Goal: Information Seeking & Learning: Learn about a topic

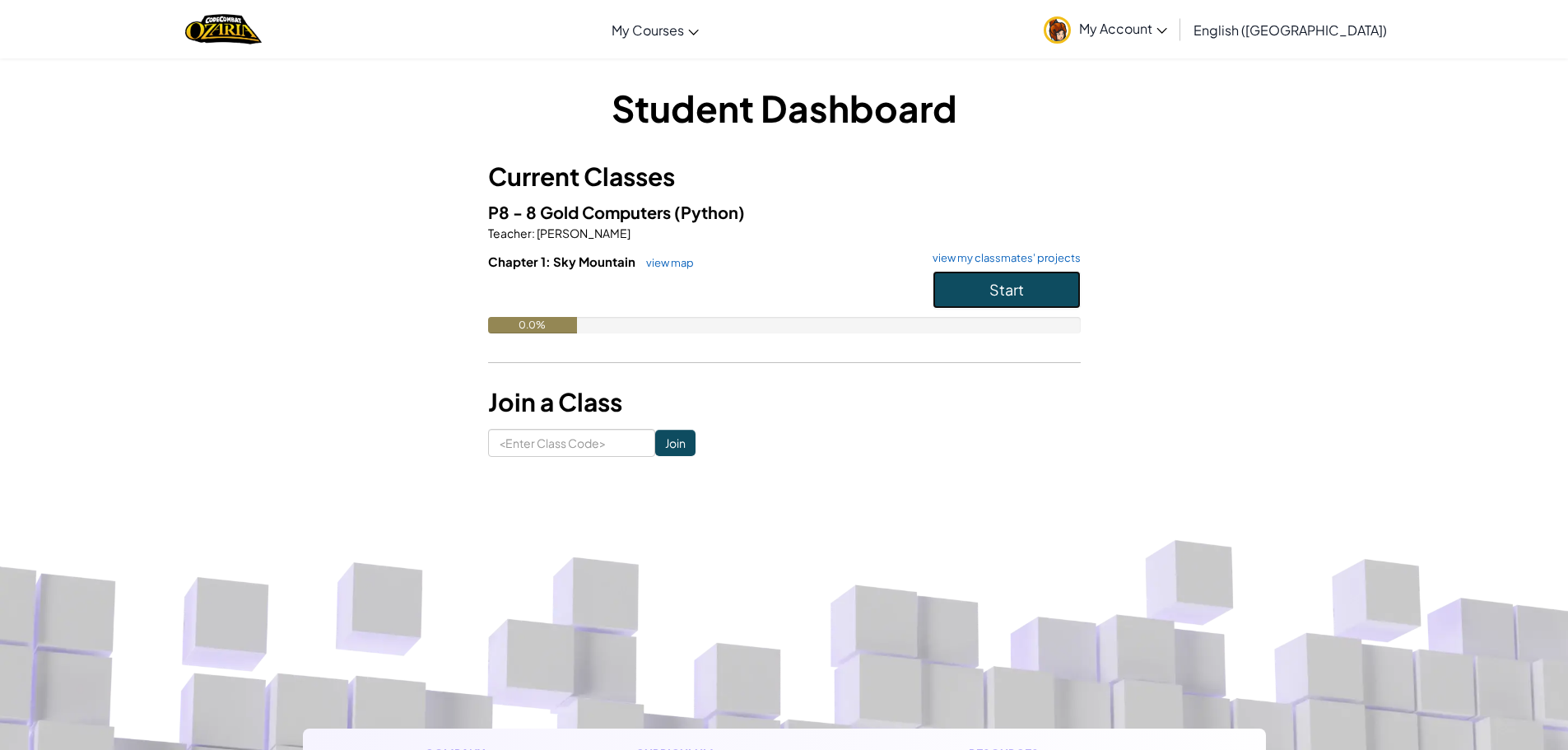
click at [950, 281] on button "Start" at bounding box center [1007, 289] width 148 height 38
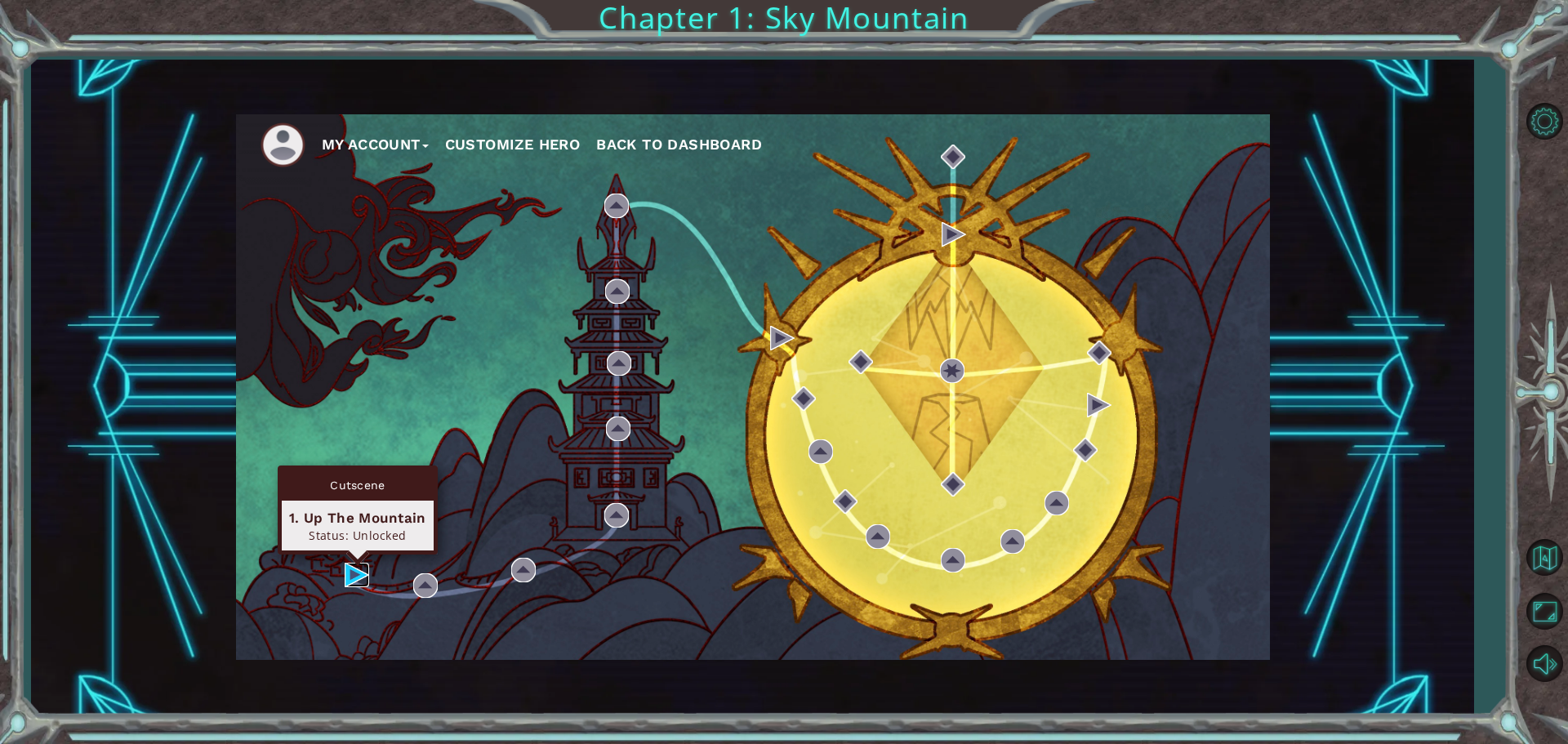
click at [355, 572] on img at bounding box center [357, 574] width 25 height 25
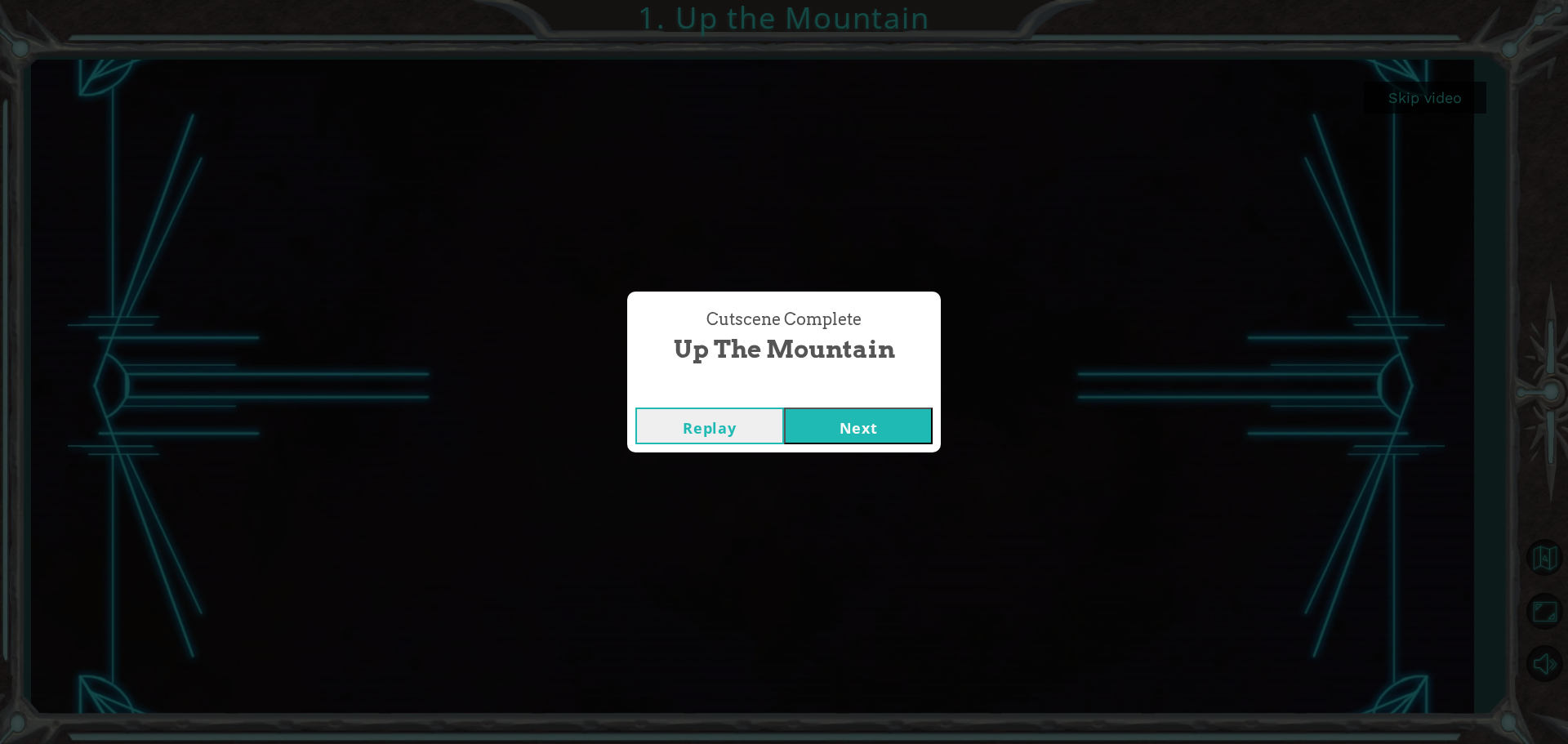
click at [1264, 660] on div "Cutscene Complete Up the Mountain Replay Next" at bounding box center [784, 372] width 1568 height 744
click at [874, 425] on button "Next" at bounding box center [859, 426] width 149 height 37
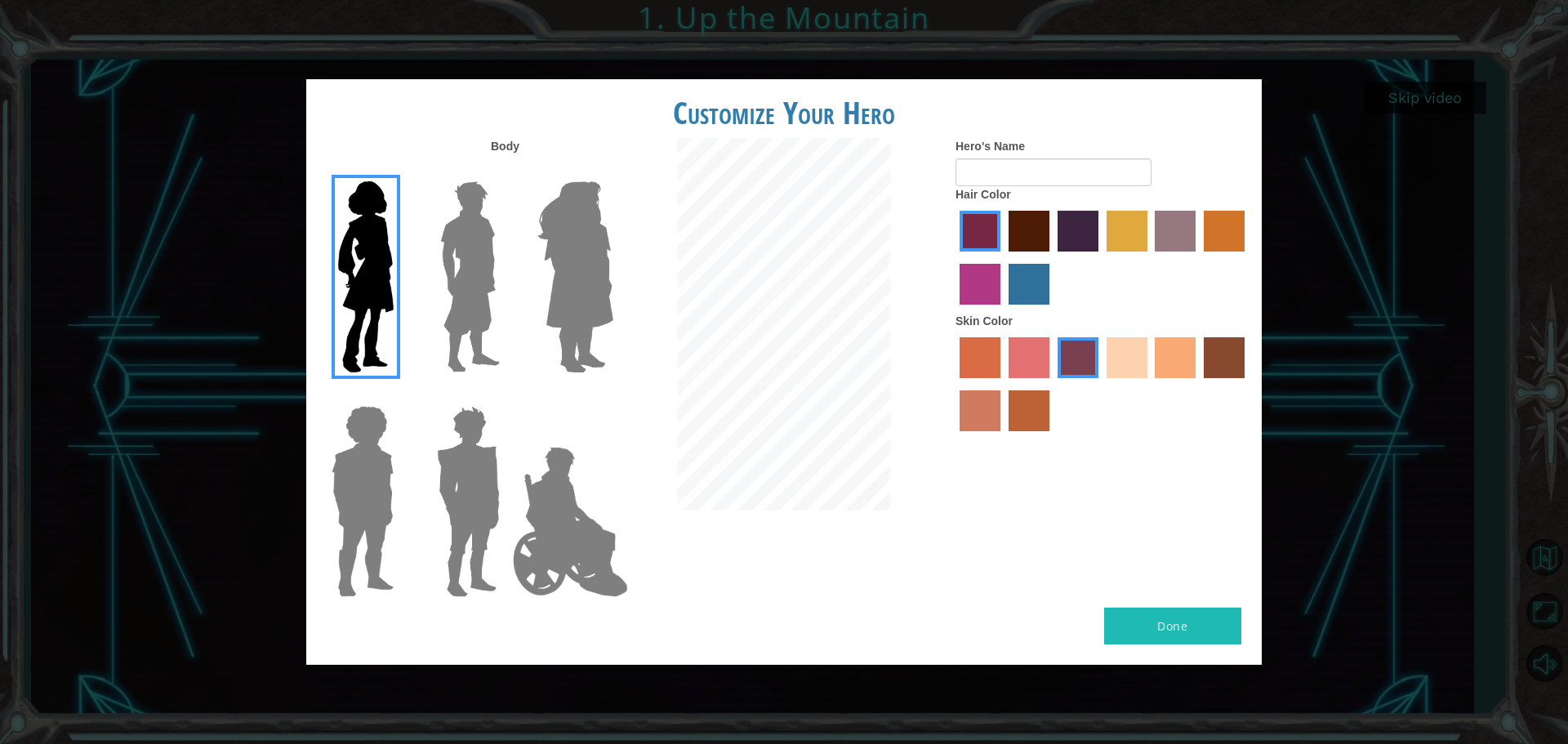
click at [369, 287] on img at bounding box center [365, 277] width 69 height 205
click at [400, 171] on input "Hero Connie" at bounding box center [400, 171] width 0 height 0
click at [613, 294] on img at bounding box center [575, 277] width 89 height 205
click at [613, 171] on input "Hero Amethyst" at bounding box center [613, 171] width 0 height 0
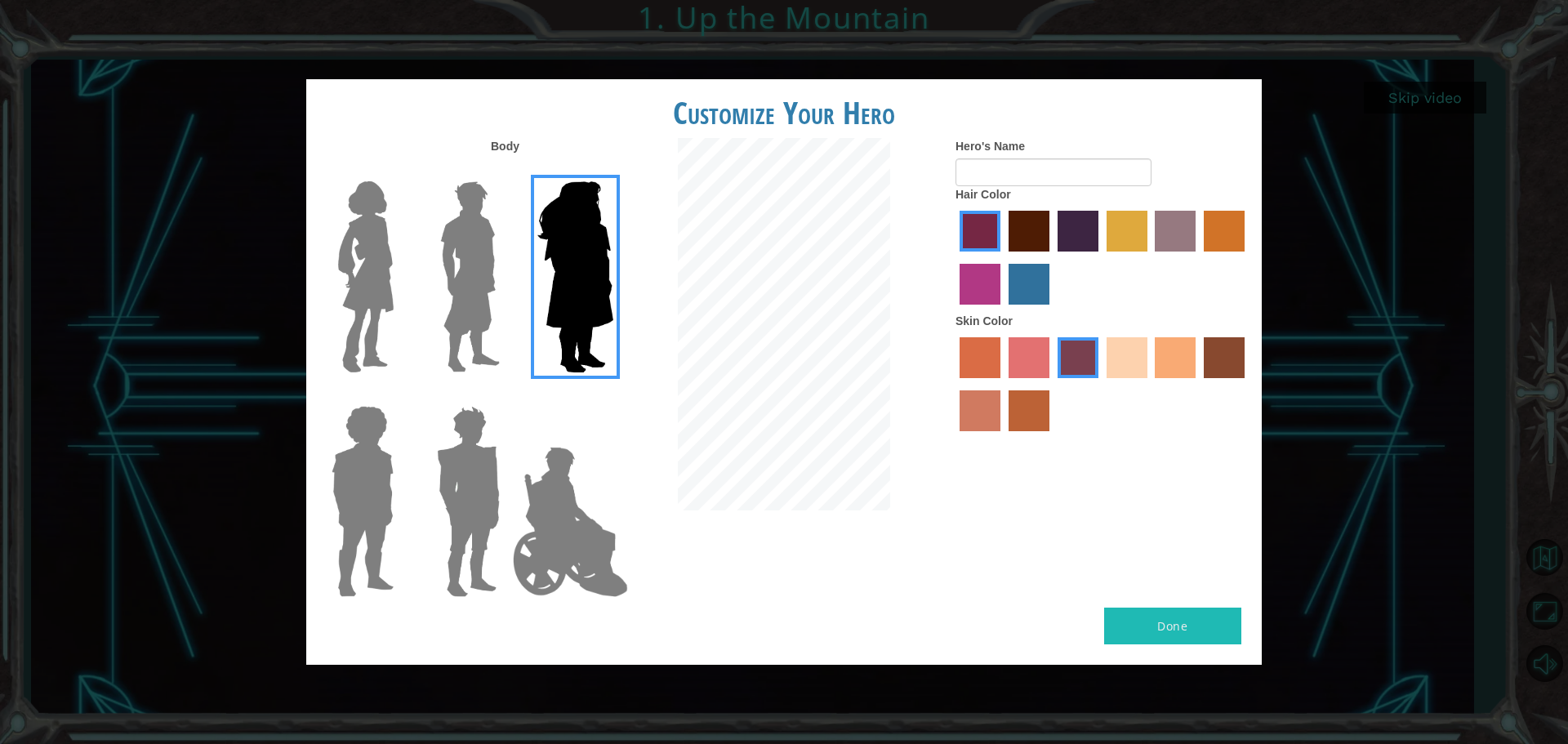
click at [463, 482] on img at bounding box center [468, 501] width 76 height 205
click at [506, 395] on input "Hero Garnet" at bounding box center [506, 395] width 0 height 0
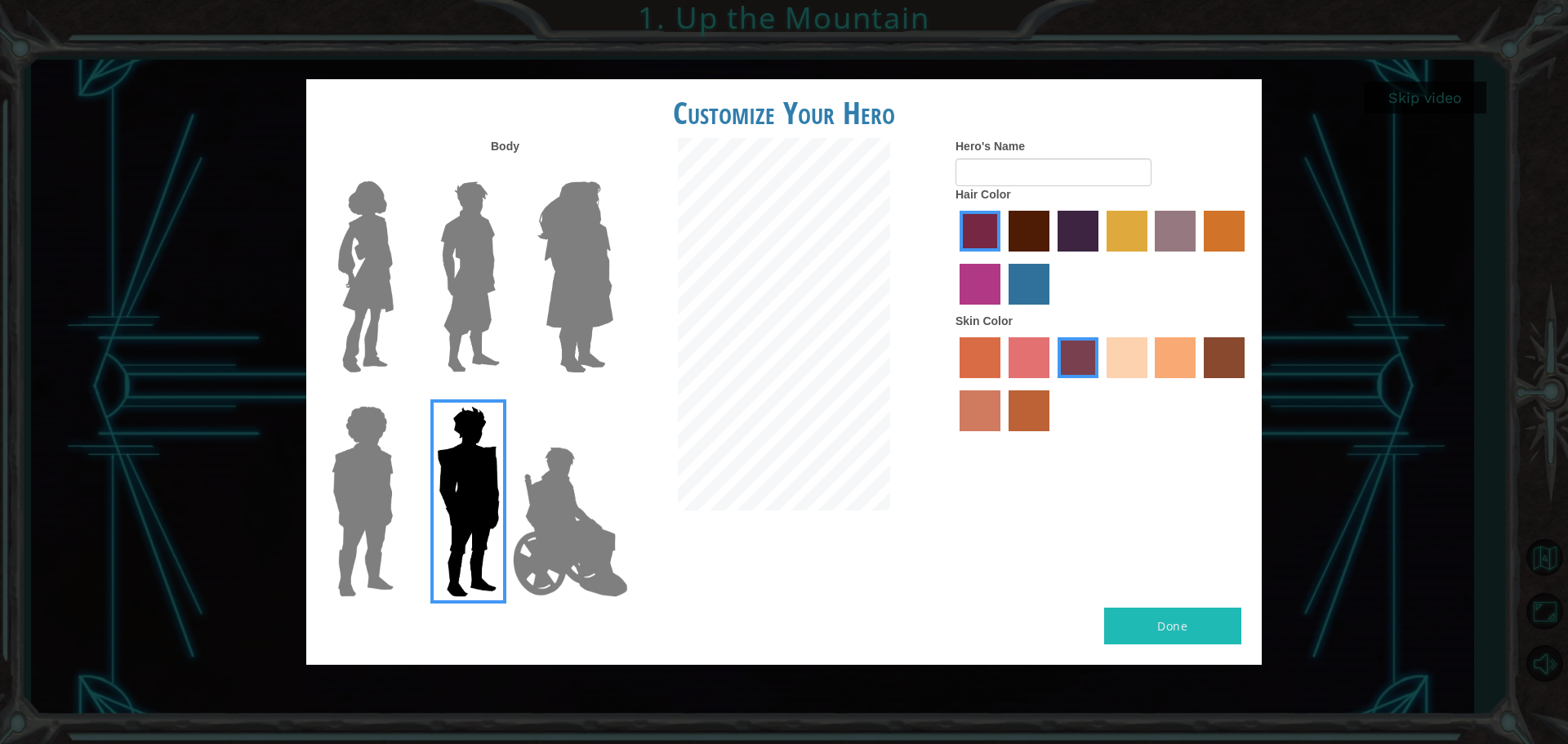
click at [375, 303] on img at bounding box center [365, 277] width 69 height 205
click at [400, 171] on input "Hero Connie" at bounding box center [400, 171] width 0 height 0
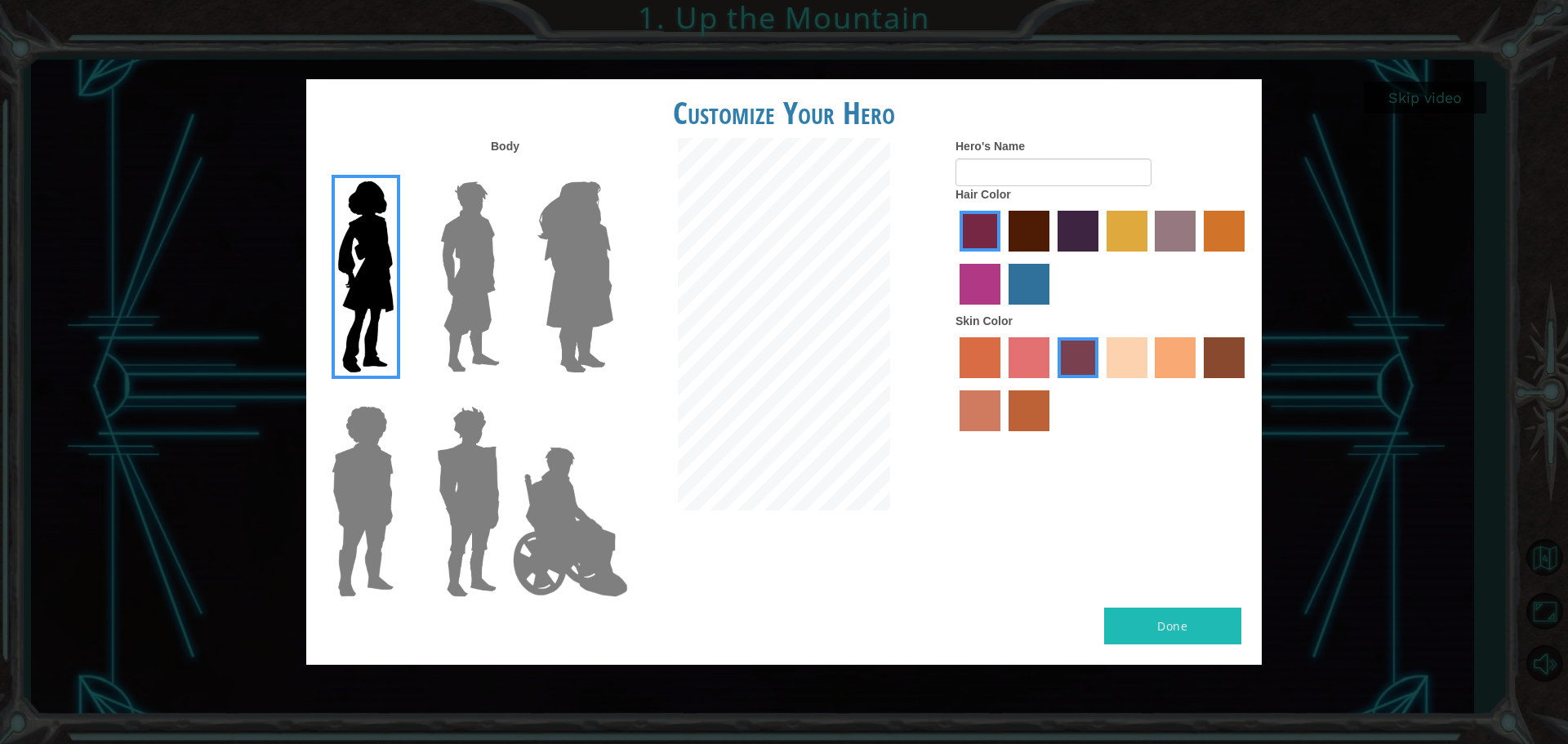
click at [355, 403] on img at bounding box center [362, 501] width 75 height 205
click at [400, 395] on input "Hero Steven" at bounding box center [400, 395] width 0 height 0
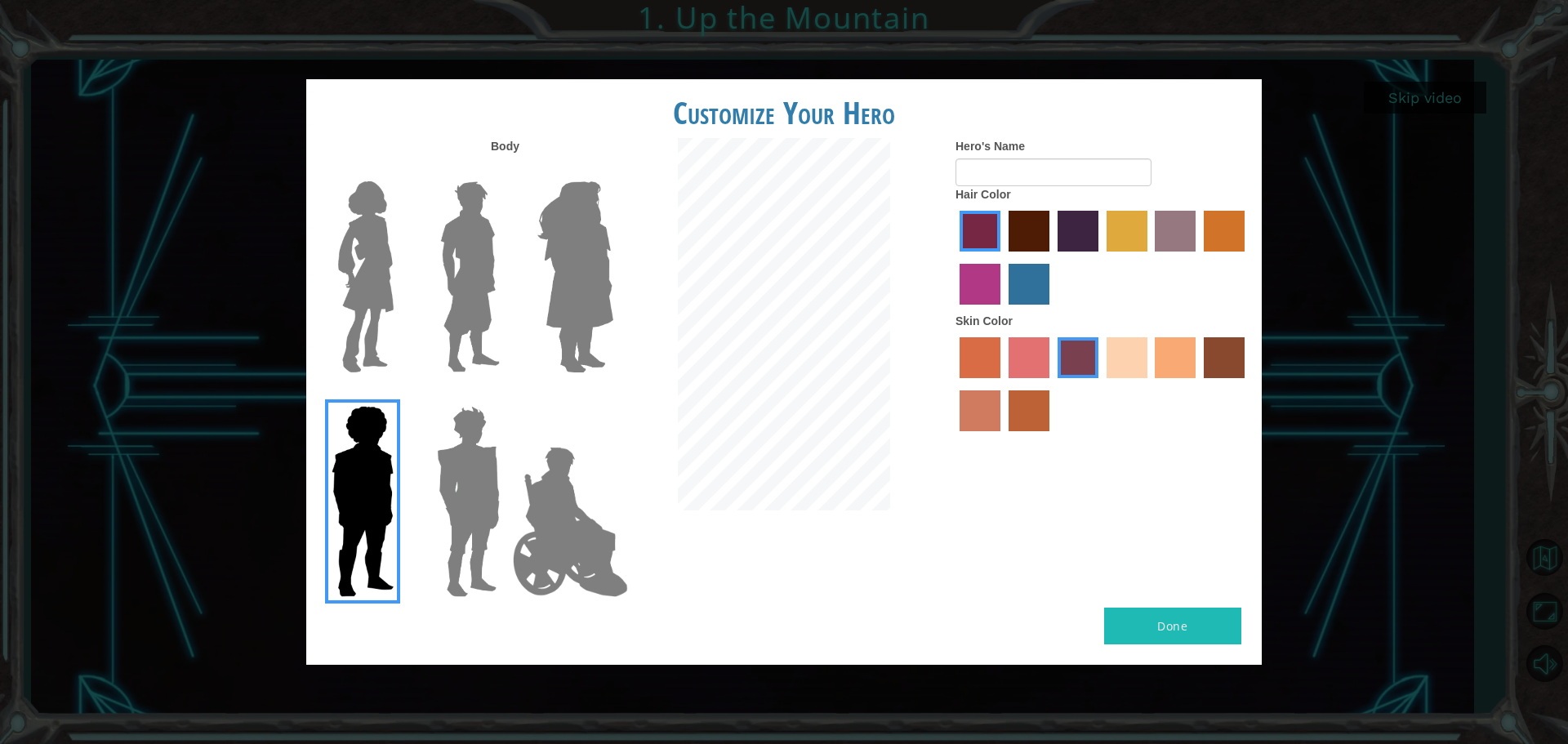
click at [364, 303] on img at bounding box center [365, 277] width 69 height 205
click at [400, 171] on input "Hero Connie" at bounding box center [400, 171] width 0 height 0
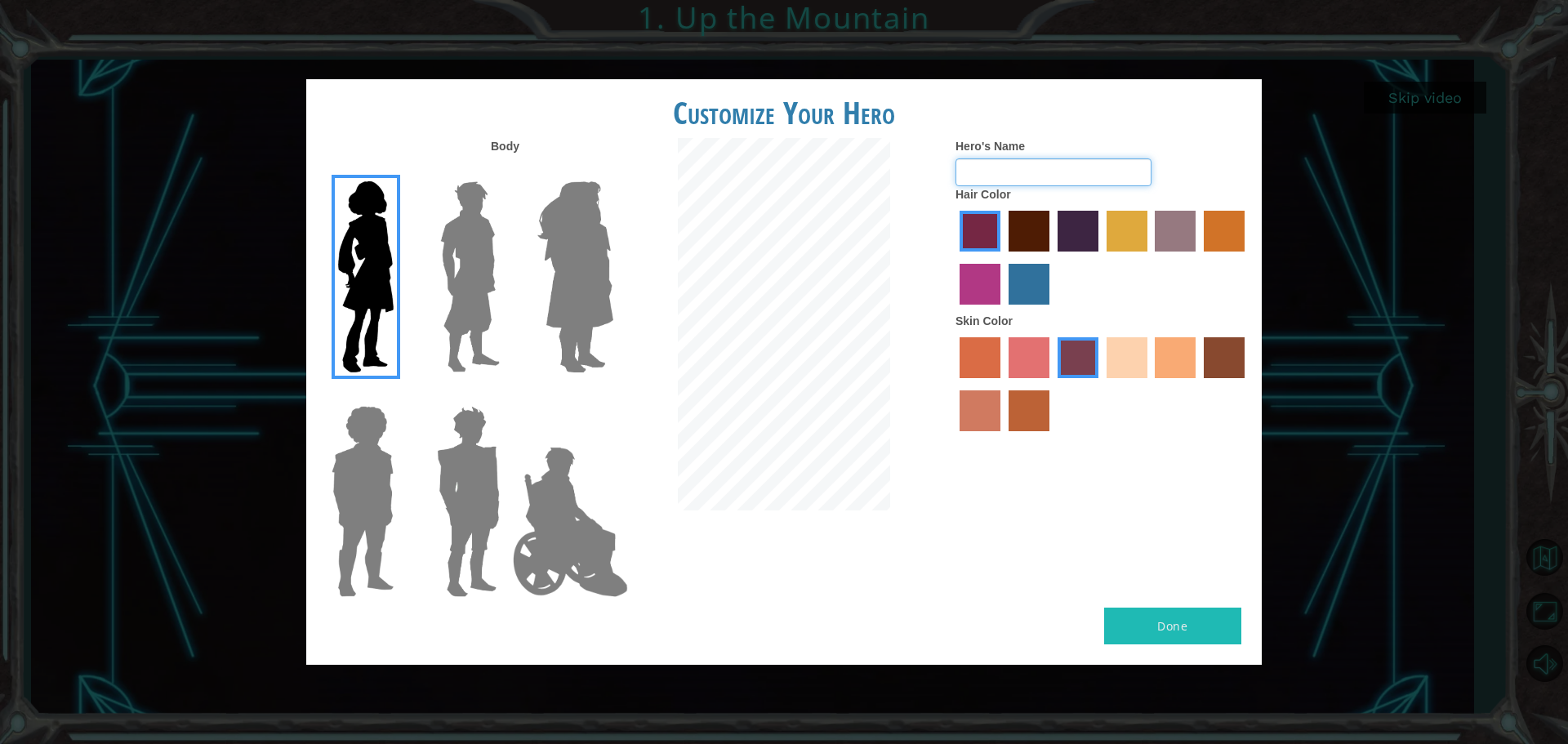
click at [1021, 173] on input "Hero's Name" at bounding box center [1054, 172] width 196 height 28
type input "[PERSON_NAME]"
click at [1018, 235] on label "maroon hair color" at bounding box center [1029, 231] width 41 height 41
click at [1003, 257] on input "maroon hair color" at bounding box center [1003, 257] width 0 height 0
click at [1120, 361] on label "sandy beach skin color" at bounding box center [1127, 358] width 41 height 41
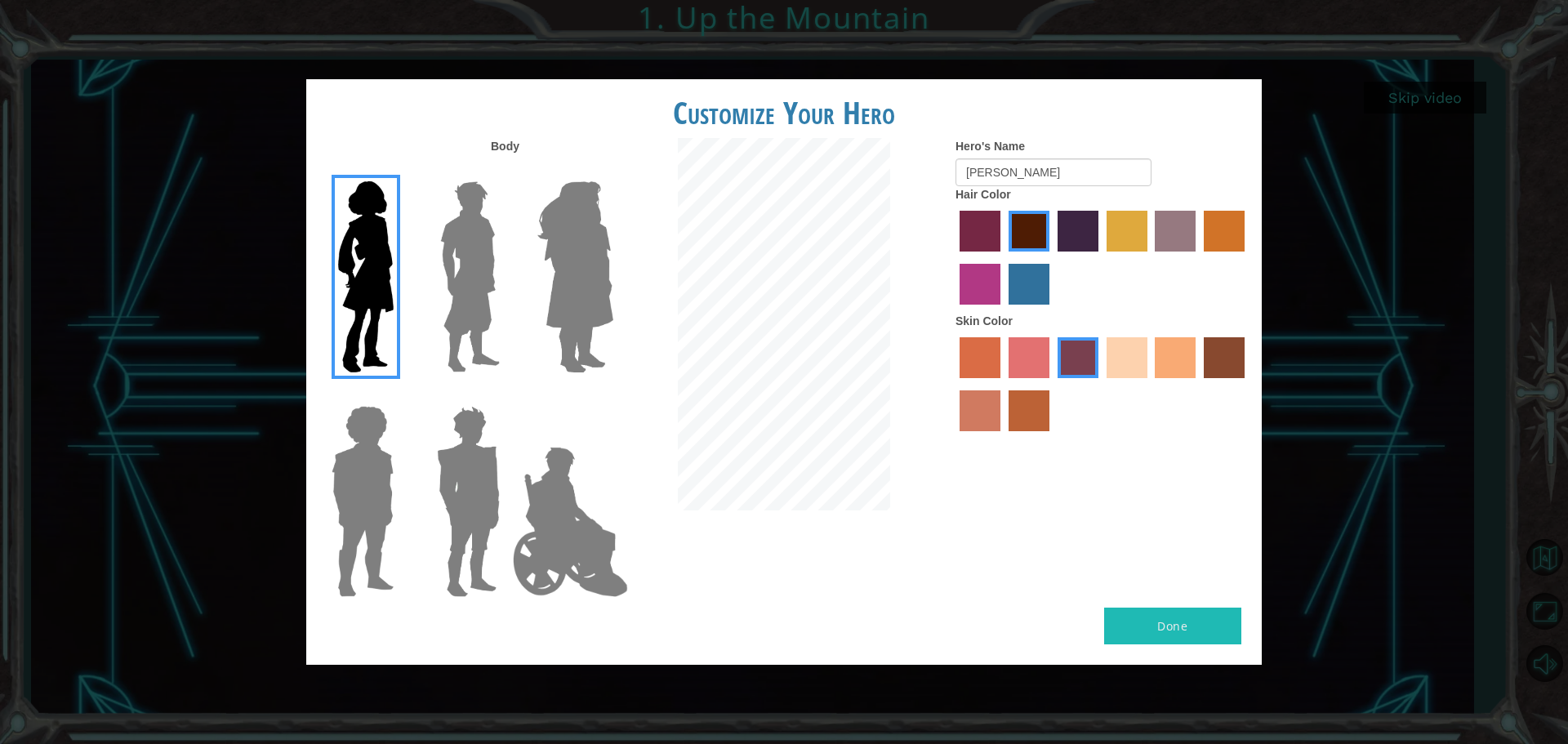
click at [1101, 383] on input "sandy beach skin color" at bounding box center [1101, 383] width 0 height 0
click at [1164, 353] on label "tacao skin color" at bounding box center [1175, 358] width 41 height 41
click at [1151, 383] on input "tacao skin color" at bounding box center [1151, 383] width 0 height 0
click at [1202, 623] on button "Done" at bounding box center [1173, 626] width 138 height 37
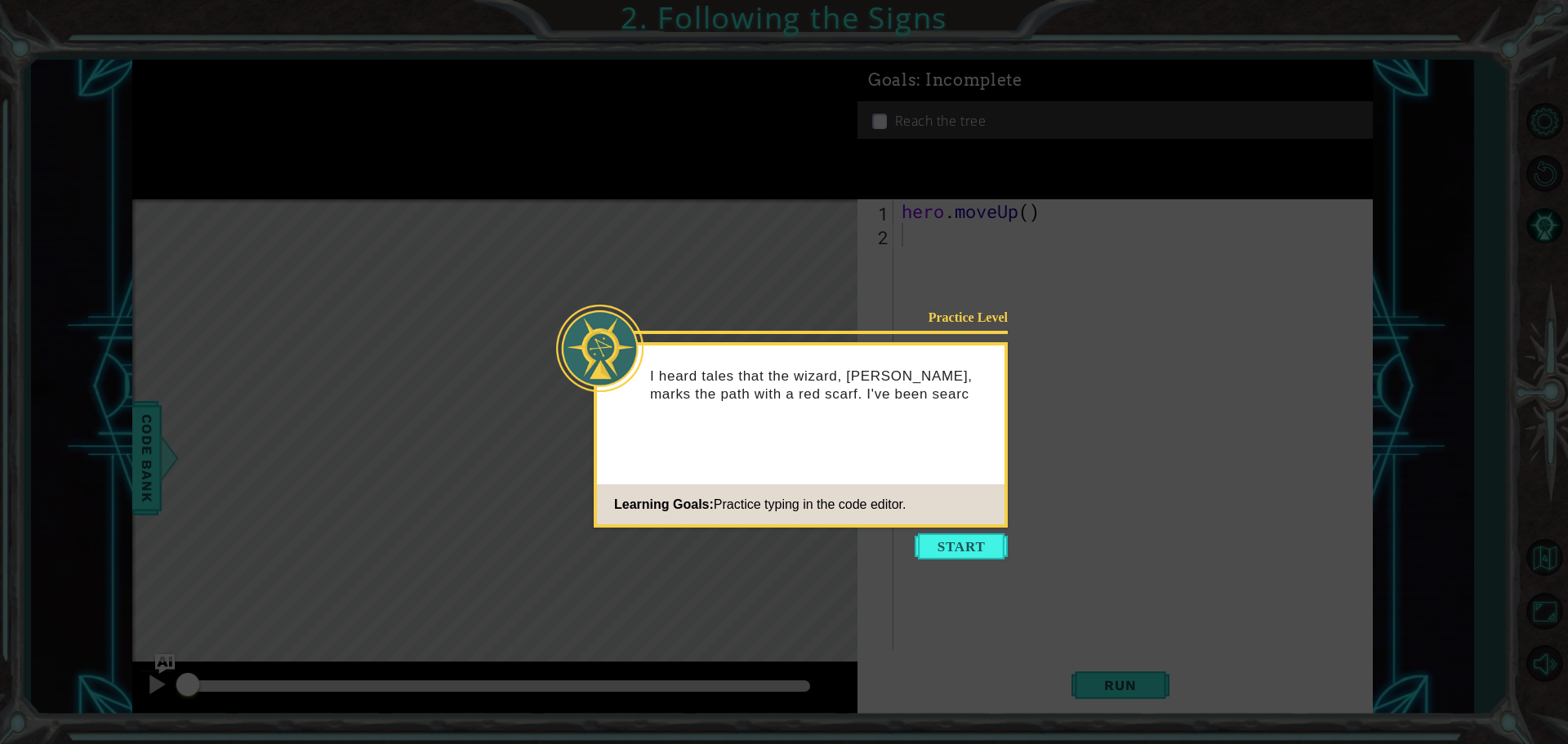
click at [953, 524] on footer "Learning Goals: Practice typing in the code editor." at bounding box center [801, 505] width 407 height 40
click at [970, 547] on button "Start" at bounding box center [961, 546] width 93 height 26
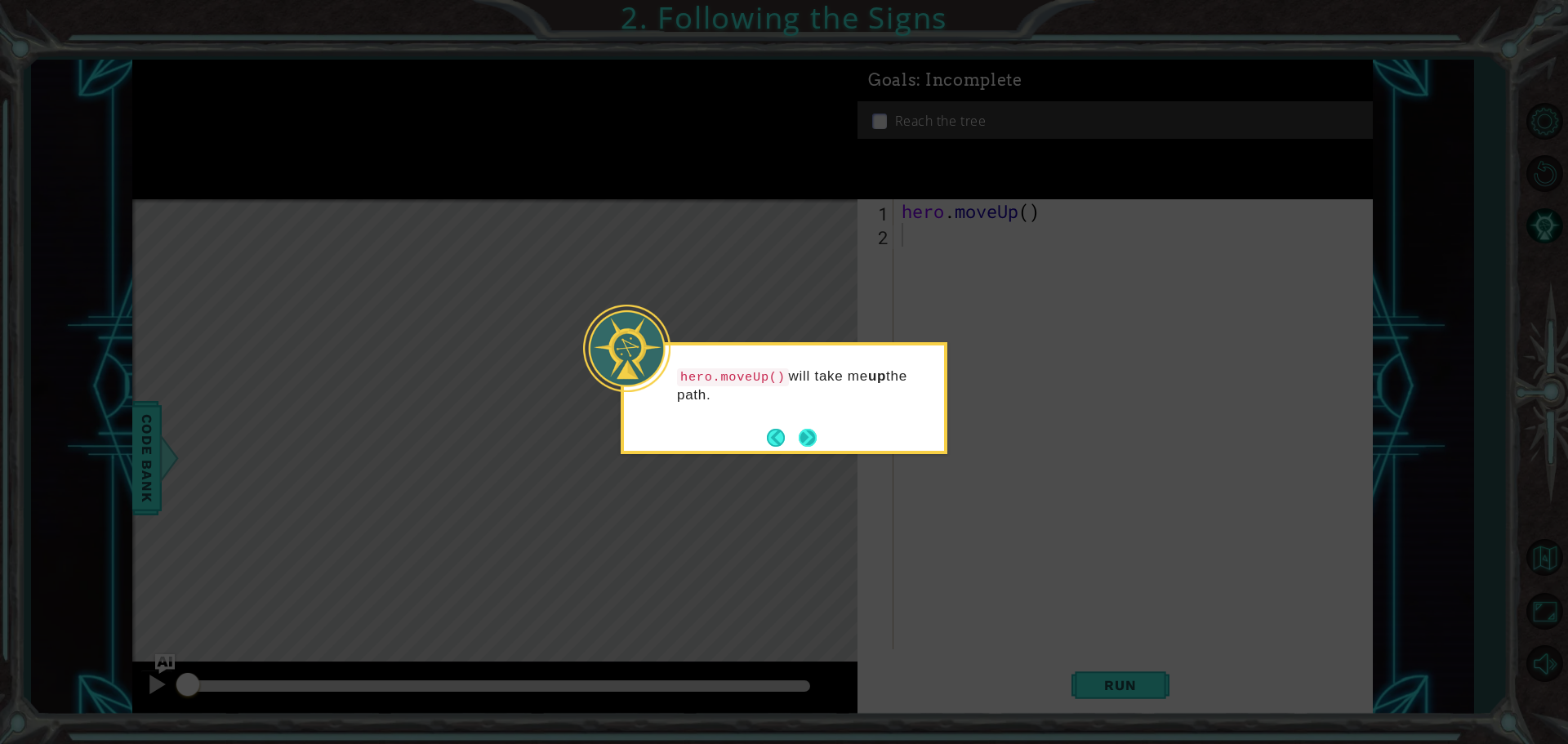
click at [811, 428] on footer at bounding box center [792, 438] width 50 height 25
click at [811, 428] on button "Next" at bounding box center [808, 438] width 18 height 18
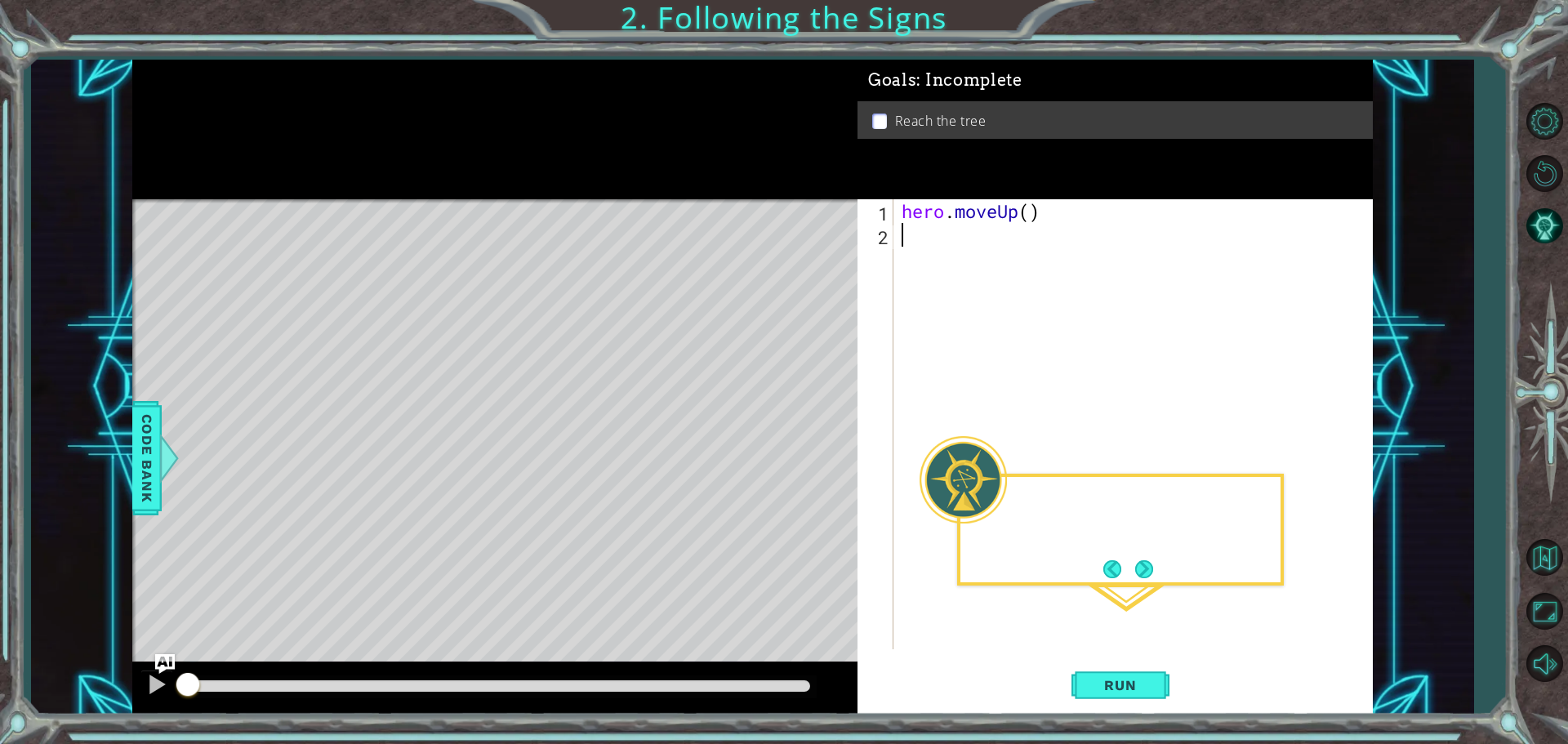
click at [811, 428] on div "Level Map" at bounding box center [509, 439] width 755 height 481
click at [1135, 672] on button "Run" at bounding box center [1120, 684] width 98 height 51
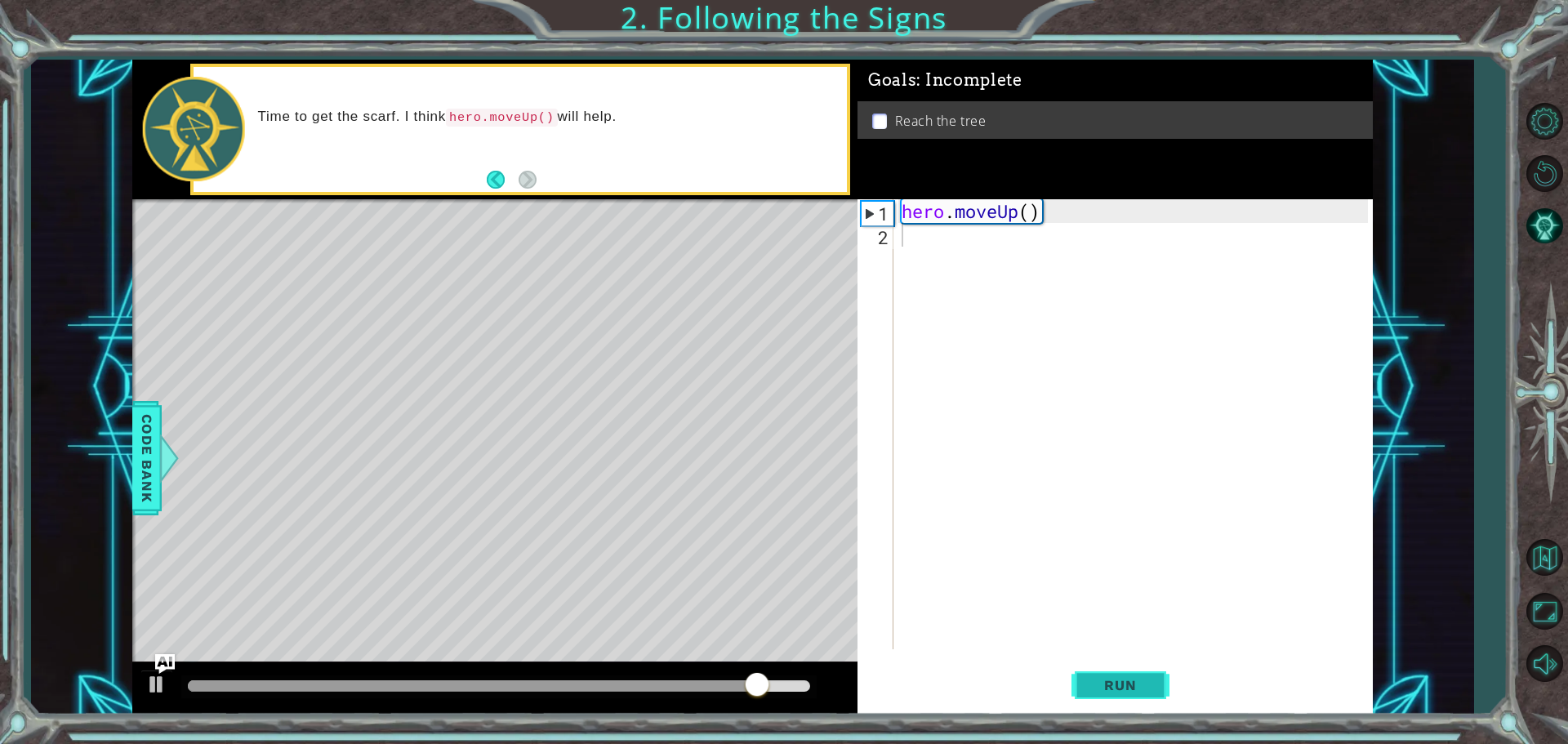
click at [1120, 696] on button "Run" at bounding box center [1120, 684] width 98 height 51
click at [1112, 688] on span "Run" at bounding box center [1120, 685] width 64 height 17
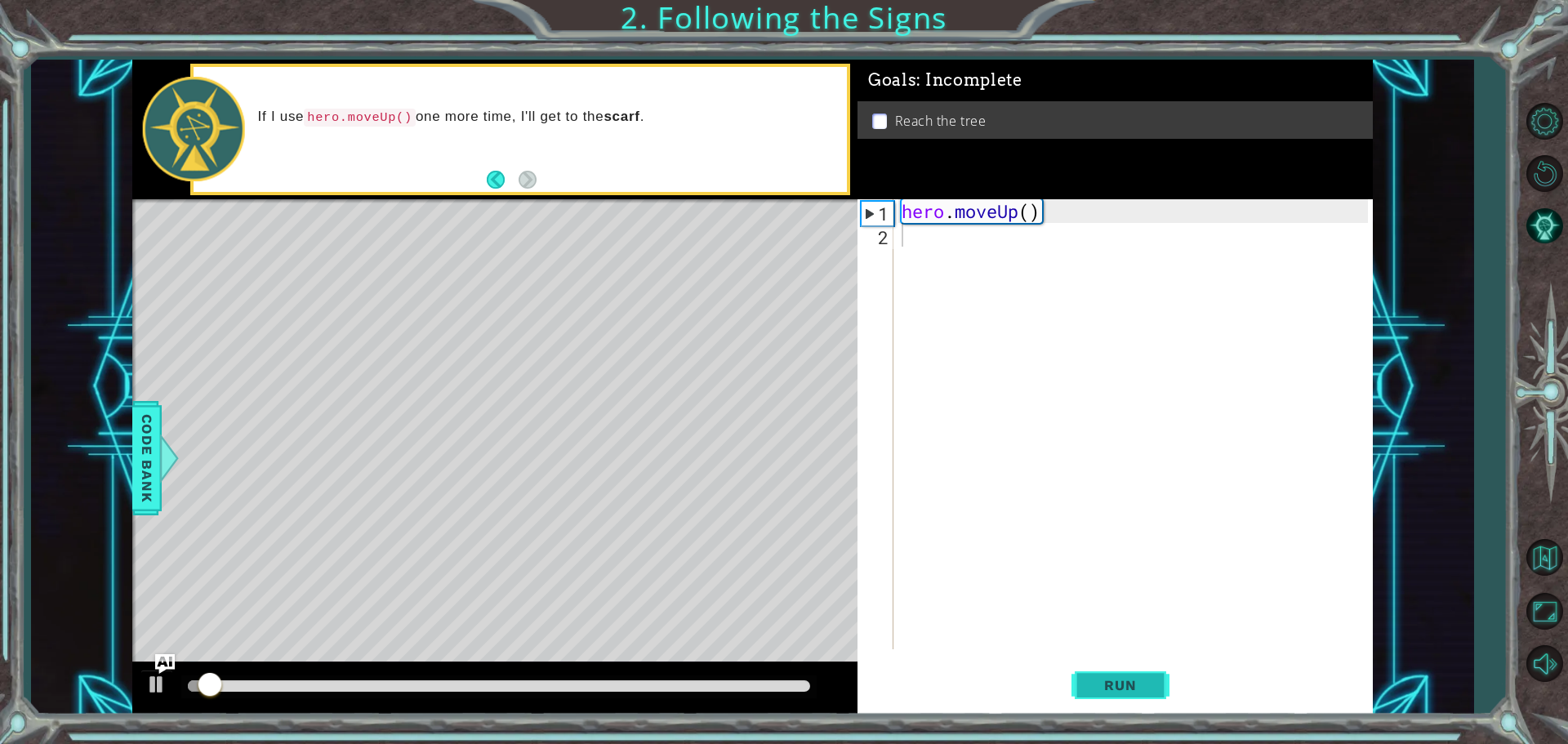
click at [1112, 688] on span "Run" at bounding box center [1120, 685] width 64 height 17
click at [979, 227] on div "hero . moveUp ( )" at bounding box center [1137, 448] width 478 height 497
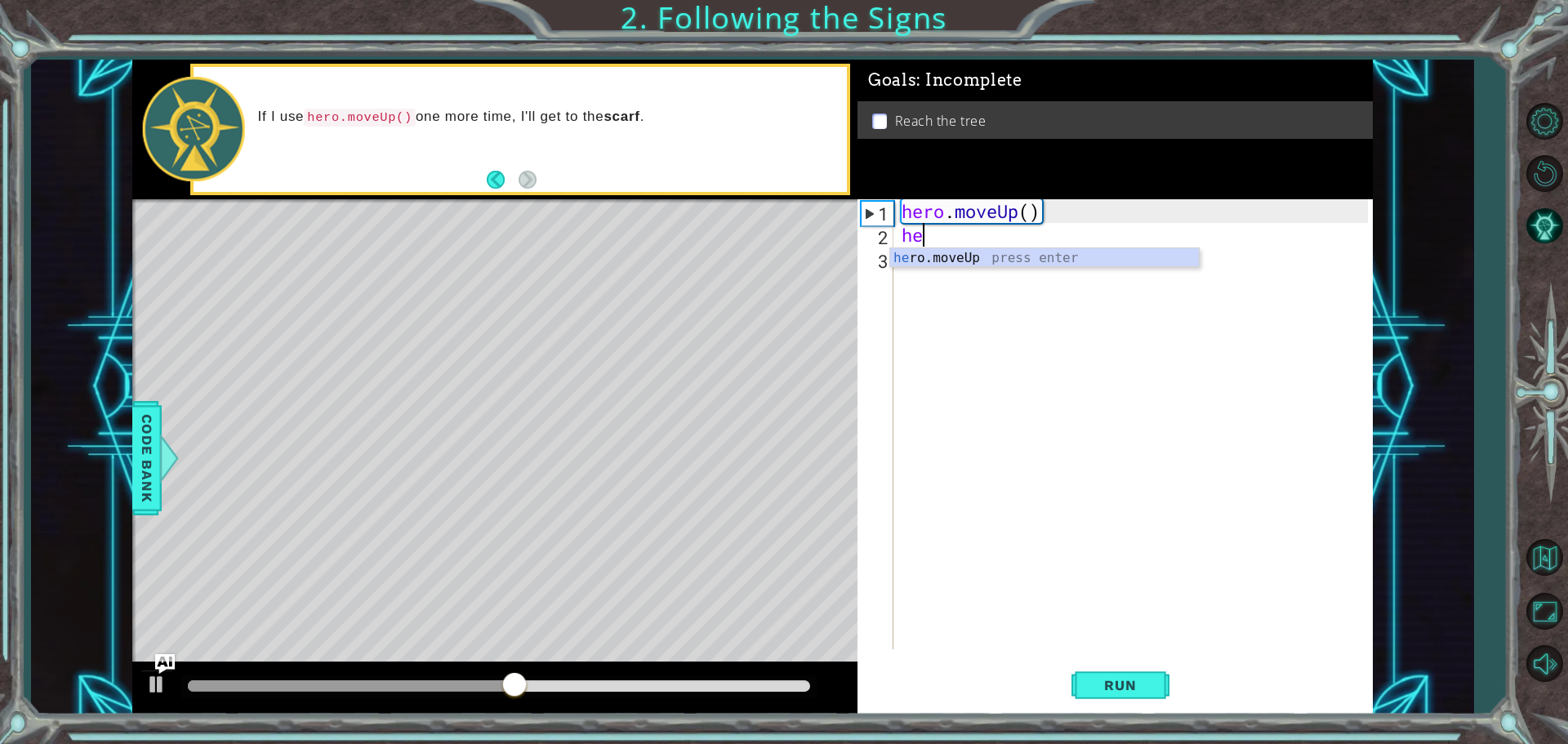
type textarea "her"
click at [981, 252] on div "her o.moveUp press enter" at bounding box center [1044, 278] width 309 height 59
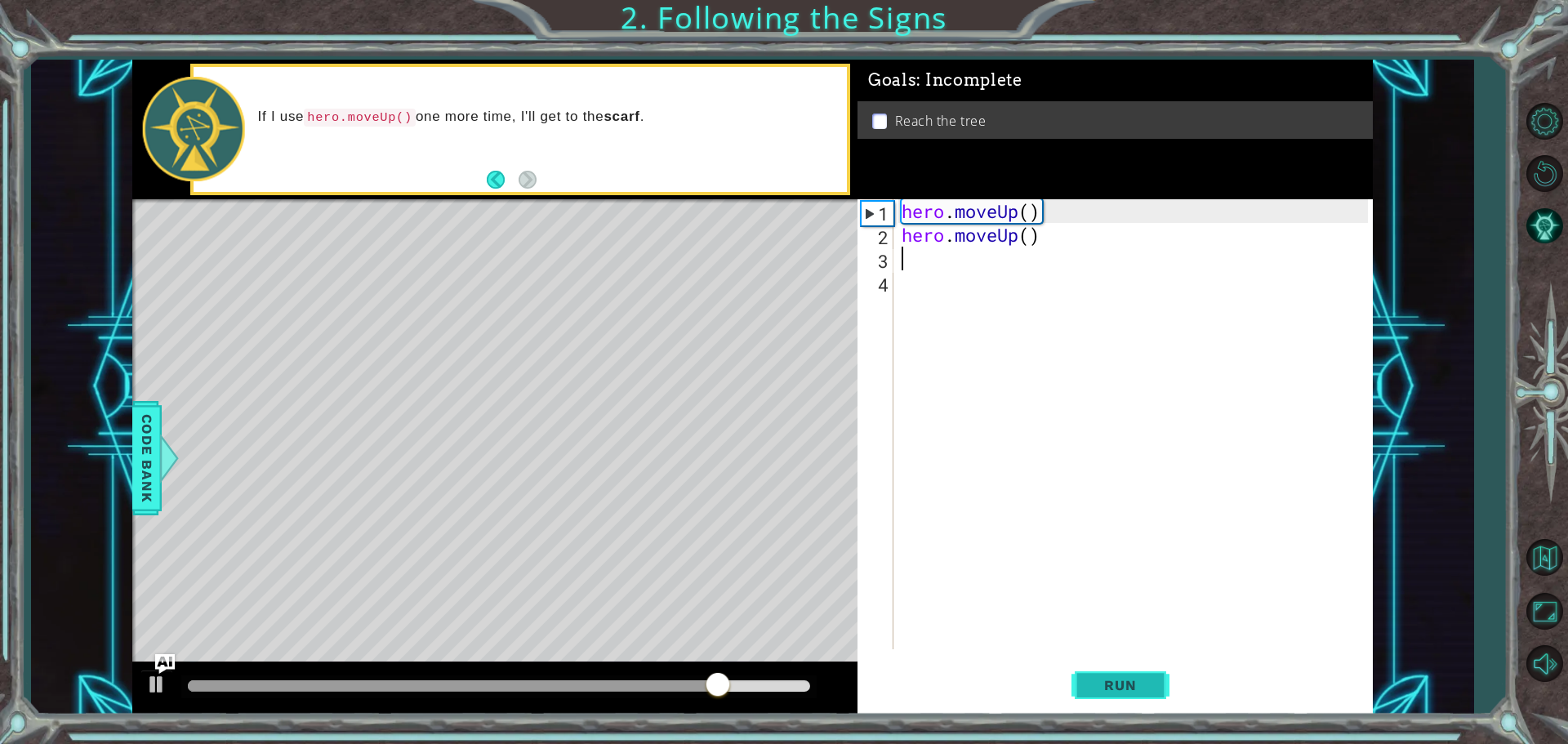
click at [1115, 673] on button "Run" at bounding box center [1120, 684] width 98 height 51
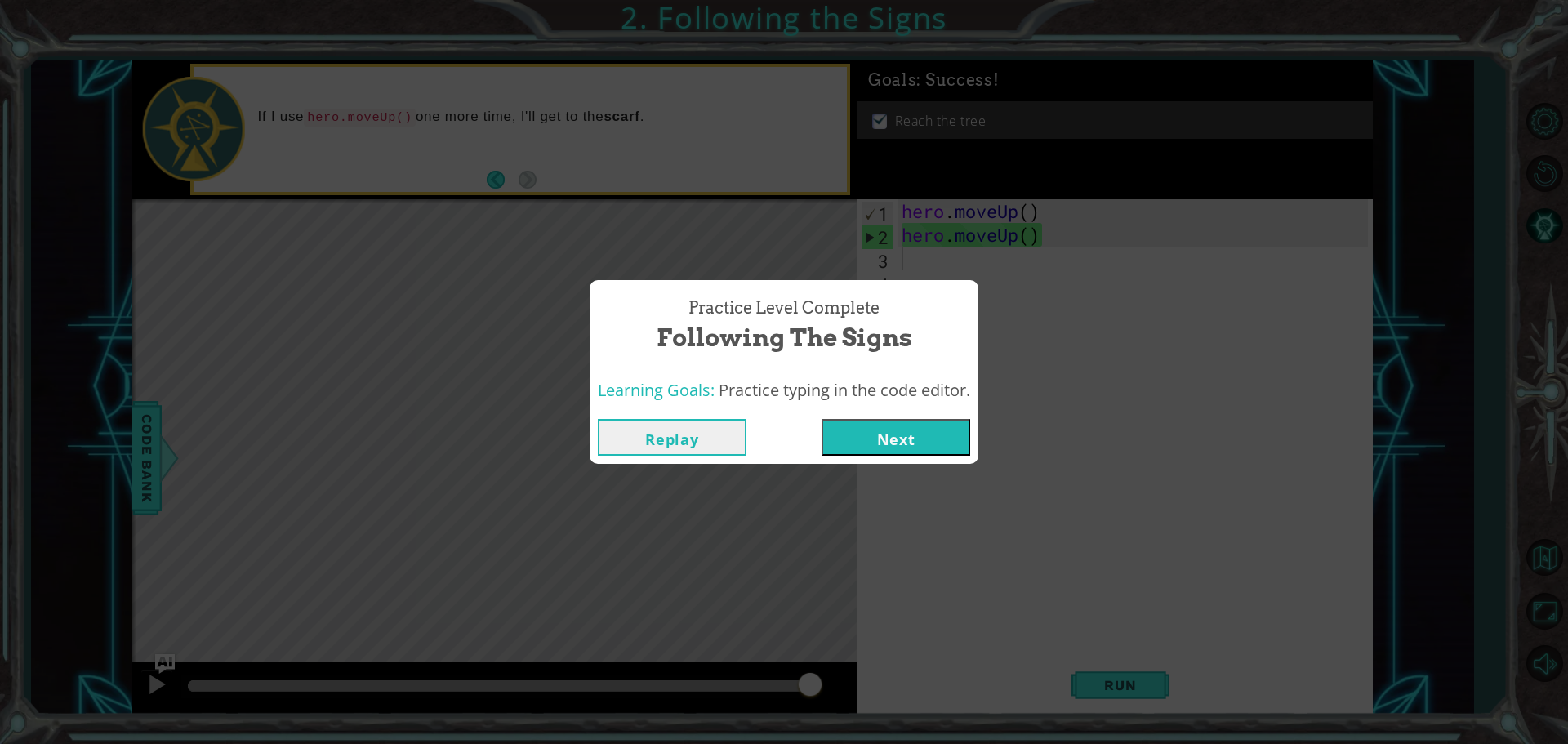
click at [916, 434] on button "Next" at bounding box center [896, 438] width 149 height 37
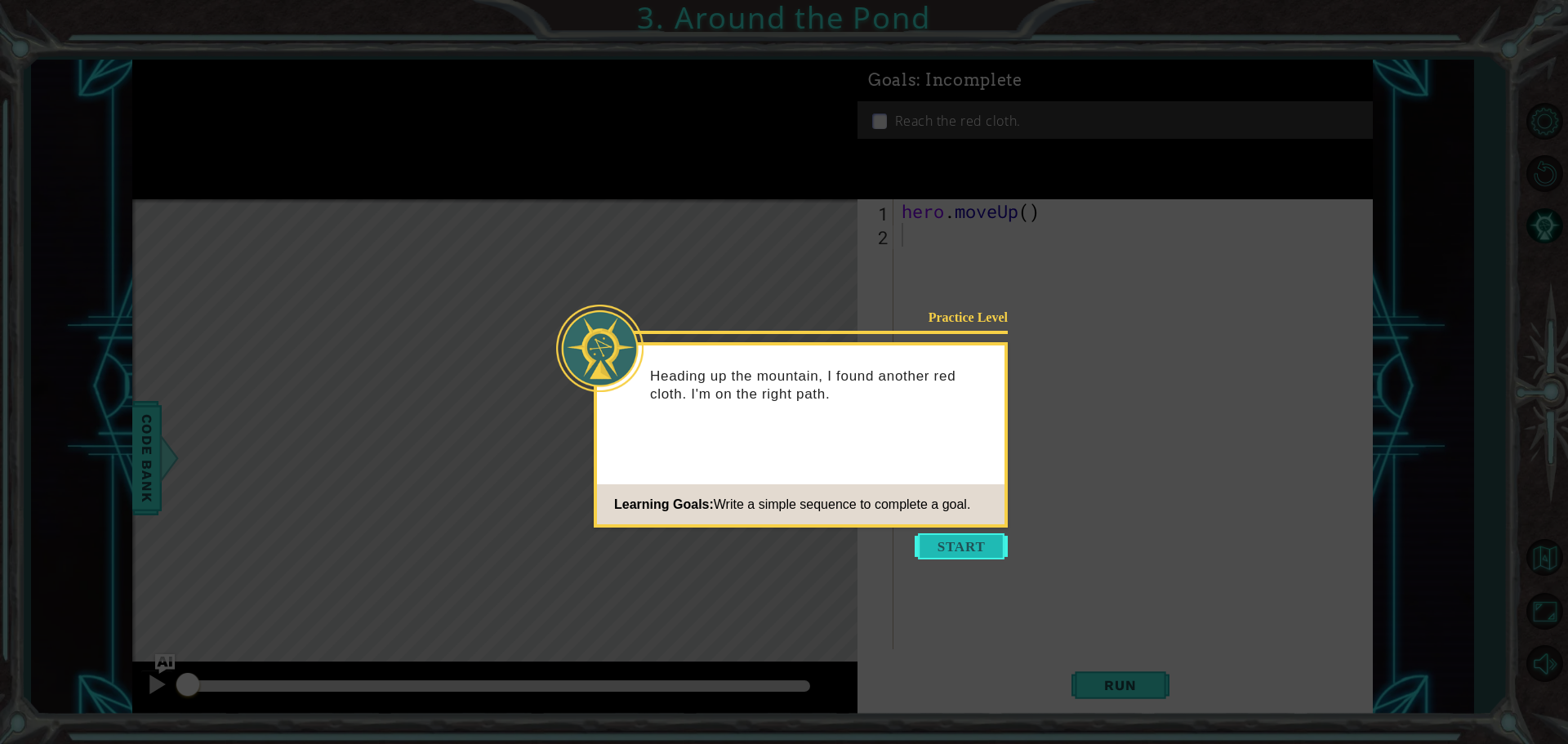
click at [962, 545] on button "Start" at bounding box center [961, 546] width 93 height 26
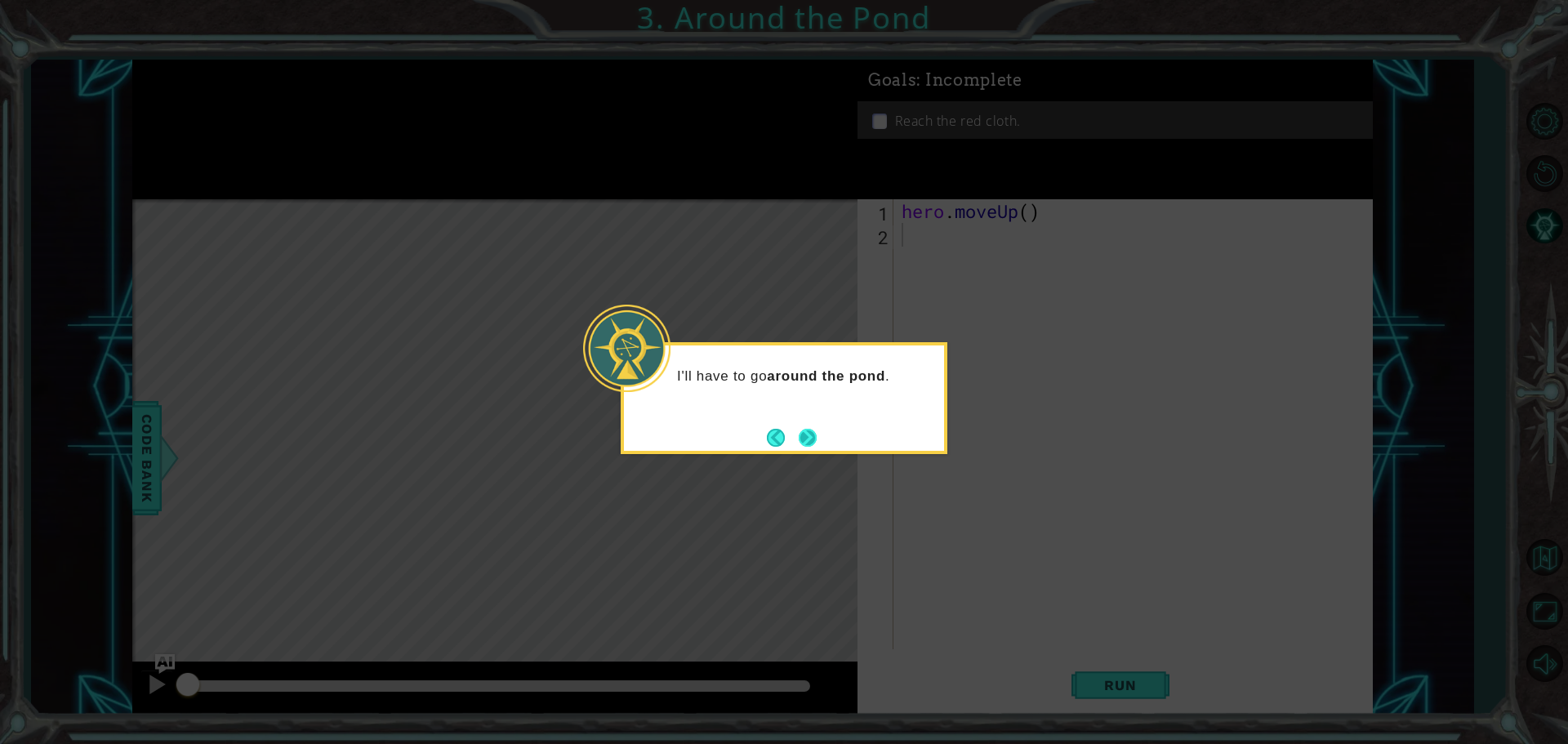
click at [809, 429] on button "Next" at bounding box center [808, 438] width 18 height 18
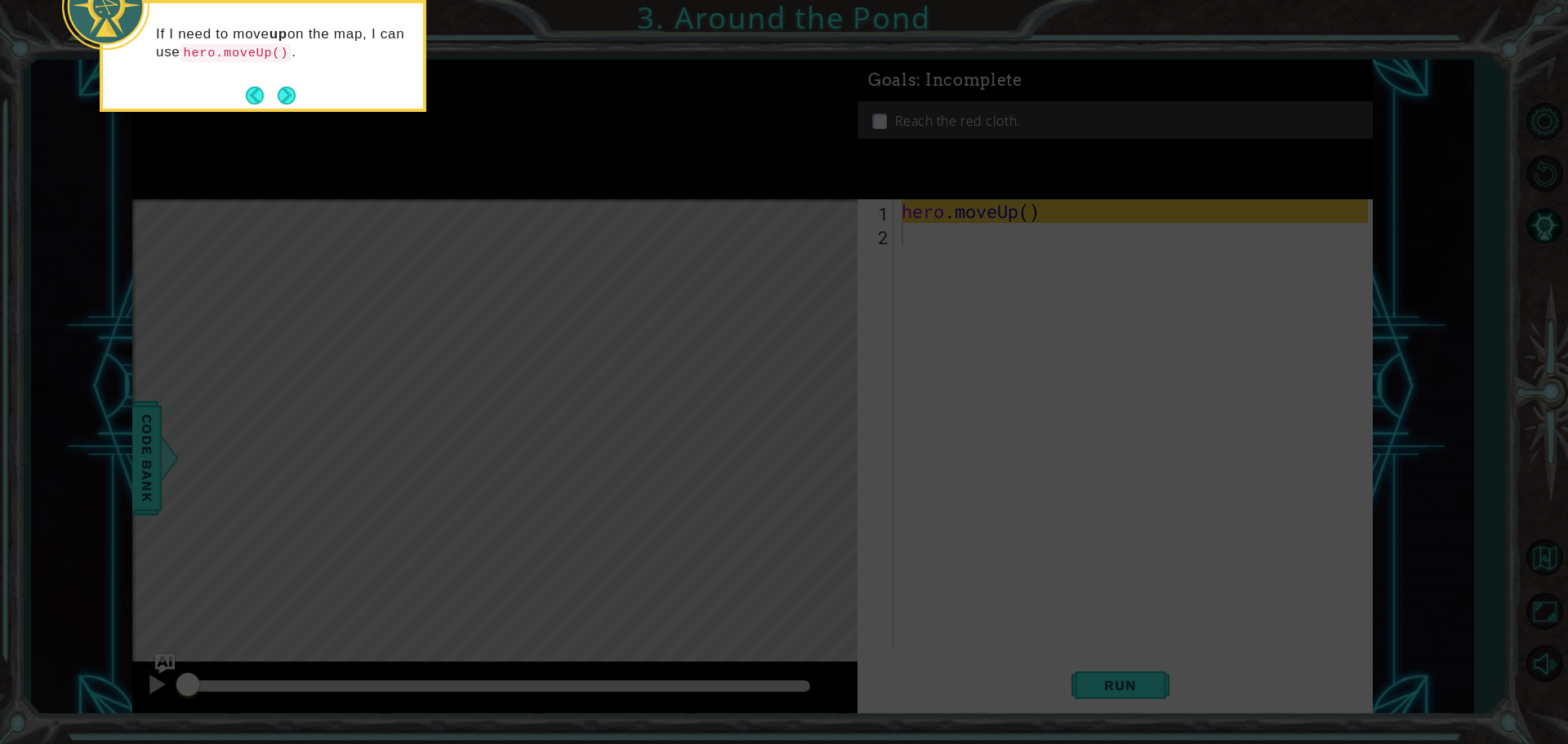
click at [874, 394] on icon at bounding box center [784, 111] width 1568 height 1265
click at [284, 101] on button "Next" at bounding box center [287, 95] width 18 height 18
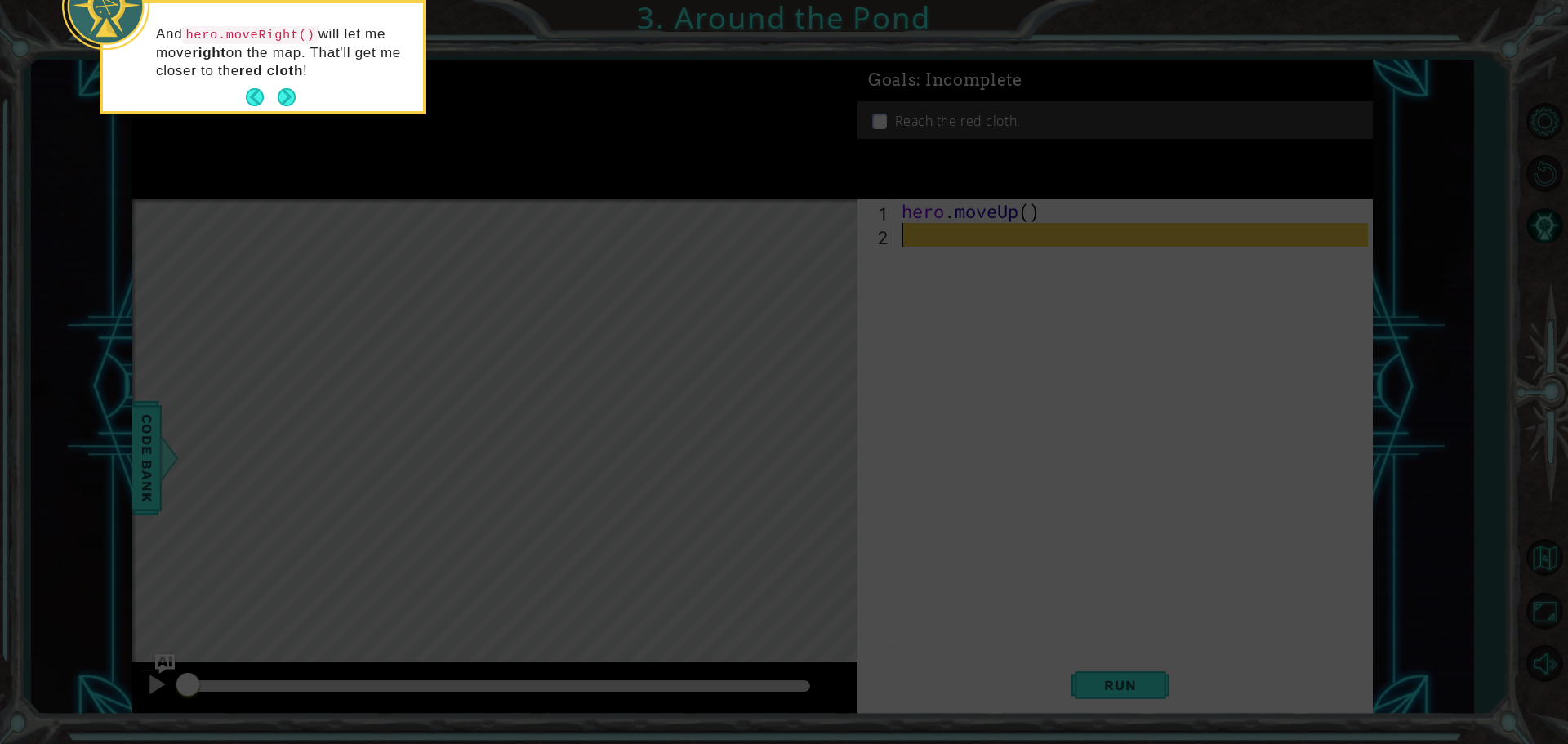
click at [285, 101] on button "Next" at bounding box center [287, 97] width 18 height 18
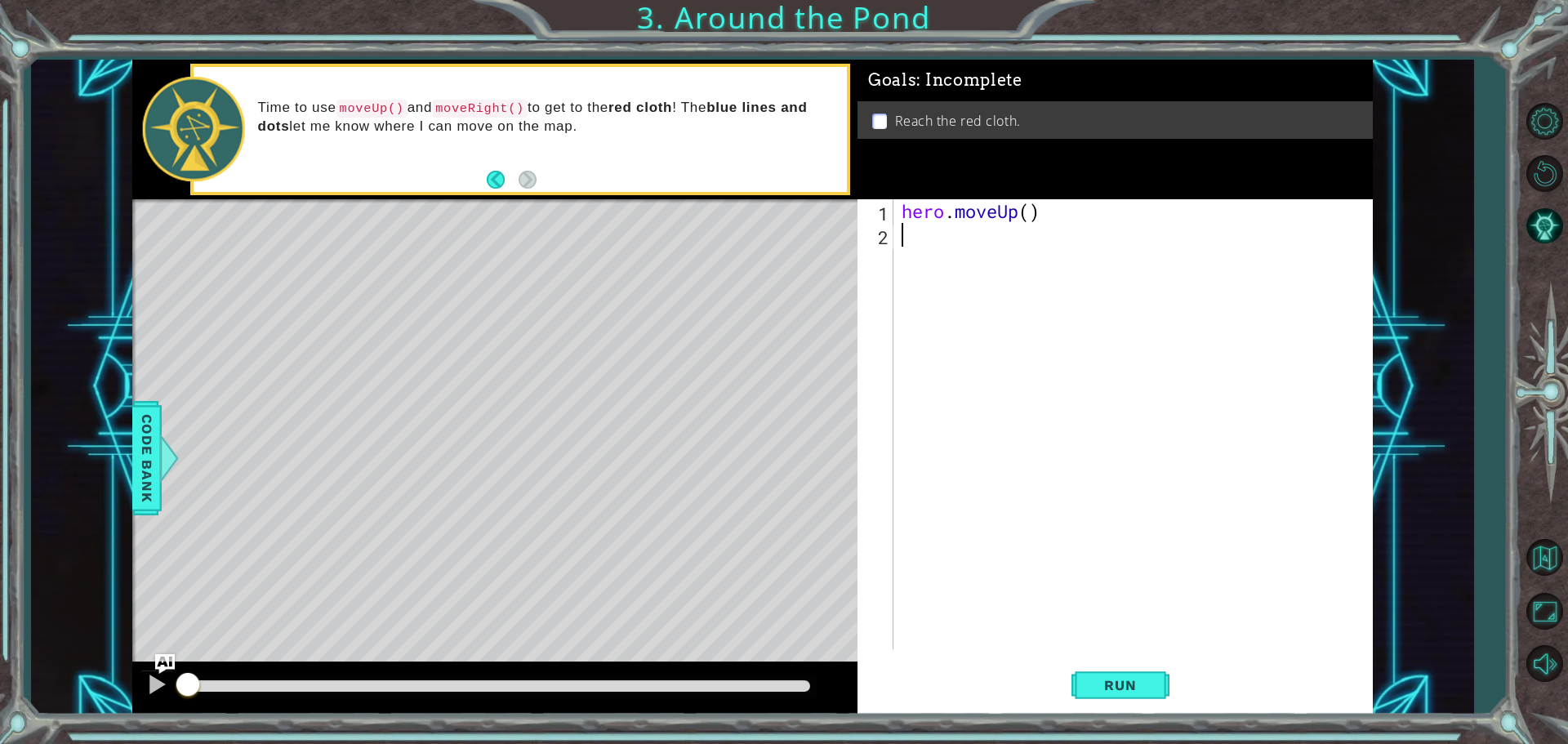
type textarea "h"
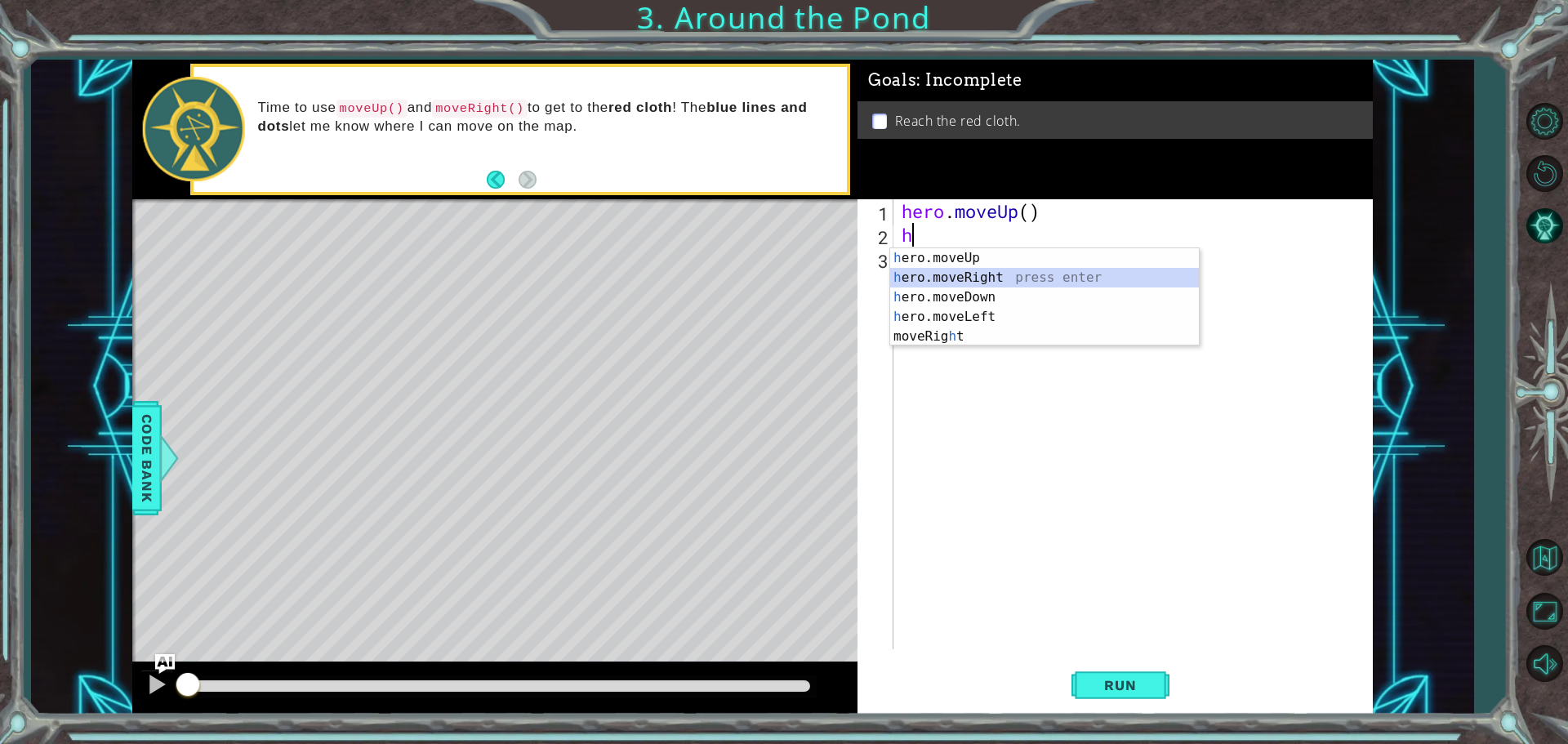
click at [990, 282] on div "h ero.moveUp press enter h ero.moveRight press enter h ero.moveDown press enter…" at bounding box center [1044, 317] width 309 height 138
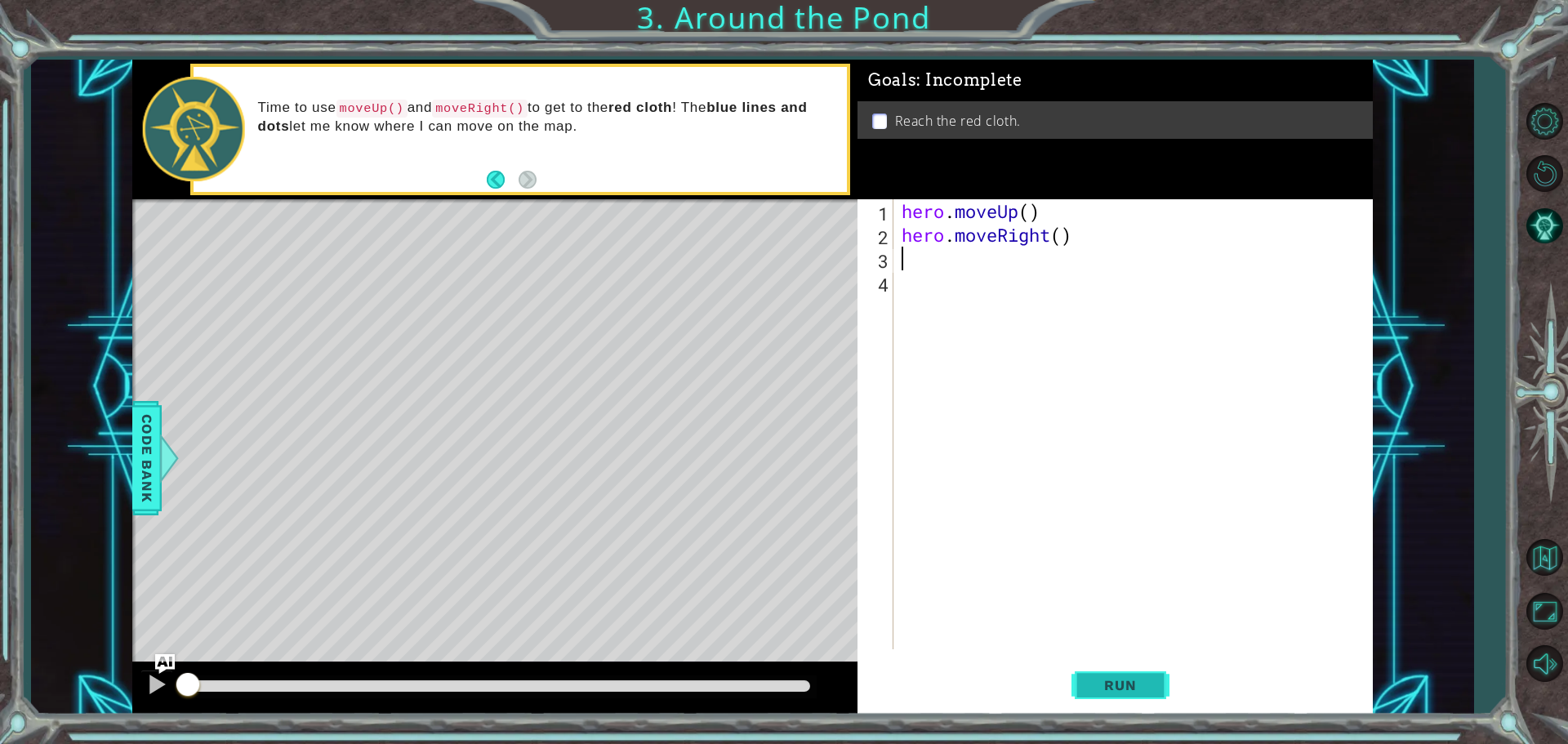
click at [1095, 680] on span "Run" at bounding box center [1120, 685] width 64 height 17
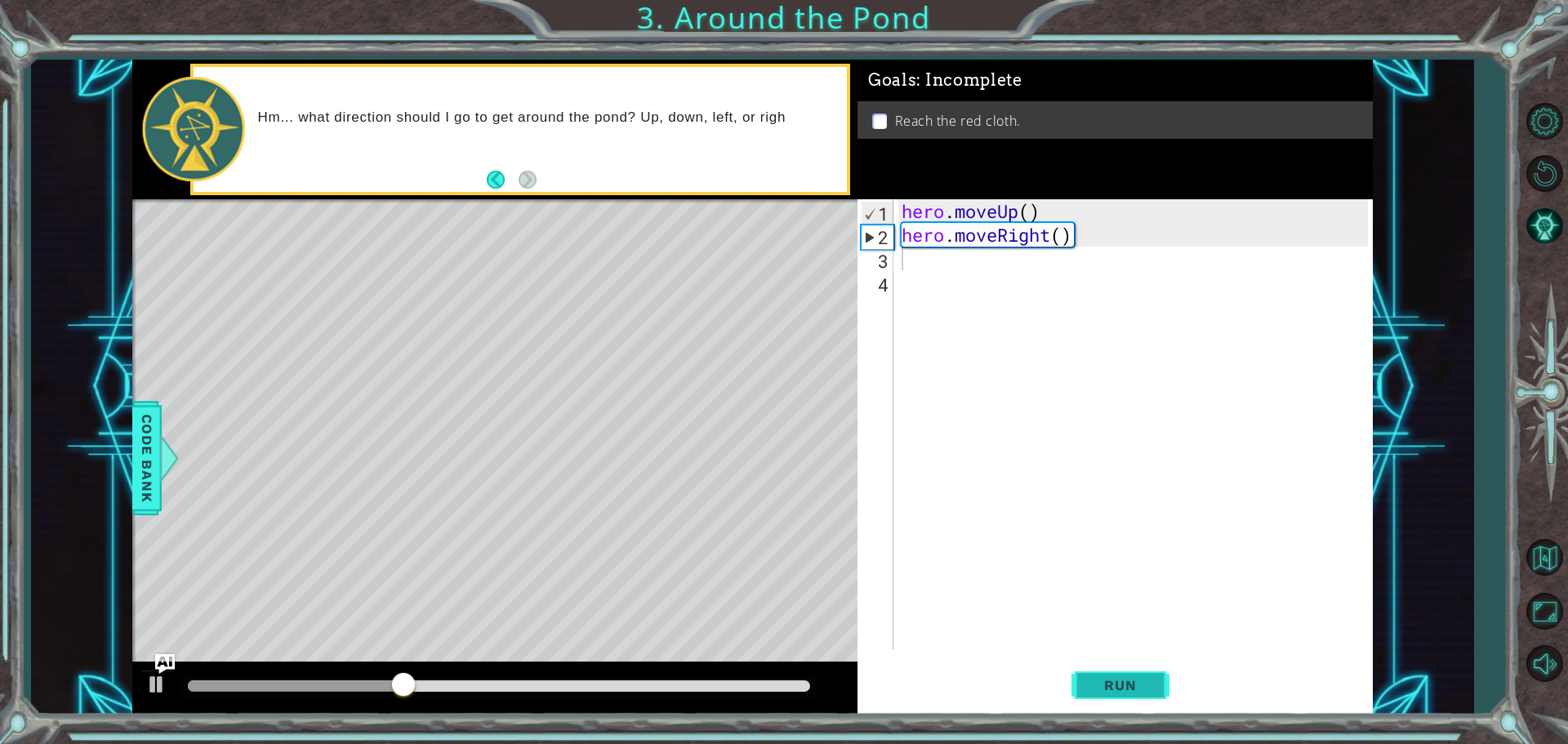
click at [1108, 681] on span "Run" at bounding box center [1120, 685] width 64 height 17
type textarea "h"
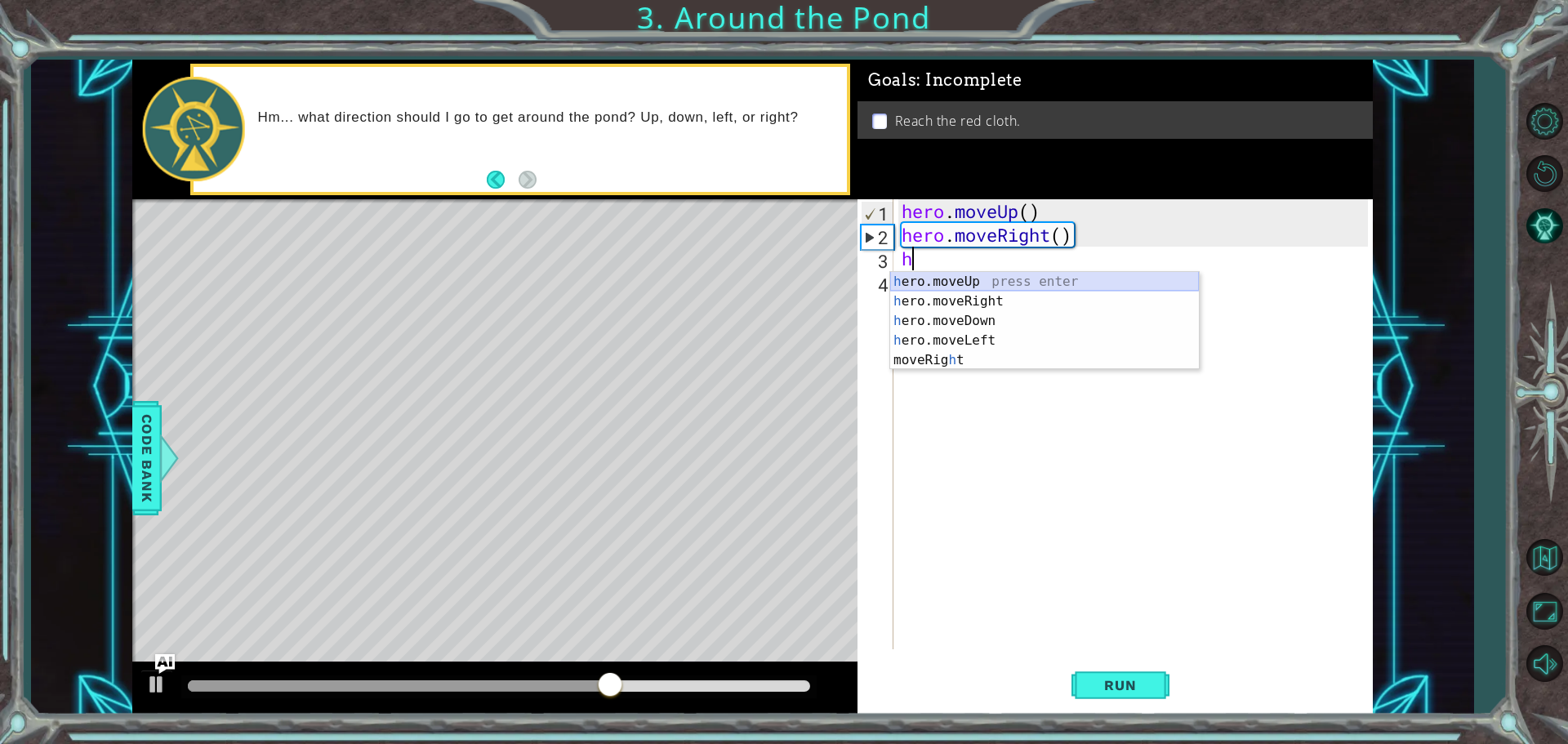
click at [979, 287] on div "h ero.moveUp press enter h ero.moveRight press enter h ero.moveDown press enter…" at bounding box center [1044, 340] width 309 height 138
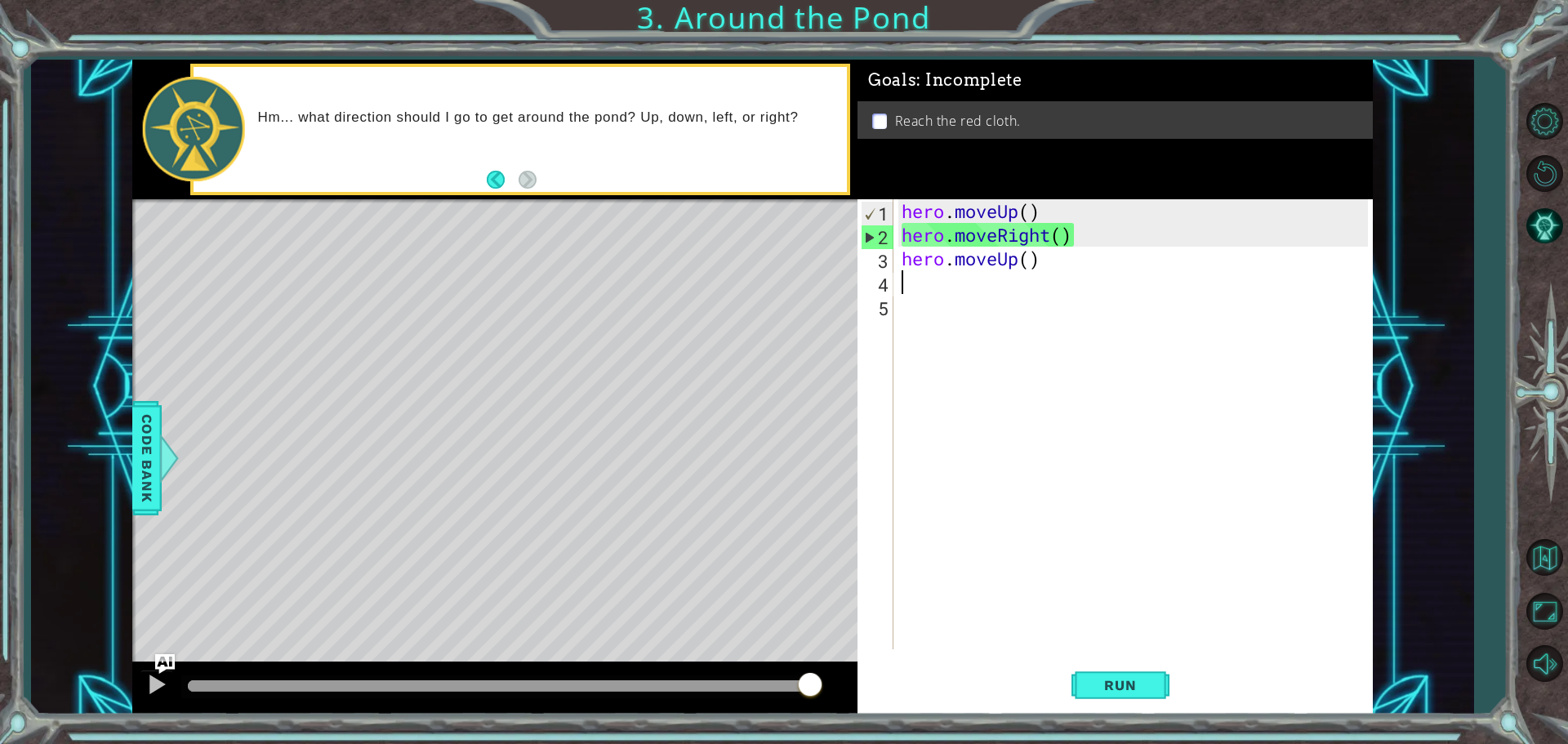
type textarea "h"
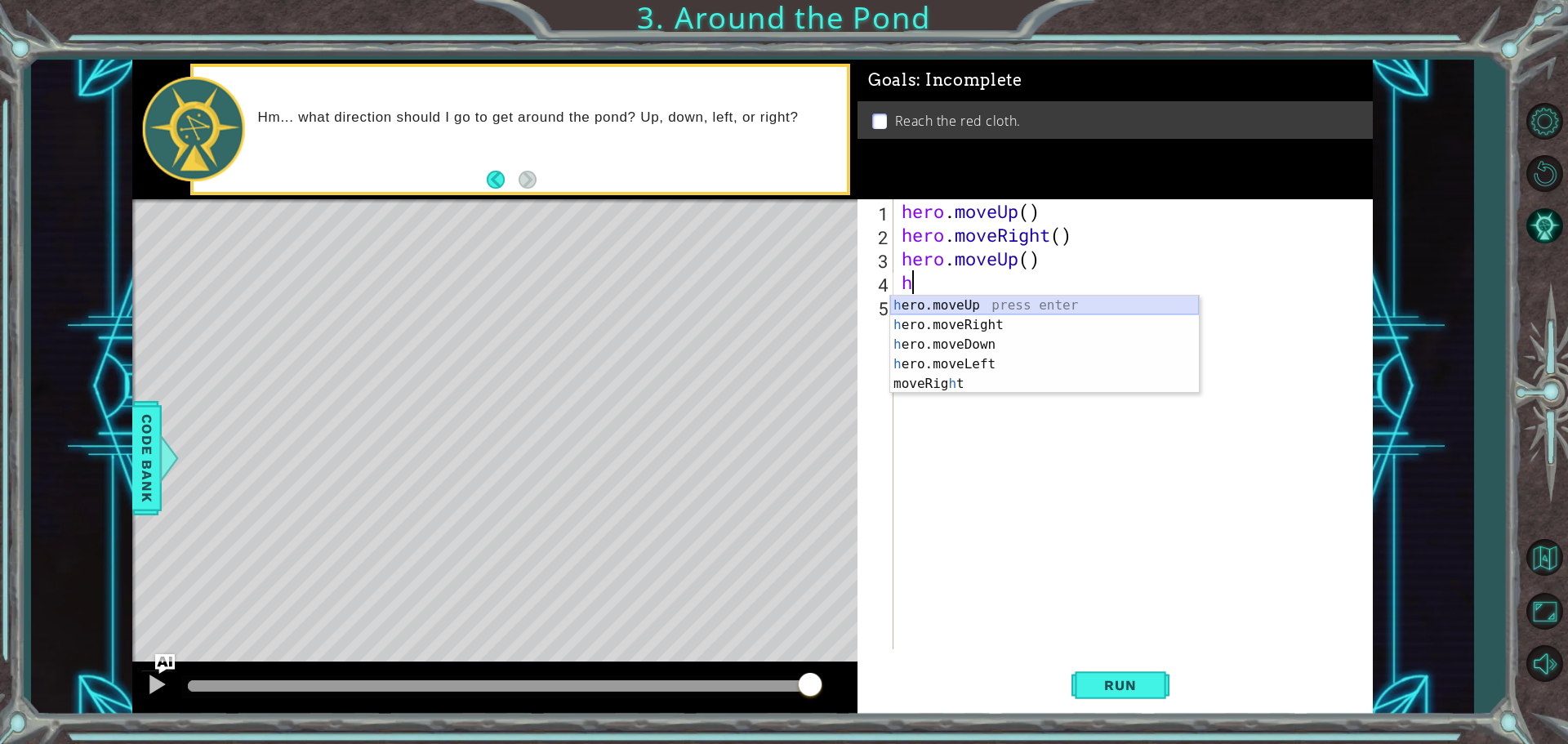
click at [1101, 300] on div "h ero.moveUp press enter h ero.moveRight press enter h ero.moveDown press enter…" at bounding box center [1044, 364] width 309 height 138
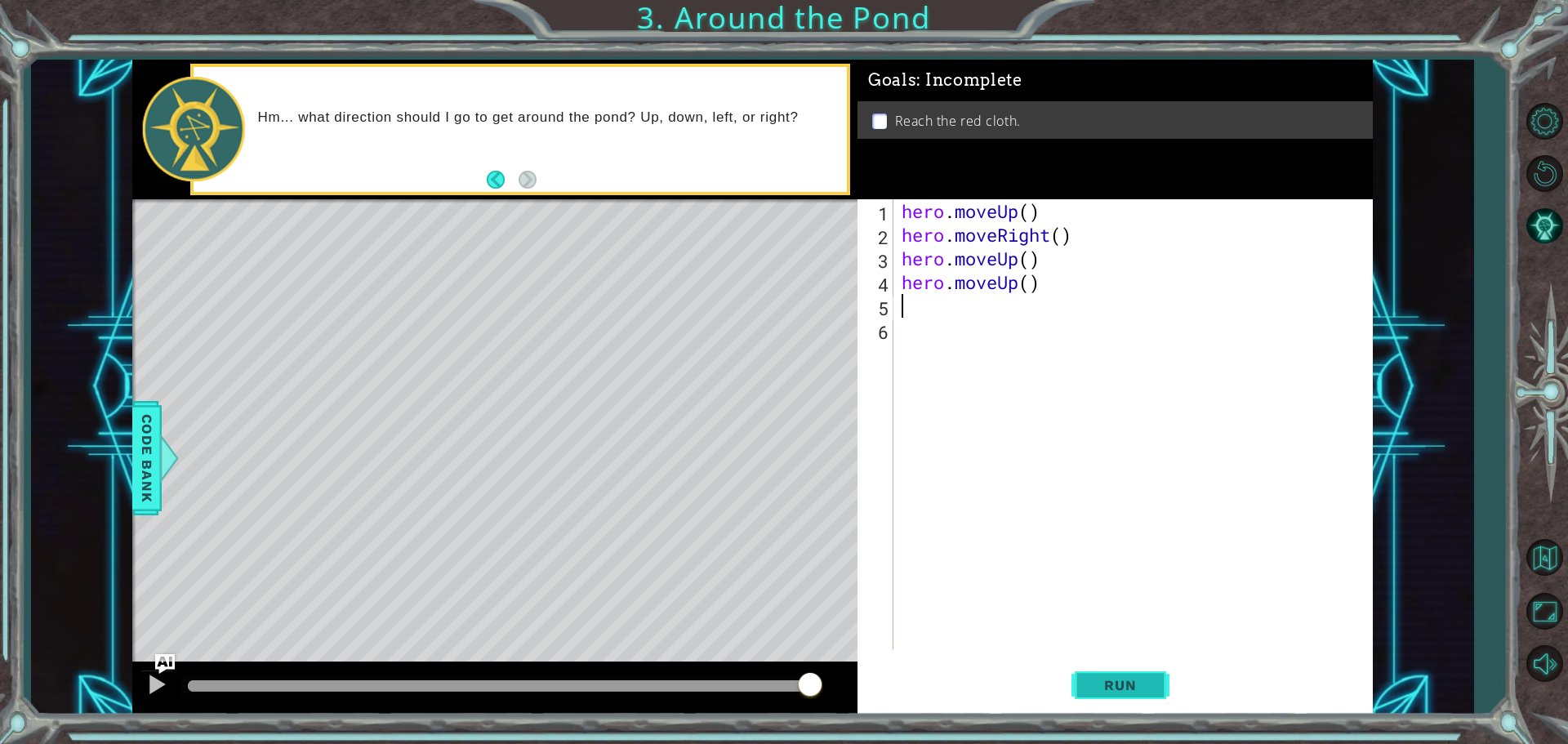
click at [1113, 683] on span "Run" at bounding box center [1120, 685] width 64 height 17
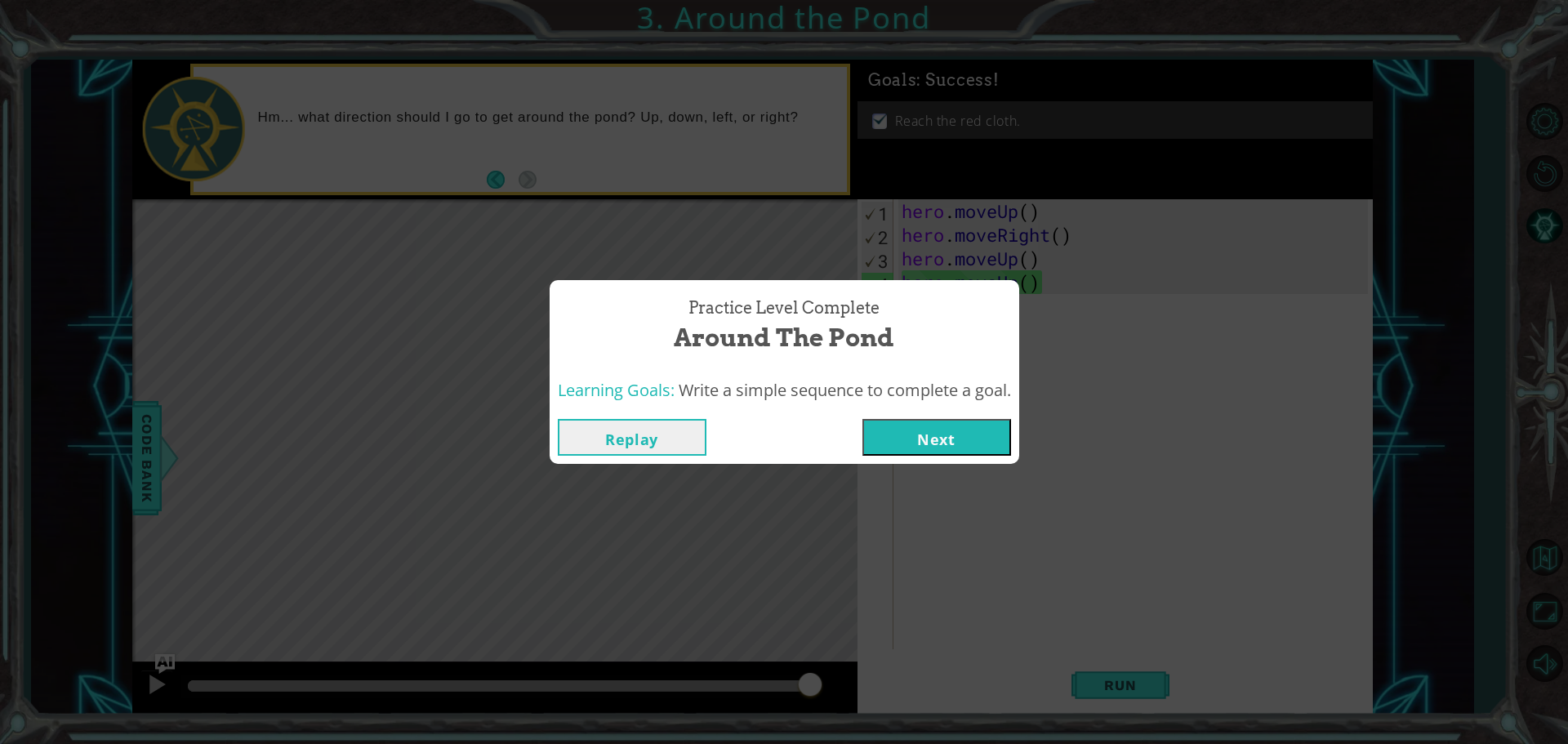
click at [934, 425] on button "Next" at bounding box center [937, 438] width 149 height 37
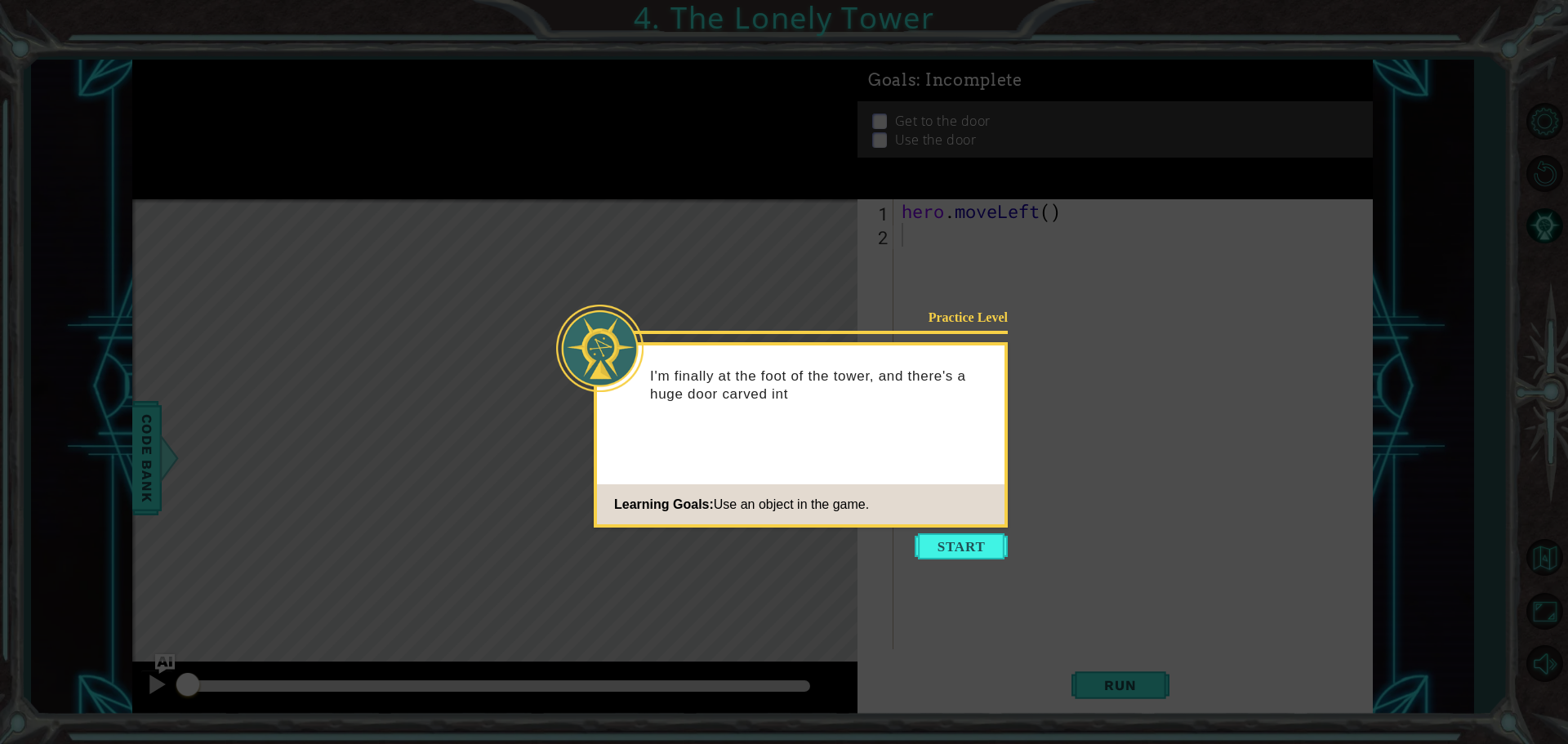
click at [956, 533] on button "Start" at bounding box center [961, 546] width 93 height 26
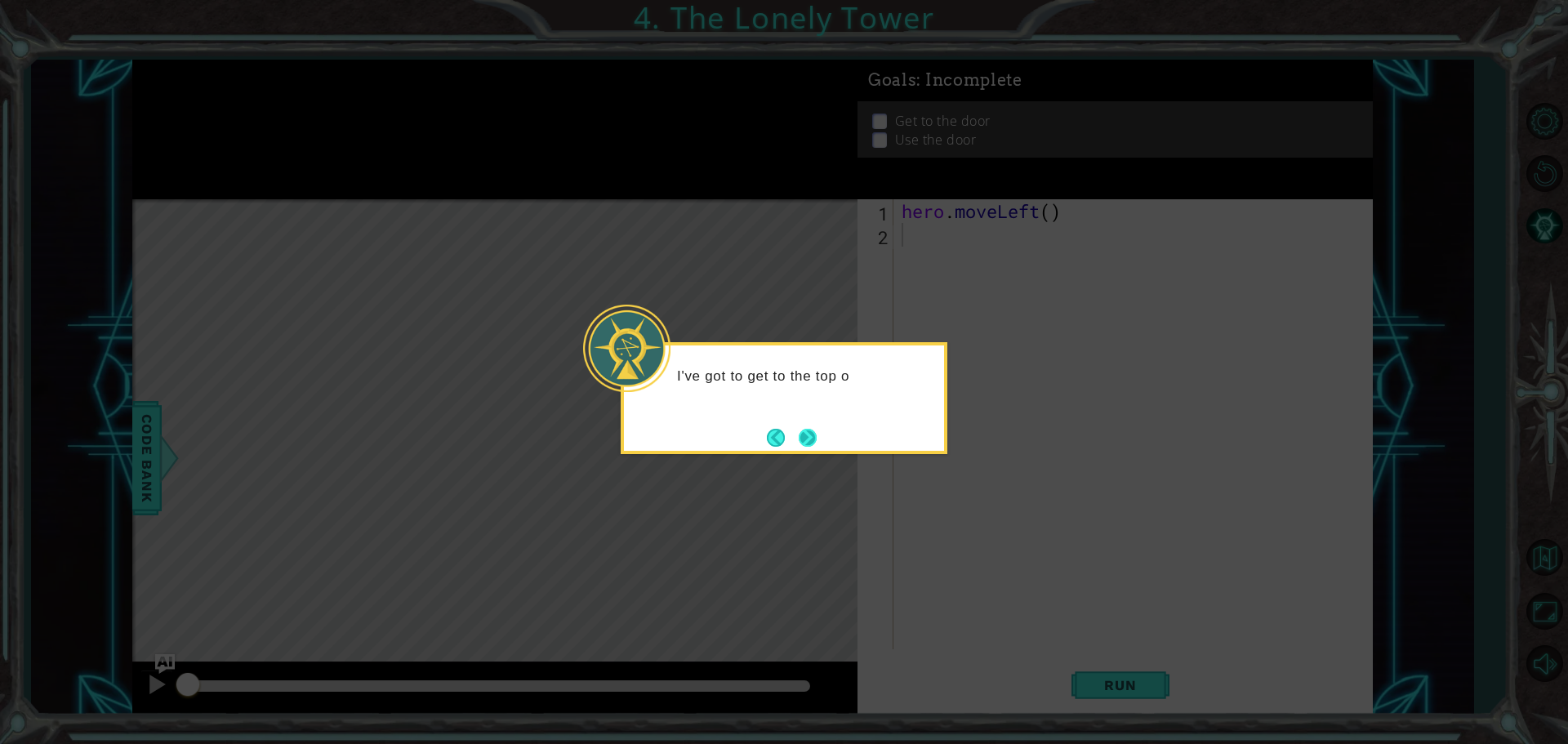
click at [809, 431] on button "Next" at bounding box center [807, 438] width 18 height 18
click at [809, 431] on button "Next" at bounding box center [808, 438] width 18 height 18
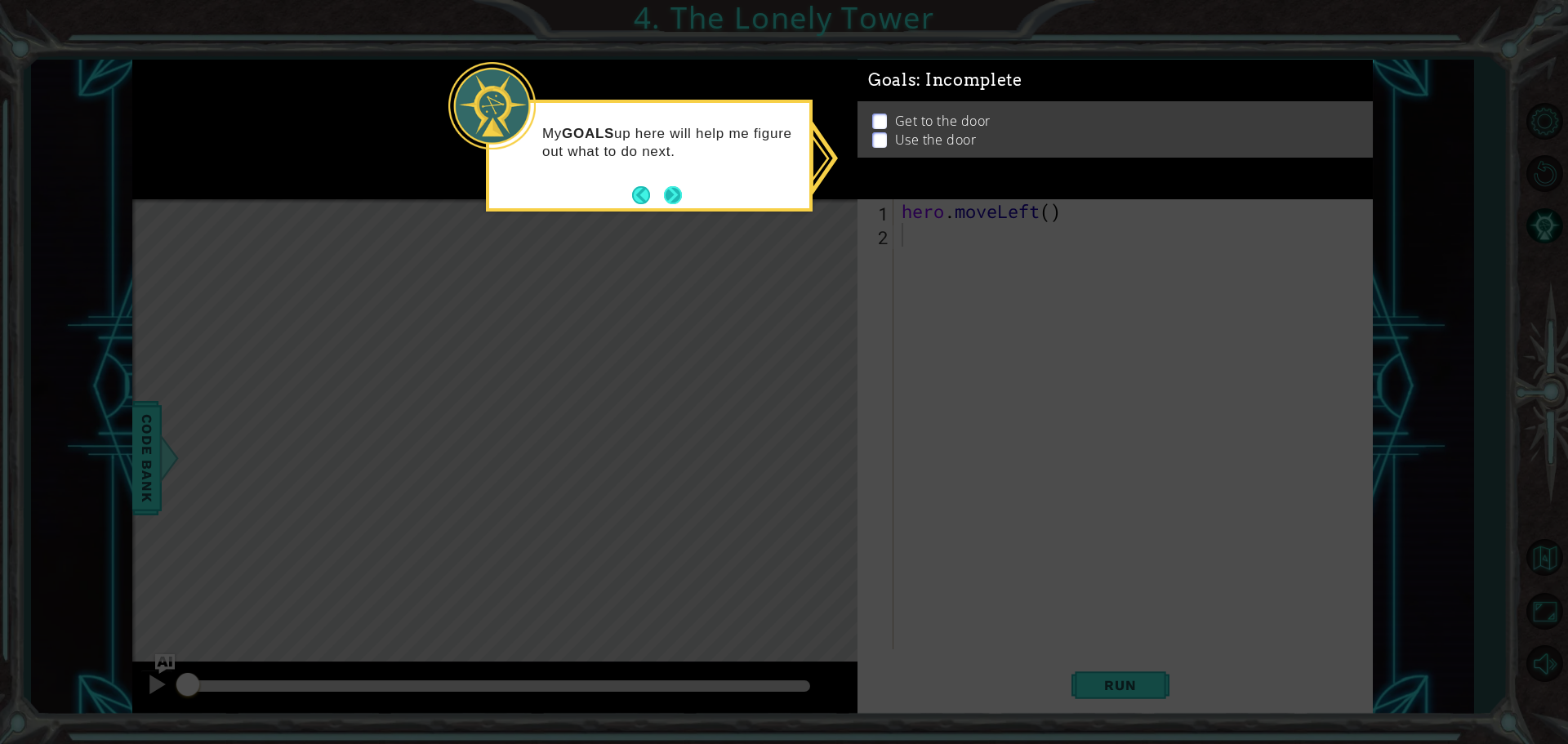
click at [678, 195] on button "Next" at bounding box center [673, 195] width 18 height 18
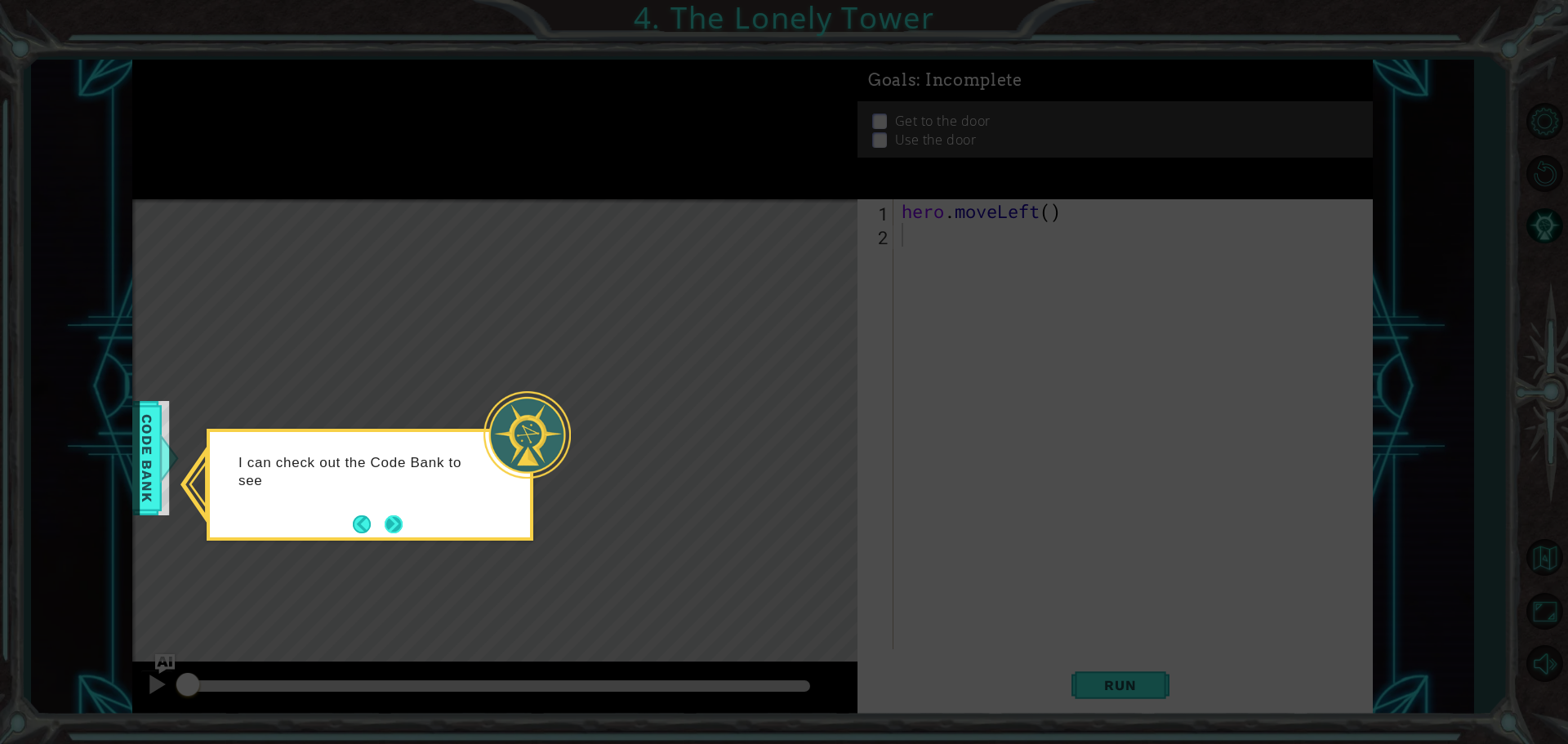
click at [398, 516] on button "Next" at bounding box center [394, 525] width 18 height 18
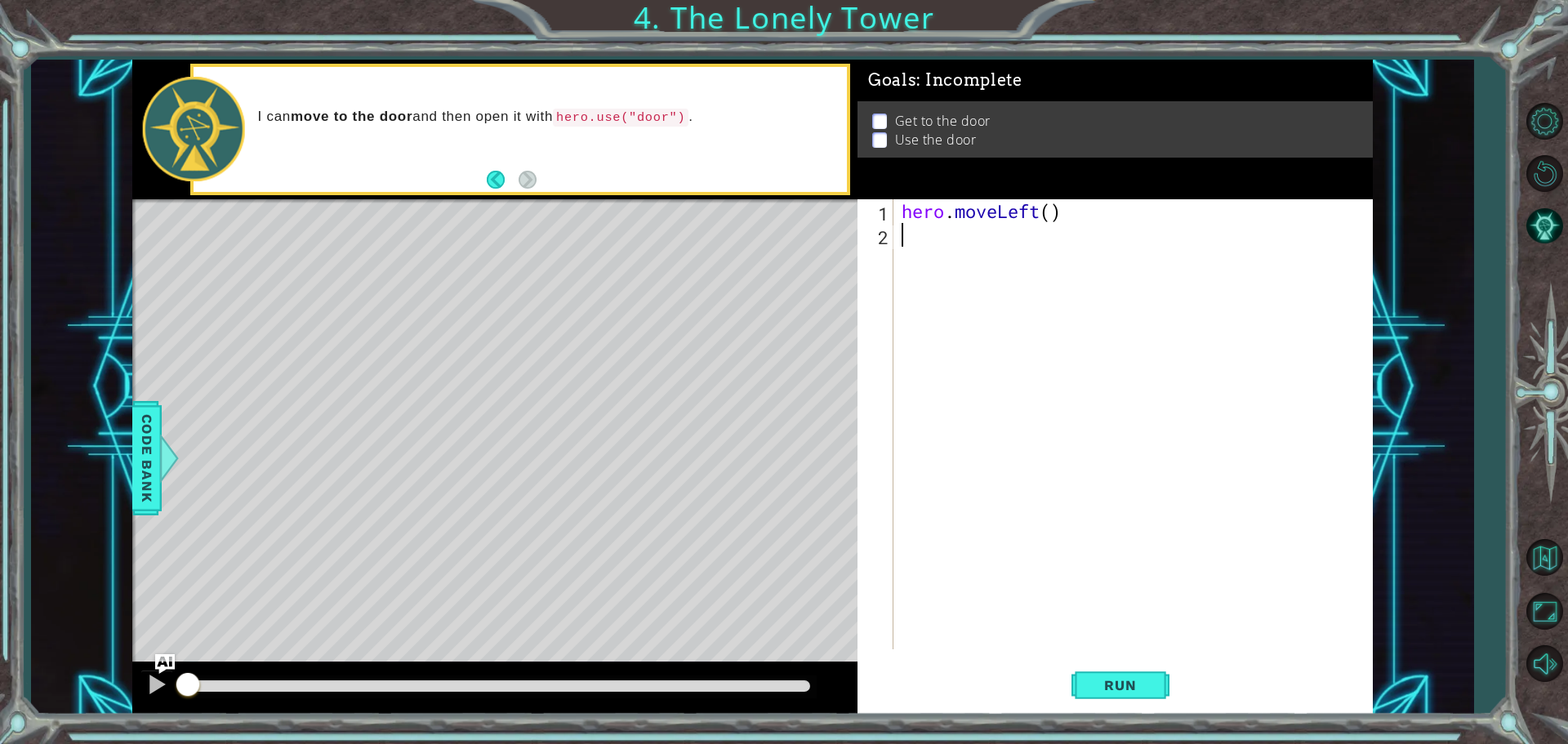
type textarea "h"
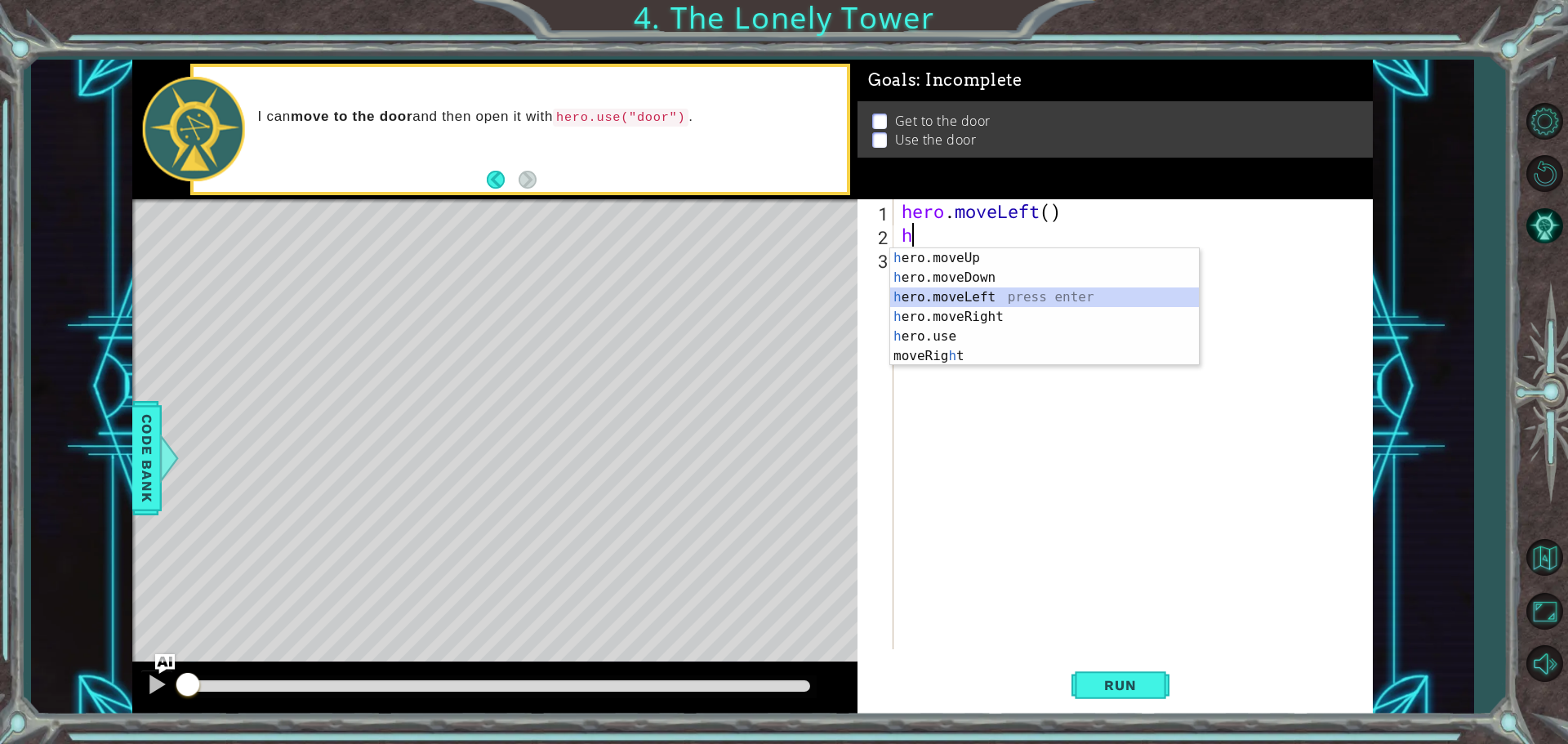
click at [947, 301] on div "h ero.moveUp press enter h ero.moveDown press enter h ero.moveLeft press enter …" at bounding box center [1044, 327] width 309 height 157
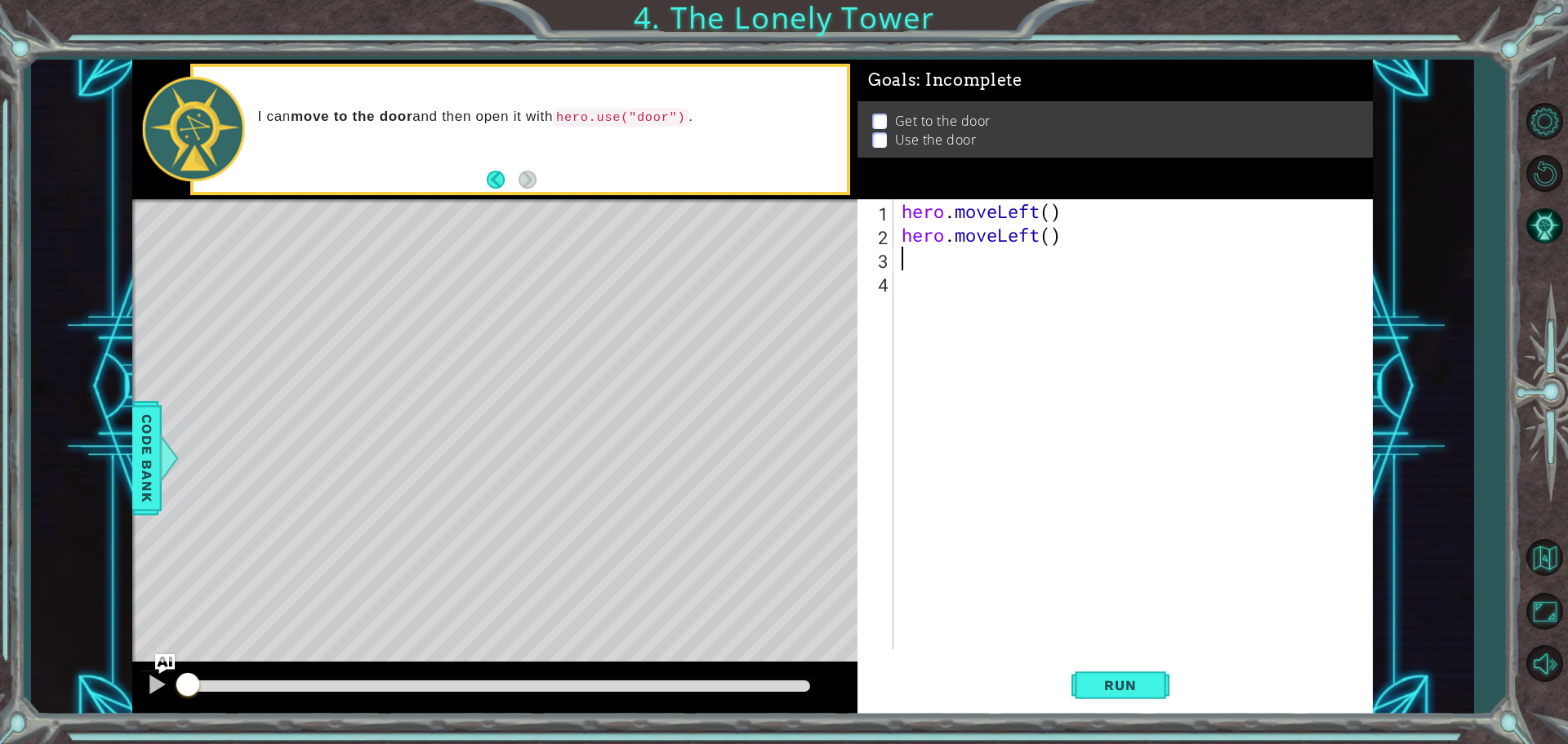
type textarea "h"
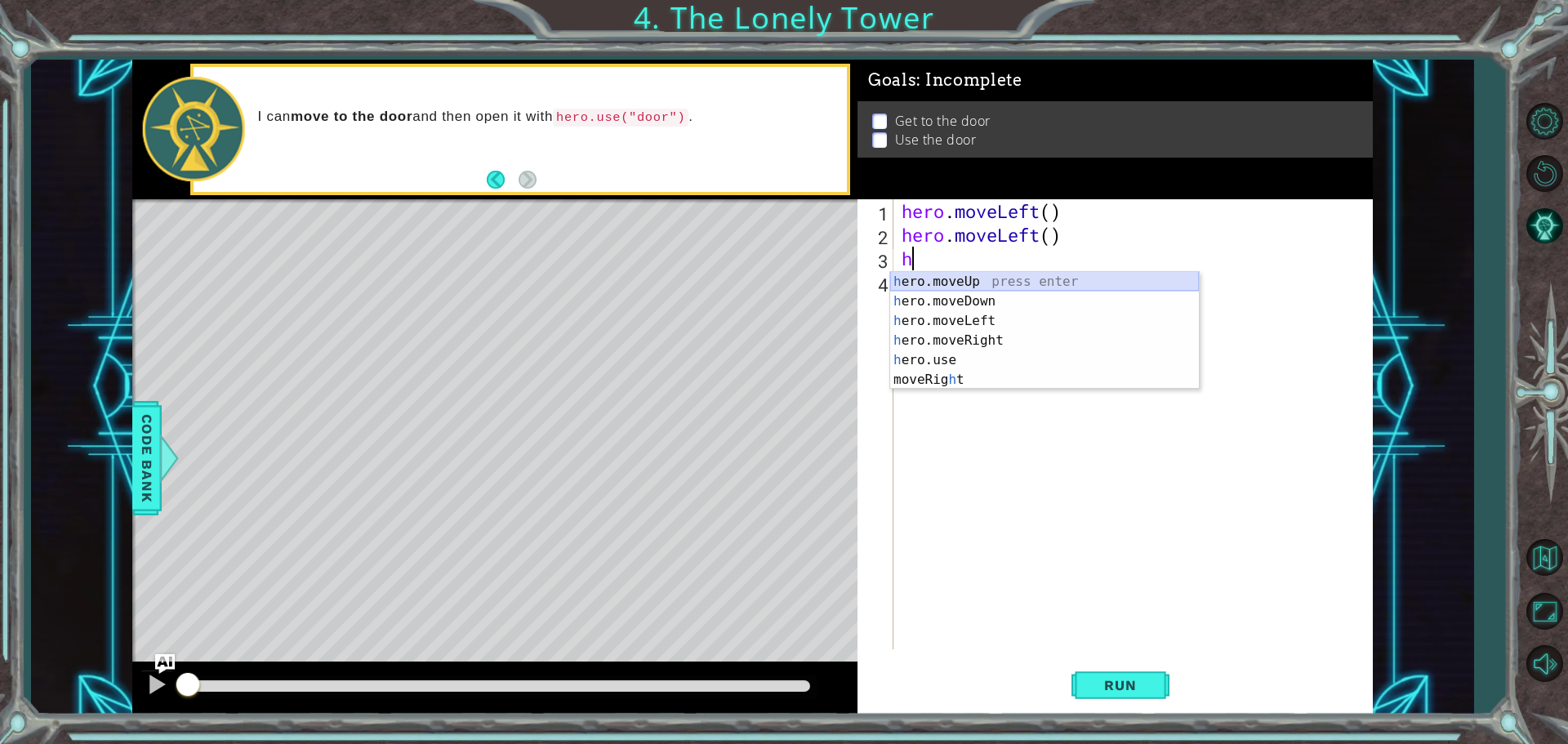
click at [957, 282] on div "h ero.moveUp press enter h ero.moveDown press enter h ero.moveLeft press enter …" at bounding box center [1044, 350] width 309 height 157
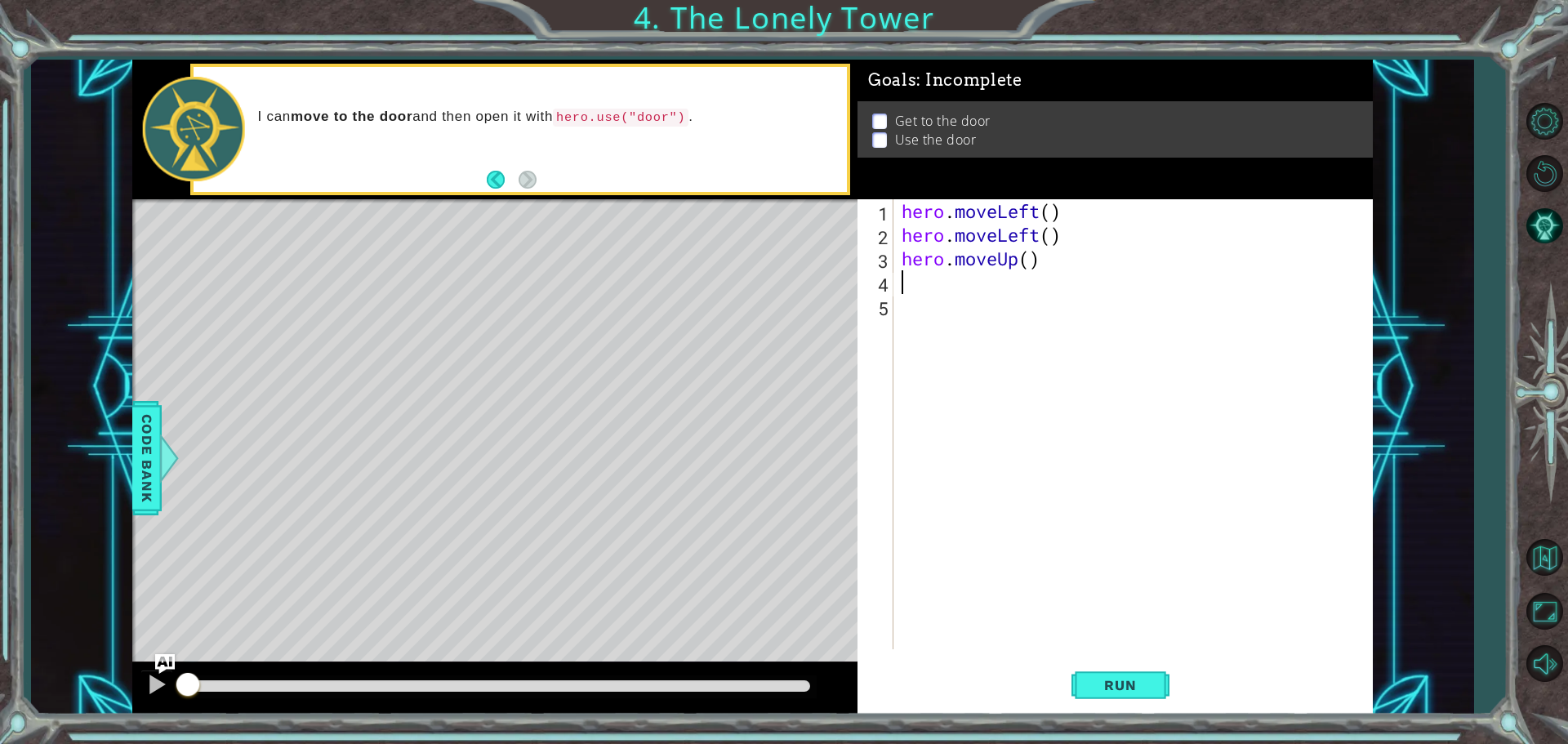
type textarea "h"
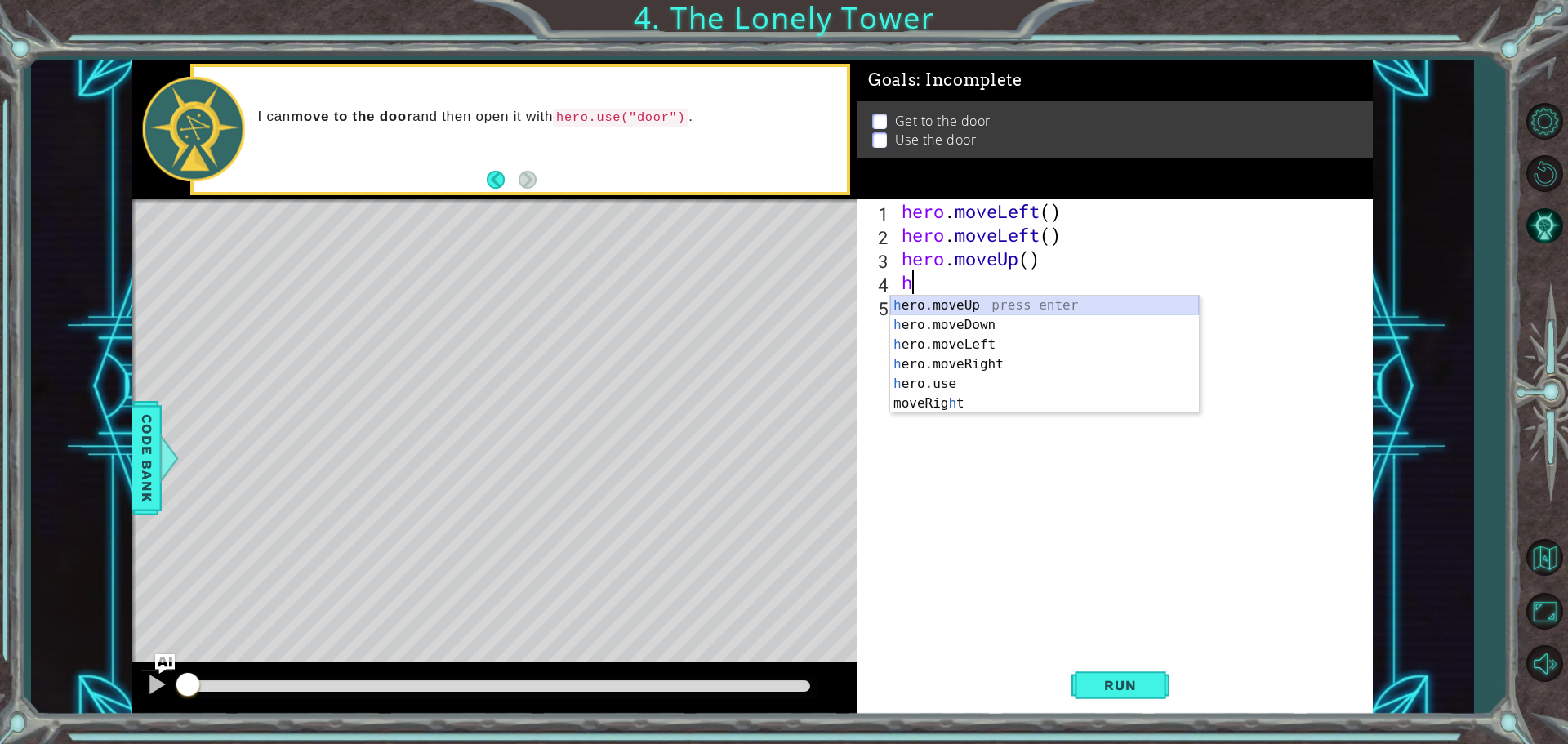
click at [965, 304] on div "h ero.moveUp press enter h ero.moveDown press enter h ero.moveLeft press enter …" at bounding box center [1044, 373] width 309 height 157
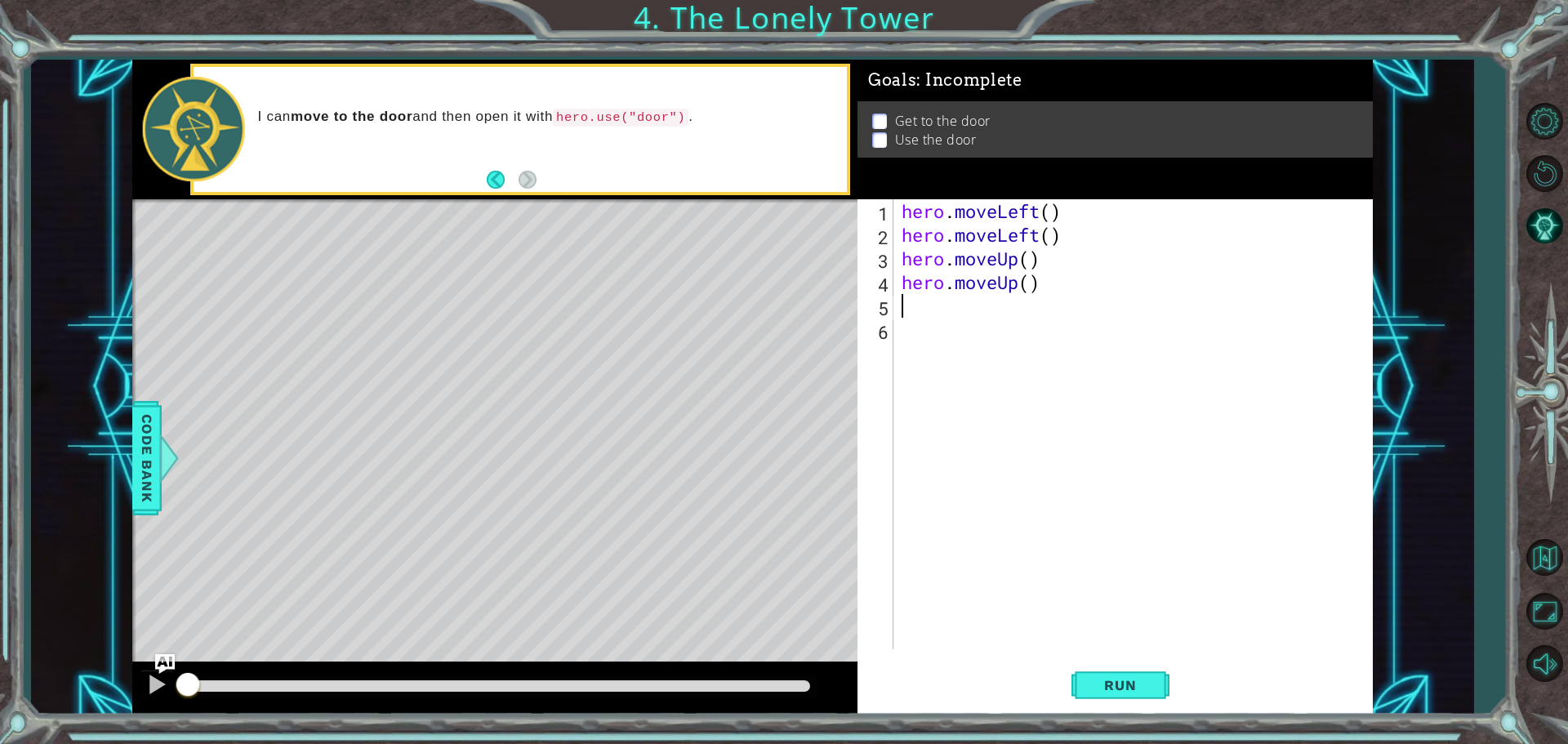
type textarea "h"
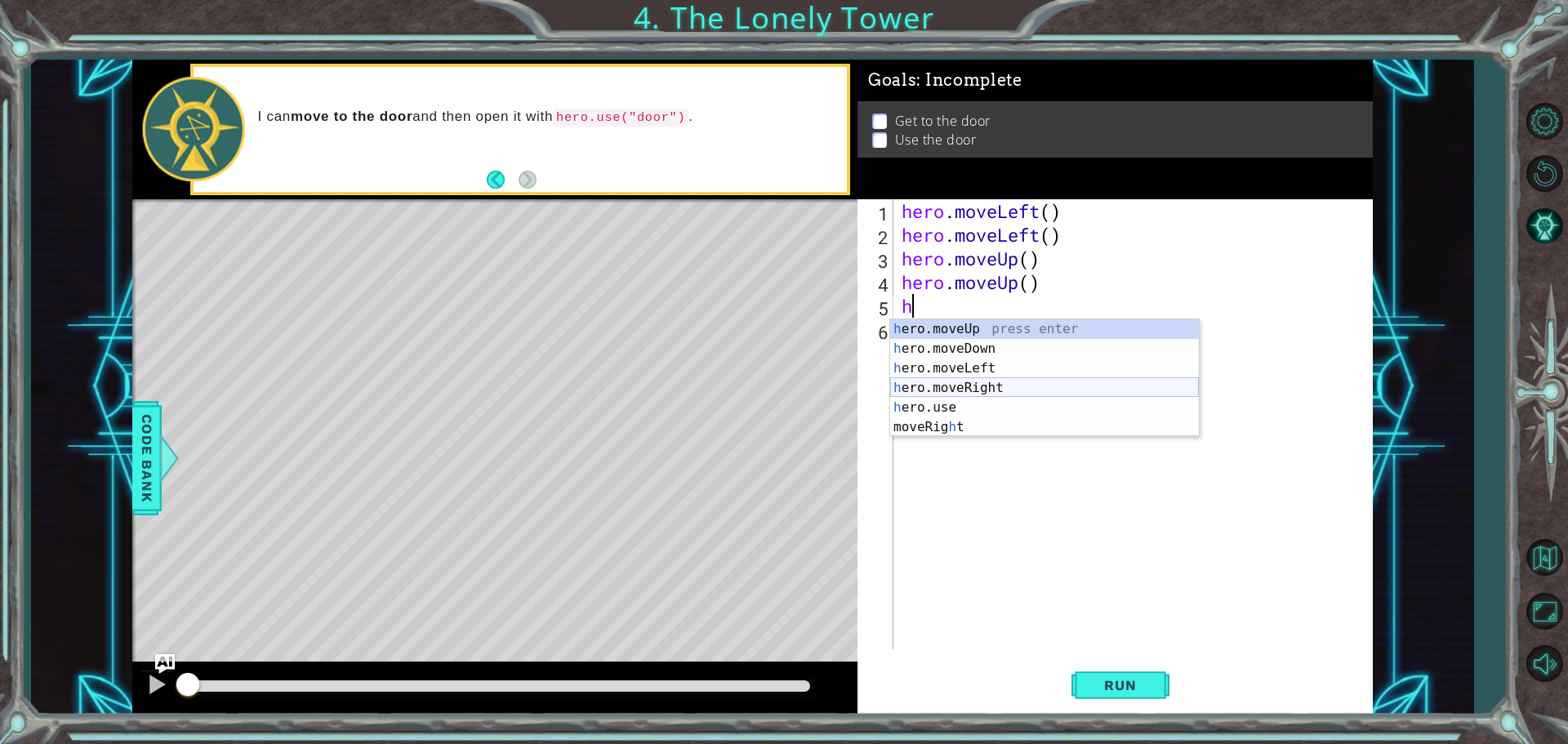
click at [979, 385] on div "h ero.moveUp press enter h ero.moveDown press enter h ero.moveLeft press enter …" at bounding box center [1044, 397] width 309 height 157
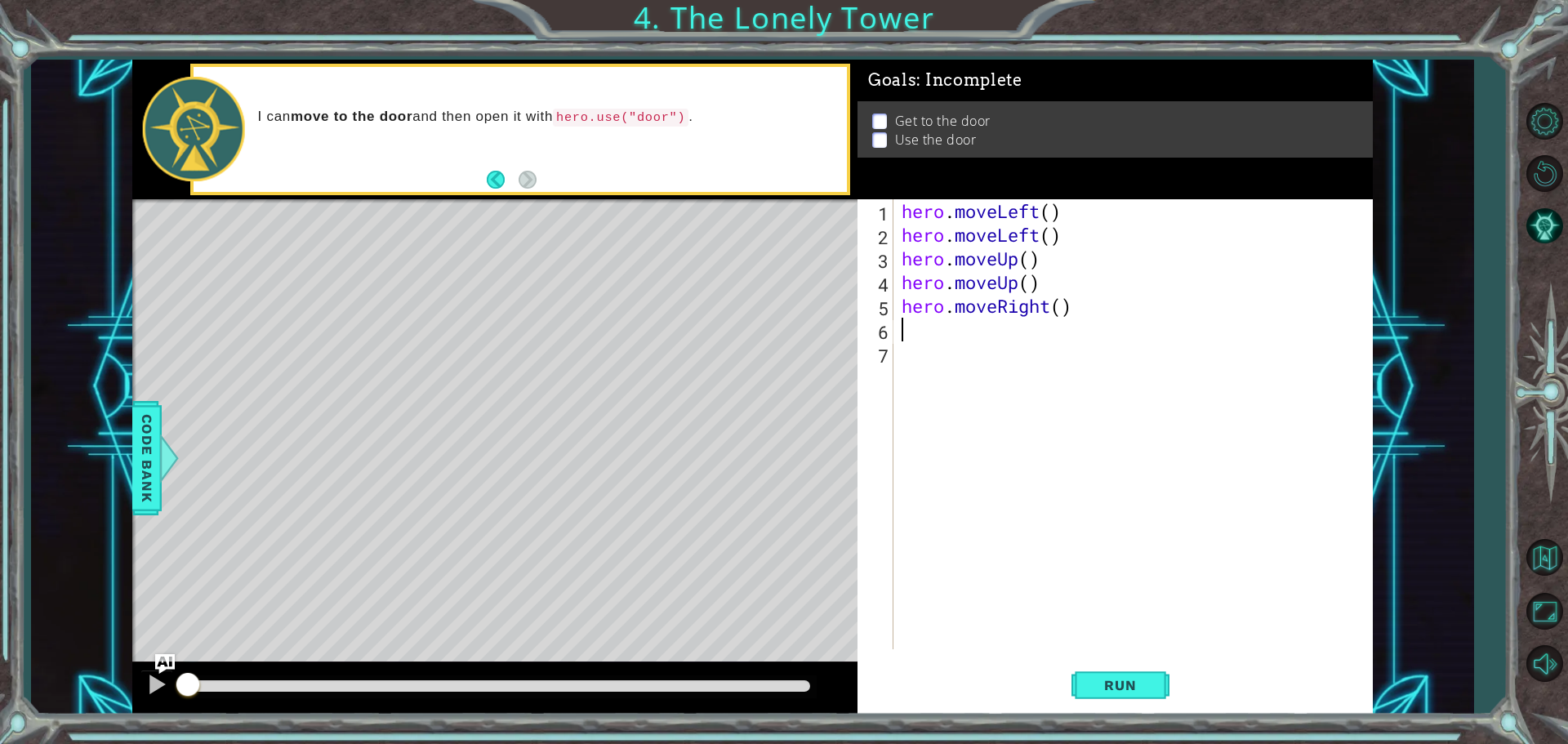
type textarea "h"
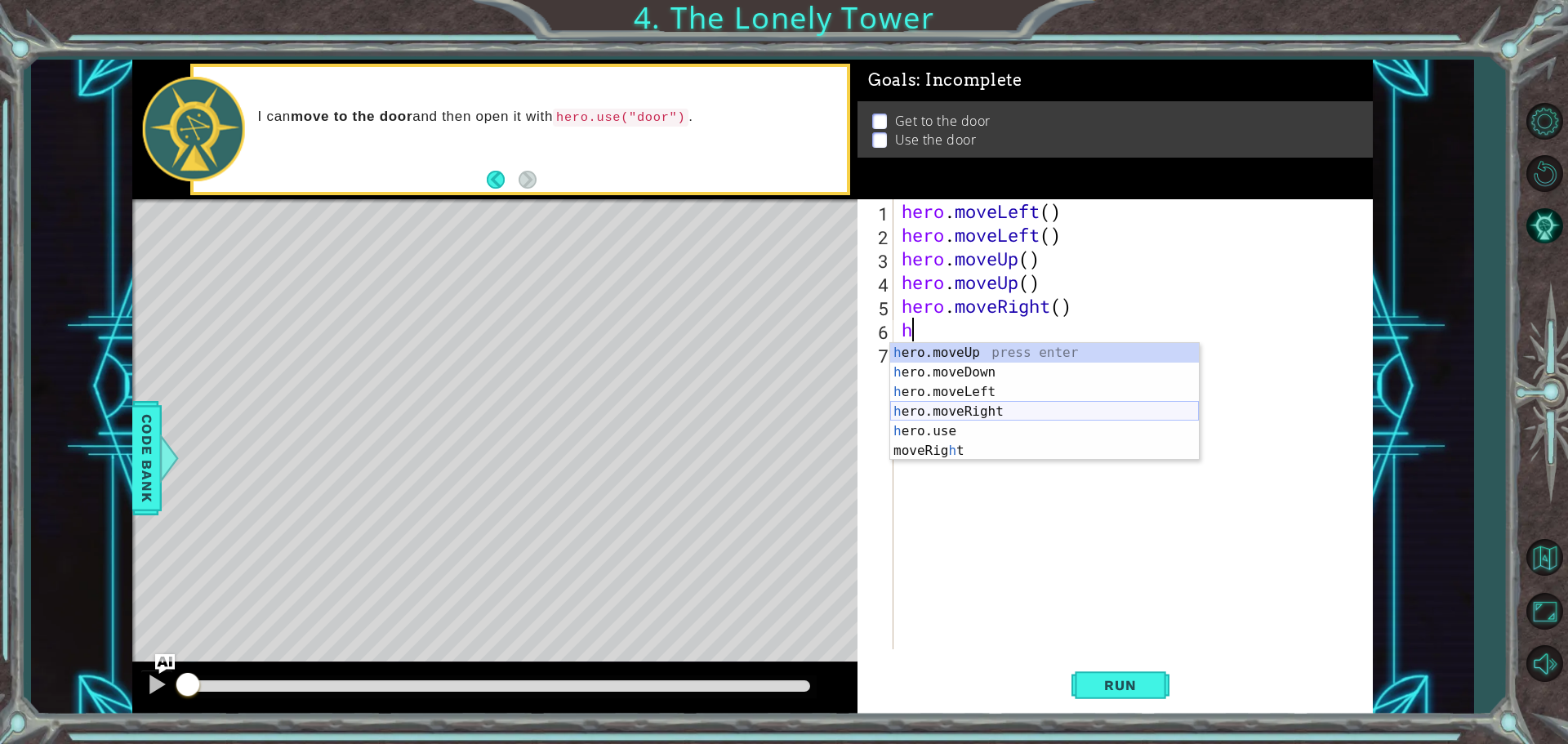
click at [981, 405] on div "h ero.moveUp press enter h ero.moveDown press enter h ero.moveLeft press enter …" at bounding box center [1044, 421] width 309 height 157
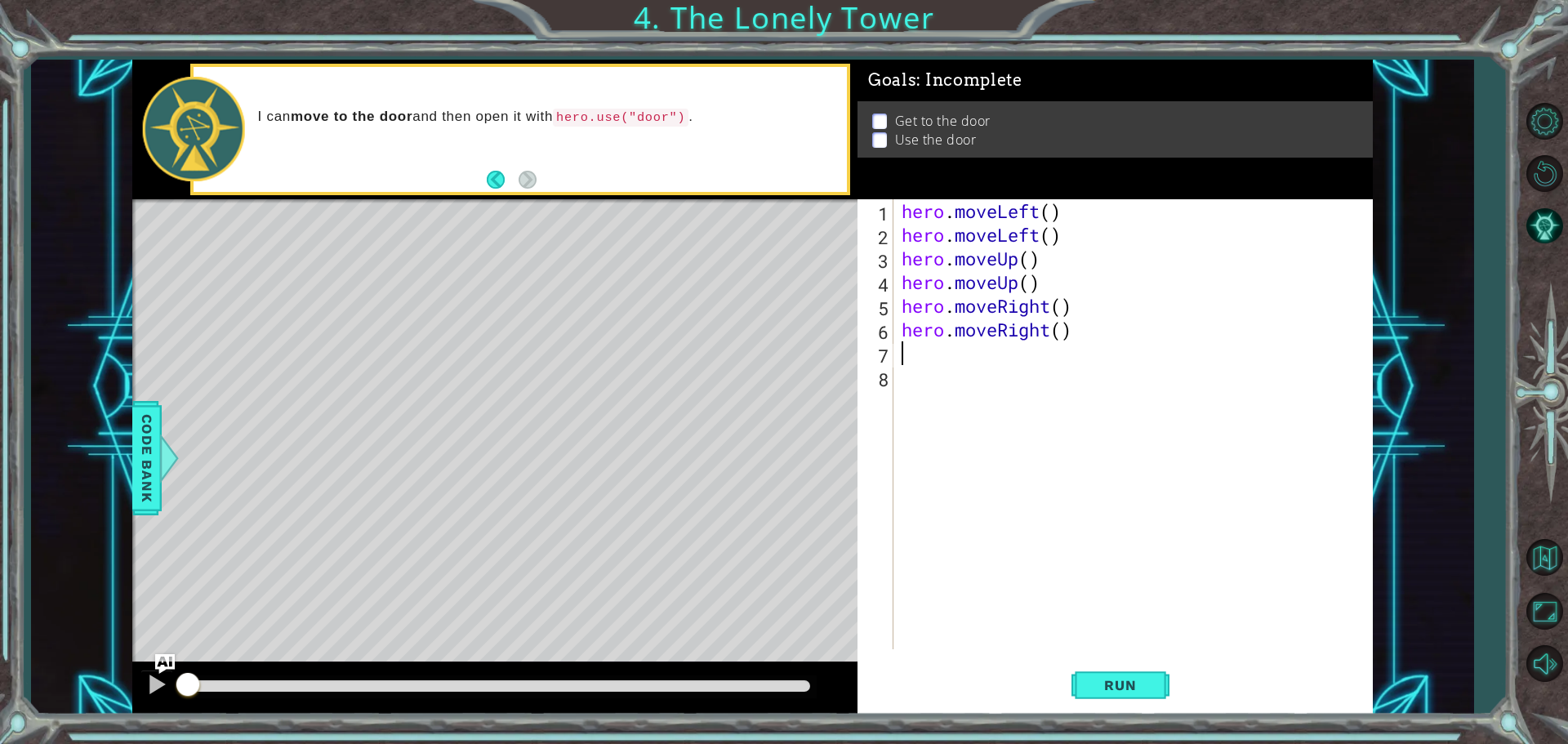
type textarea "h"
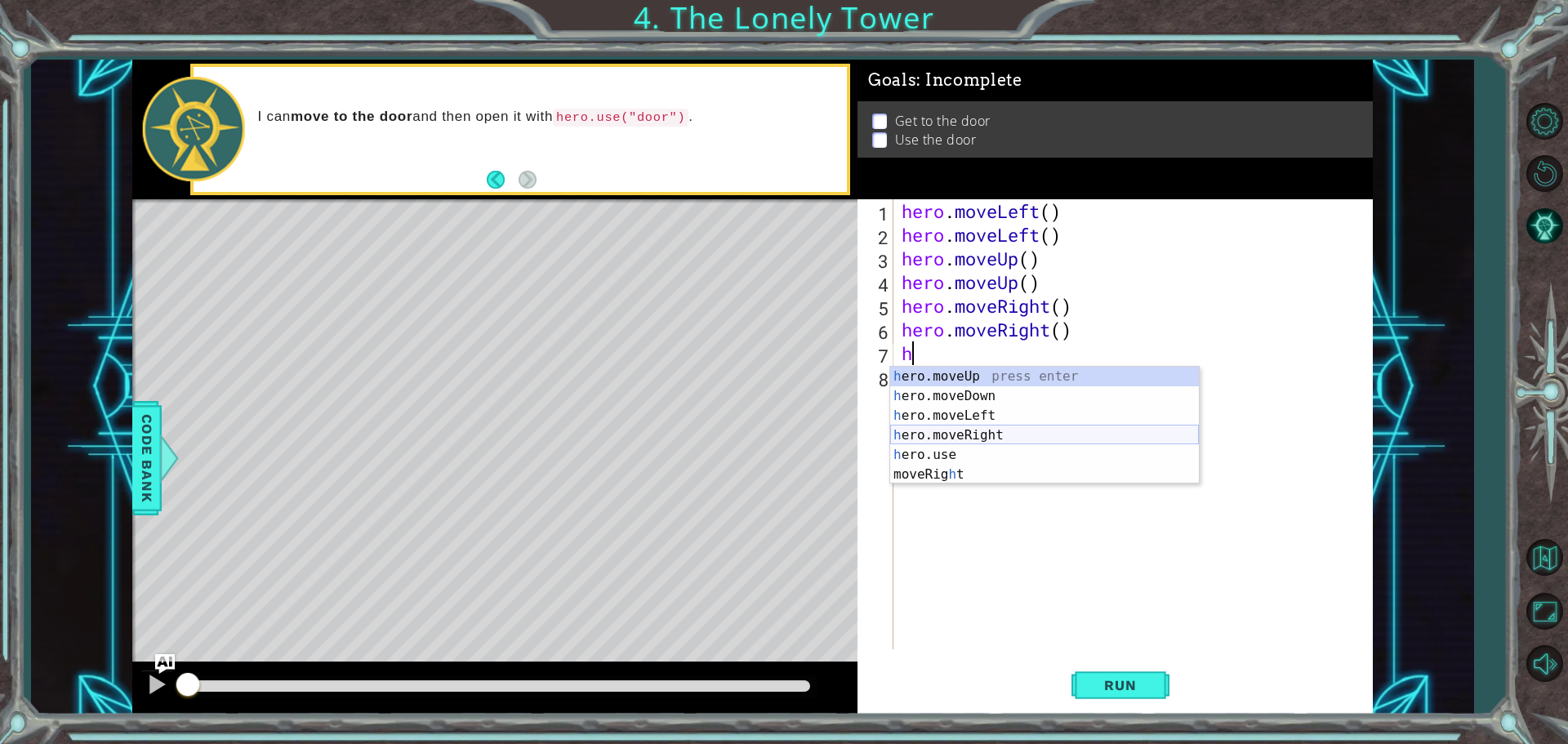
click at [983, 433] on div "h ero.moveUp press enter h ero.moveDown press enter h ero.moveLeft press enter …" at bounding box center [1044, 445] width 309 height 157
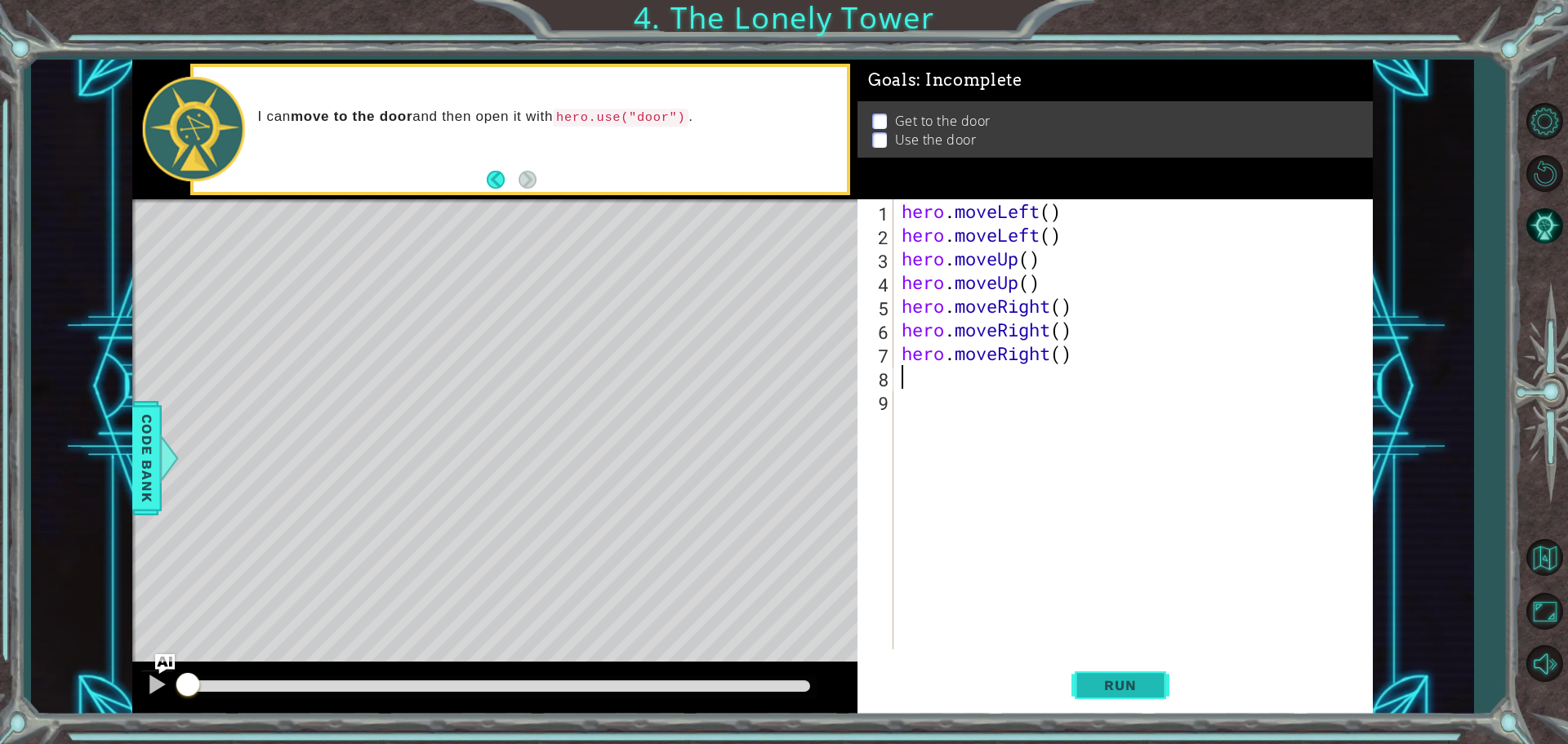
click at [1107, 682] on span "Run" at bounding box center [1120, 685] width 64 height 17
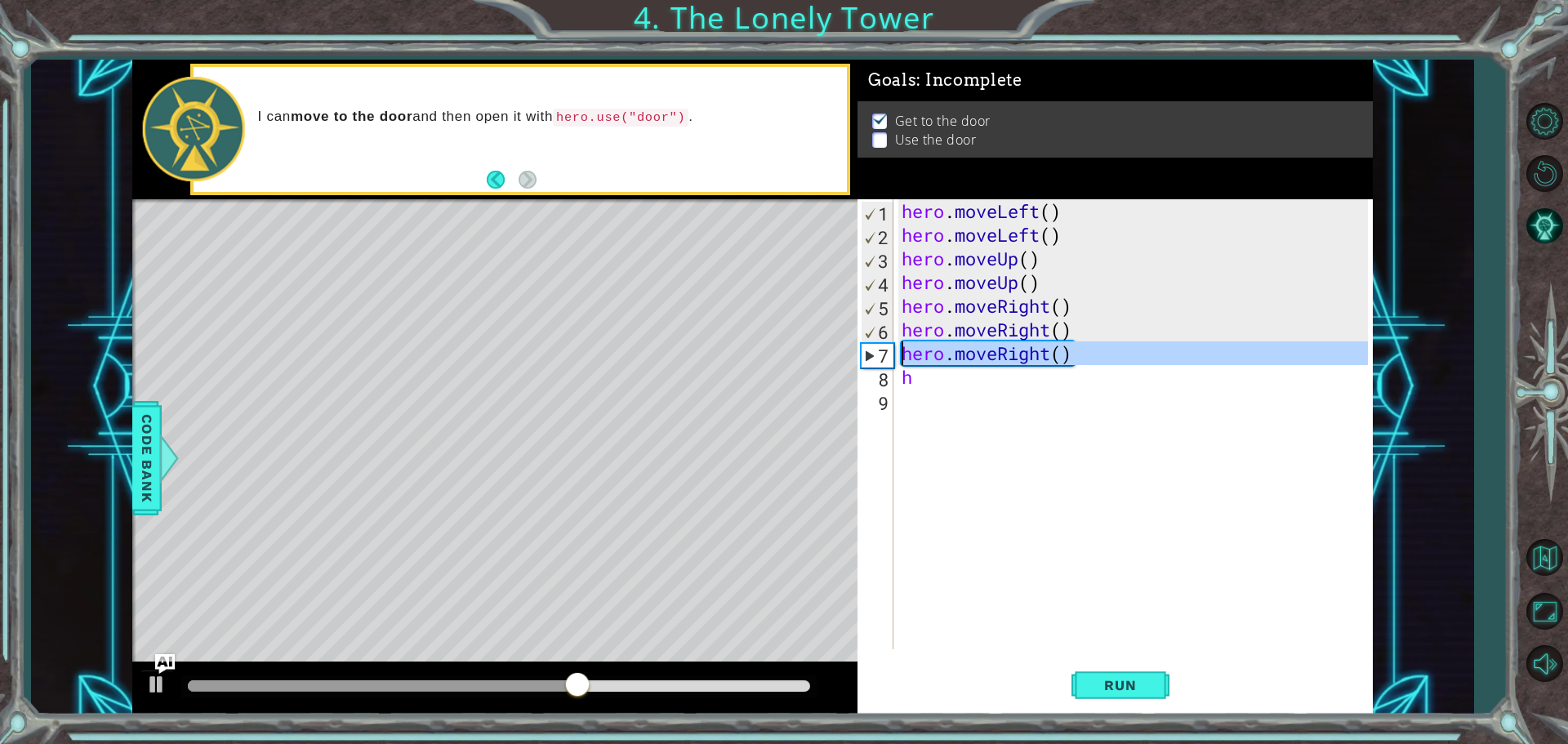
click at [862, 353] on div "7" at bounding box center [877, 356] width 32 height 24
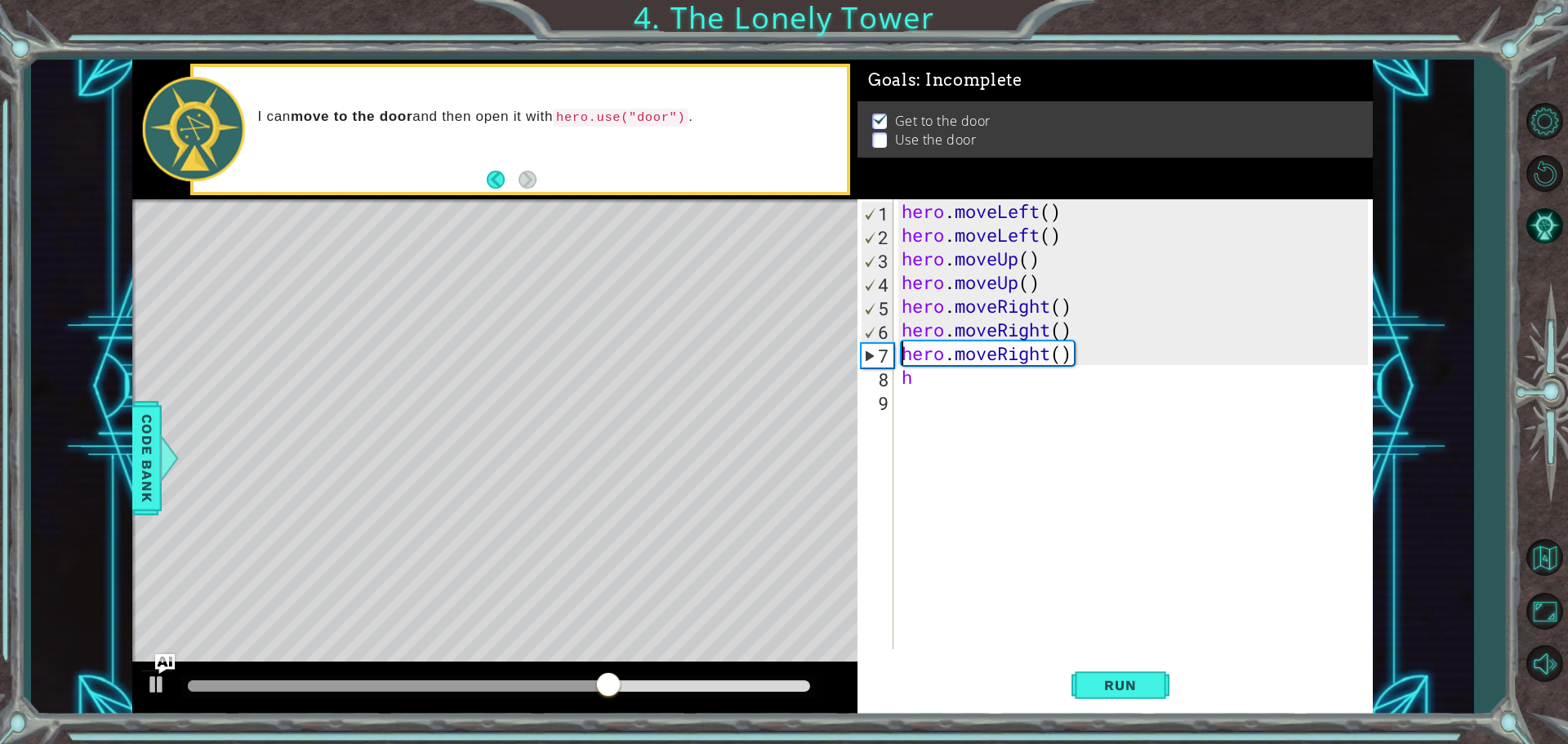
click at [875, 355] on div "7" at bounding box center [877, 356] width 32 height 24
click at [929, 359] on div "hero . moveLeft ( ) hero . moveLeft ( ) hero . moveUp ( ) hero . moveUp ( ) her…" at bounding box center [1137, 448] width 478 height 497
click at [936, 376] on div "hero . moveLeft ( ) hero . moveLeft ( ) hero . moveUp ( ) hero . moveUp ( ) her…" at bounding box center [1137, 448] width 478 height 497
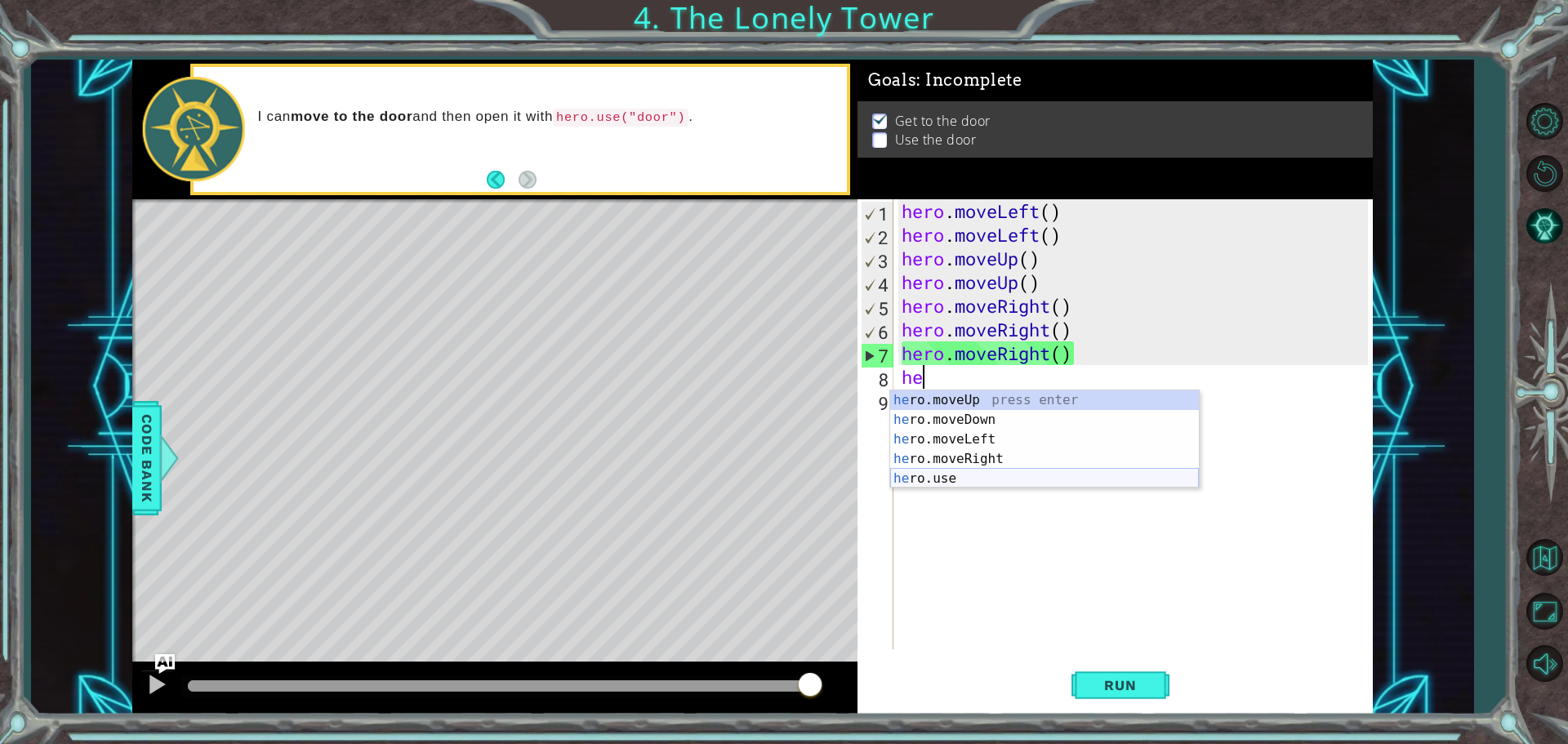
click at [973, 482] on div "he ro.moveUp press enter he ro.moveDown press enter he ro.moveLeft press enter …" at bounding box center [1044, 460] width 309 height 138
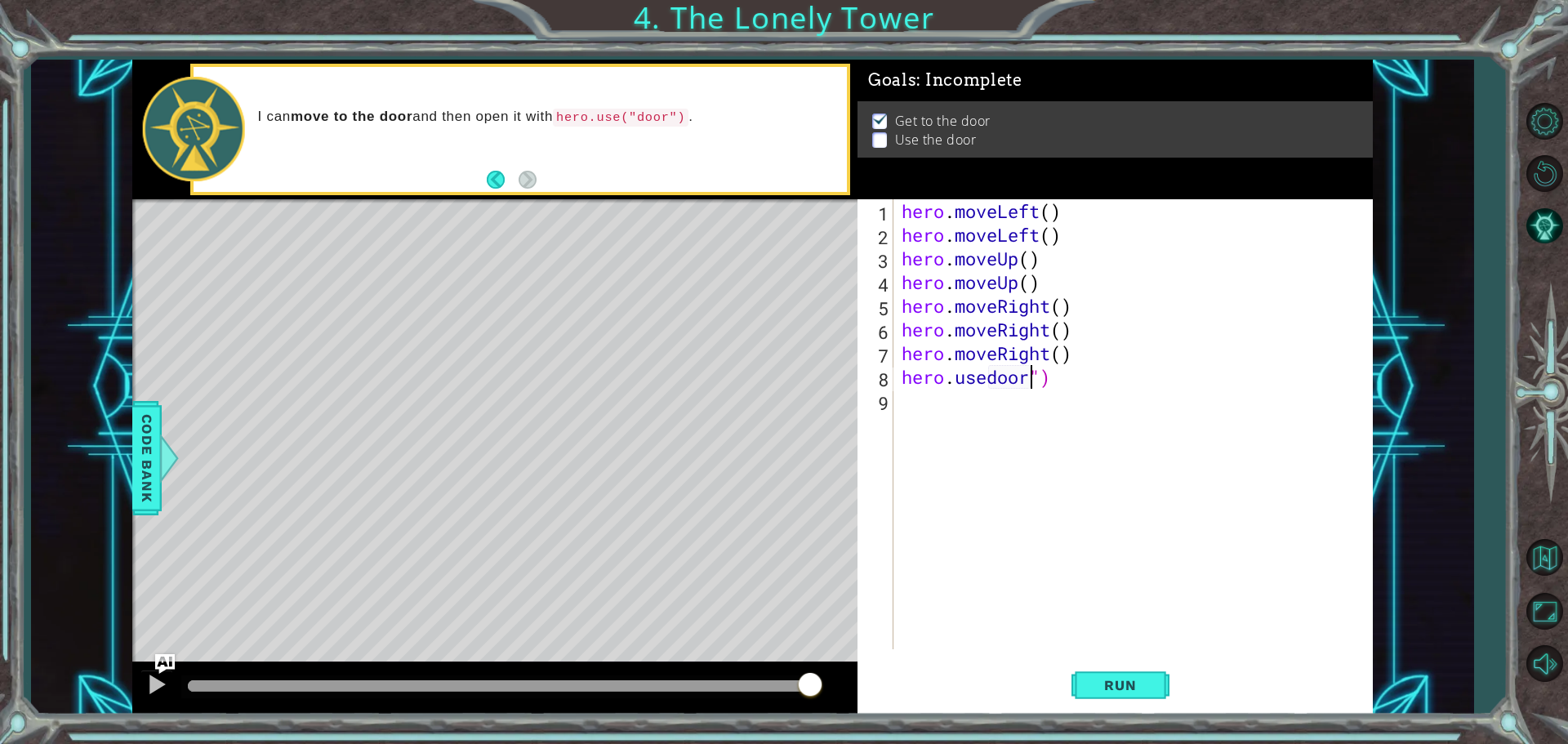
scroll to position [0, 6]
click at [996, 373] on div "hero . moveLeft ( ) hero . moveLeft ( ) hero . moveUp ( ) hero . moveUp ( ) her…" at bounding box center [1137, 448] width 478 height 497
click at [995, 376] on div "hero . moveLeft ( ) hero . moveLeft ( ) hero . moveUp ( ) hero . moveUp ( ) her…" at bounding box center [1133, 424] width 470 height 450
click at [995, 376] on div "hero . moveLeft ( ) hero . moveLeft ( ) hero . moveUp ( ) hero . moveUp ( ) her…" at bounding box center [1137, 448] width 478 height 497
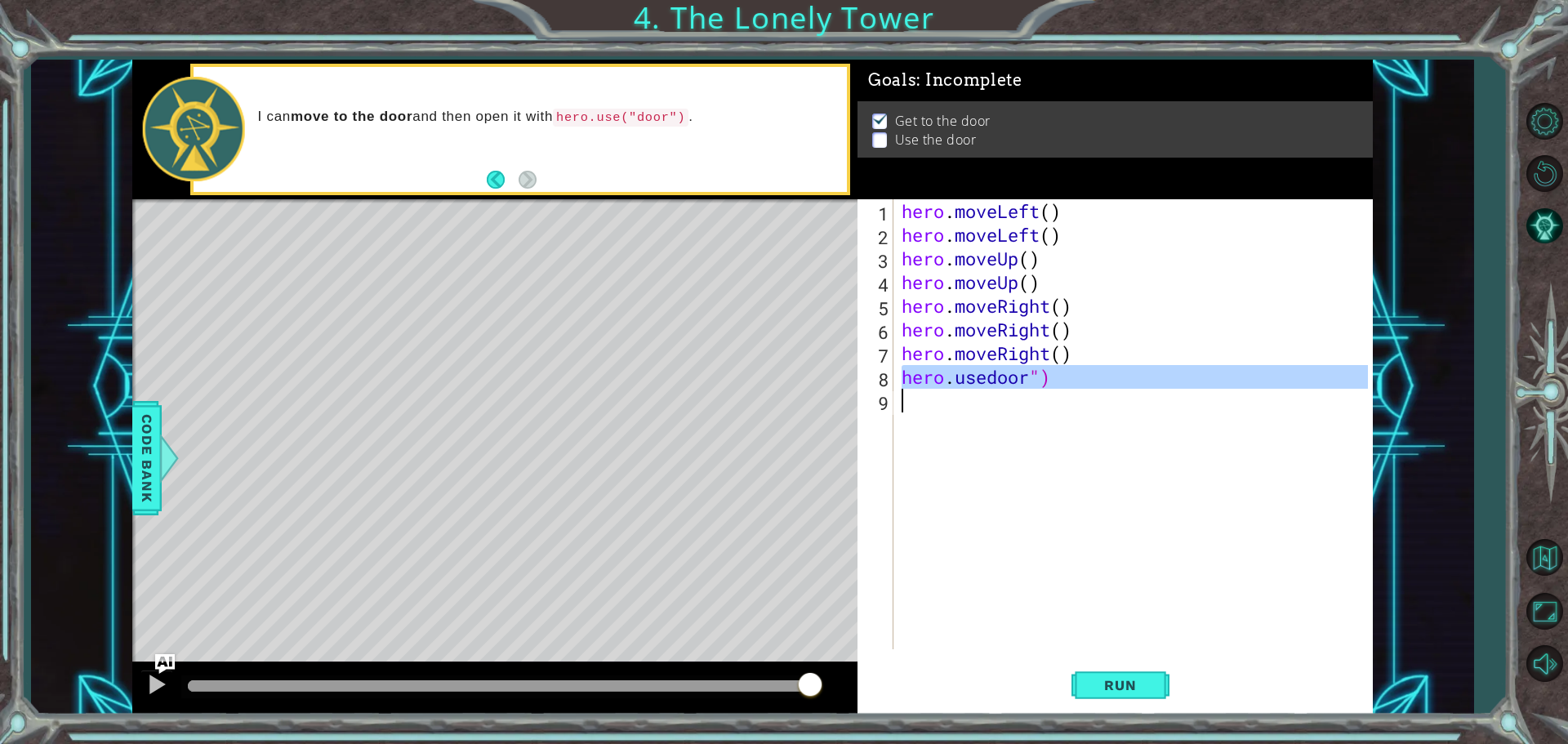
click at [994, 376] on div "hero . moveLeft ( ) hero . moveLeft ( ) hero . moveUp ( ) hero . moveUp ( ) her…" at bounding box center [1137, 448] width 478 height 497
type textarea "hero.usedoor")"
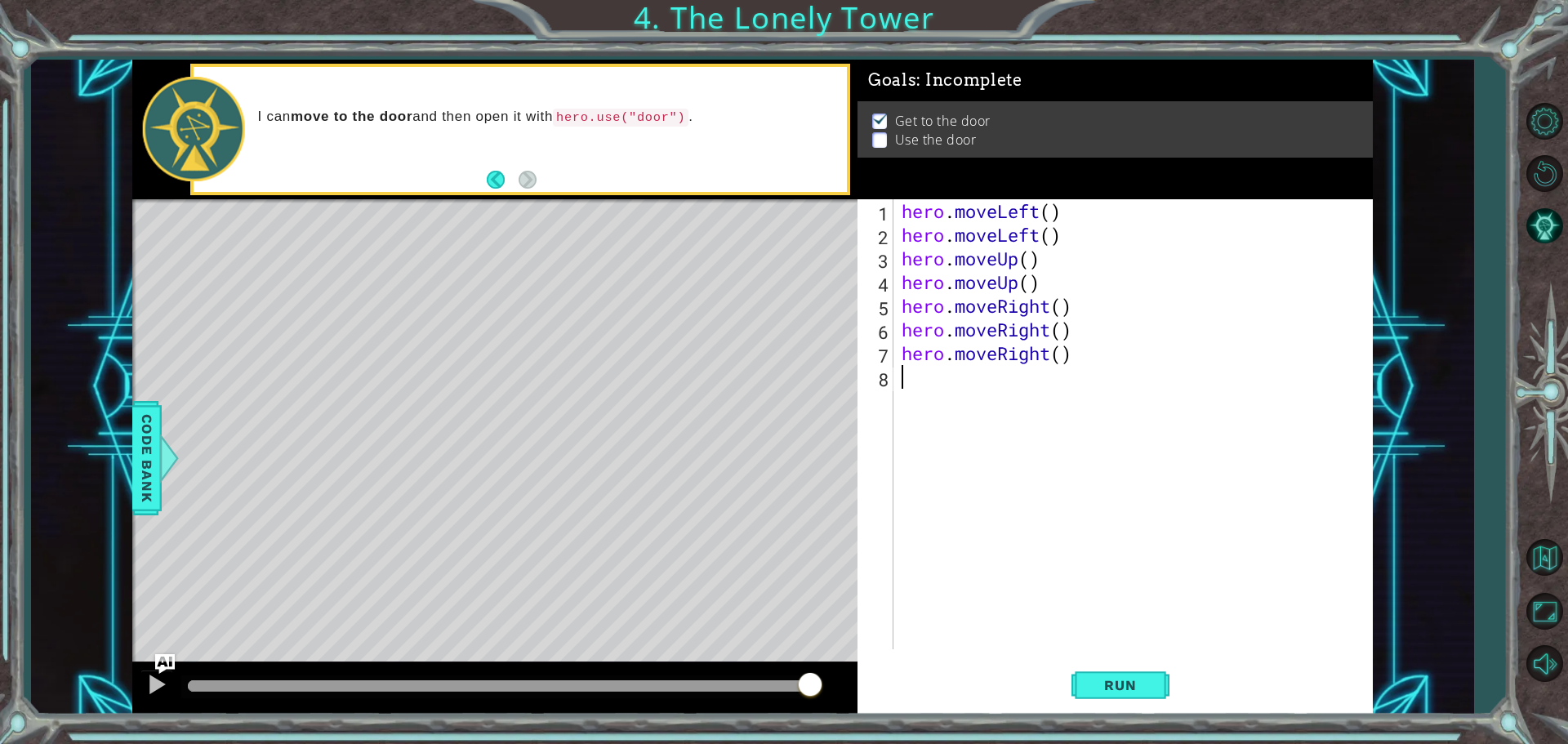
scroll to position [0, 0]
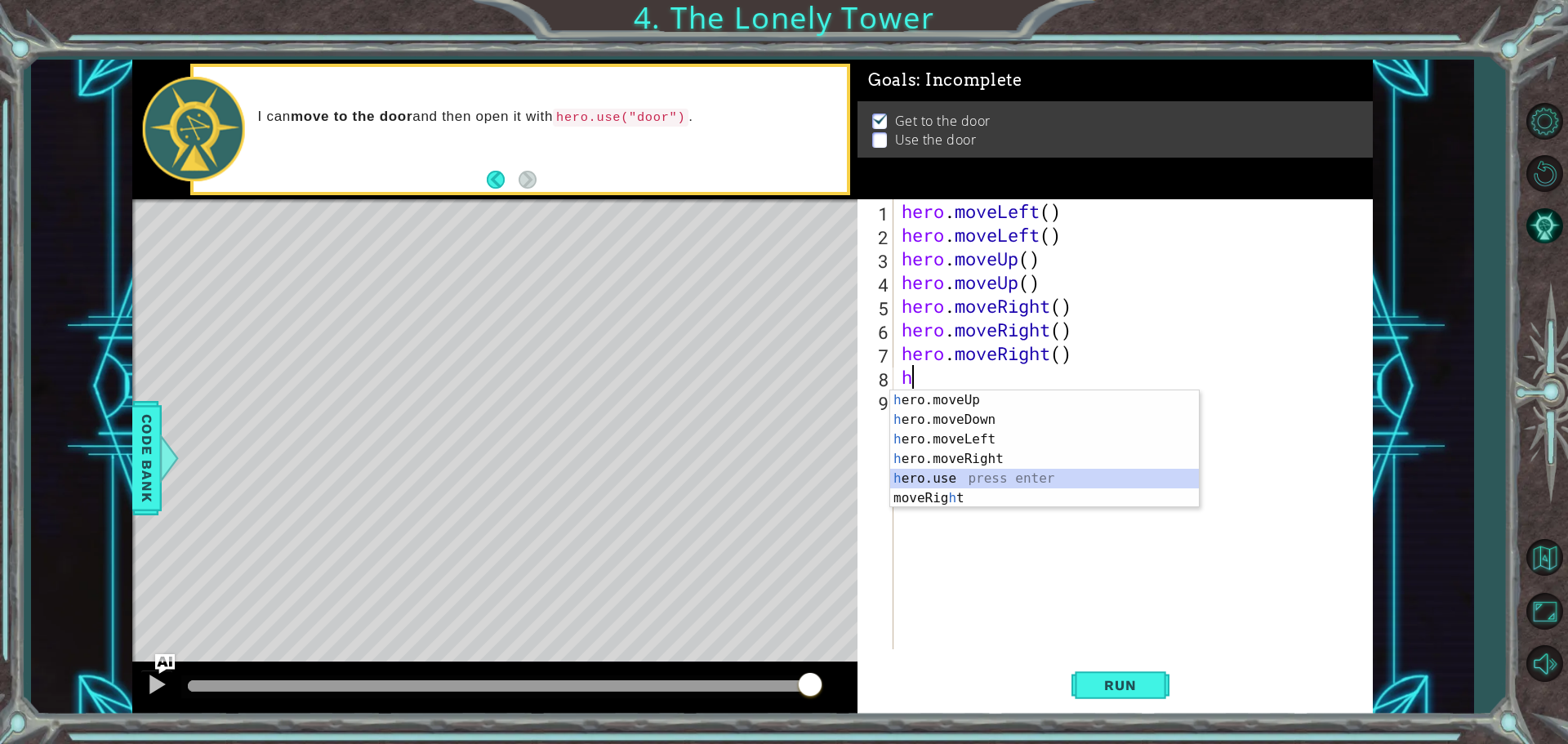
click at [971, 478] on div "h ero.moveUp press enter h ero.moveDown press enter h ero.moveLeft press enter …" at bounding box center [1044, 469] width 309 height 157
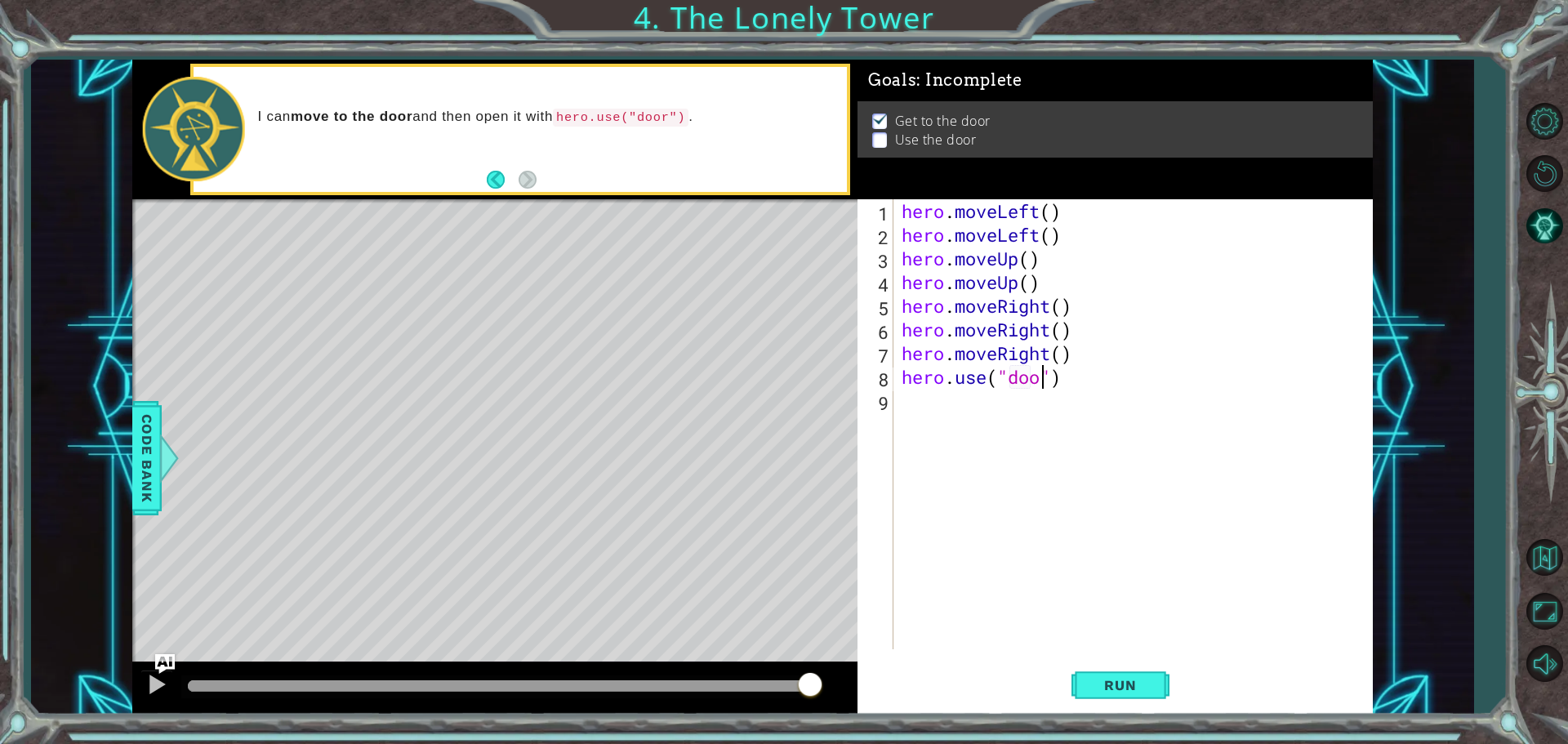
scroll to position [0, 6]
type textarea "hero.use("door")"
click at [1138, 694] on button "Run" at bounding box center [1120, 684] width 98 height 51
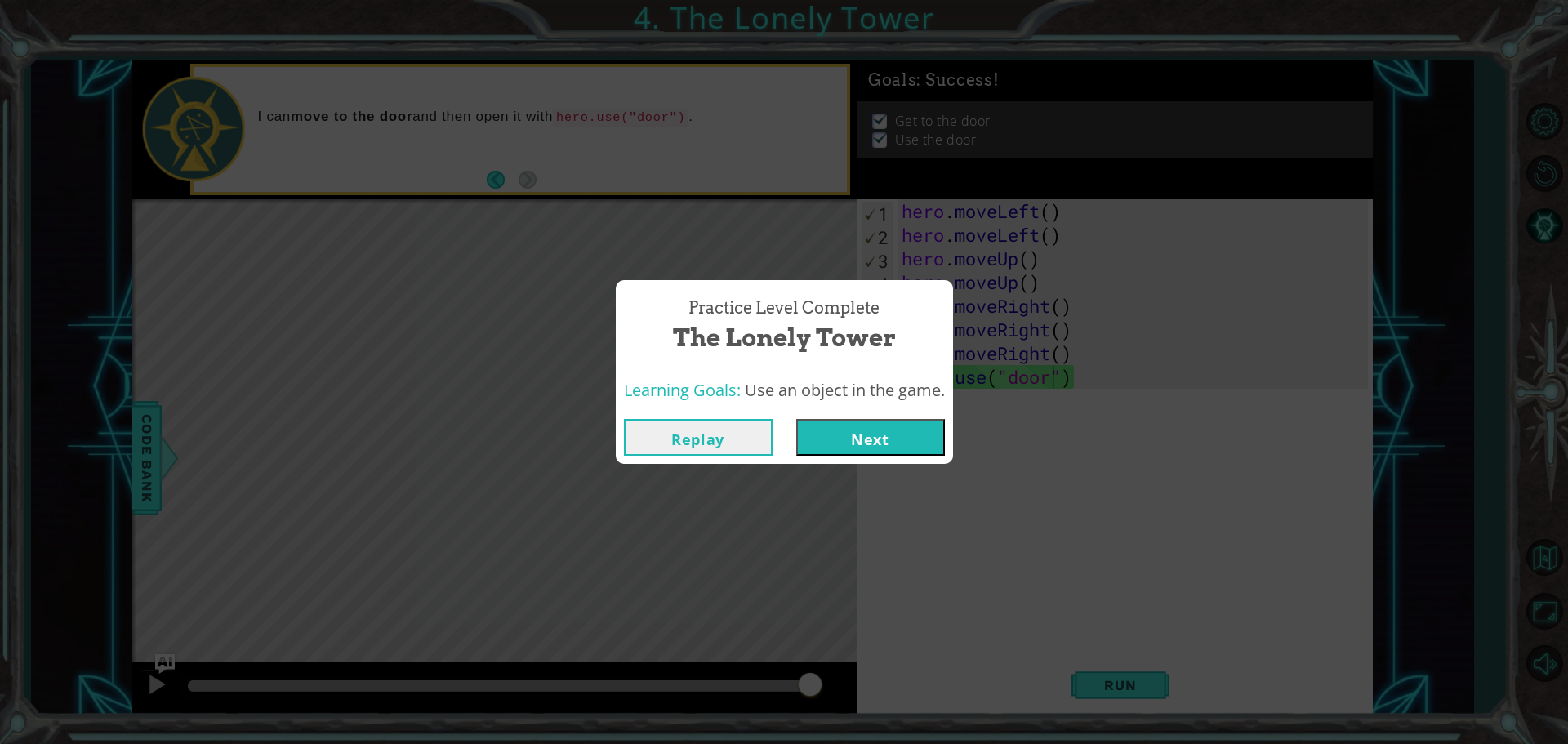
click at [884, 437] on button "Next" at bounding box center [871, 438] width 149 height 37
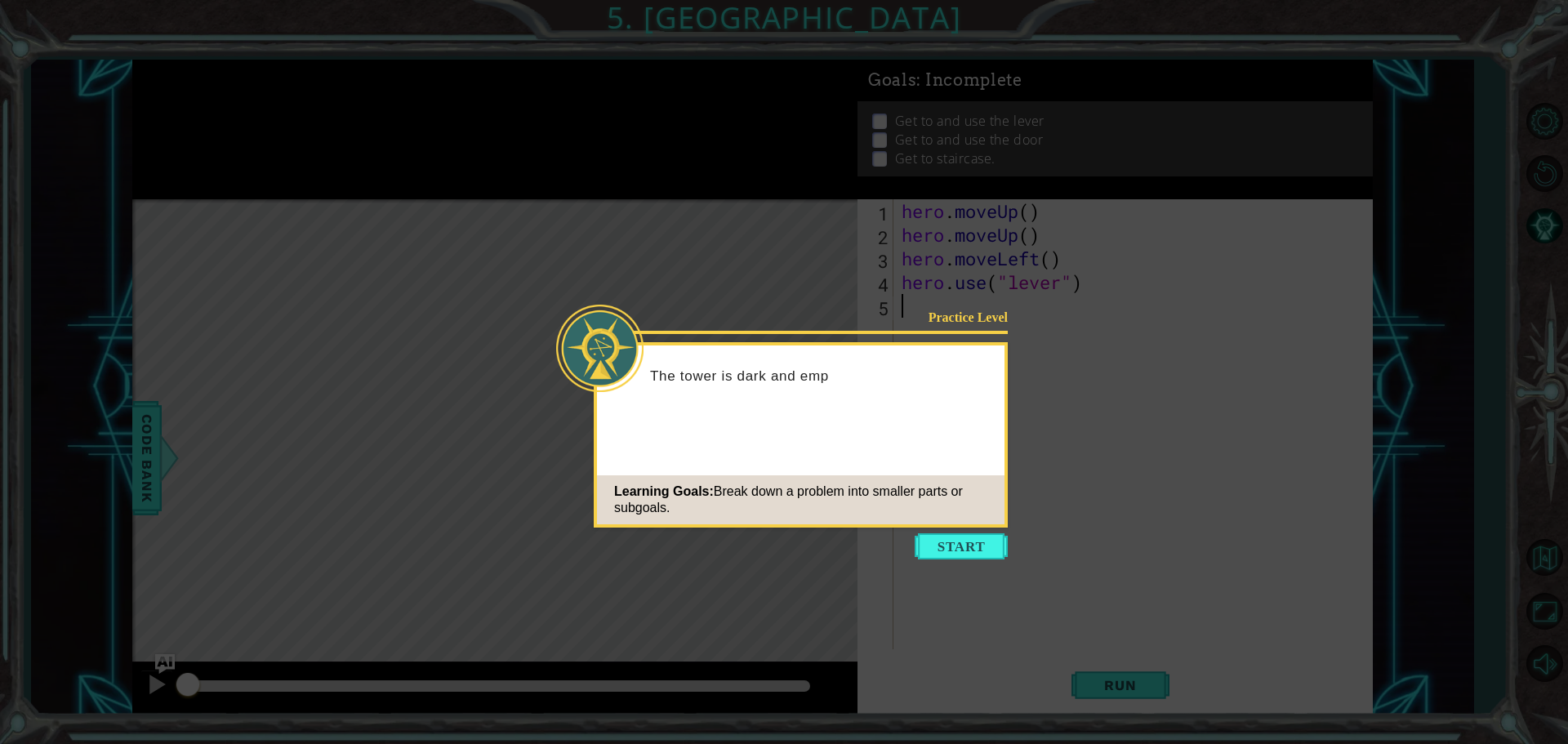
click at [944, 540] on button "Start" at bounding box center [961, 546] width 93 height 26
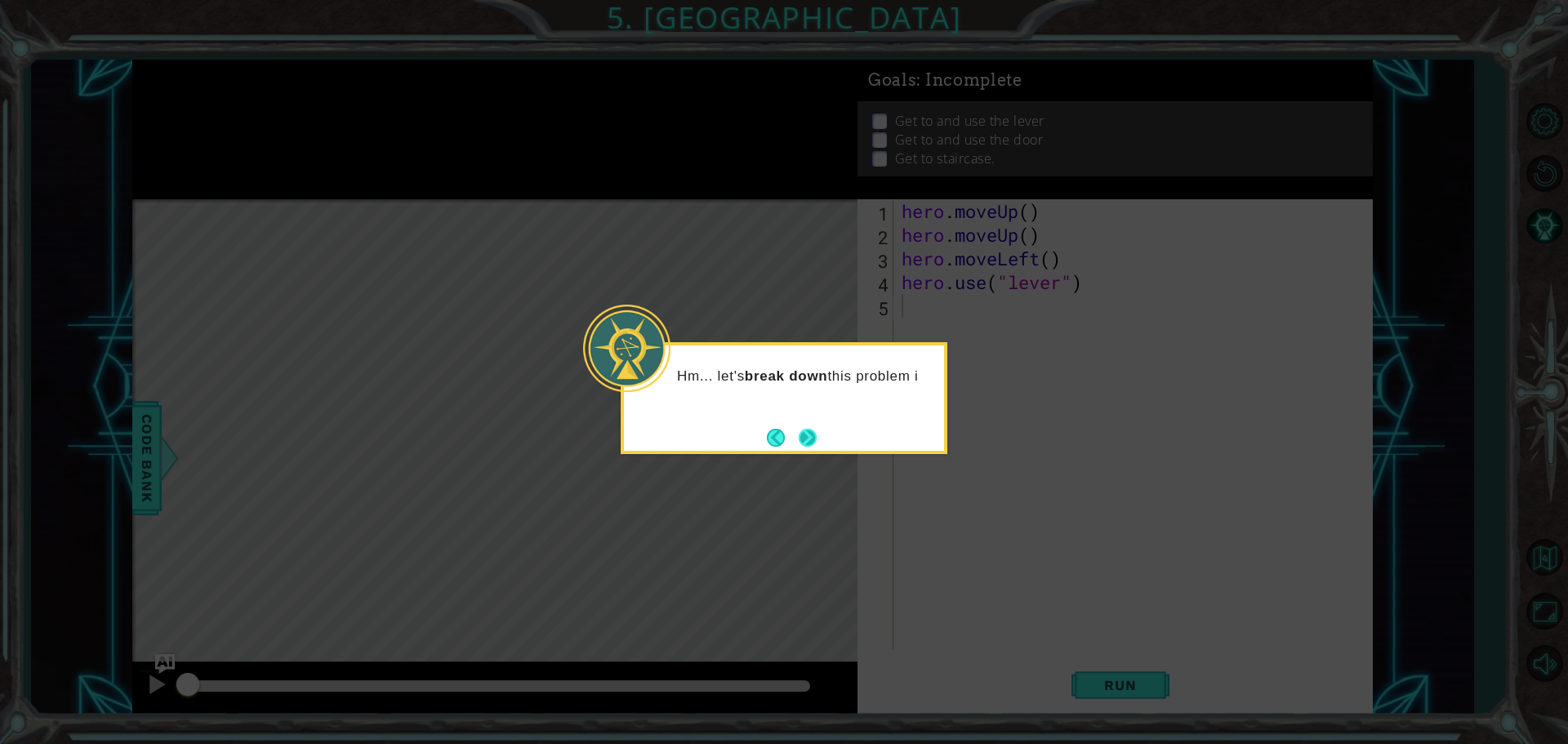
click at [799, 438] on button "Next" at bounding box center [808, 438] width 18 height 18
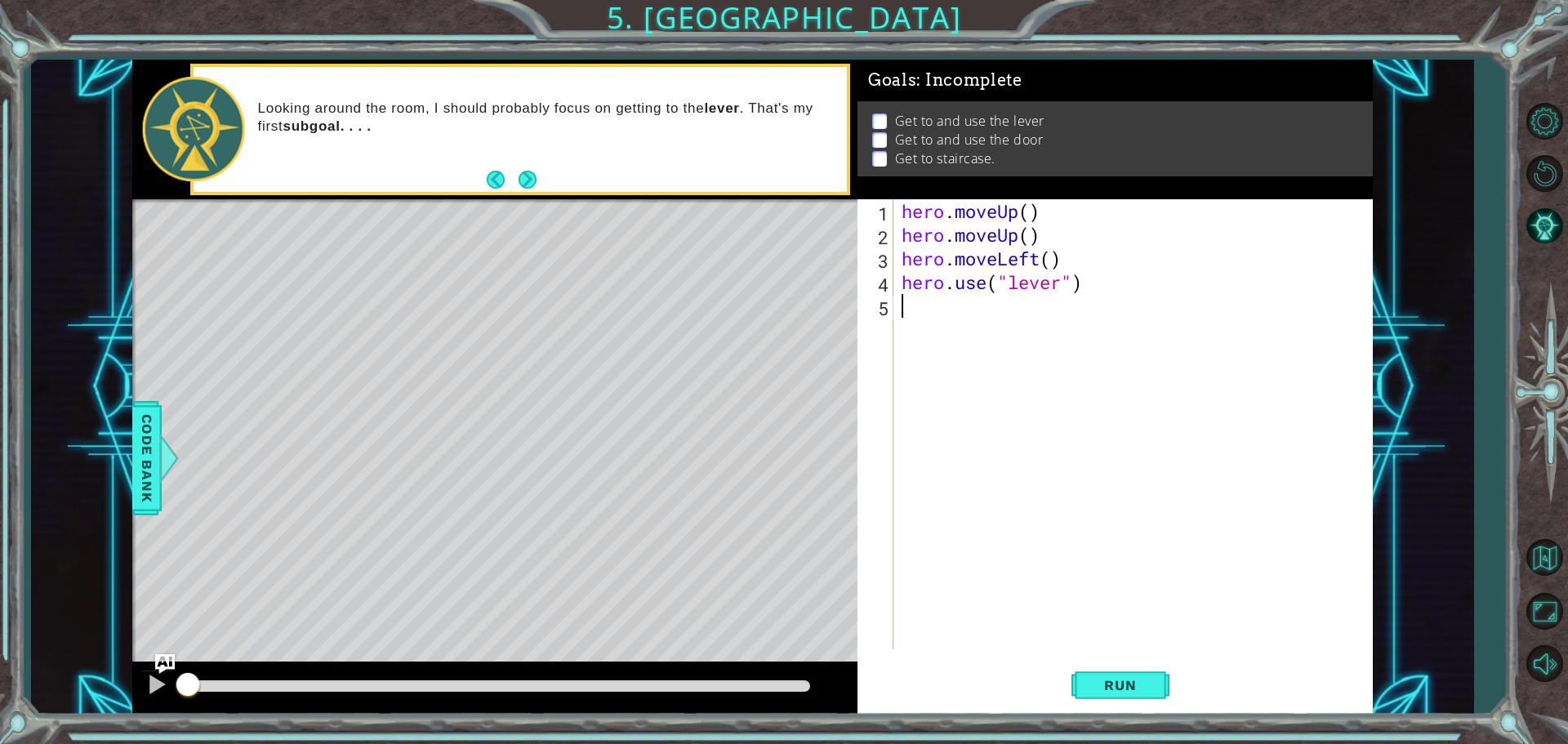
type textarea "h"
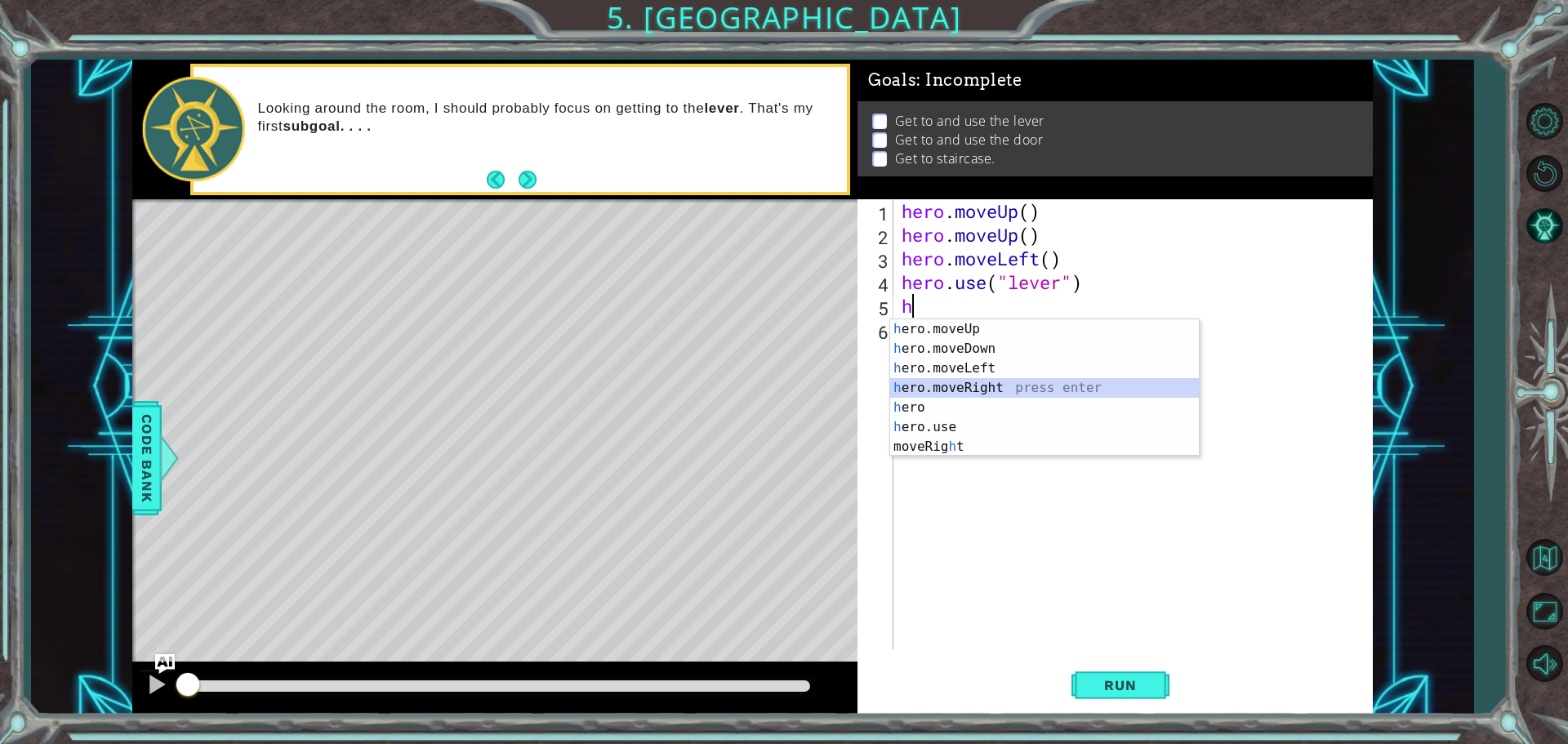
click at [930, 383] on div "h ero.moveUp press enter h ero.moveDown press enter h ero.moveLeft press enter …" at bounding box center [1044, 407] width 309 height 176
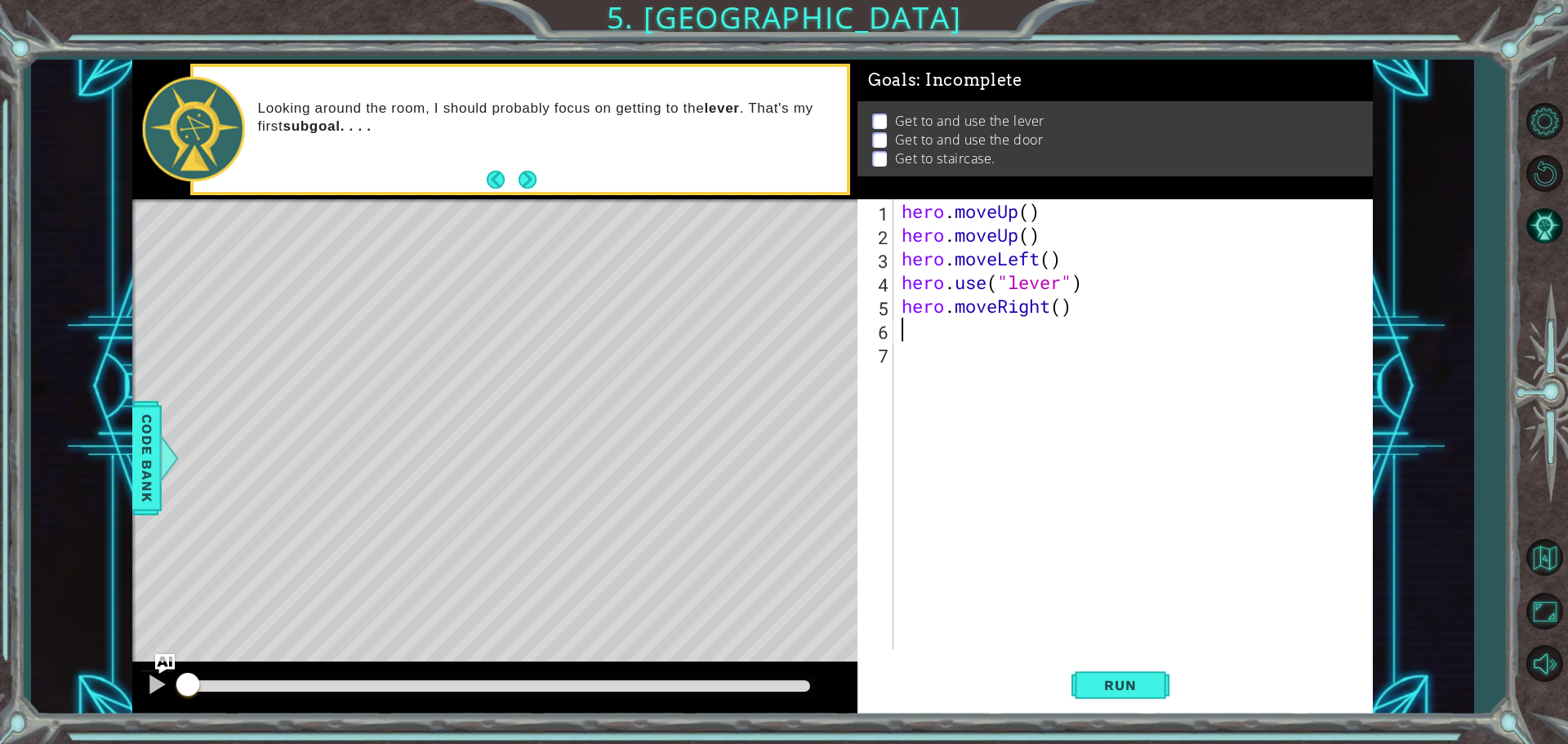
type textarea "h"
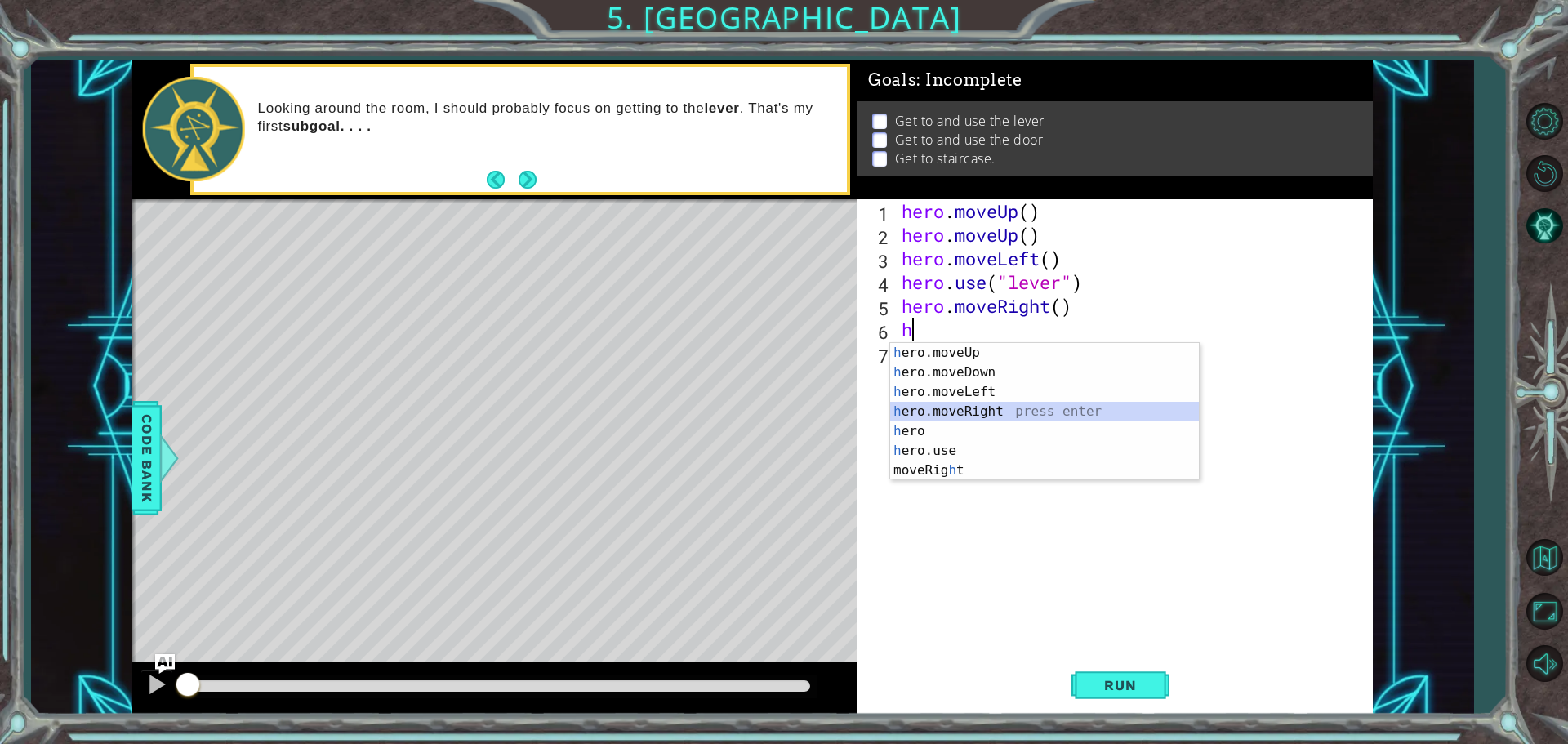
click at [931, 413] on div "h ero.moveUp press enter h ero.moveDown press enter h ero.moveLeft press enter …" at bounding box center [1044, 431] width 309 height 176
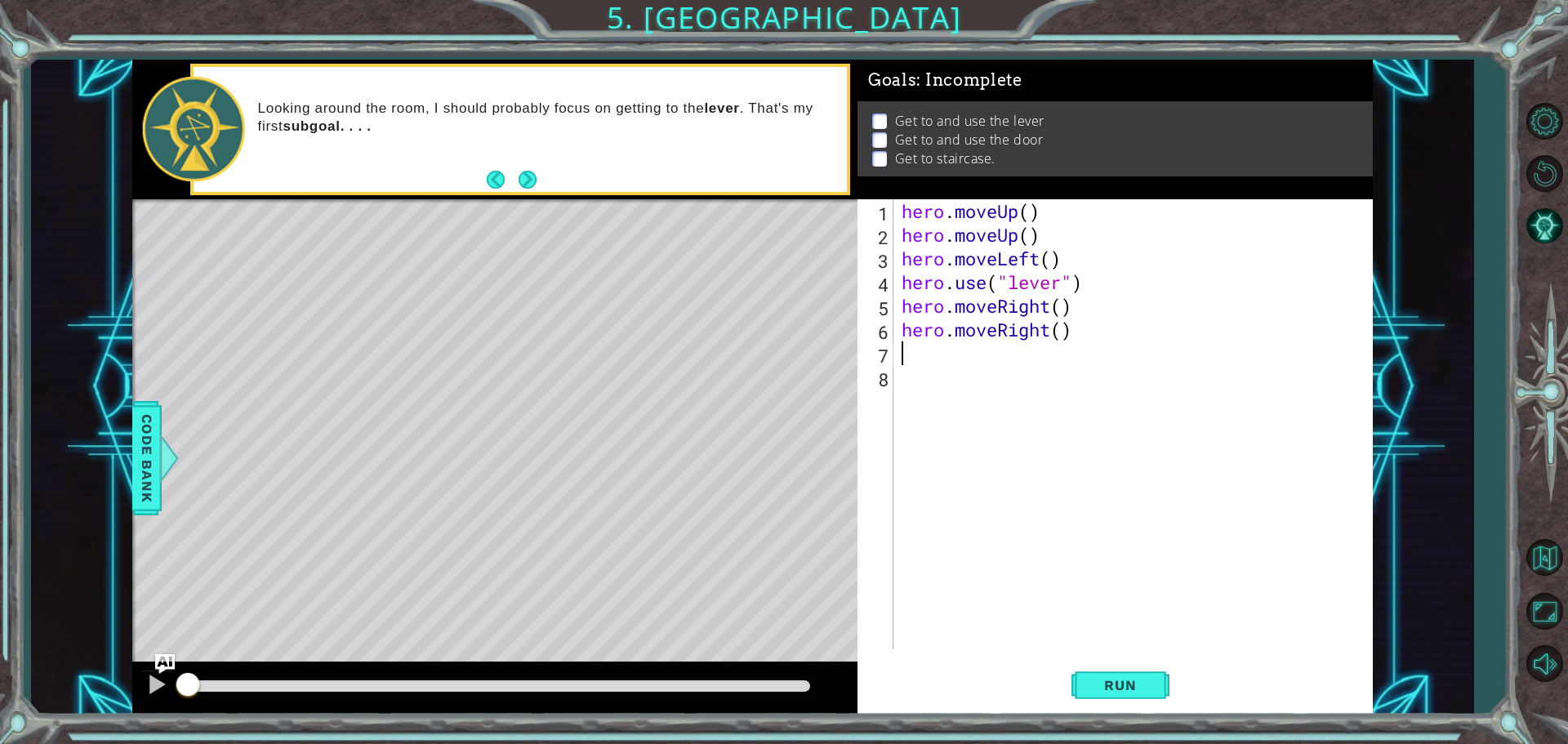
type textarea "h"
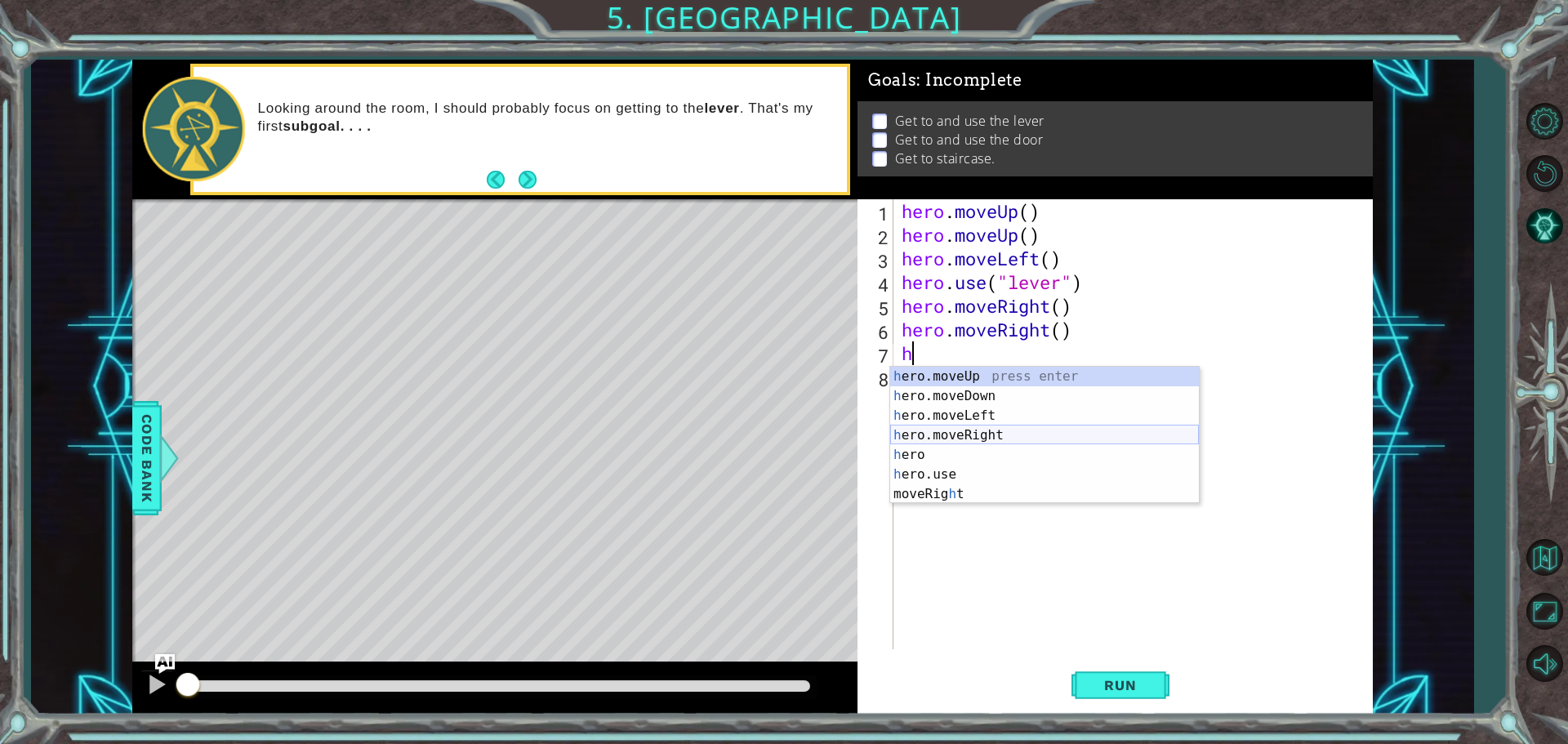
click at [923, 437] on div "h ero.moveUp press enter h ero.moveDown press enter h ero.moveLeft press enter …" at bounding box center [1044, 455] width 309 height 176
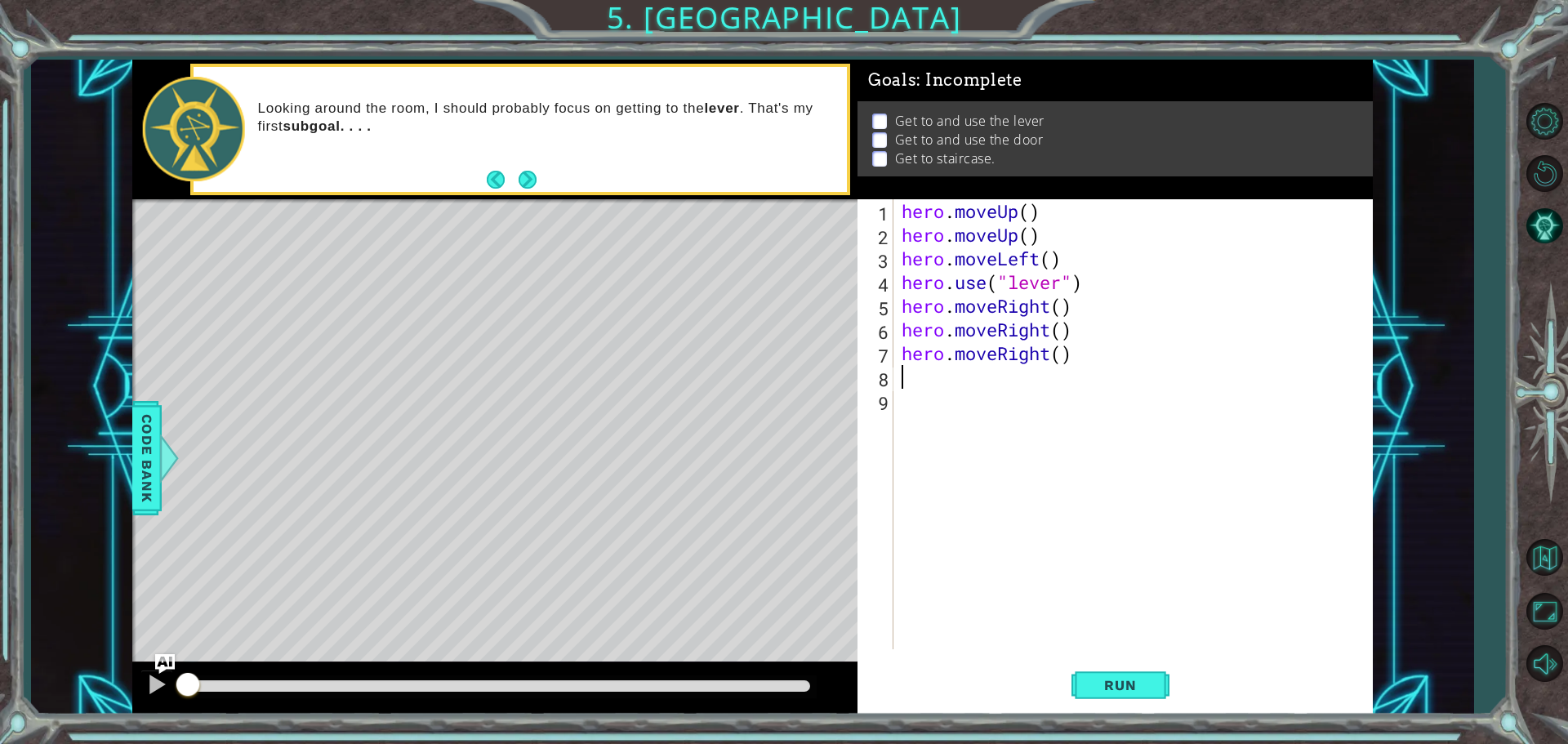
type textarea "h"
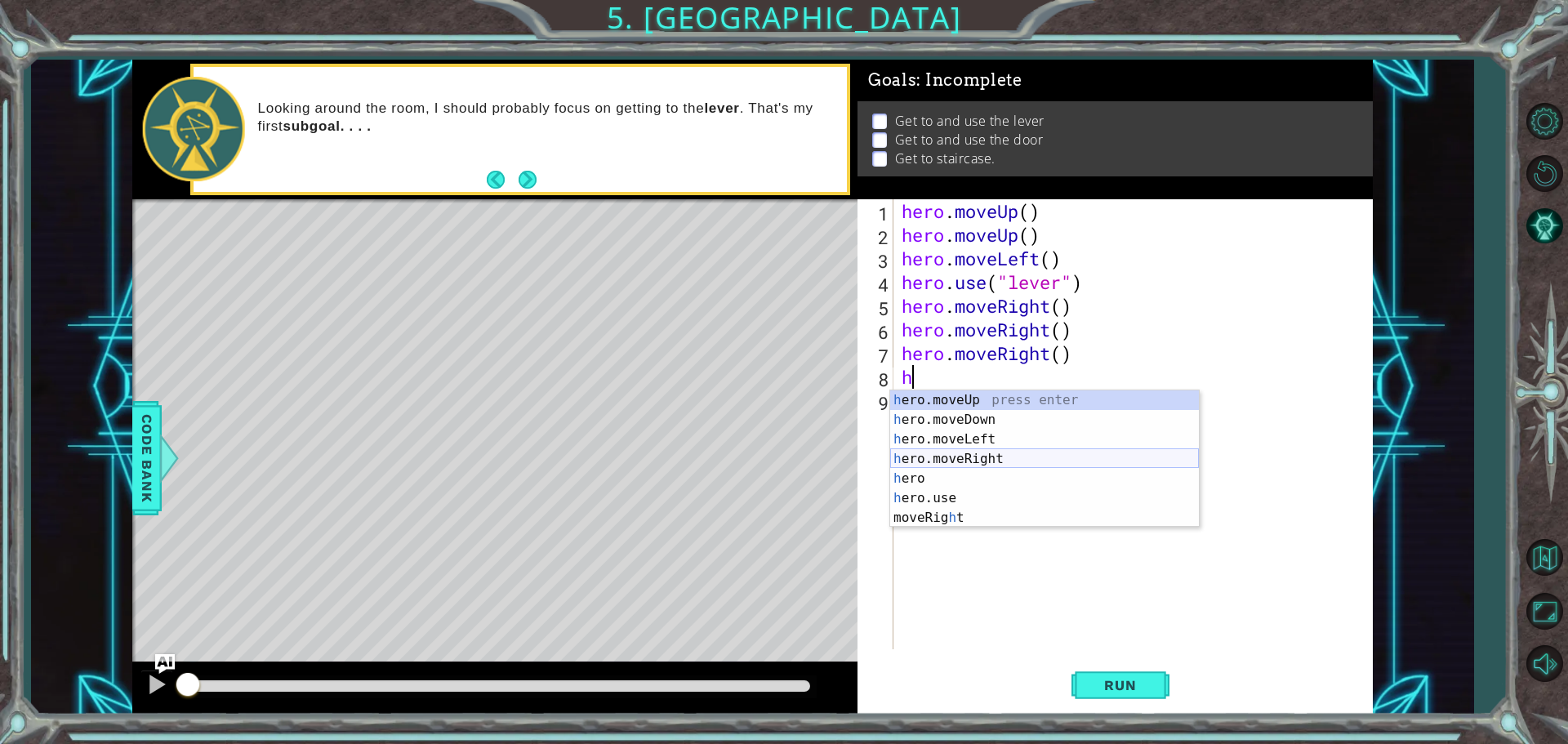
click at [917, 456] on div "h ero.moveUp press enter h ero.moveDown press enter h ero.moveLeft press enter …" at bounding box center [1044, 479] width 309 height 176
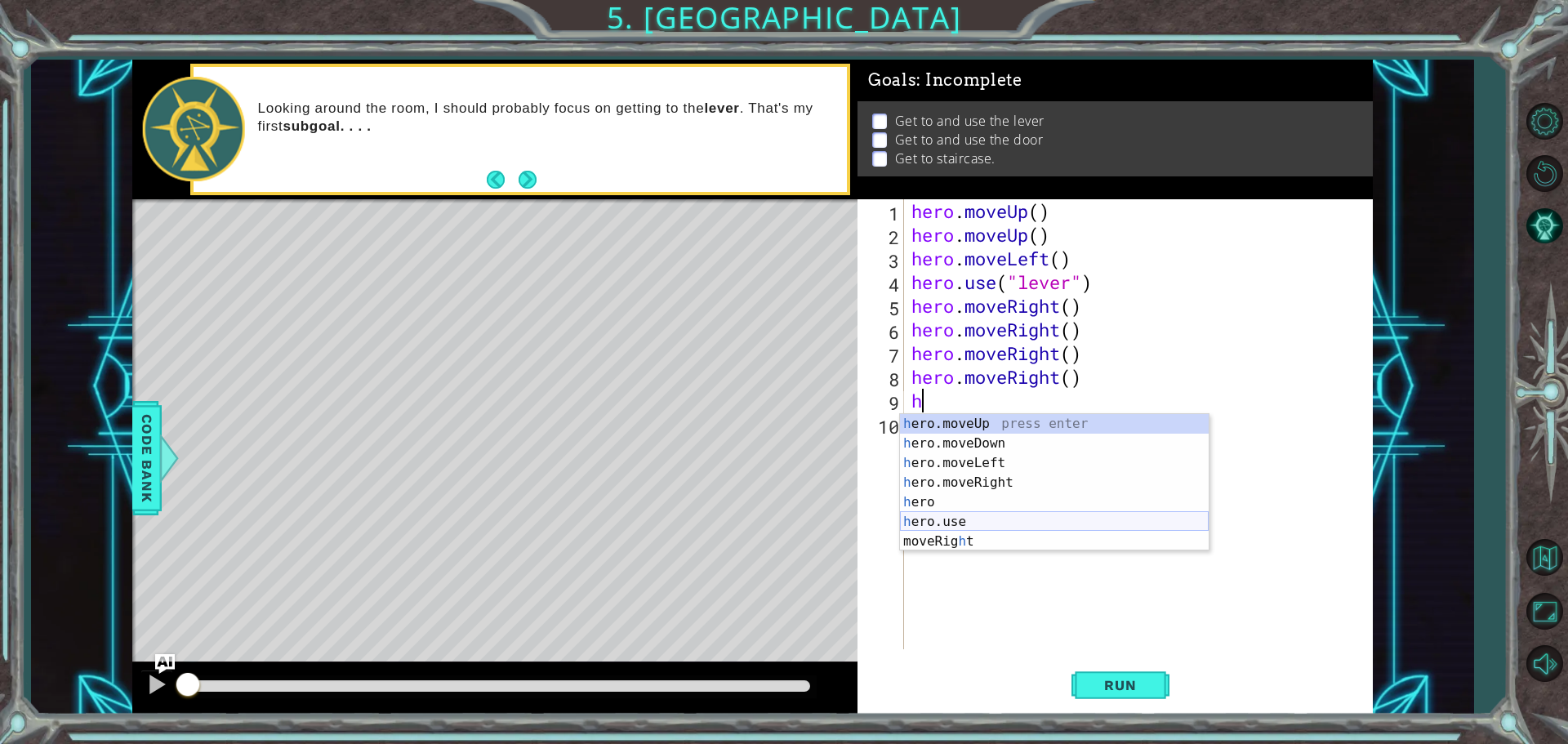
click at [930, 525] on div "h ero.moveUp press enter h ero.moveDown press enter h ero.moveLeft press enter …" at bounding box center [1054, 502] width 309 height 176
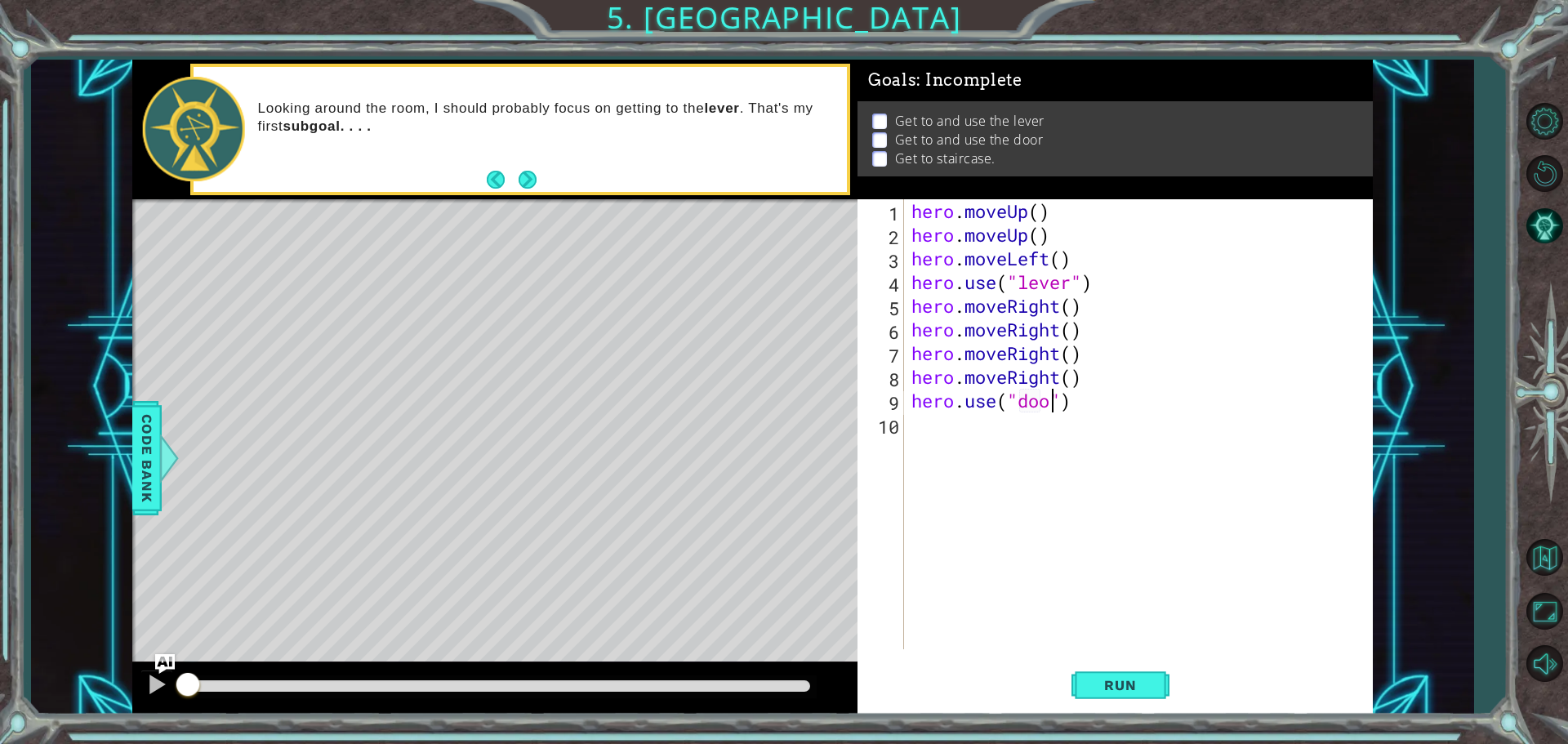
type textarea "hero.use("door")"
click at [961, 427] on div "hero . moveUp ( ) hero . moveUp ( ) hero . moveLeft ( ) hero . use ( "lever" ) …" at bounding box center [1142, 448] width 468 height 497
type textarea "h"
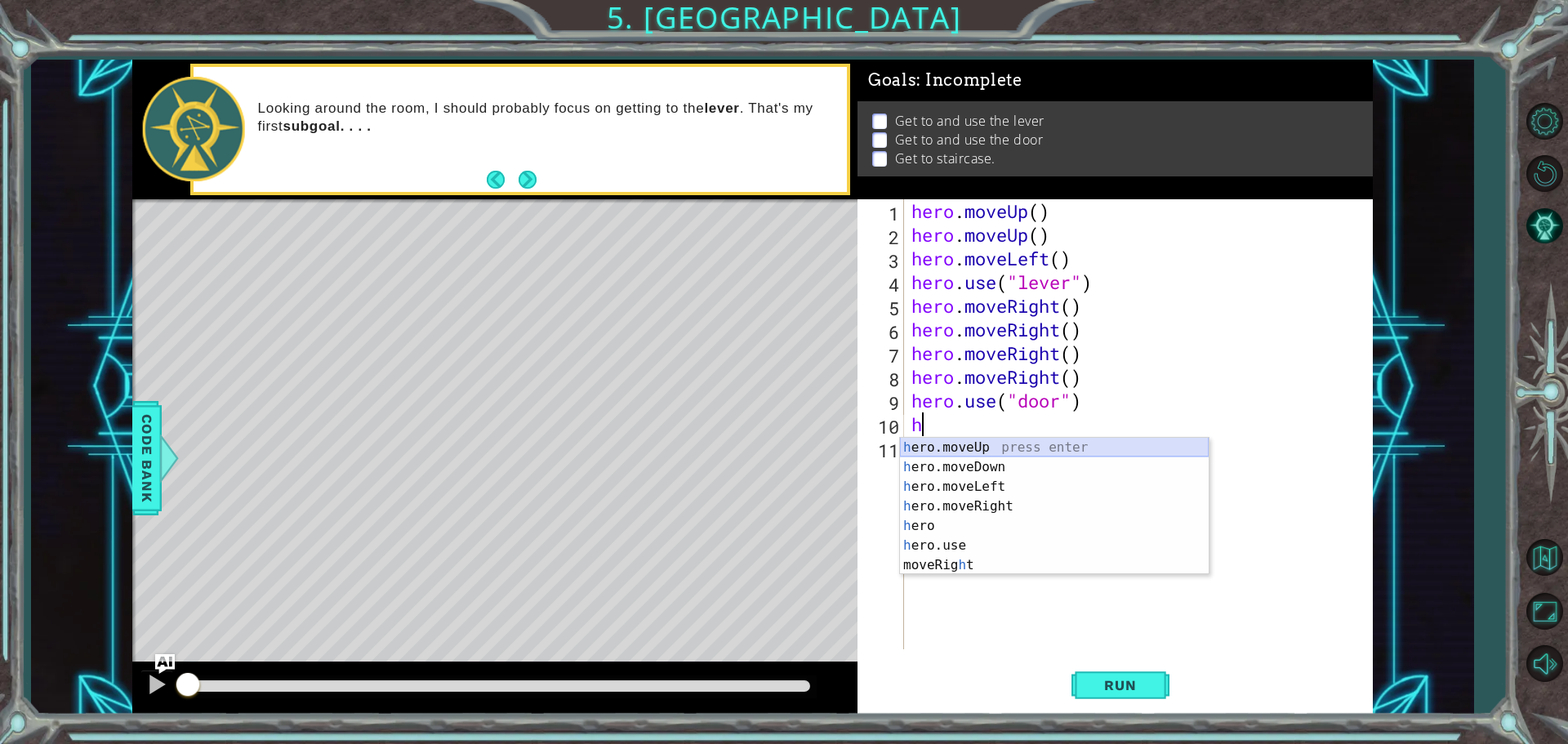
click at [951, 443] on div "h ero.moveUp press enter h ero.moveDown press enter h ero.moveLeft press enter …" at bounding box center [1054, 526] width 309 height 176
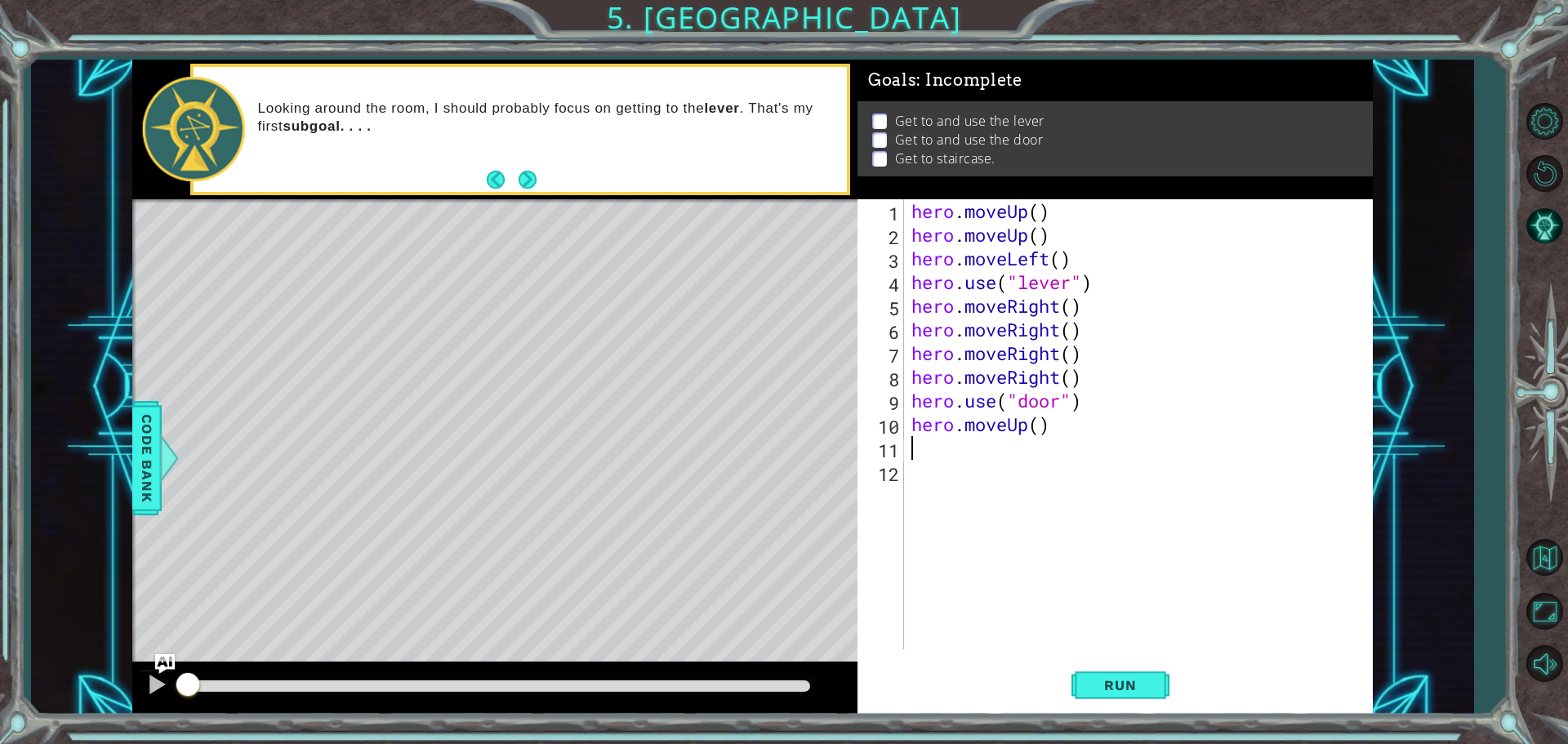
type textarea "h"
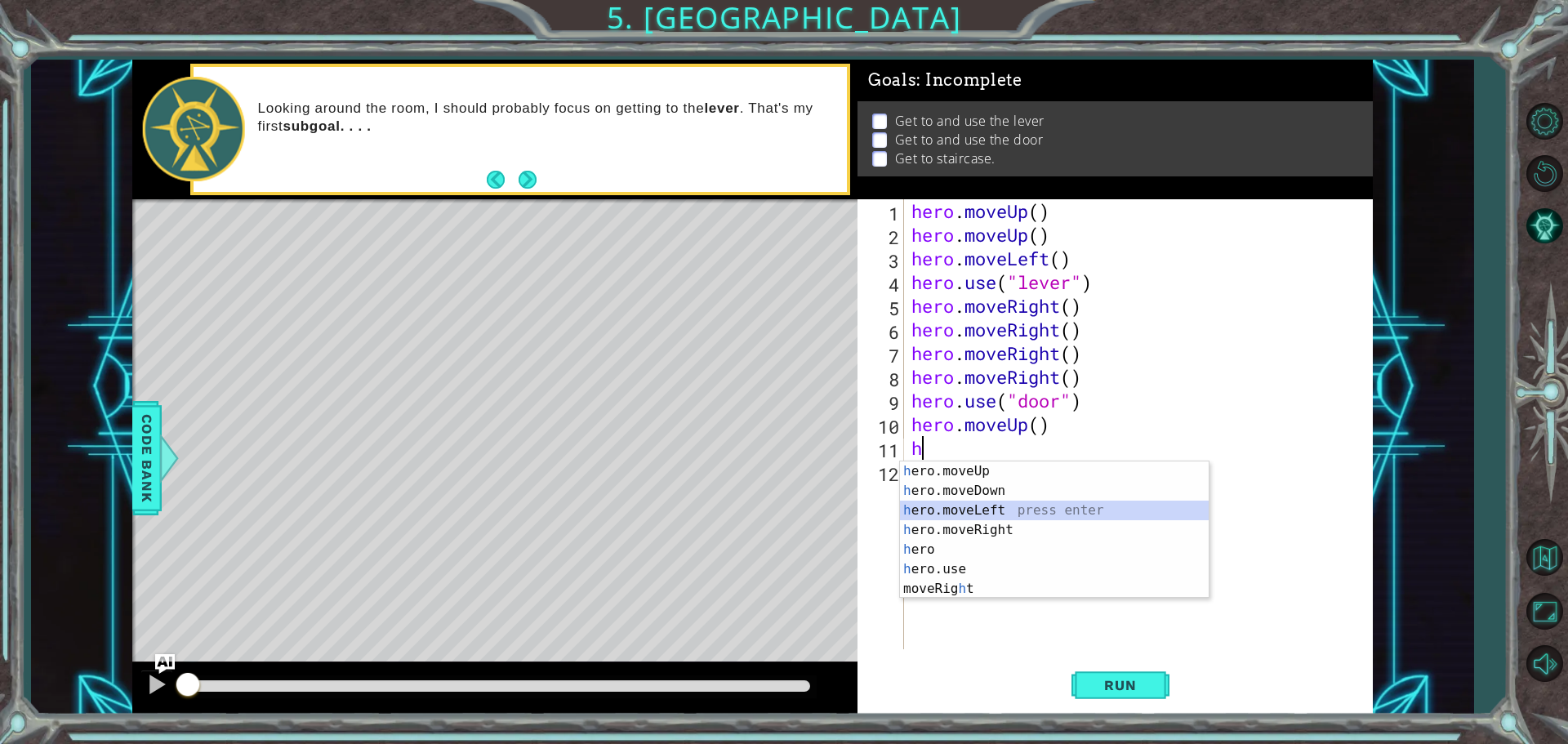
click at [954, 510] on div "h ero.moveUp press enter h ero.moveDown press enter h ero.moveLeft press enter …" at bounding box center [1054, 550] width 309 height 176
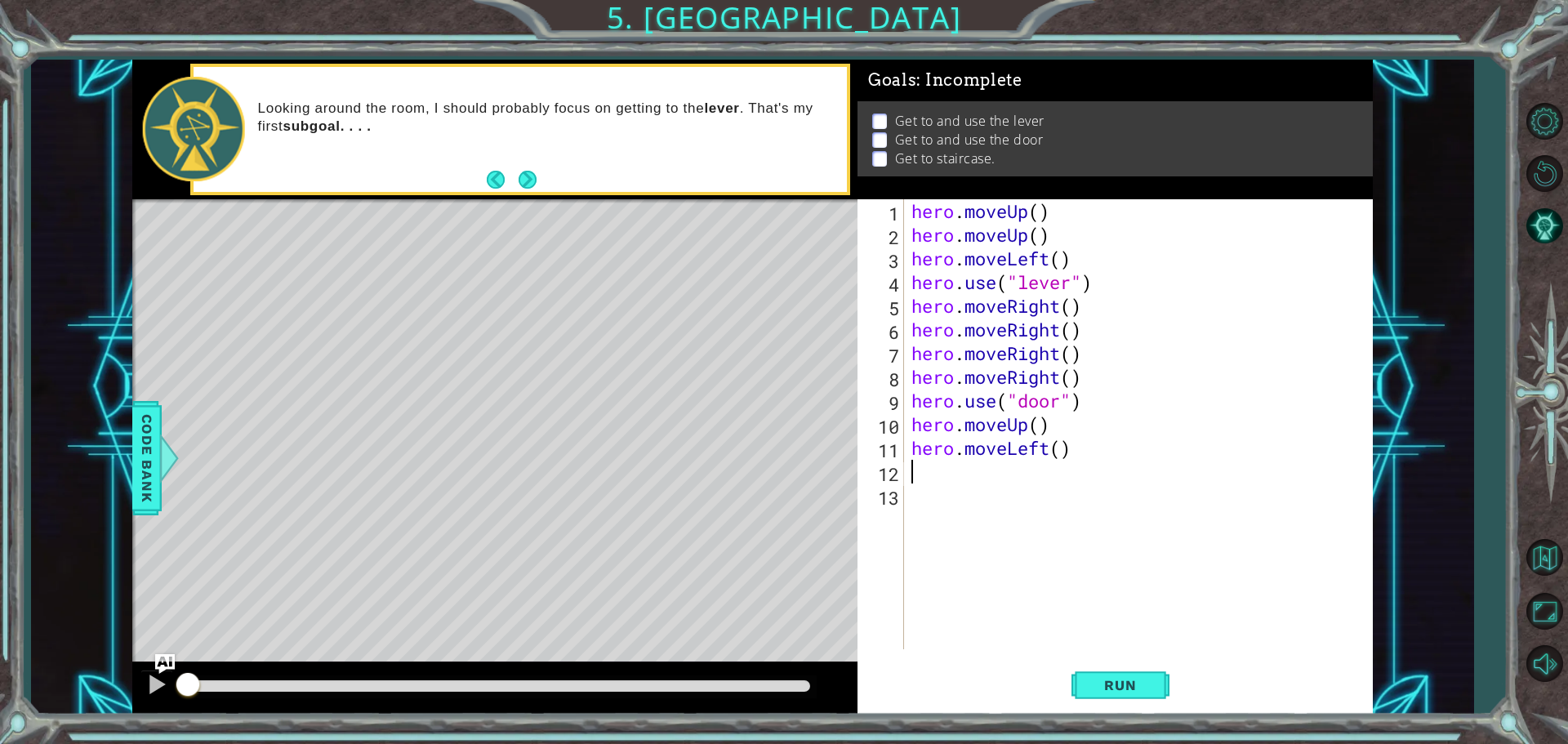
type textarea "h"
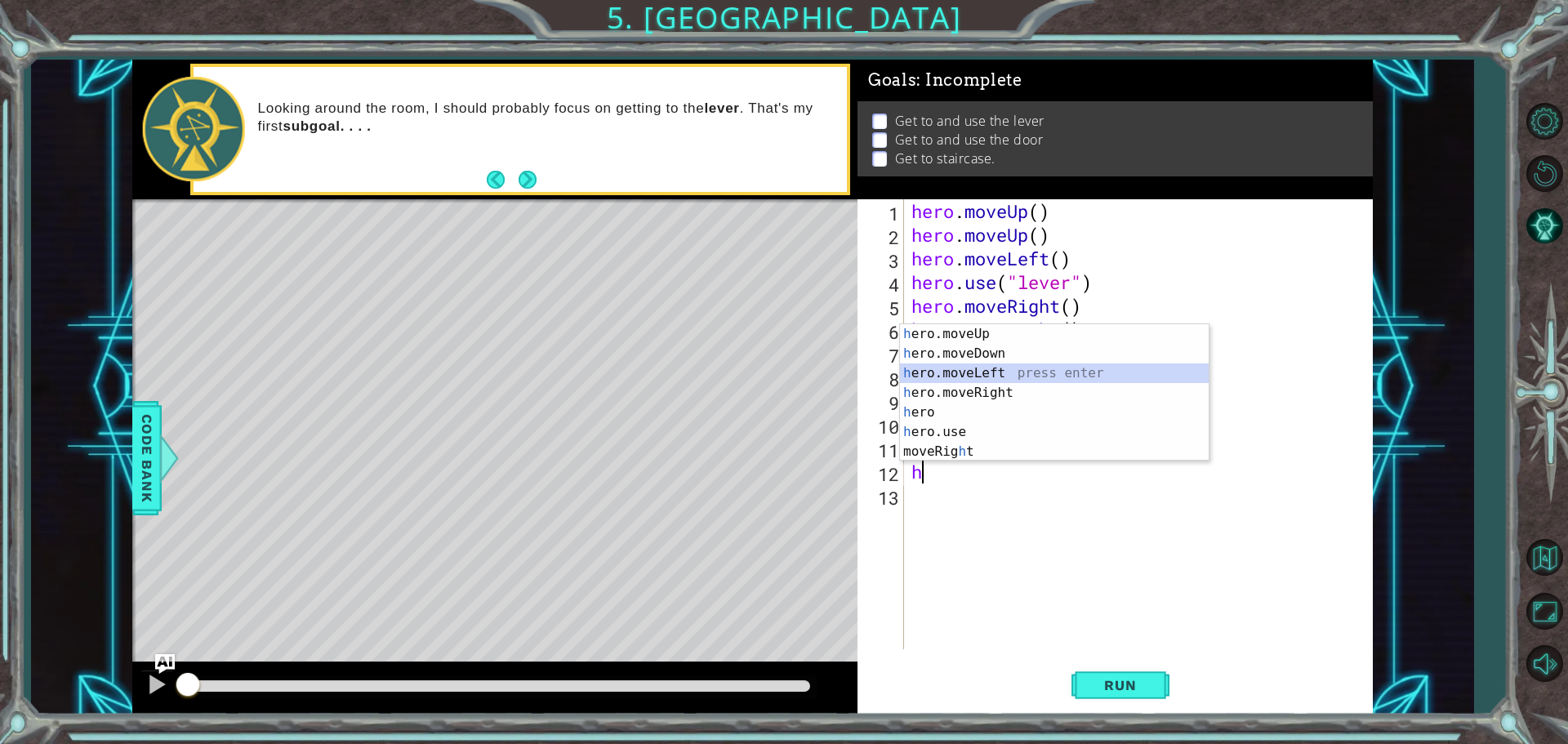
click at [1008, 374] on div "h ero.moveUp press enter h ero.moveDown press enter h ero.moveLeft press enter …" at bounding box center [1054, 412] width 309 height 176
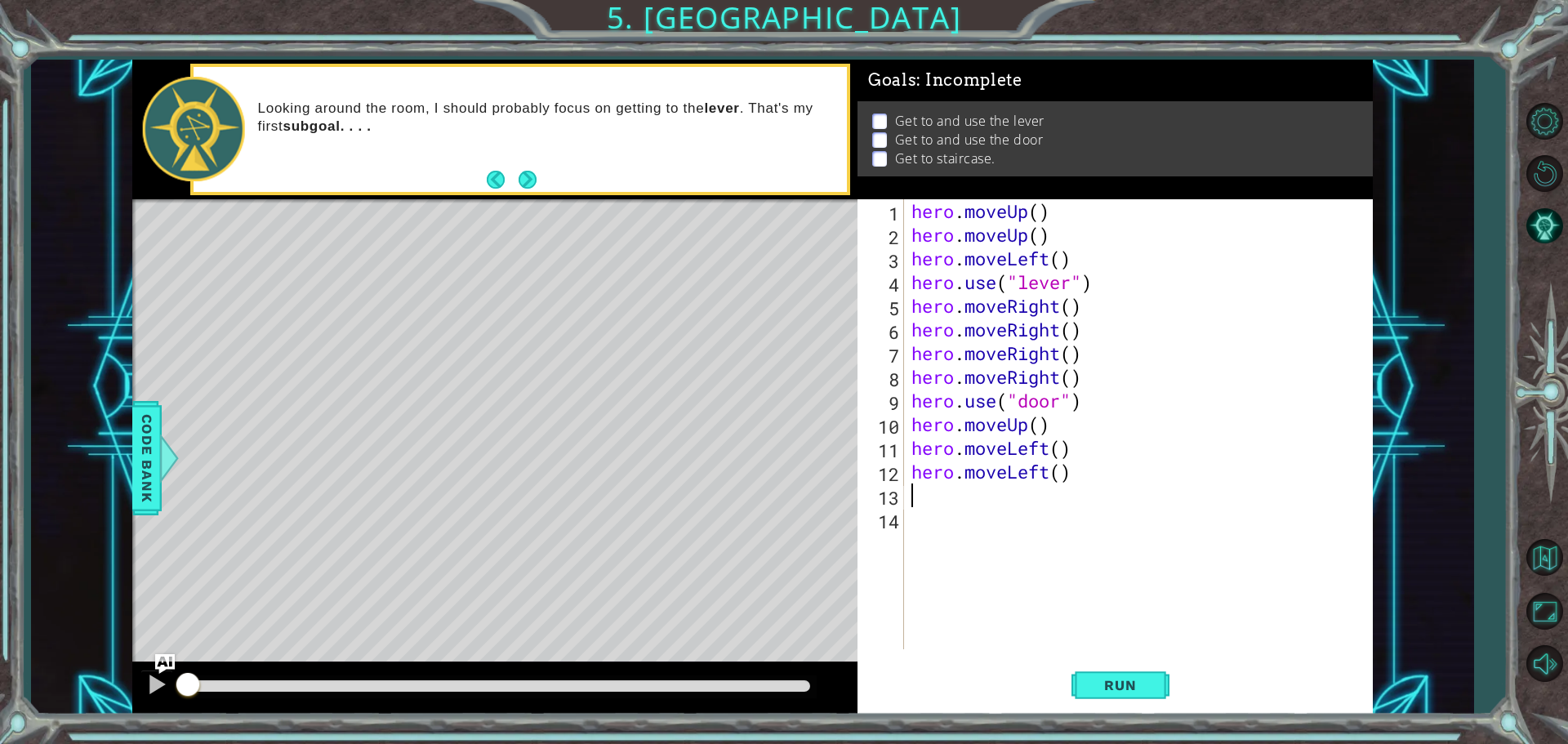
type textarea "h"
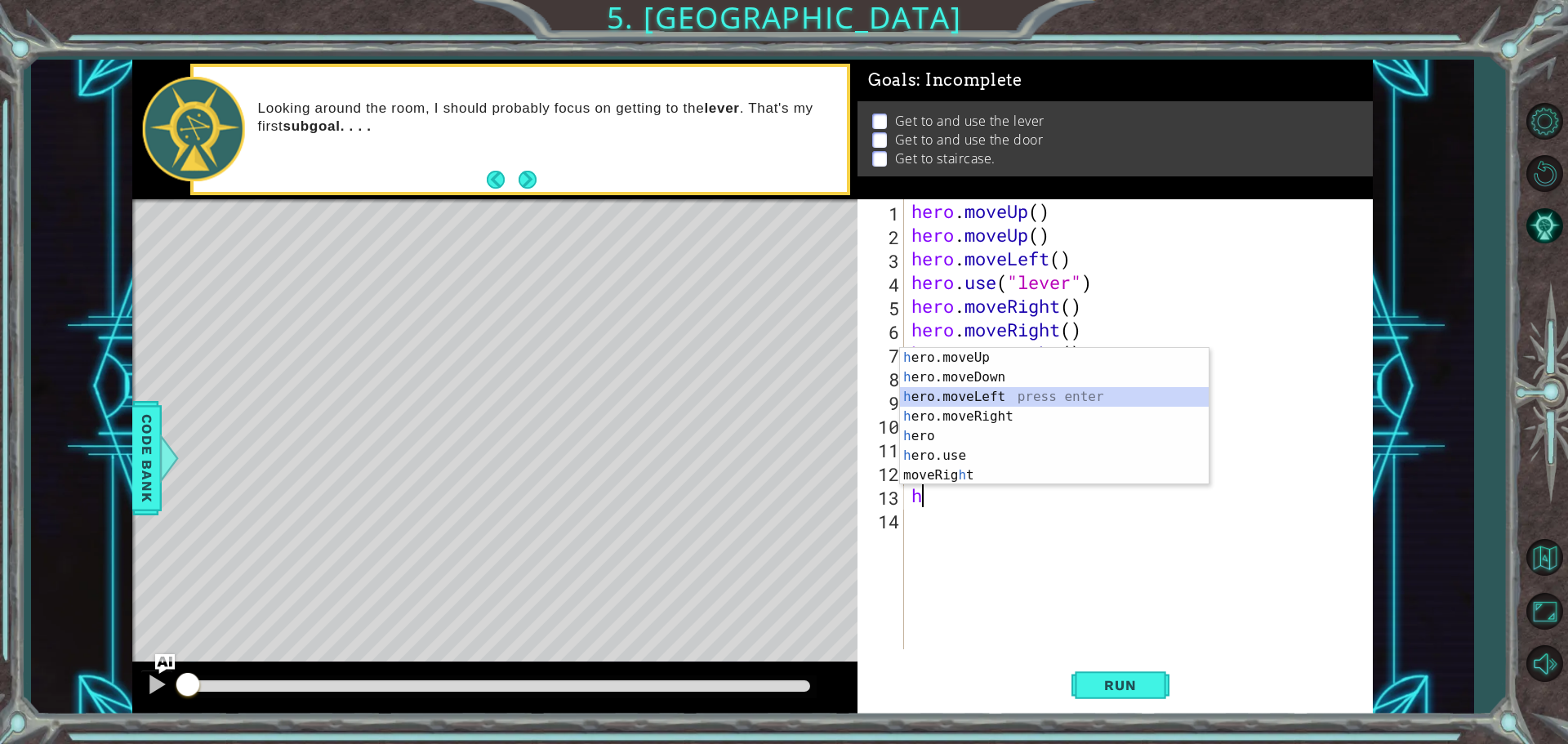
click at [1015, 391] on div "h ero.moveUp press enter h ero.moveDown press enter h ero.moveLeft press enter …" at bounding box center [1054, 436] width 309 height 176
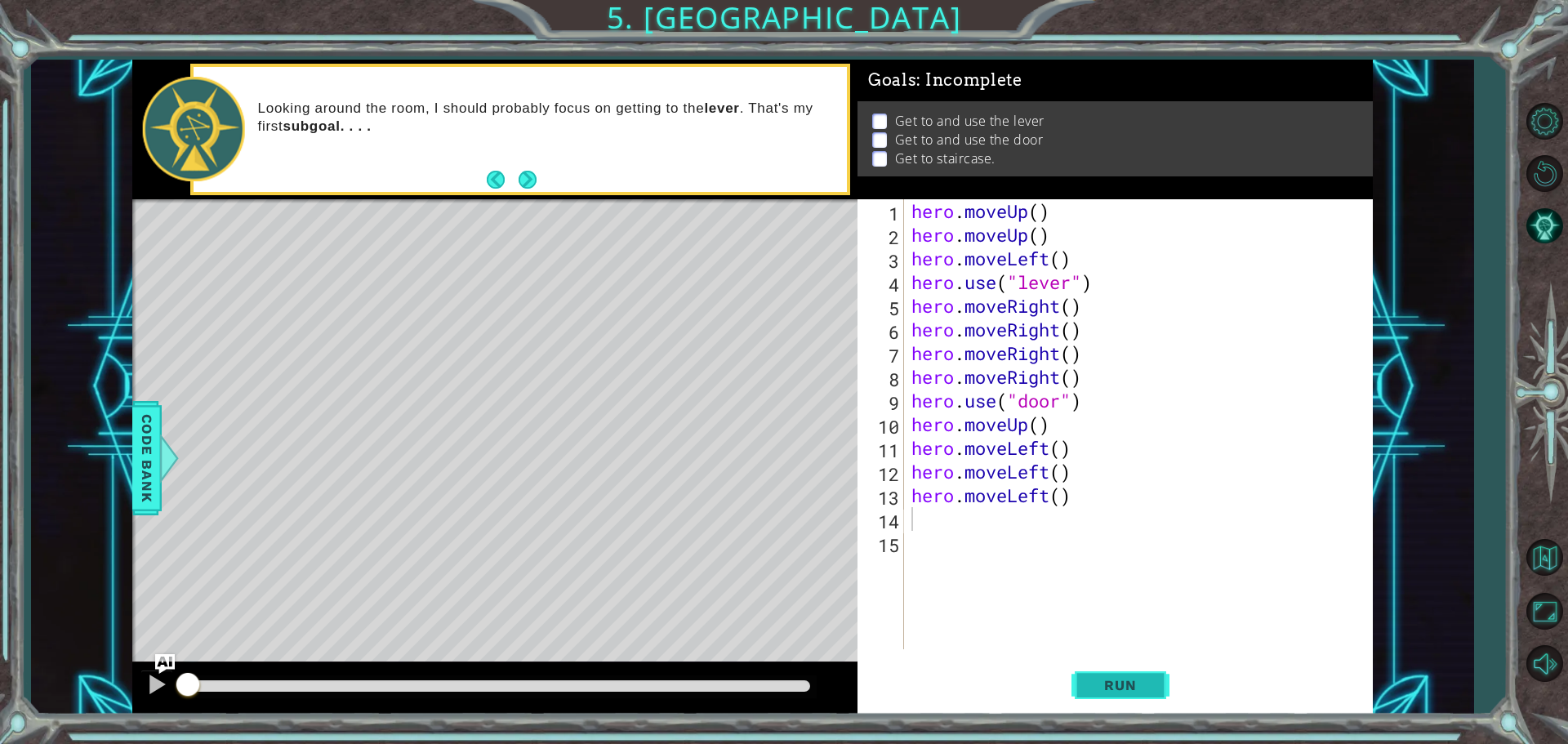
click at [1112, 692] on span "Run" at bounding box center [1120, 685] width 64 height 17
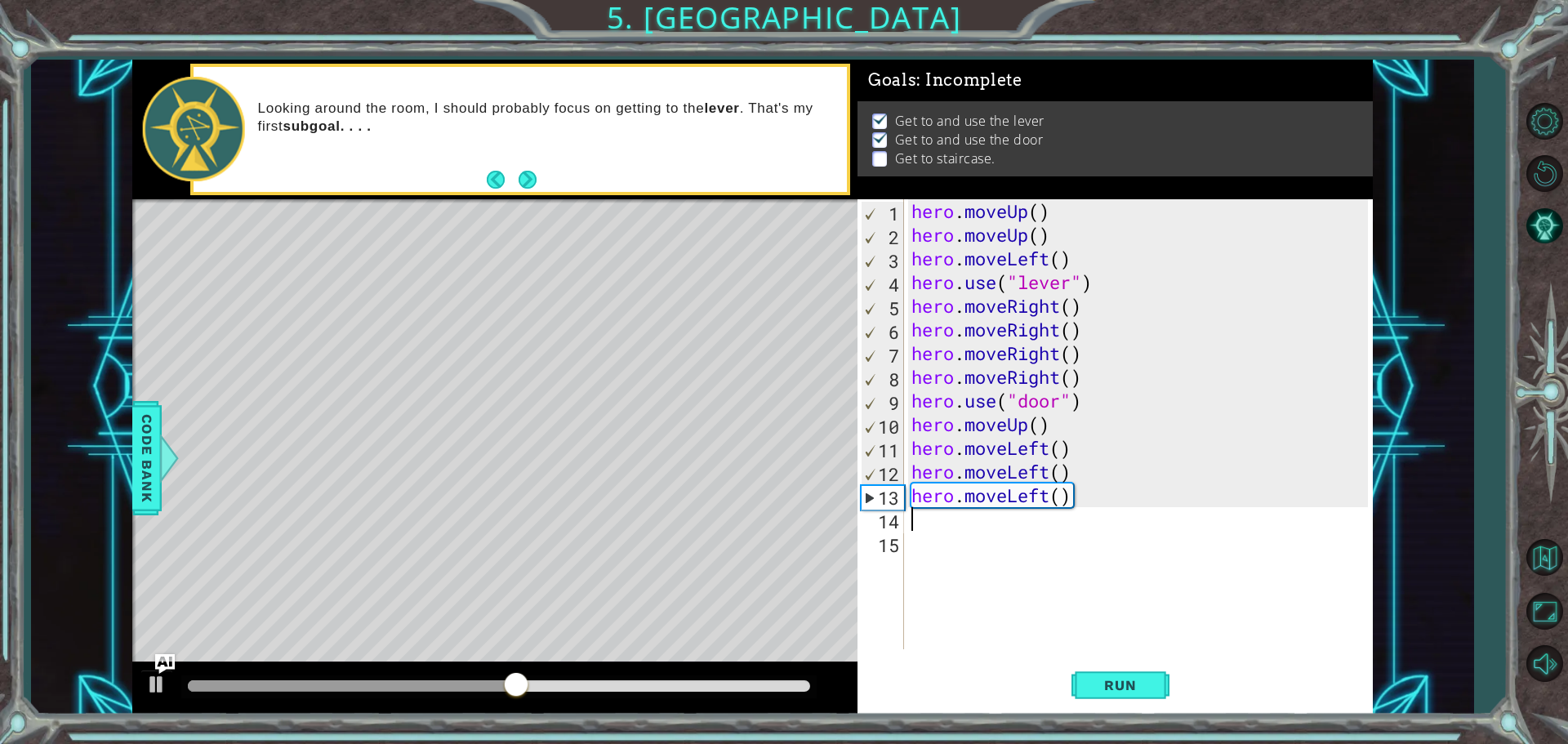
click at [981, 503] on div "hero . moveUp ( ) hero . moveUp ( ) hero . moveLeft ( ) hero . use ( "lever" ) …" at bounding box center [1142, 448] width 468 height 497
type textarea "hero.moveLeft()"
click at [977, 518] on div "hero . moveUp ( ) hero . moveUp ( ) hero . moveLeft ( ) hero . use ( "lever" ) …" at bounding box center [1142, 448] width 468 height 497
type textarea "h"
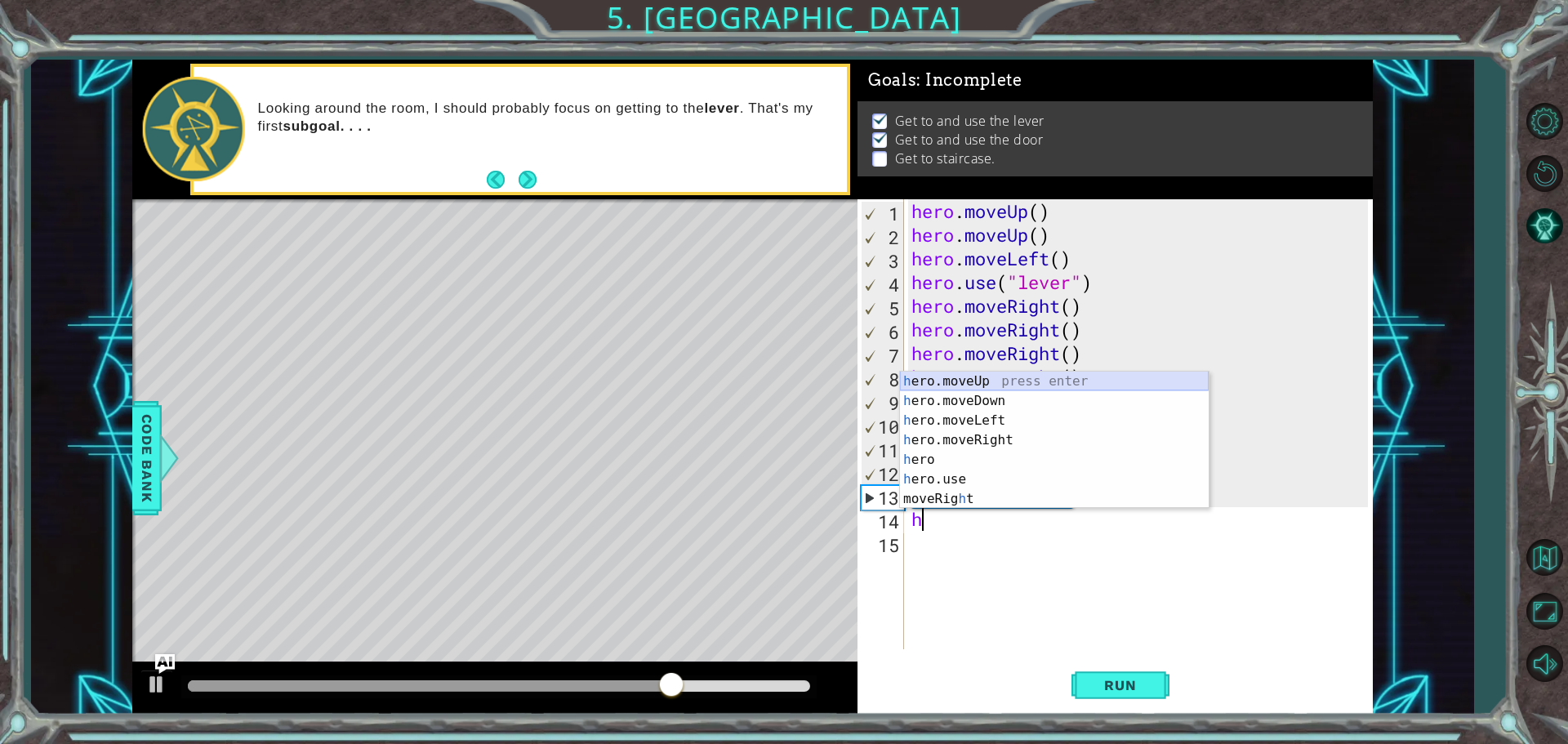
click at [1016, 380] on div "h ero.moveUp press enter h ero.moveDown press enter h ero.moveLeft press enter …" at bounding box center [1054, 460] width 309 height 176
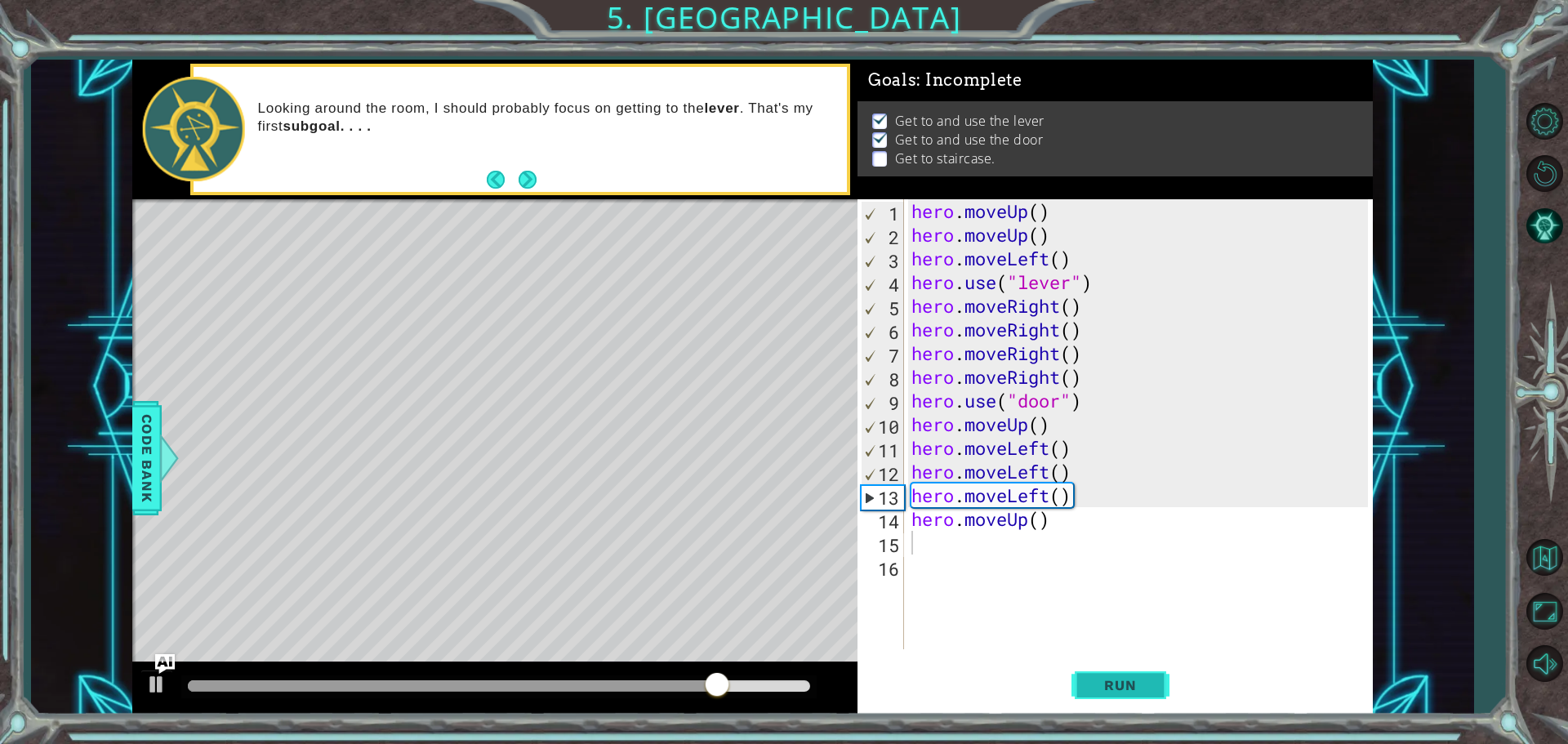
click at [1158, 694] on button "Run" at bounding box center [1120, 684] width 98 height 51
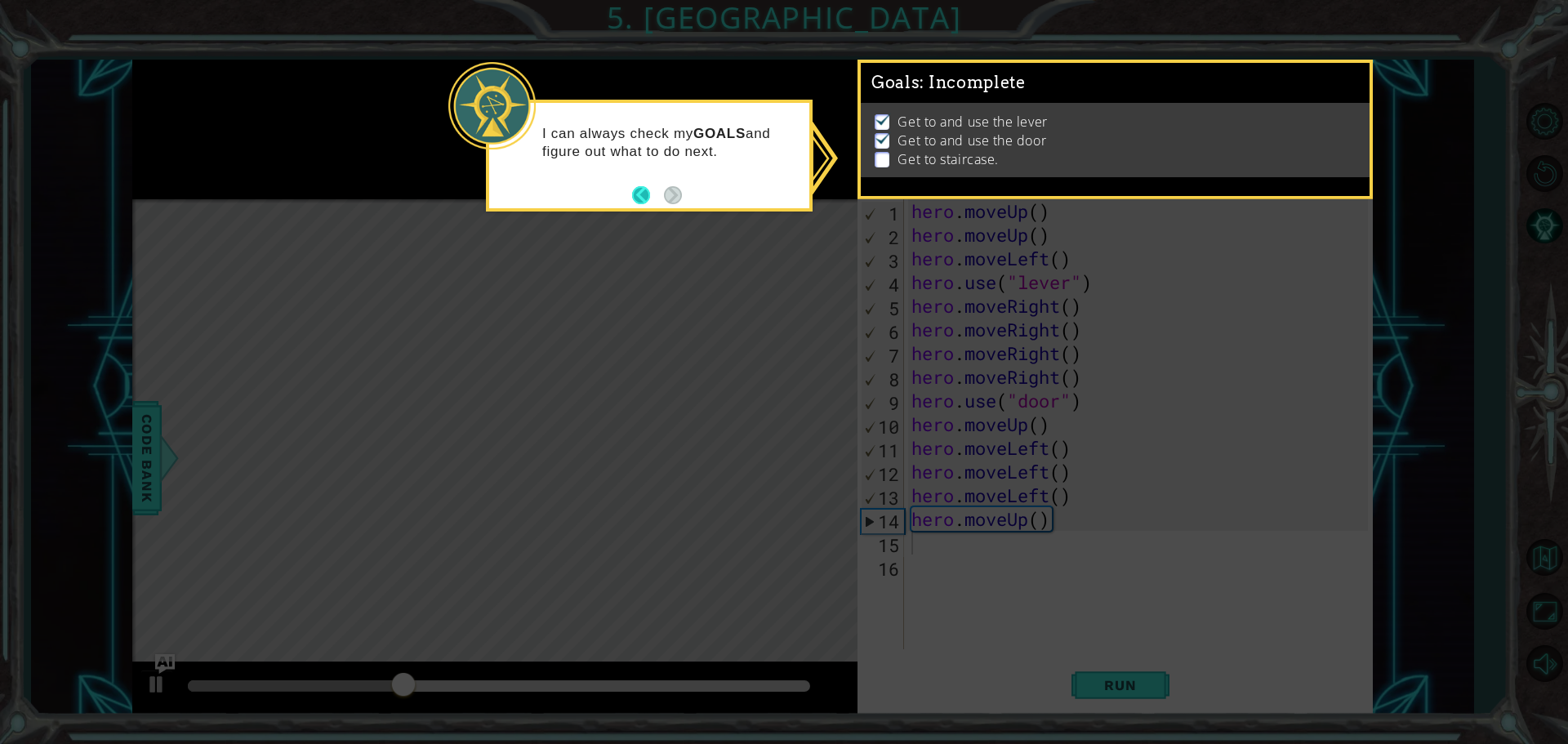
click at [638, 196] on button "Back" at bounding box center [648, 195] width 32 height 18
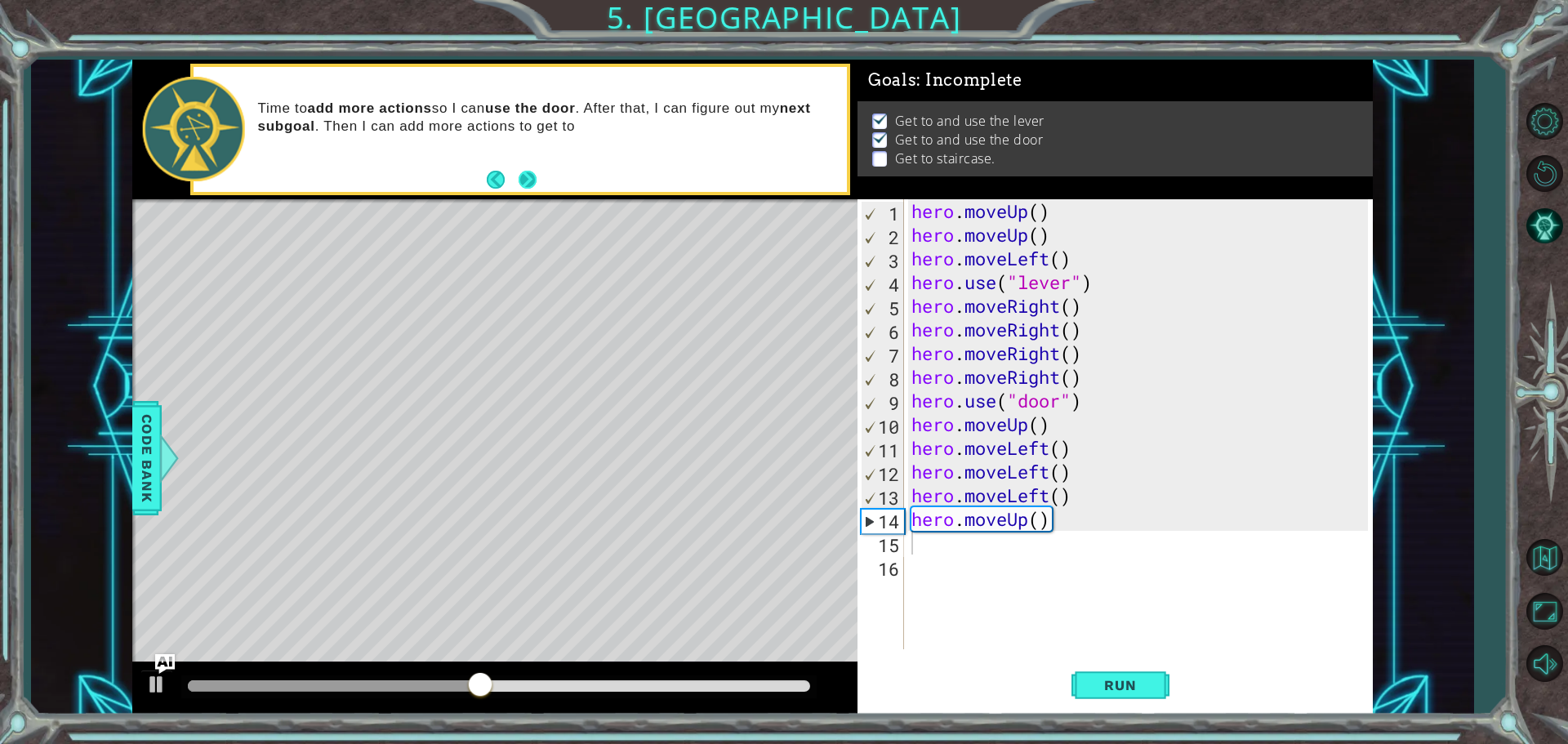
click at [519, 183] on button "Next" at bounding box center [528, 180] width 18 height 18
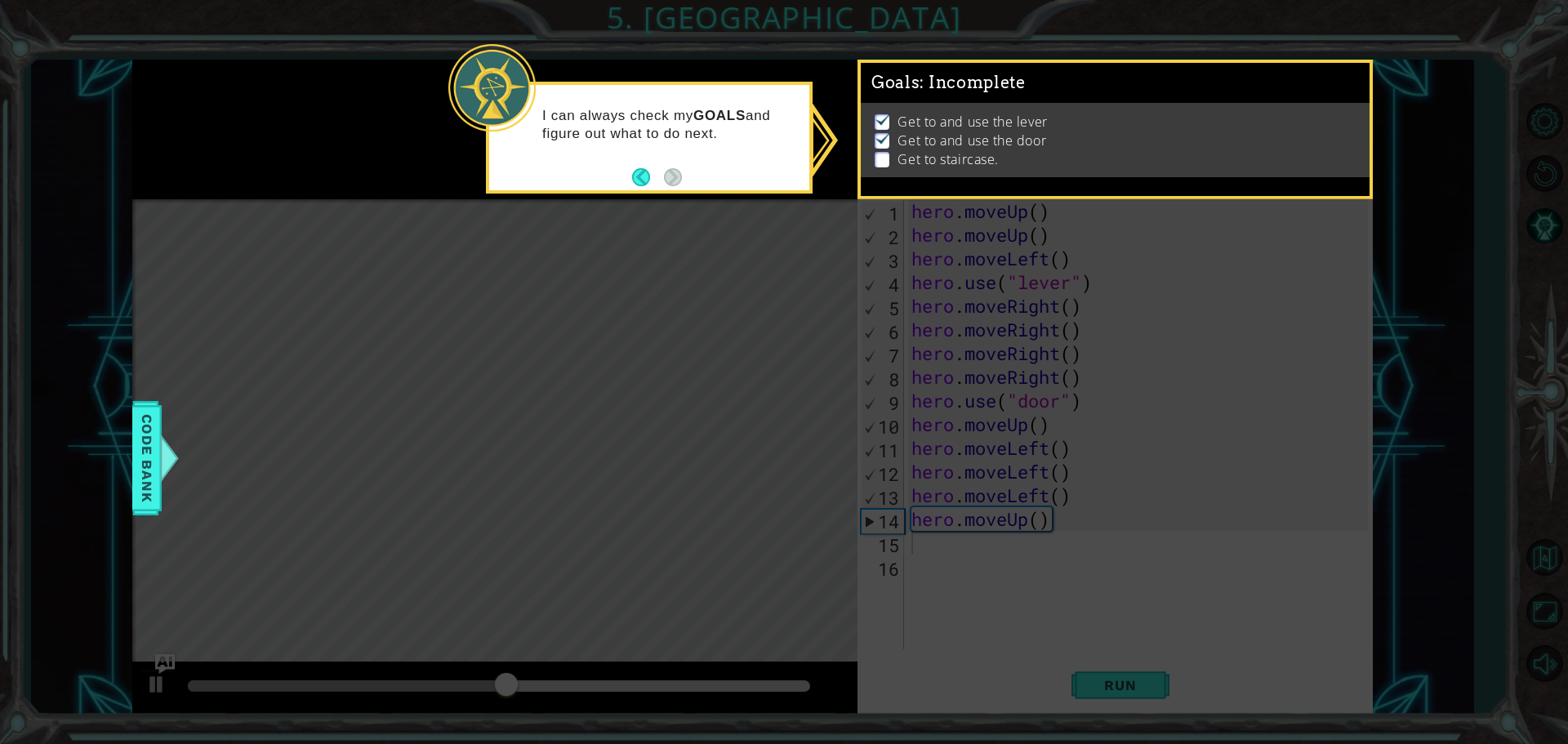
click at [669, 186] on footer at bounding box center [657, 177] width 50 height 25
click at [645, 180] on button "Back" at bounding box center [648, 177] width 32 height 18
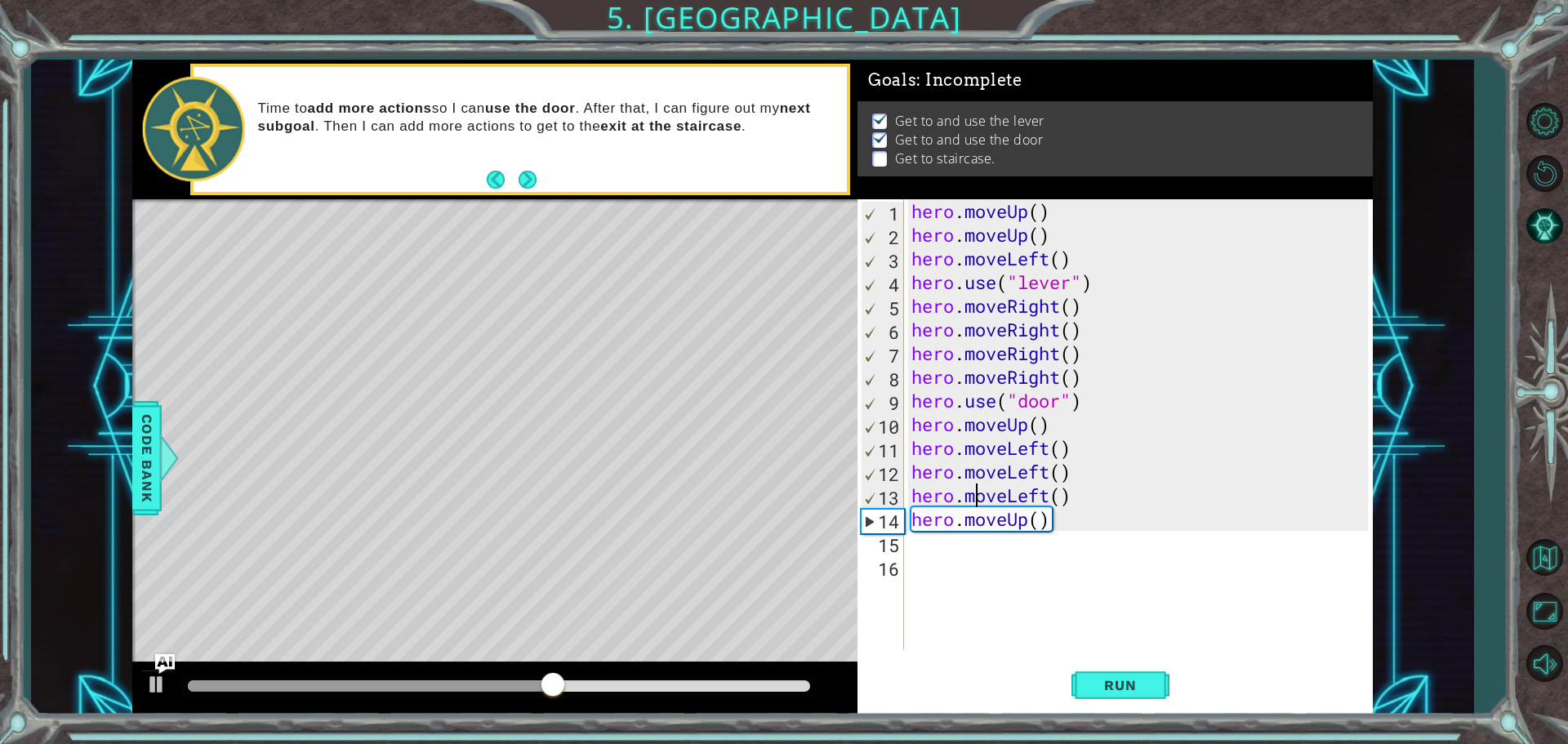
click at [975, 505] on div "hero . moveUp ( ) hero . moveUp ( ) hero . moveLeft ( ) hero . use ( "lever" ) …" at bounding box center [1142, 448] width 468 height 497
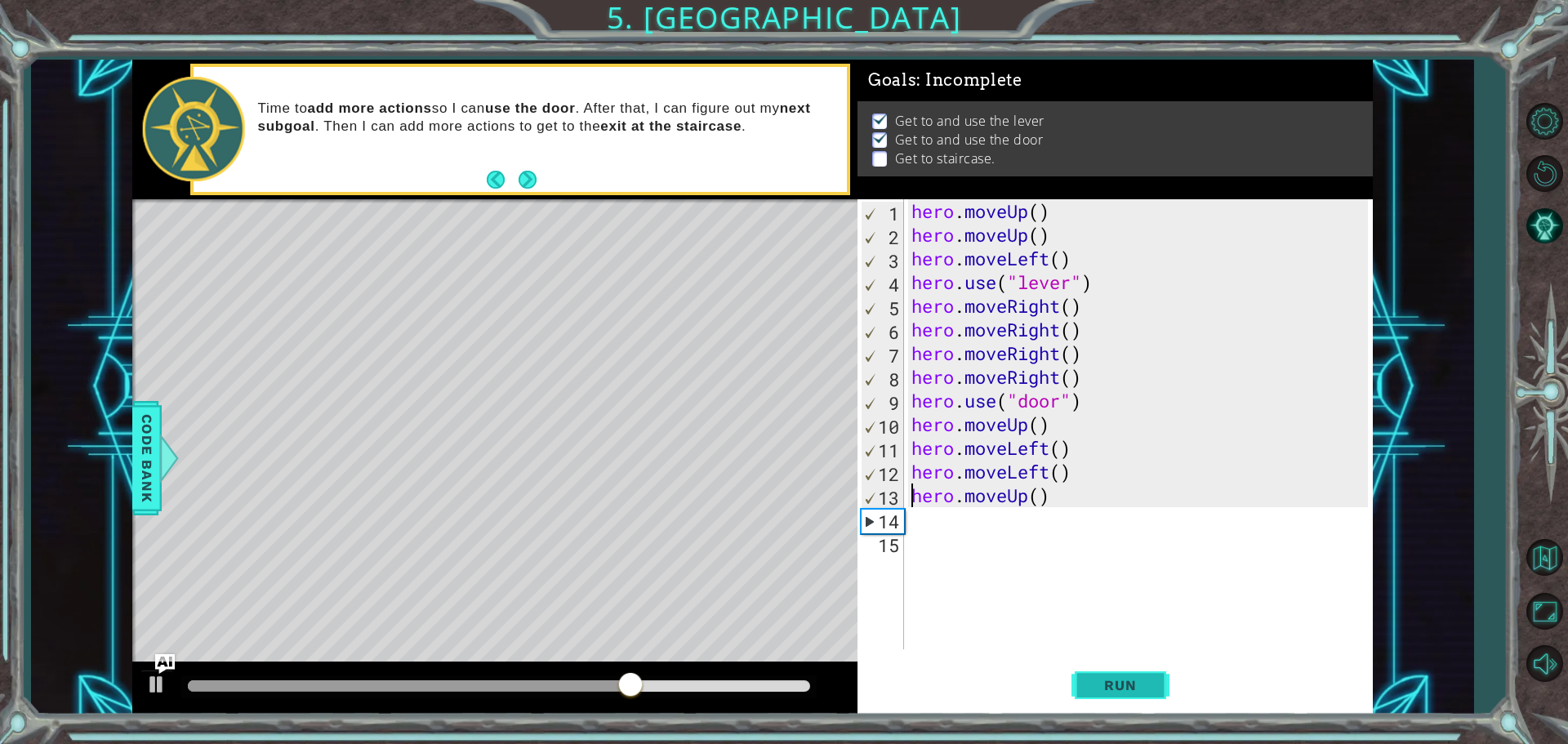
click at [1118, 684] on span "Run" at bounding box center [1120, 685] width 64 height 17
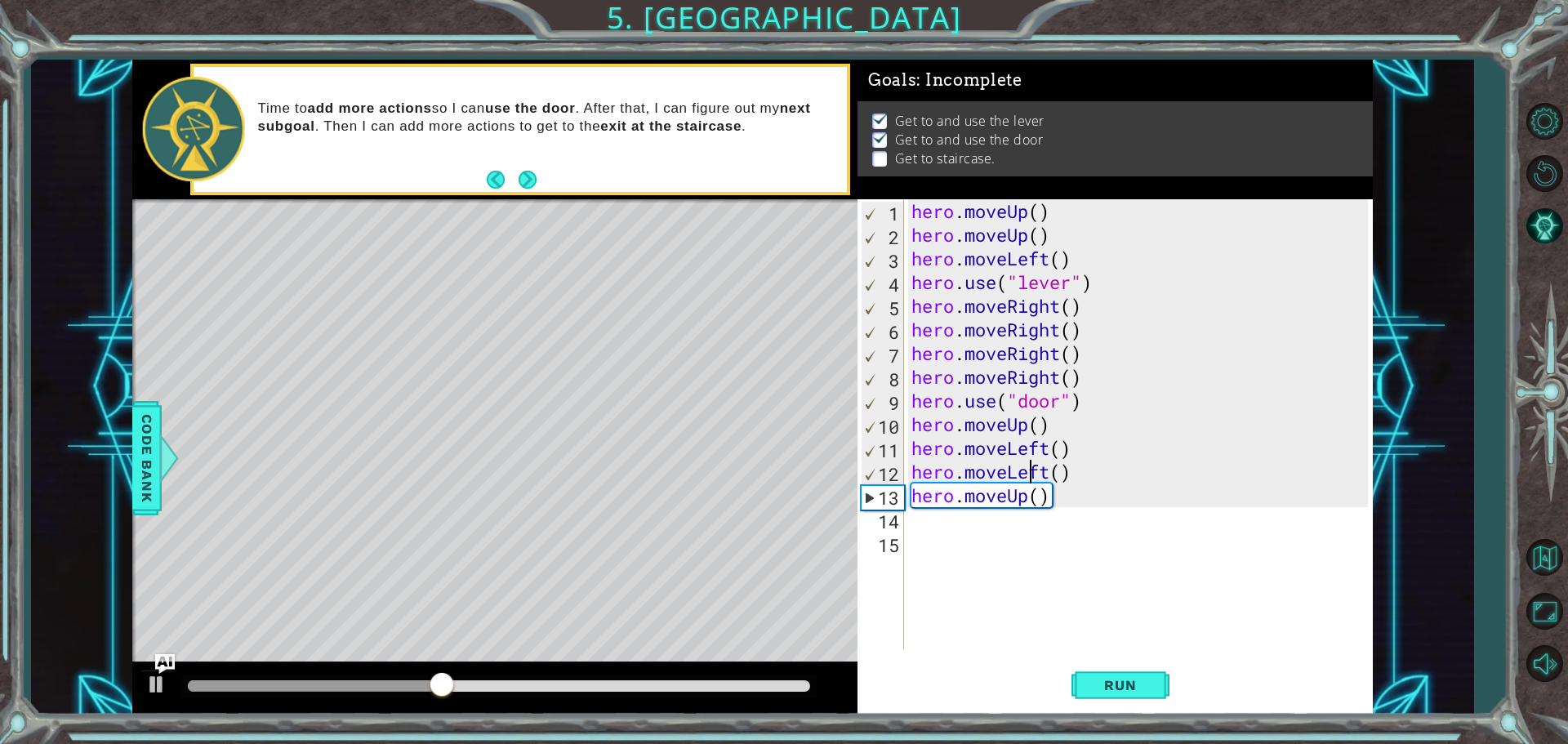
click at [1033, 470] on div "hero . moveUp ( ) hero . moveUp ( ) hero . moveLeft ( ) hero . use ( "lever" ) …" at bounding box center [1142, 448] width 468 height 497
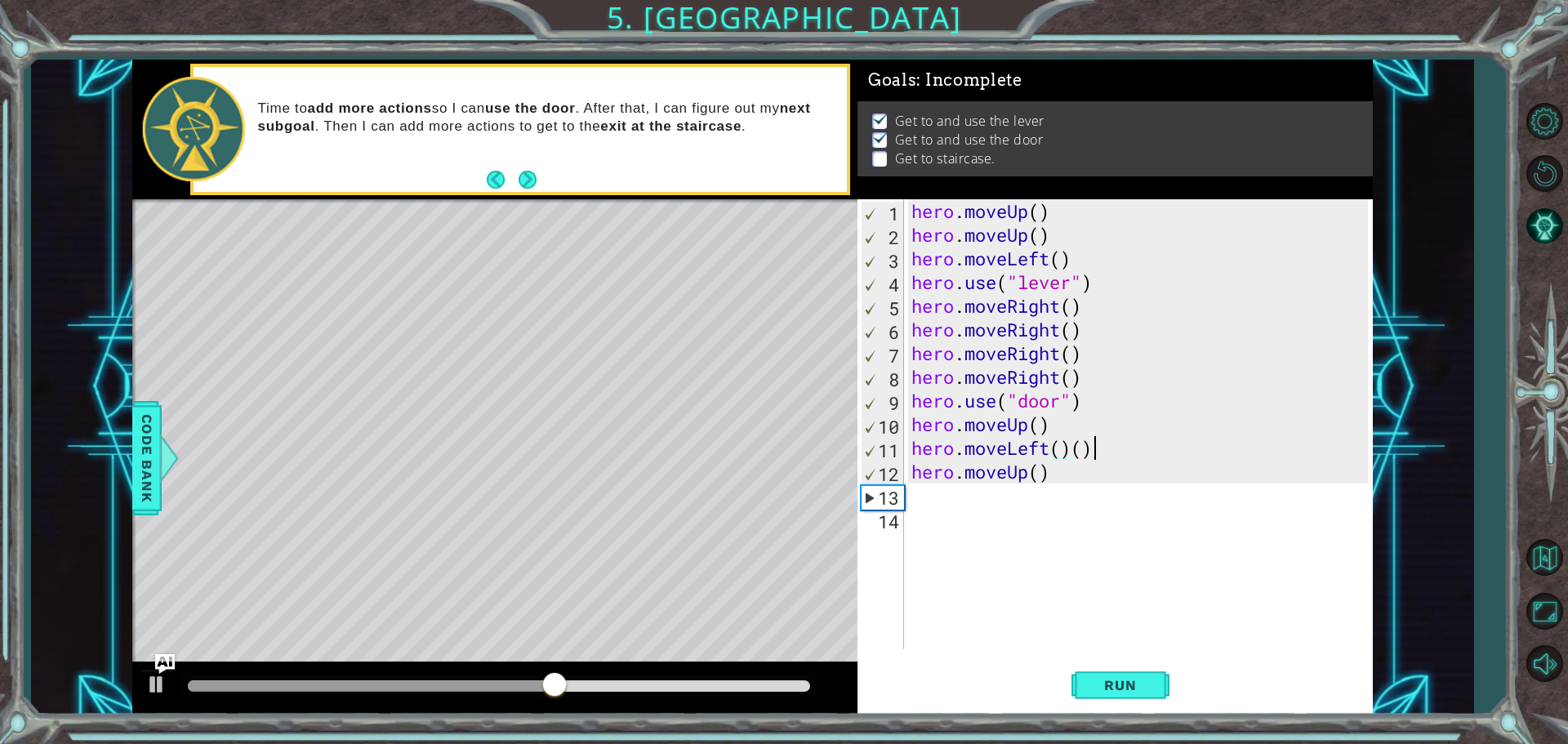
click at [1096, 456] on div "hero . moveUp ( ) hero . moveUp ( ) hero . moveLeft ( ) hero . use ( "lever" ) …" at bounding box center [1142, 448] width 468 height 497
click at [1136, 687] on span "Run" at bounding box center [1120, 685] width 64 height 17
click at [1001, 450] on div "hero . moveUp ( ) hero . moveUp ( ) hero . moveLeft ( ) hero . use ( "lever" ) …" at bounding box center [1142, 448] width 468 height 497
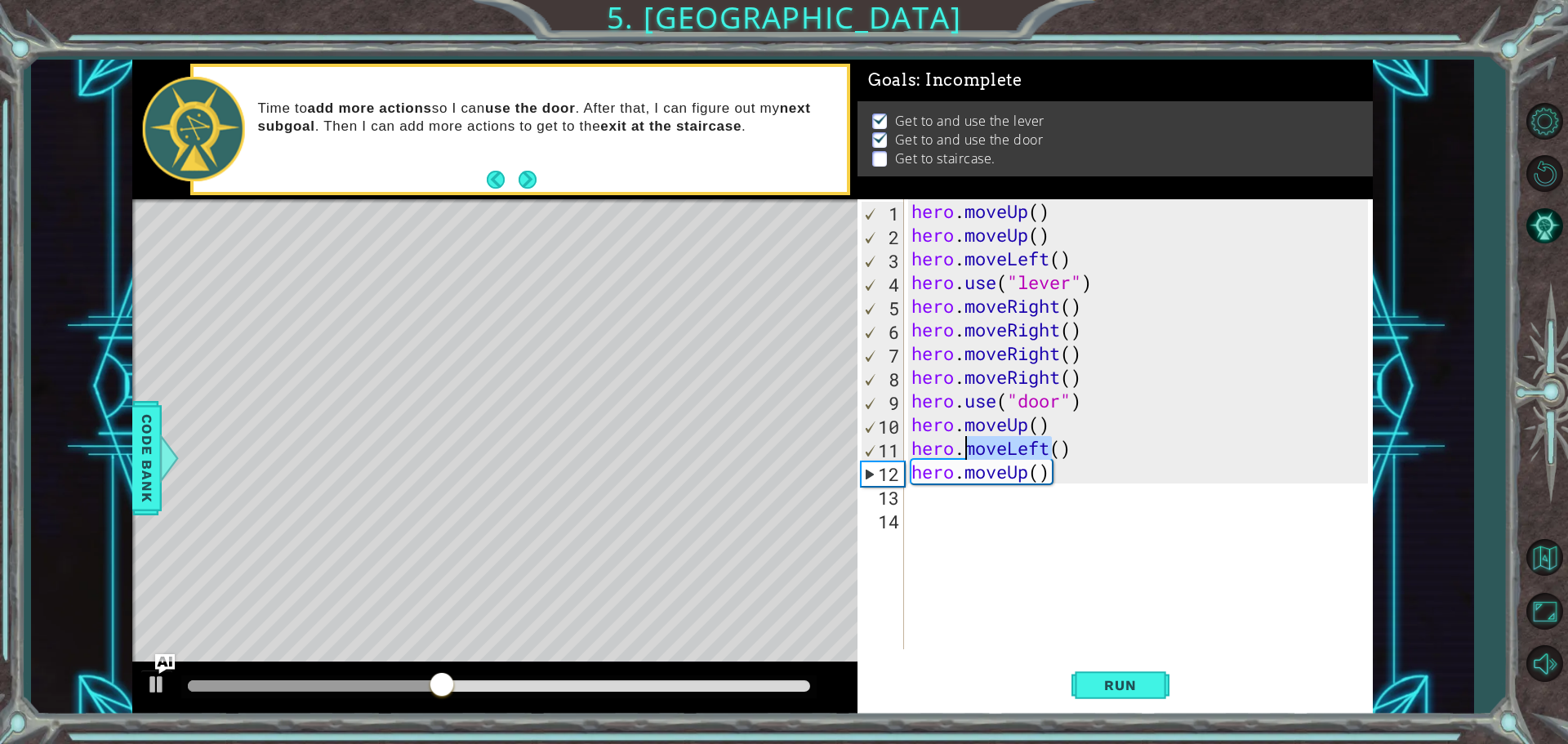
click at [1003, 450] on div "hero . moveUp ( ) hero . moveUp ( ) hero . moveLeft ( ) hero . use ( "lever" ) …" at bounding box center [1142, 448] width 468 height 497
click at [1003, 450] on div "hero . moveUp ( ) hero . moveUp ( ) hero . moveLeft ( ) hero . use ( "lever" ) …" at bounding box center [1138, 424] width 460 height 450
click at [1077, 450] on div "hero . moveUp ( ) hero . moveUp ( ) hero . moveLeft ( ) hero . use ( "lever" ) …" at bounding box center [1142, 448] width 468 height 497
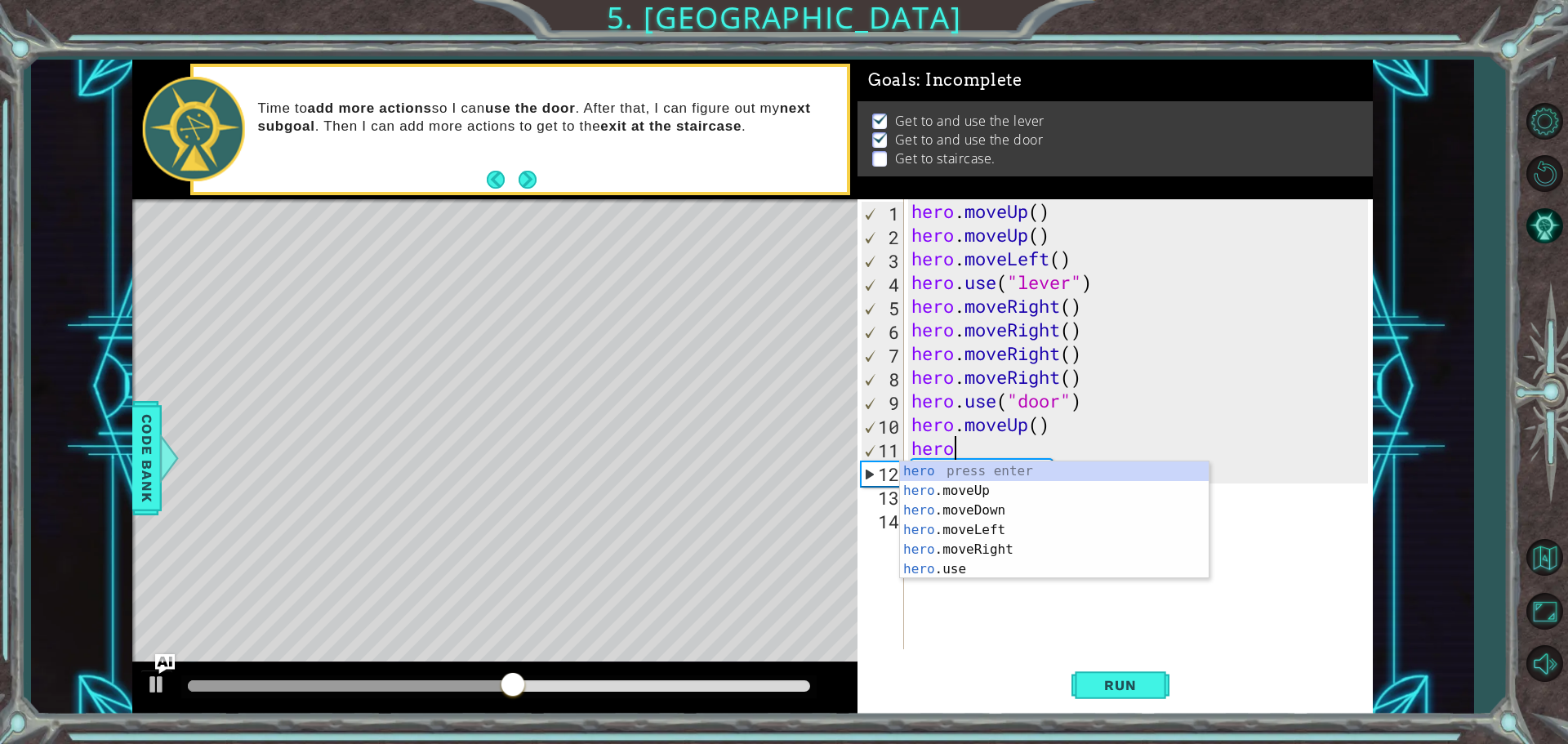
type textarea "h"
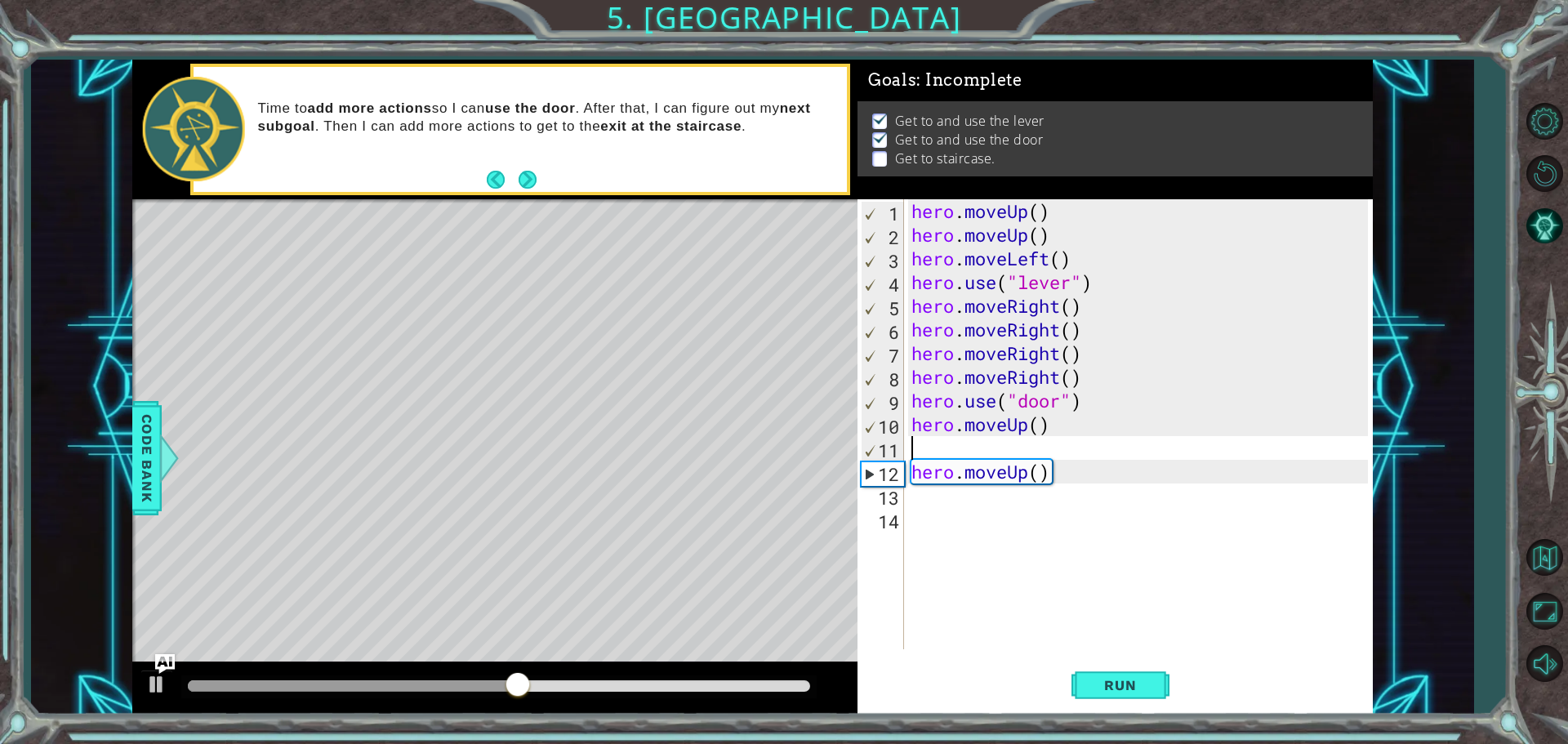
type textarea "hero.moveUp()"
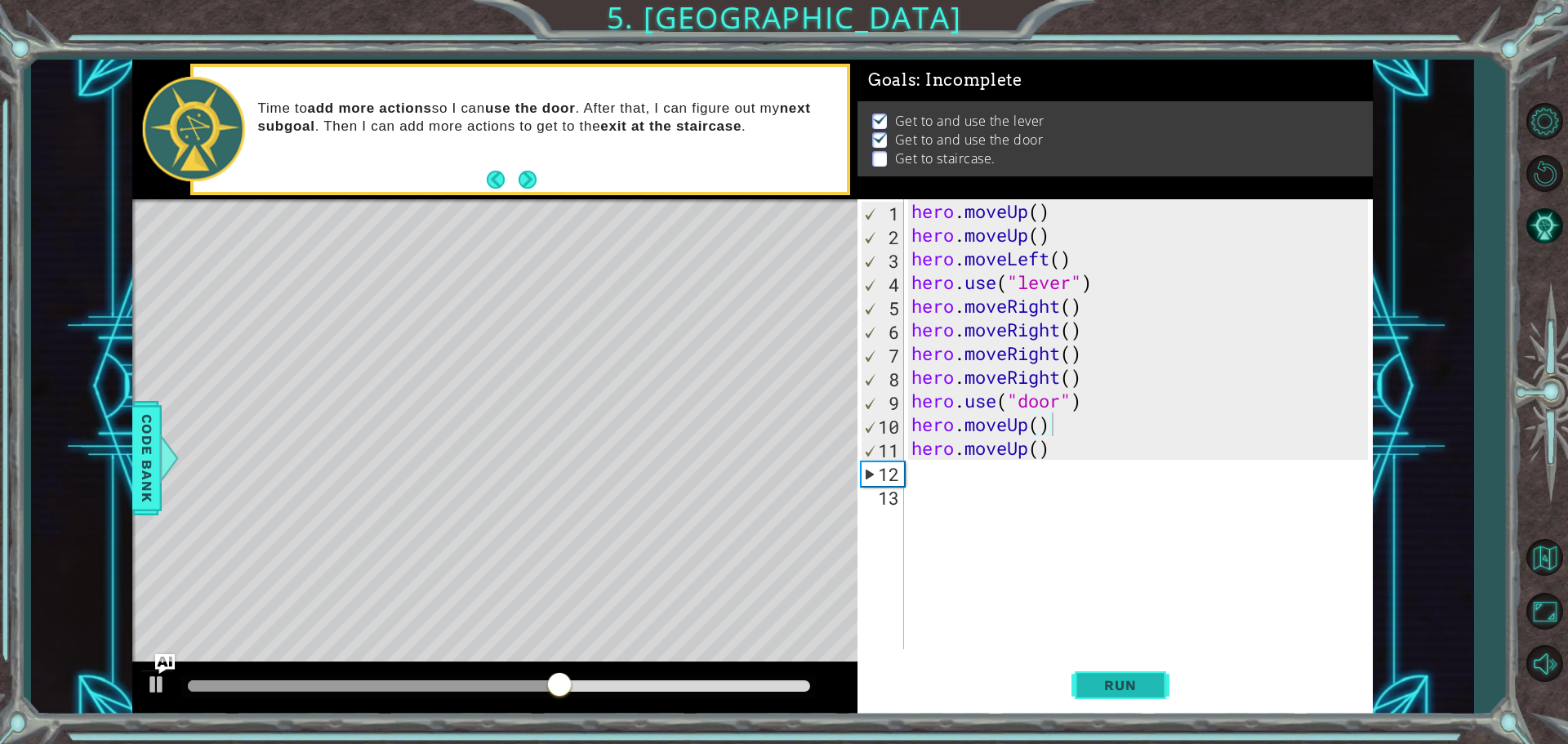
click at [1120, 679] on span "Run" at bounding box center [1120, 685] width 64 height 17
click at [1061, 450] on div "hero . moveUp ( ) hero . moveUp ( ) hero . moveLeft ( ) hero . use ( "lever" ) …" at bounding box center [1142, 448] width 468 height 497
click at [1015, 445] on div "hero . moveUp ( ) hero . moveUp ( ) hero . moveLeft ( ) hero . use ( "lever" ) …" at bounding box center [1142, 448] width 468 height 497
drag, startPoint x: 1047, startPoint y: 466, endPoint x: 1046, endPoint y: 483, distance: 17.0
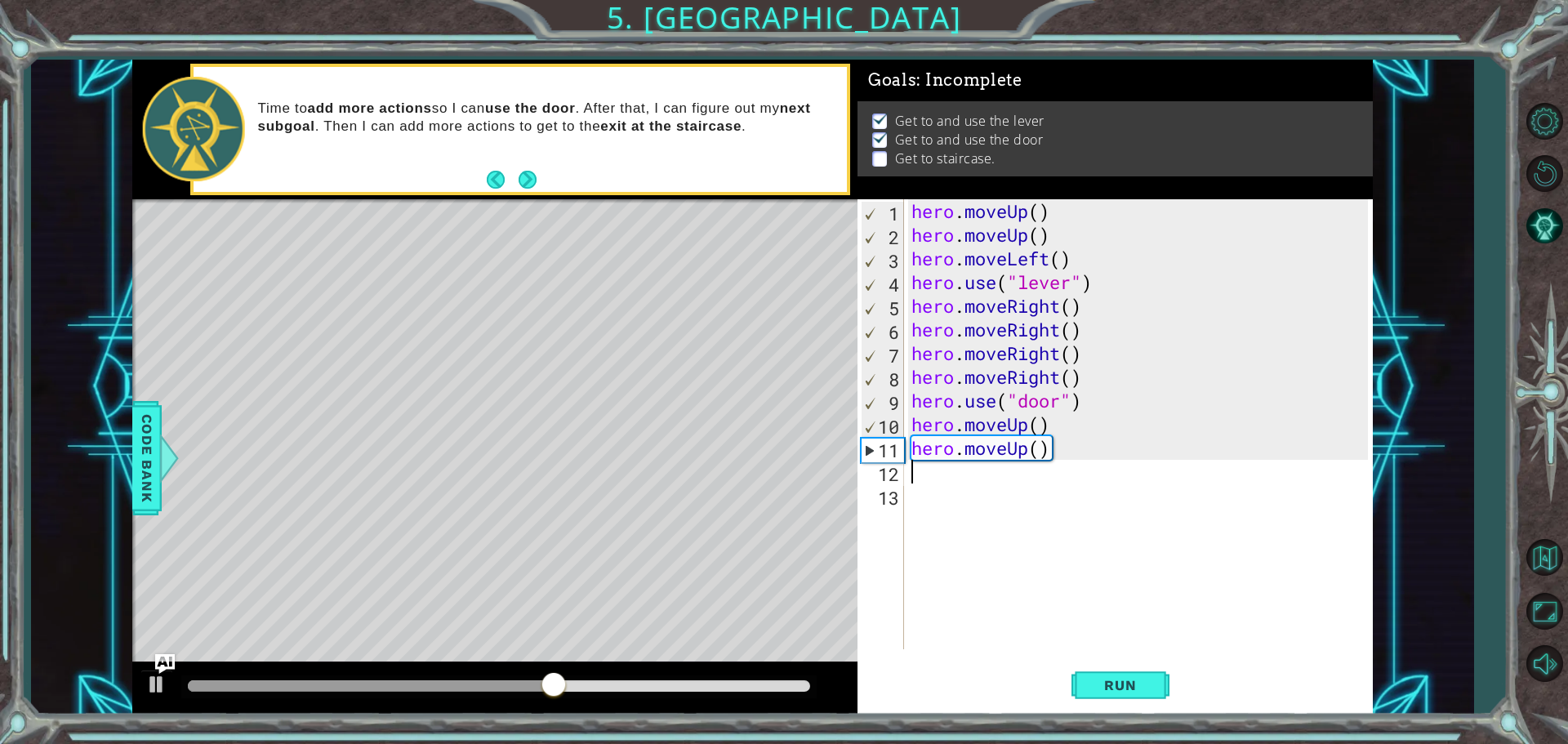
click at [1047, 475] on div "hero . moveUp ( ) hero . moveUp ( ) hero . moveLeft ( ) hero . use ( "lever" ) …" at bounding box center [1142, 448] width 468 height 497
type textarea "h"
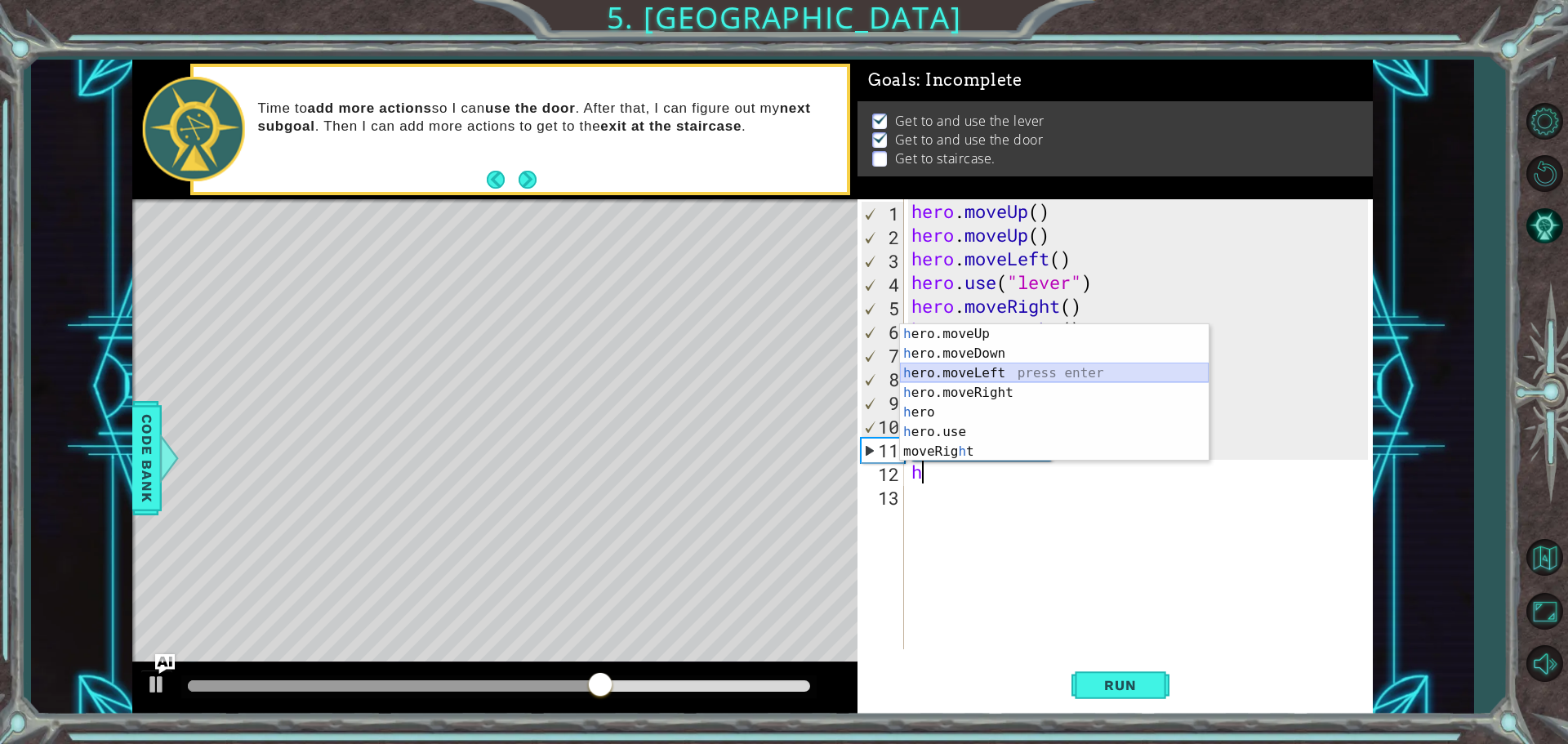
click at [1063, 380] on div "h ero.moveUp press enter h ero.moveDown press enter h ero.moveLeft press enter …" at bounding box center [1054, 412] width 309 height 176
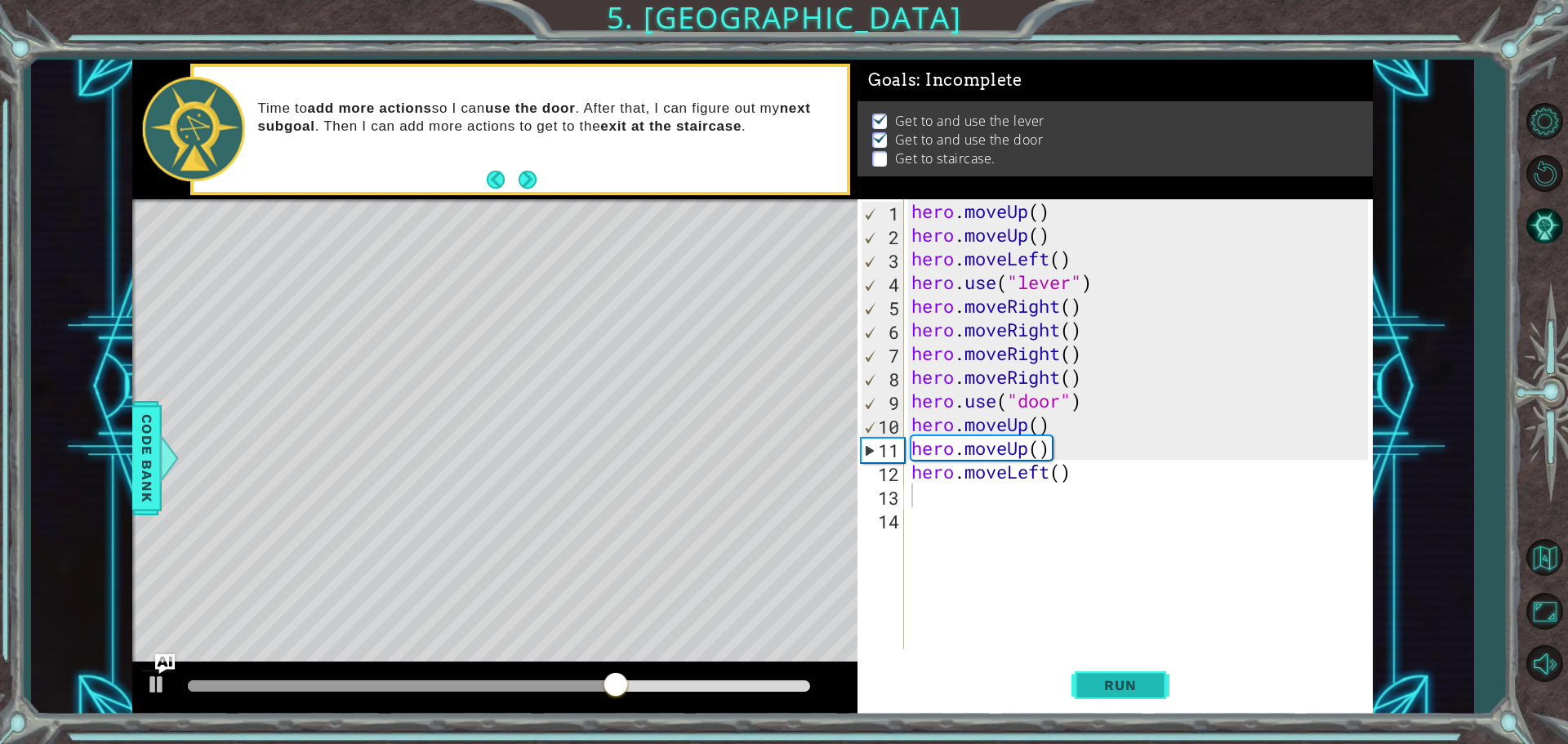
click at [1093, 678] on span "Run" at bounding box center [1120, 685] width 64 height 17
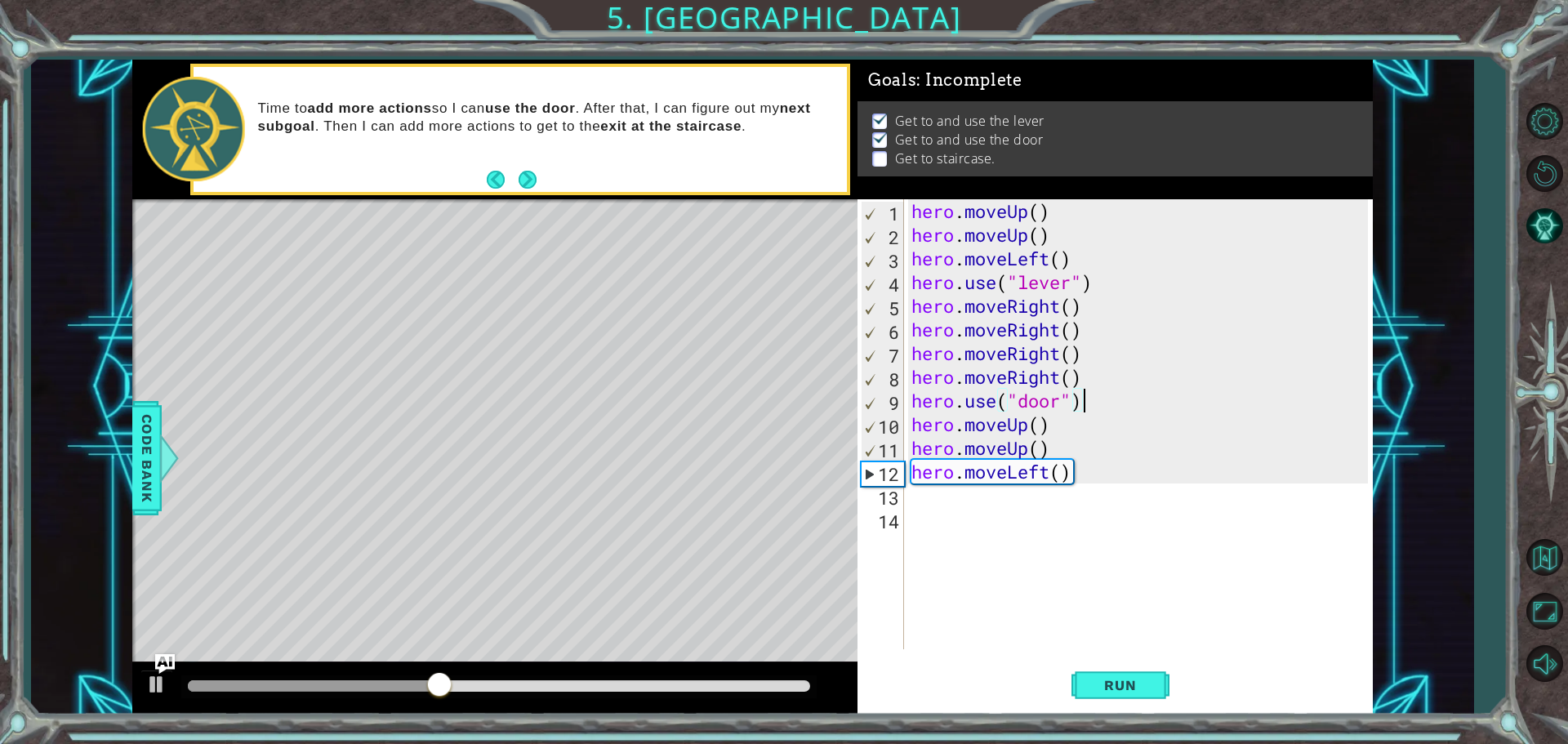
click at [1088, 390] on div "hero . moveUp ( ) hero . moveUp ( ) hero . moveLeft ( ) hero . use ( "lever" ) …" at bounding box center [1142, 448] width 468 height 497
click at [1106, 382] on div "hero . moveUp ( ) hero . moveUp ( ) hero . moveLeft ( ) hero . use ( "lever" ) …" at bounding box center [1142, 448] width 468 height 497
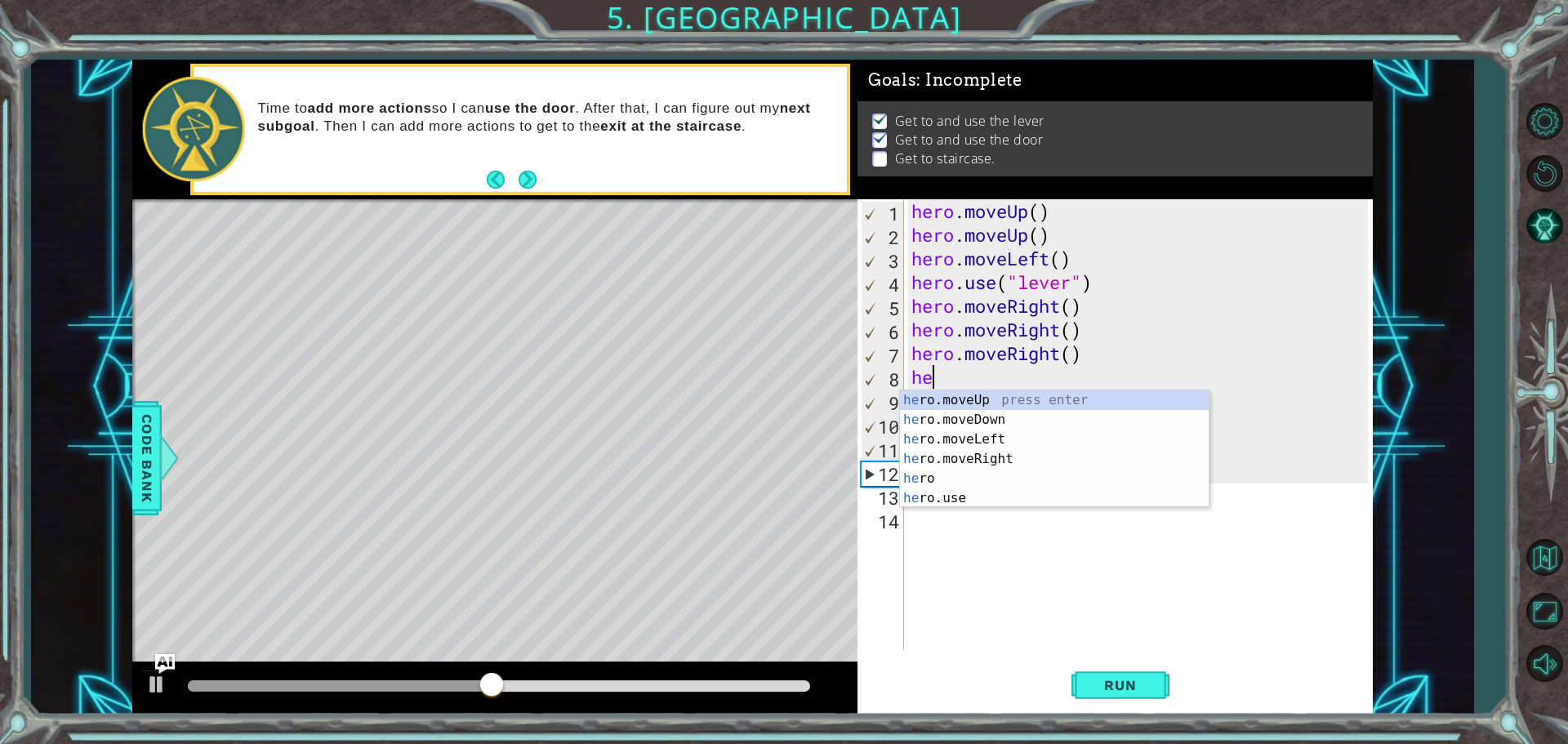
type textarea "h"
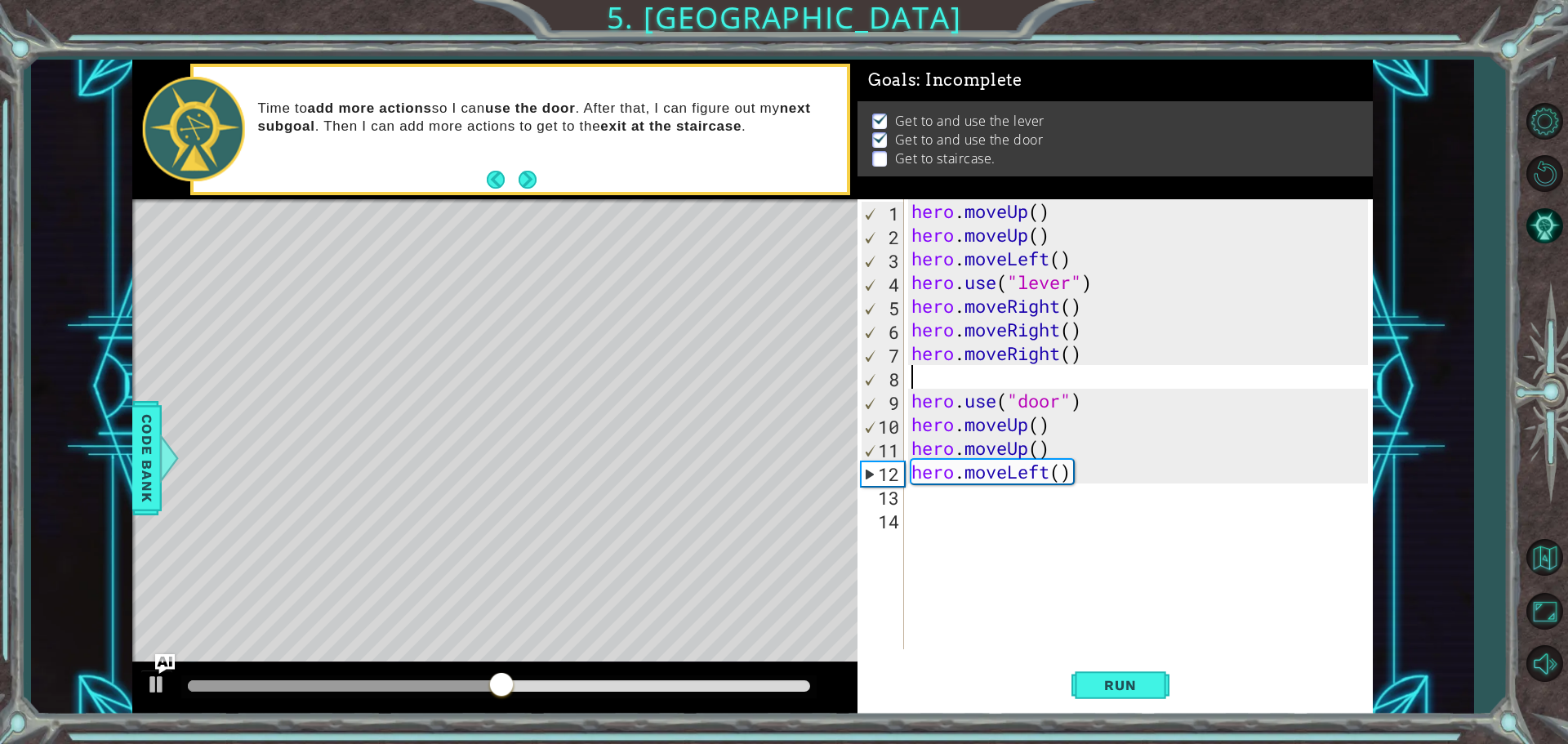
type textarea "hero.moveRight()"
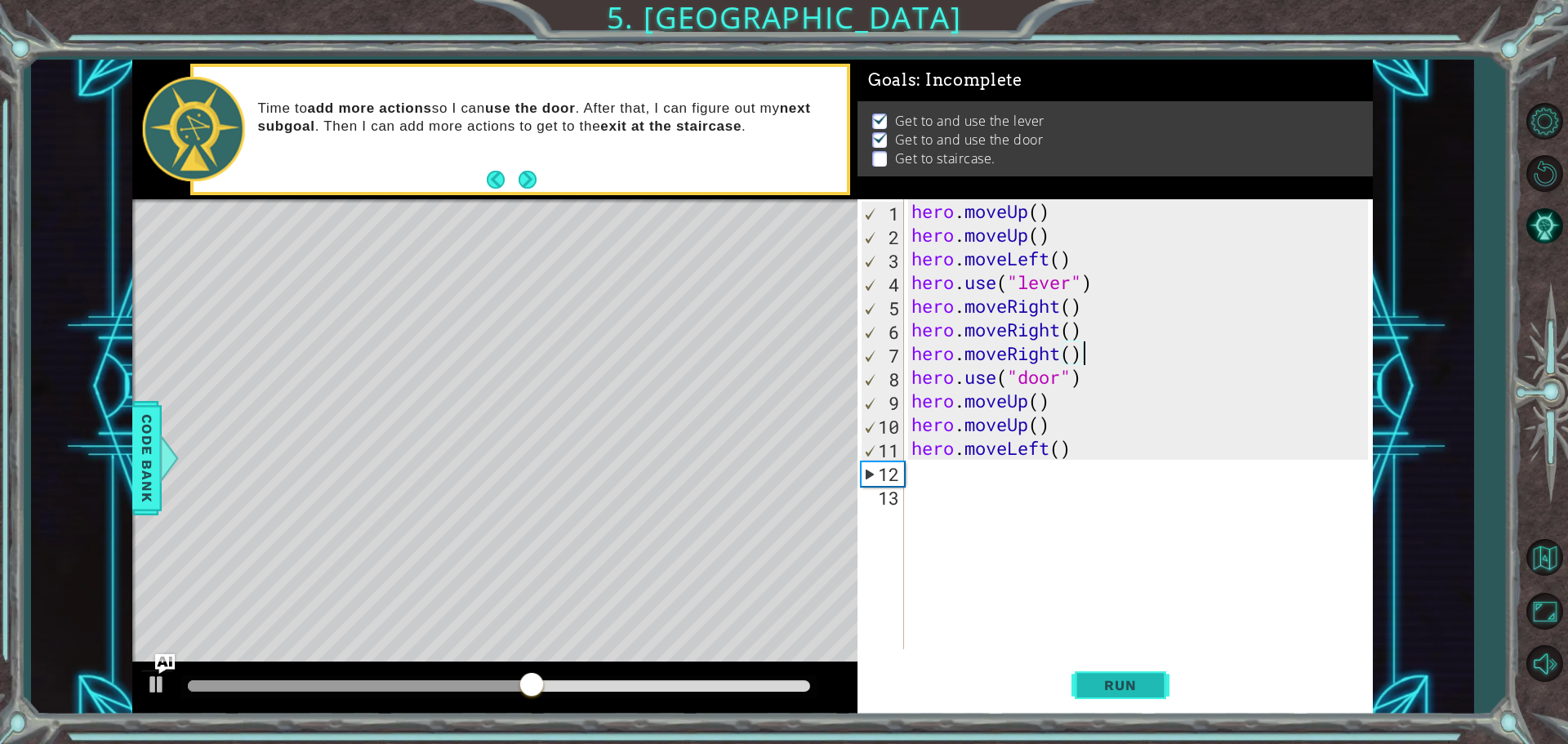
click at [1133, 691] on span "Run" at bounding box center [1120, 685] width 64 height 17
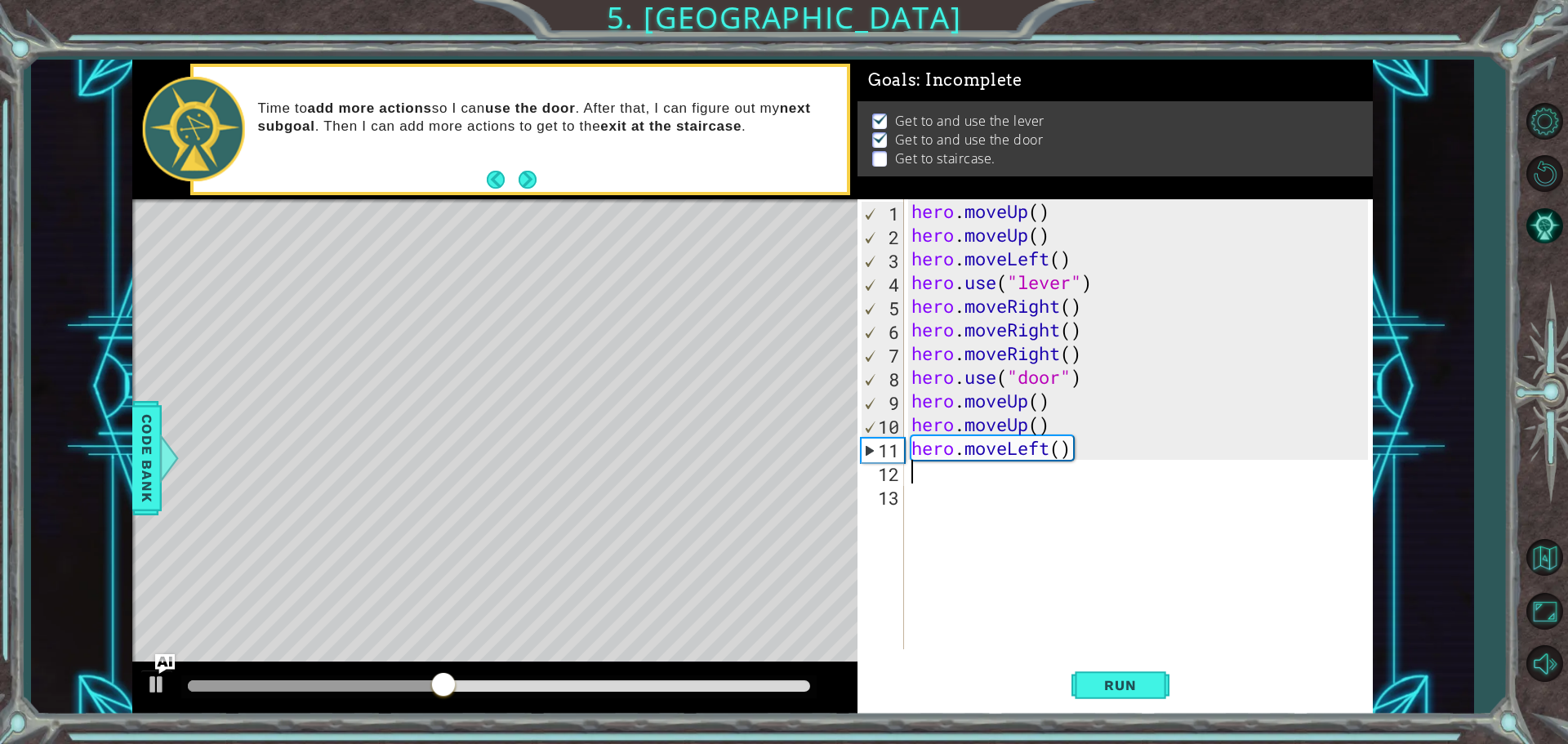
click at [982, 474] on div "hero . moveUp ( ) hero . moveUp ( ) hero . moveLeft ( ) hero . use ( "lever" ) …" at bounding box center [1142, 448] width 468 height 497
type textarea "h"
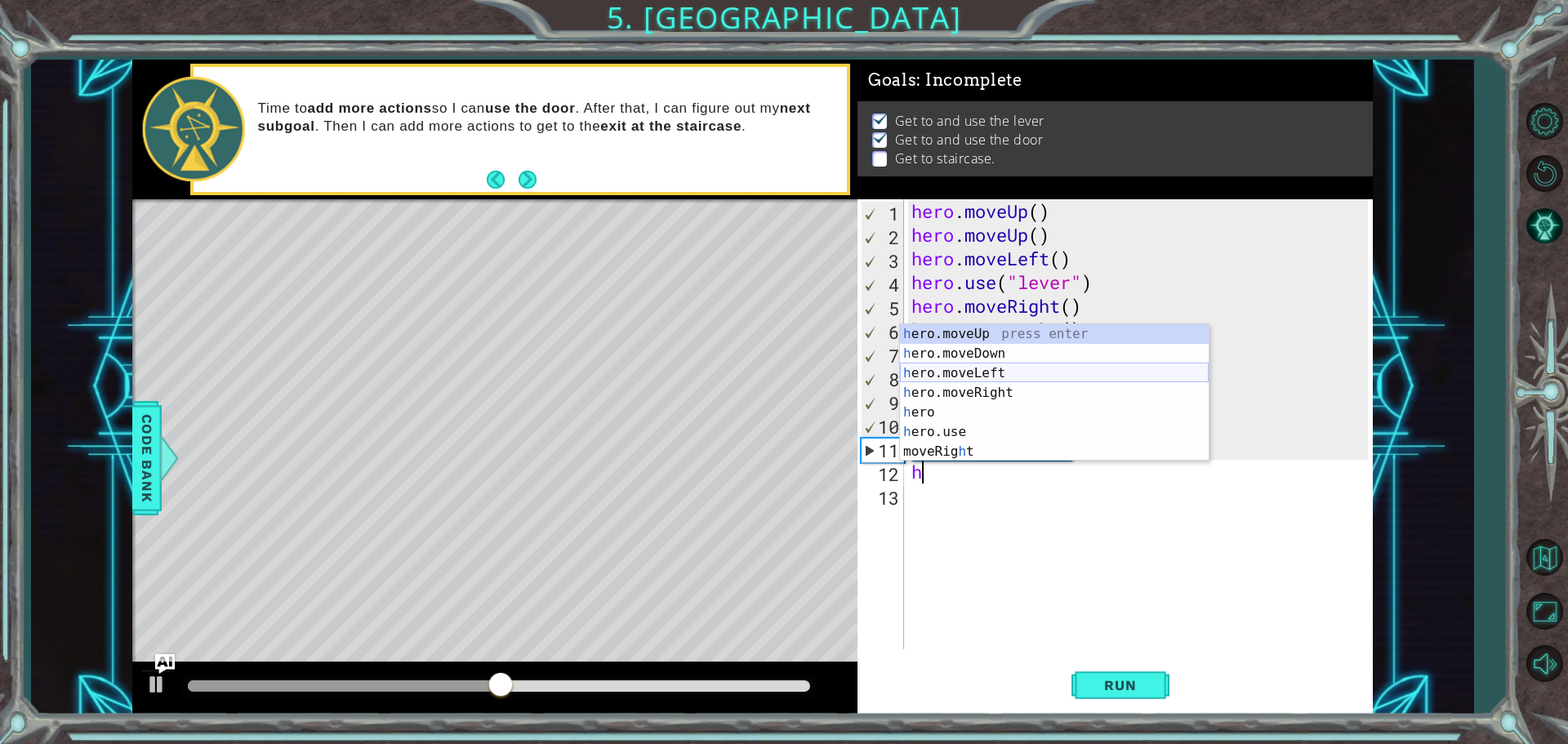
click at [982, 371] on div "h ero.moveUp press enter h ero.moveDown press enter h ero.moveLeft press enter …" at bounding box center [1054, 412] width 309 height 176
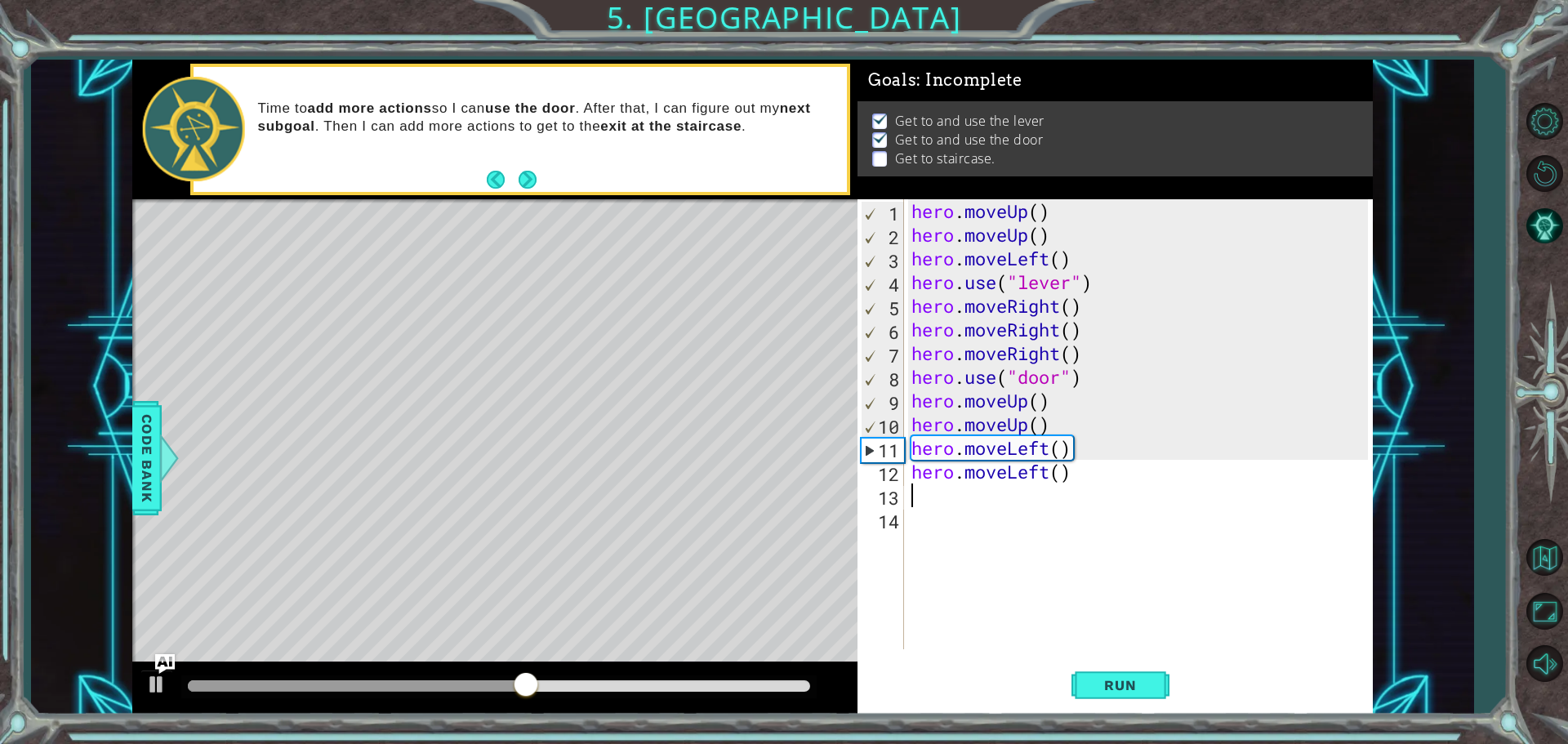
type textarea "h"
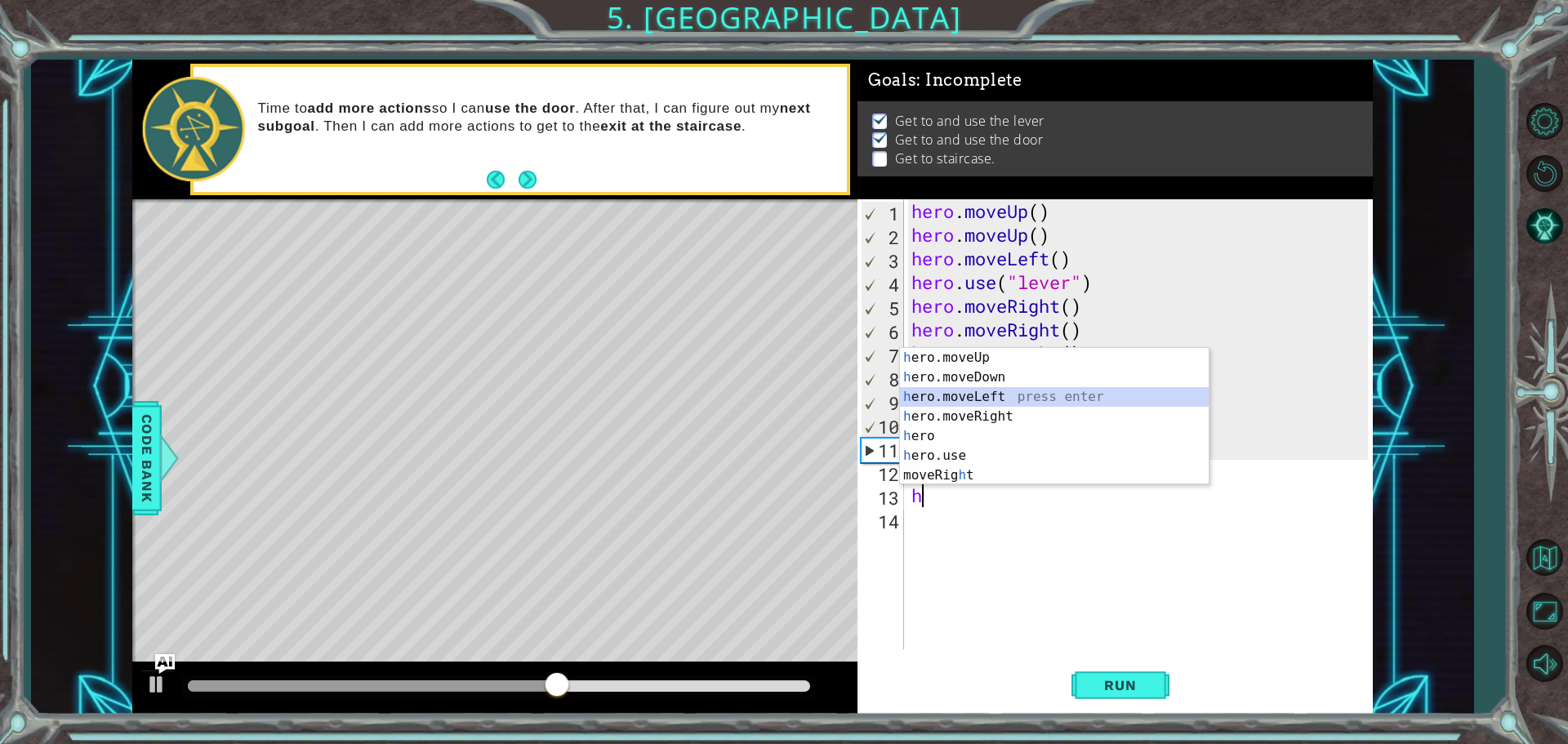
click at [940, 391] on div "h ero.moveUp press enter h ero.moveDown press enter h ero.moveLeft press enter …" at bounding box center [1054, 436] width 309 height 176
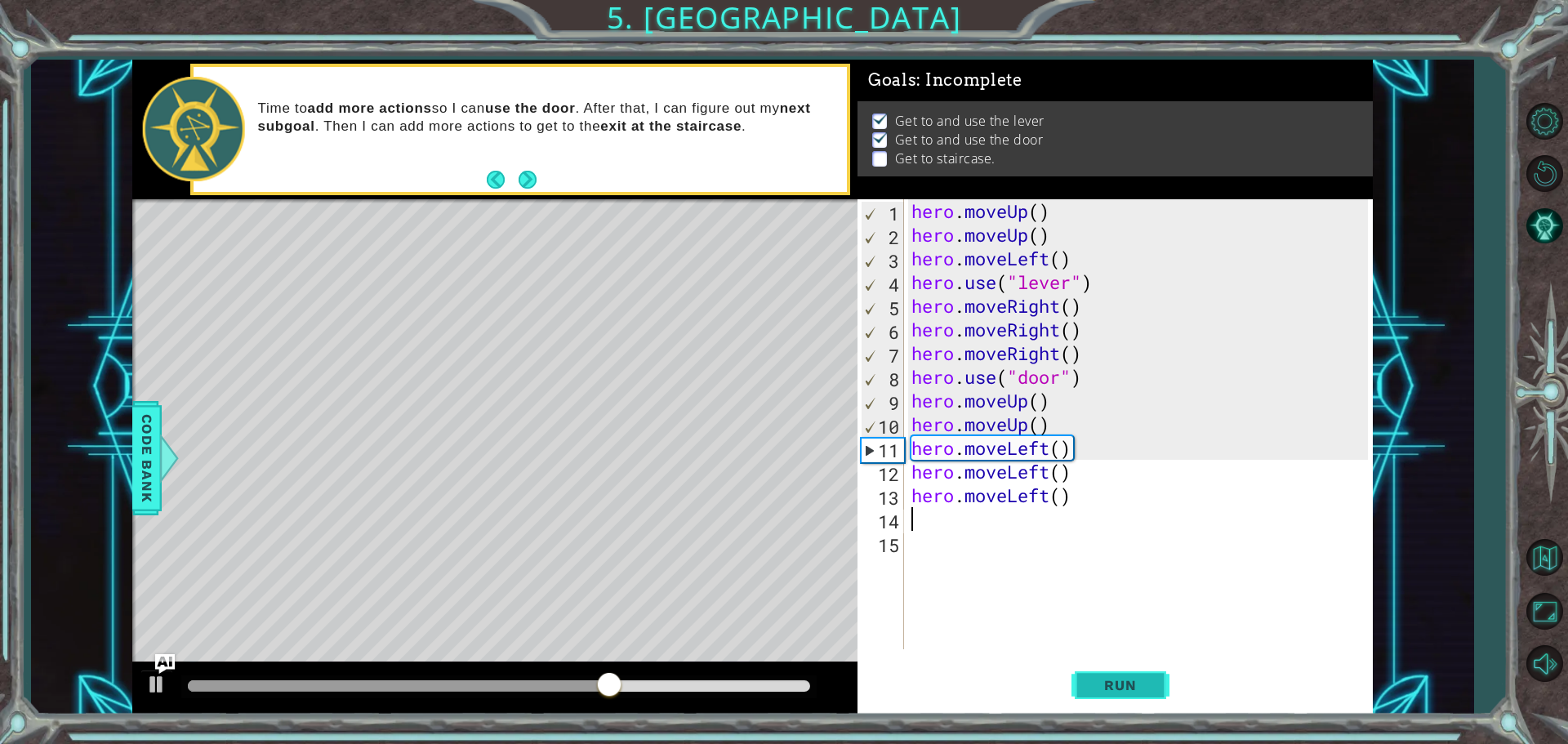
type textarea "h"
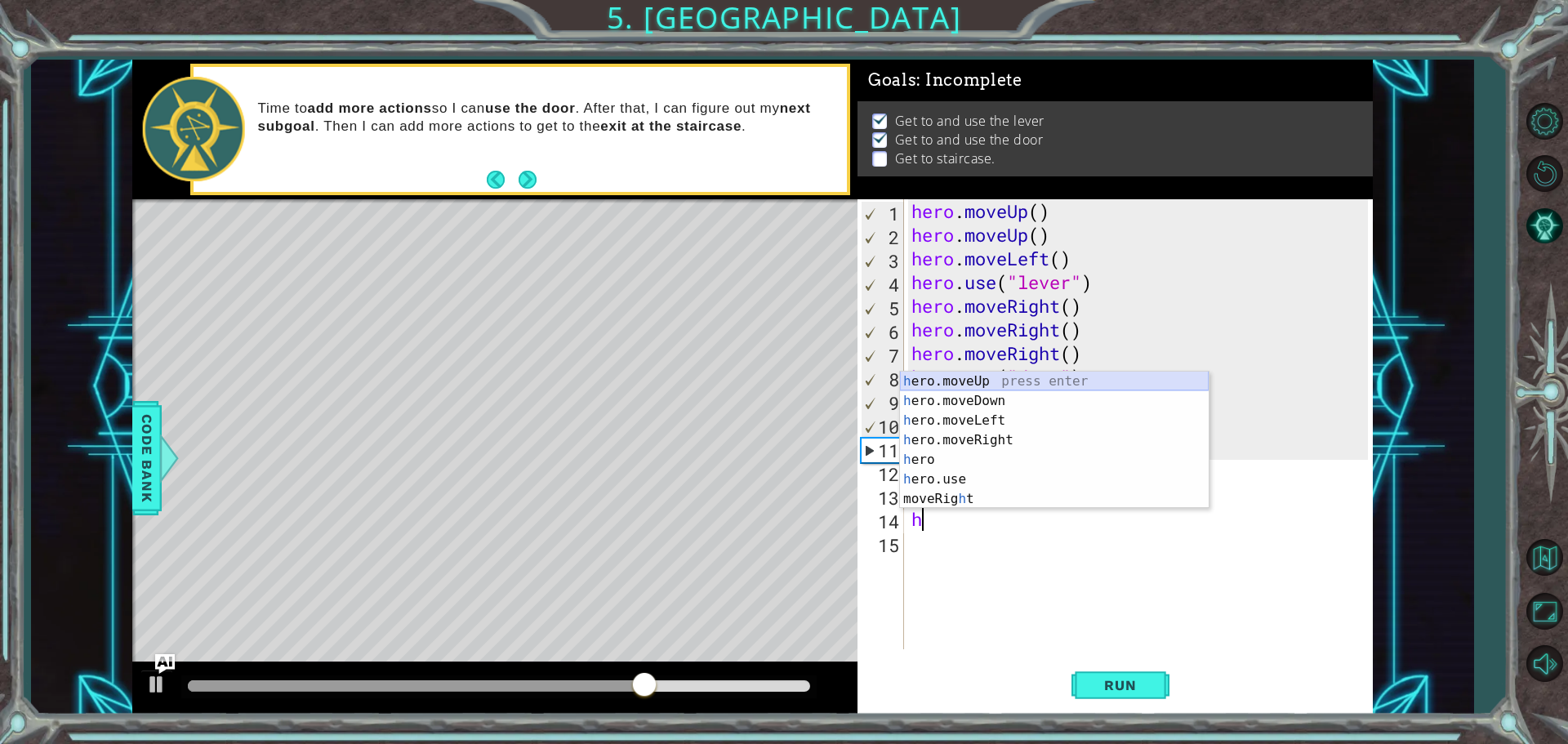
click at [1025, 382] on div "h ero.moveUp press enter h ero.moveDown press enter h ero.moveLeft press enter …" at bounding box center [1054, 460] width 309 height 176
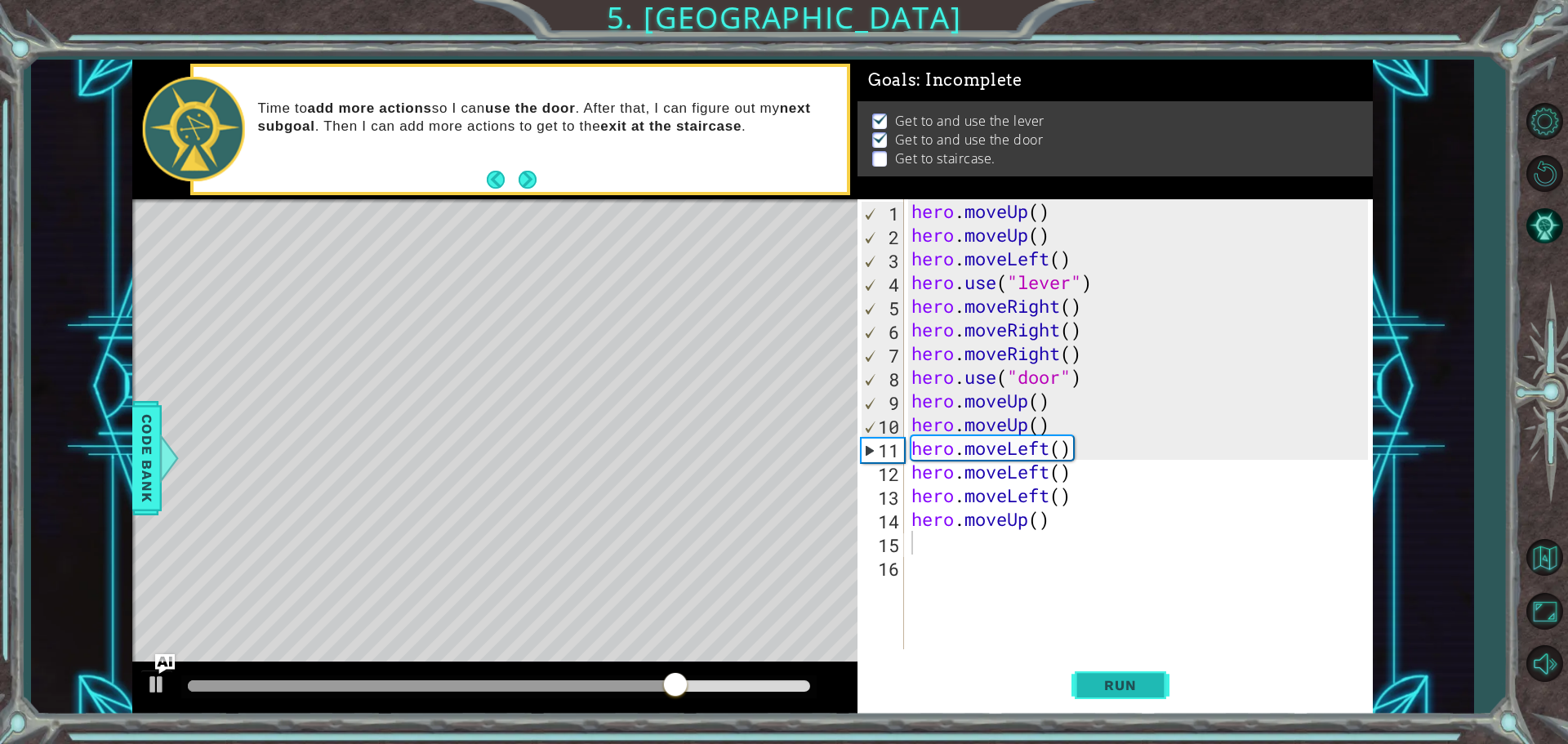
click at [1158, 689] on button "Run" at bounding box center [1120, 684] width 98 height 51
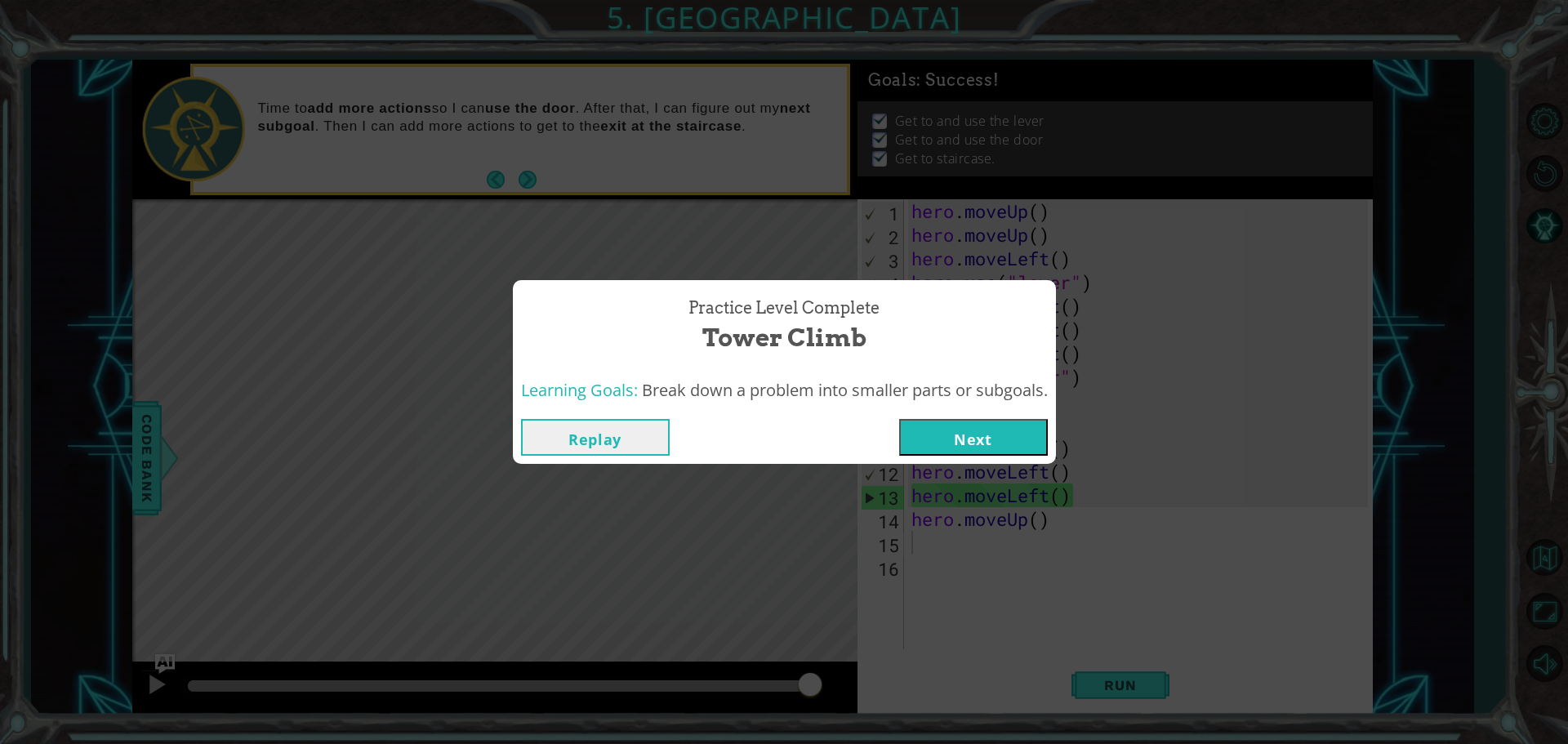
click at [961, 417] on div "Replay Next" at bounding box center [784, 438] width 543 height 53
click at [957, 429] on button "Next" at bounding box center [973, 438] width 149 height 37
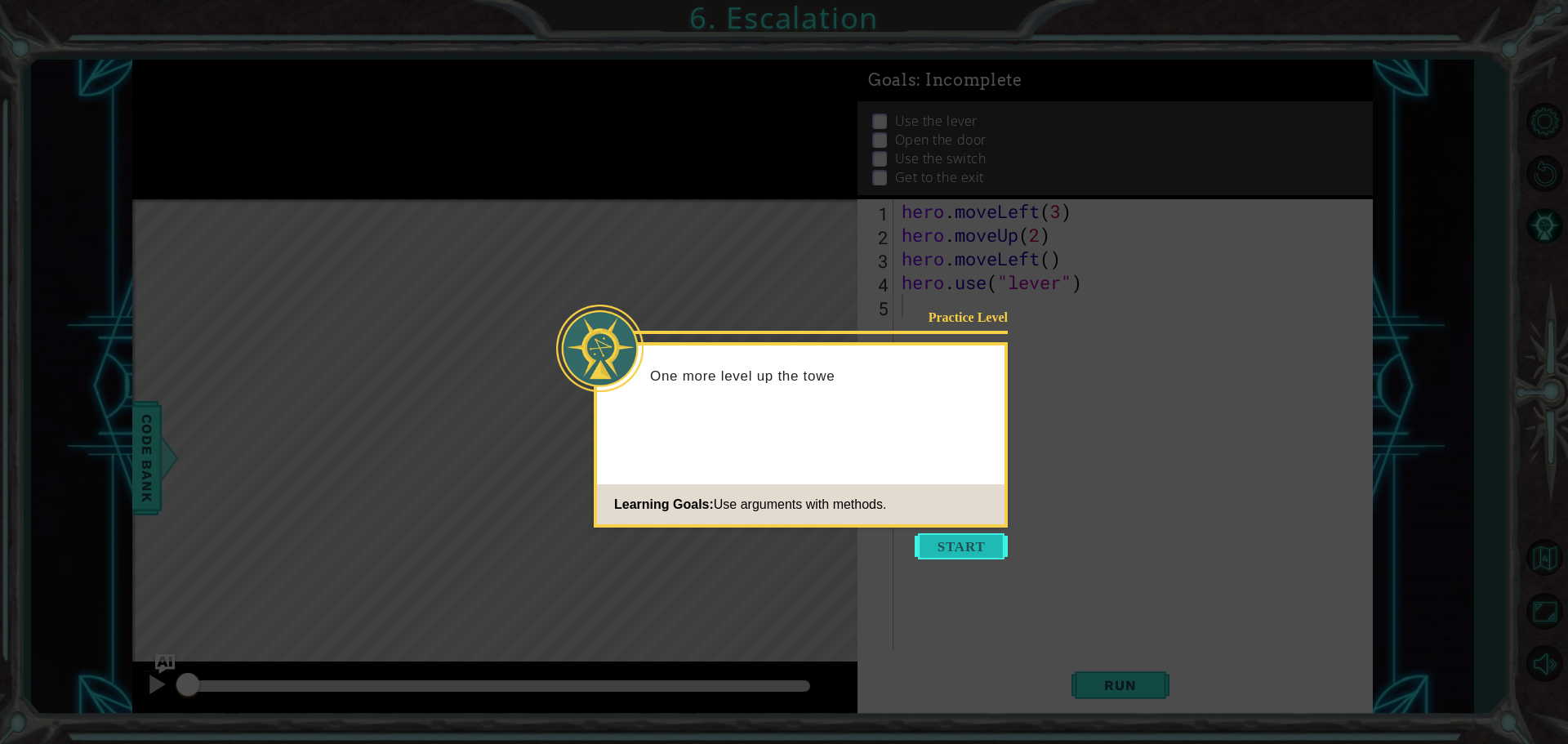
click at [962, 547] on button "Start" at bounding box center [961, 546] width 93 height 26
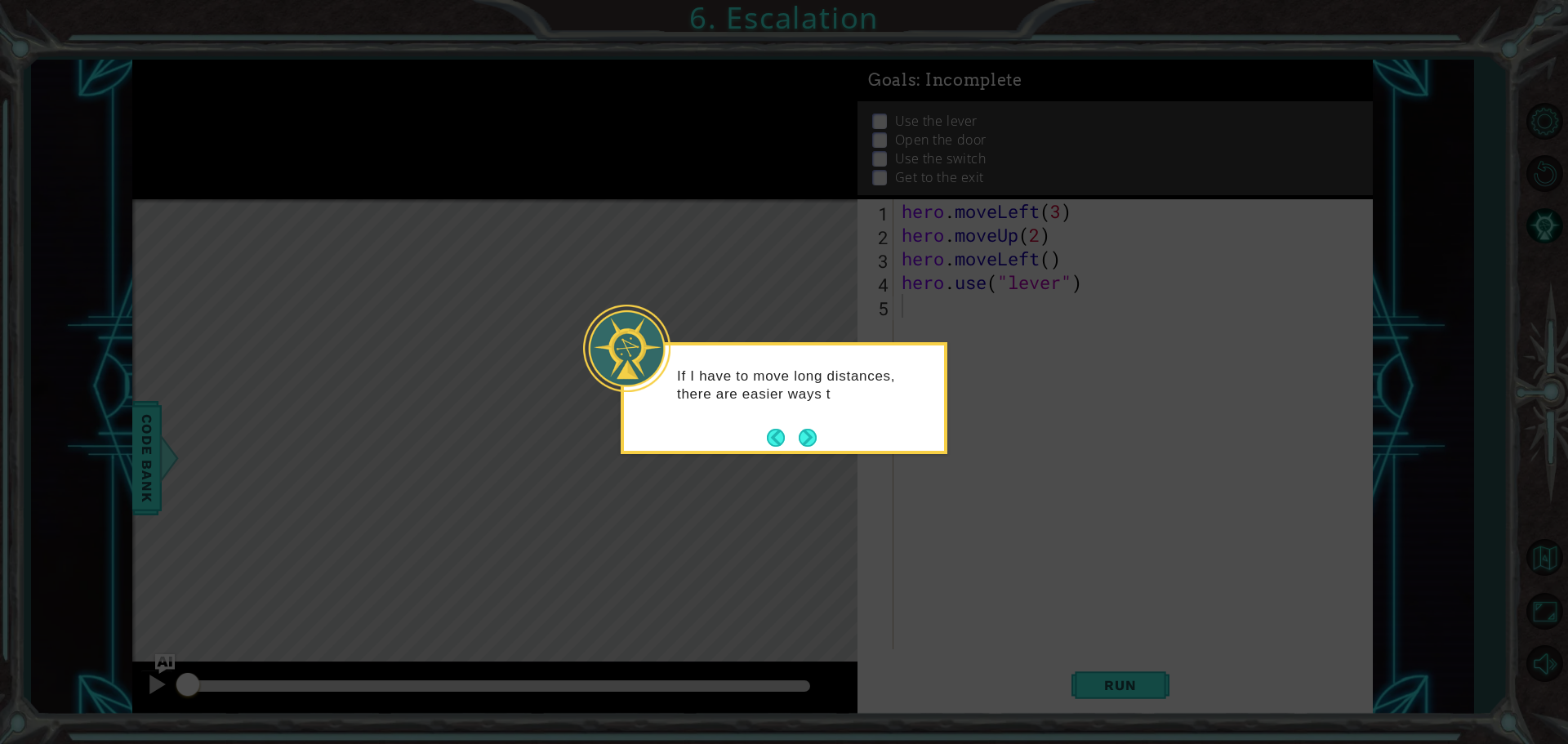
click at [811, 439] on button "Next" at bounding box center [808, 438] width 18 height 18
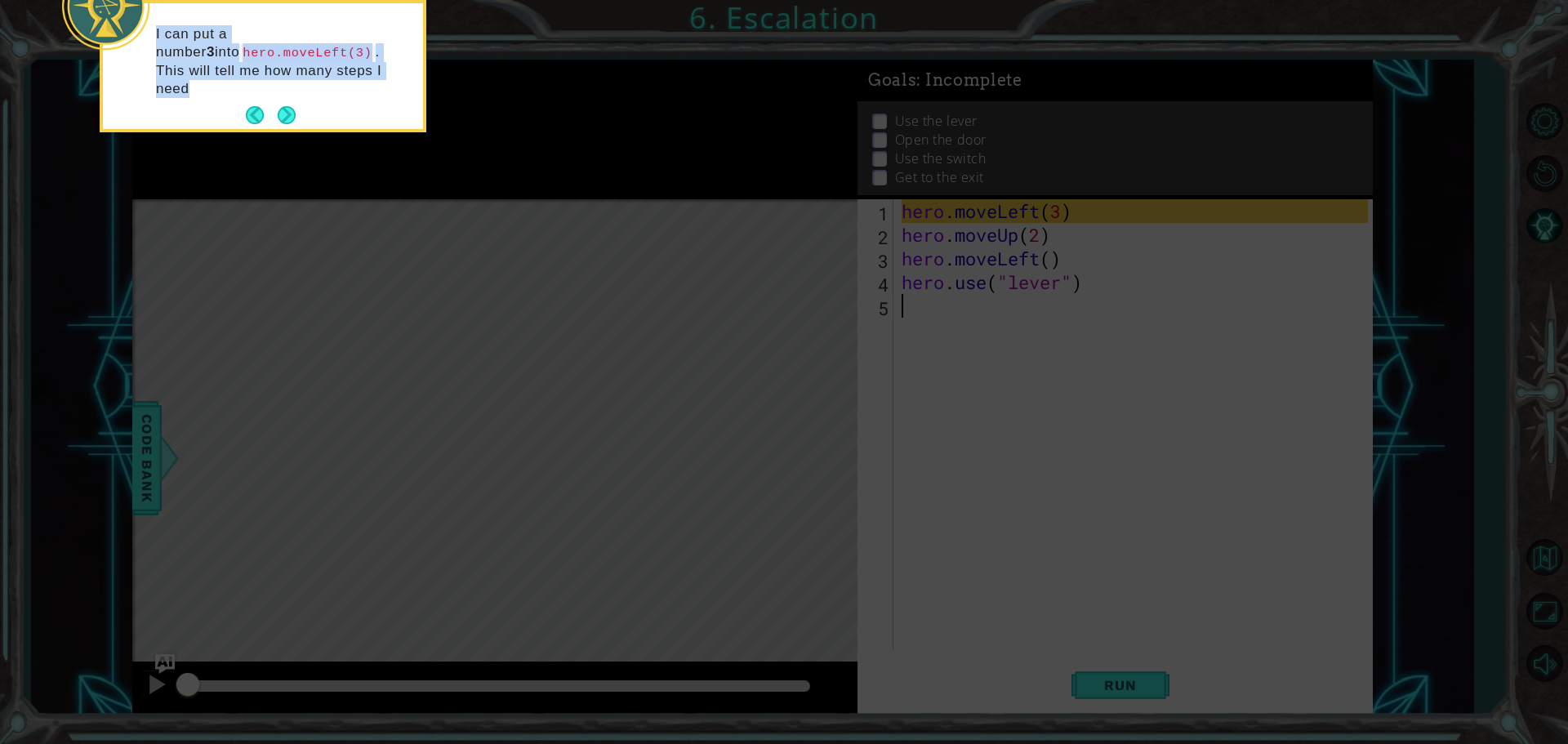
click at [281, 74] on div "I can put a number 3 into hero.moveLeft(3) . This will tell me how many steps I…" at bounding box center [262, 66] width 320 height 126
click at [284, 106] on button "Next" at bounding box center [287, 116] width 18 height 18
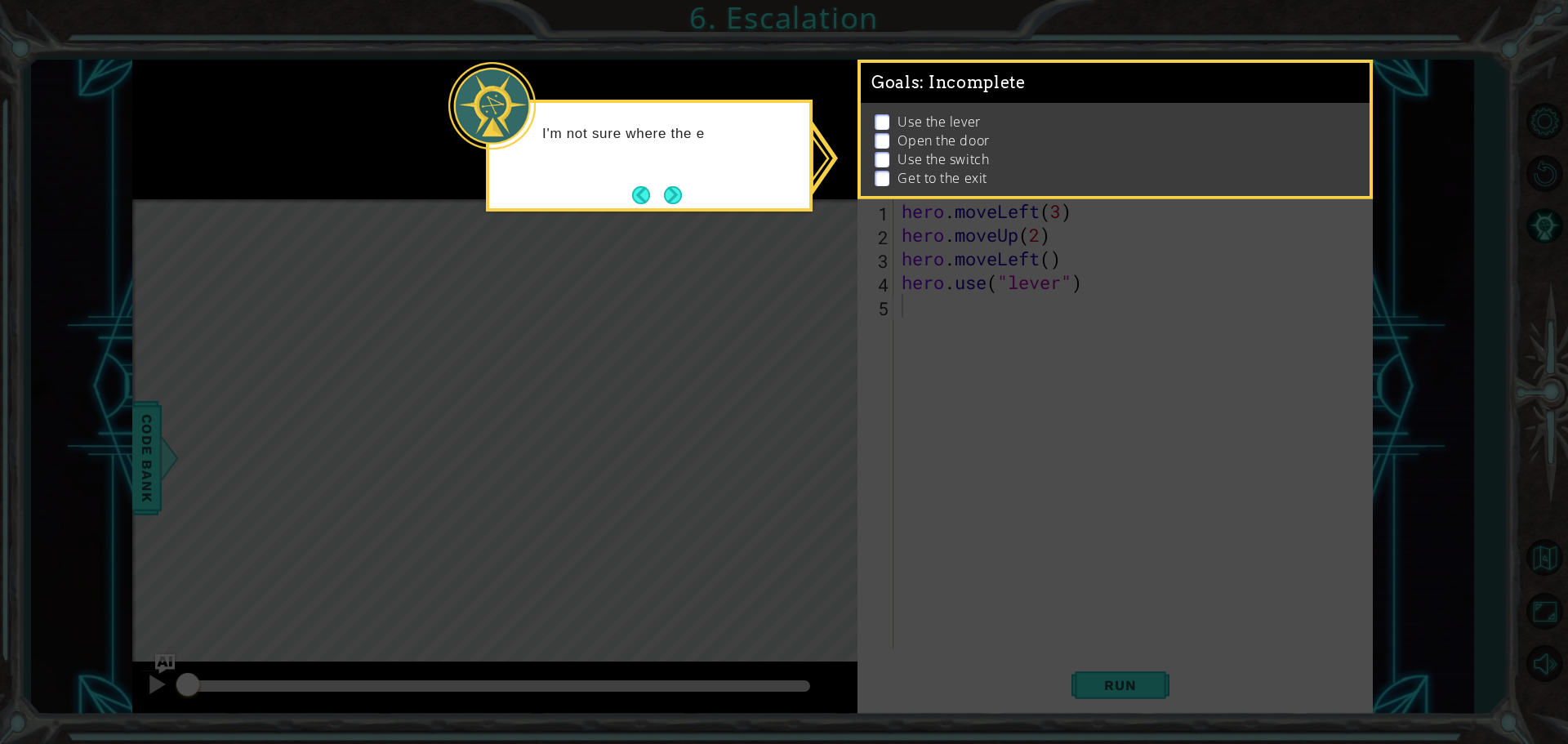
click at [849, 94] on icon at bounding box center [784, 372] width 1568 height 744
drag, startPoint x: 906, startPoint y: 170, endPoint x: 897, endPoint y: 205, distance: 36.1
click at [907, 176] on p "Get to the exit" at bounding box center [941, 178] width 89 height 18
click at [894, 250] on icon at bounding box center [784, 372] width 1568 height 744
click at [672, 195] on button "Next" at bounding box center [673, 196] width 18 height 18
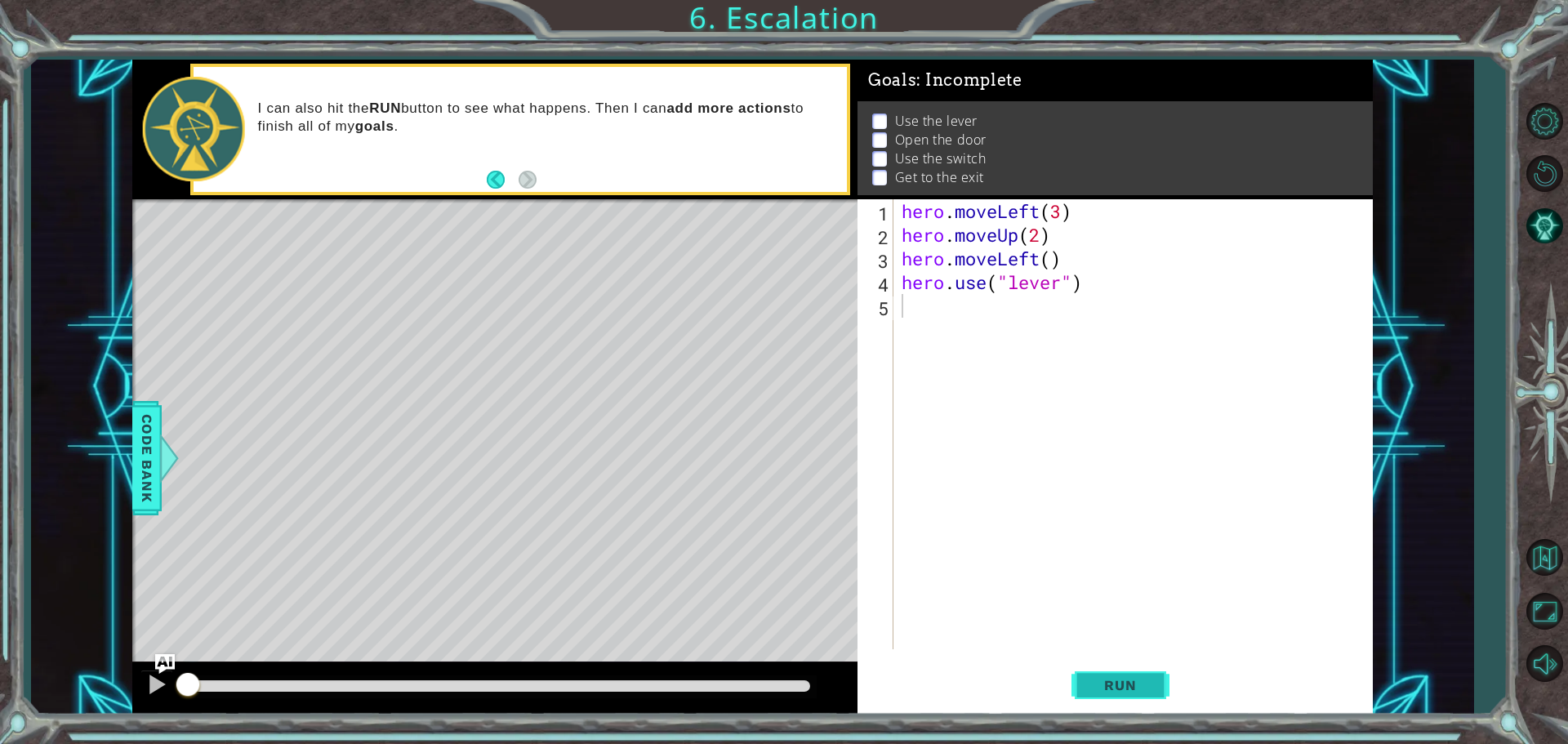
click at [1135, 690] on span "Run" at bounding box center [1120, 685] width 64 height 17
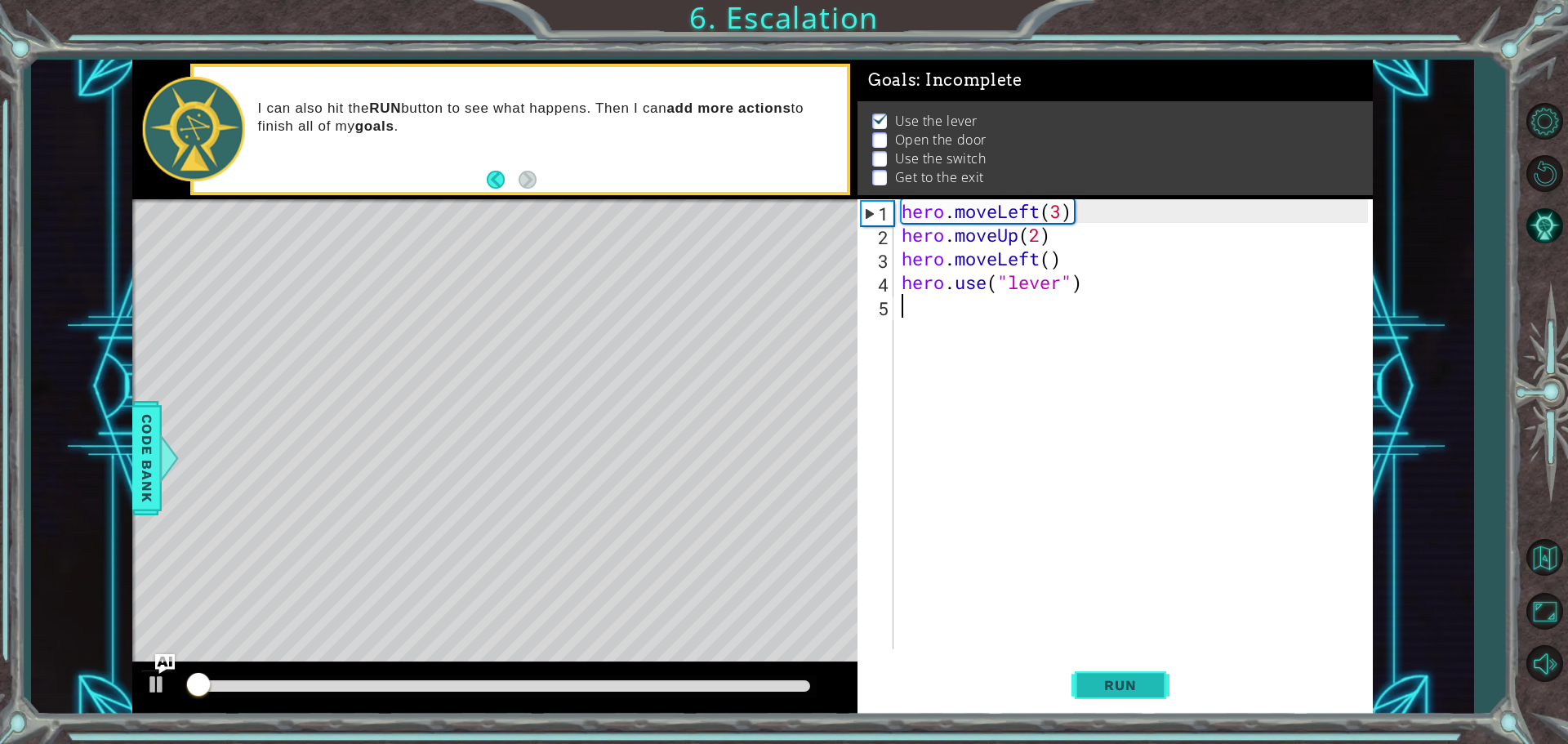
scroll to position [8, 0]
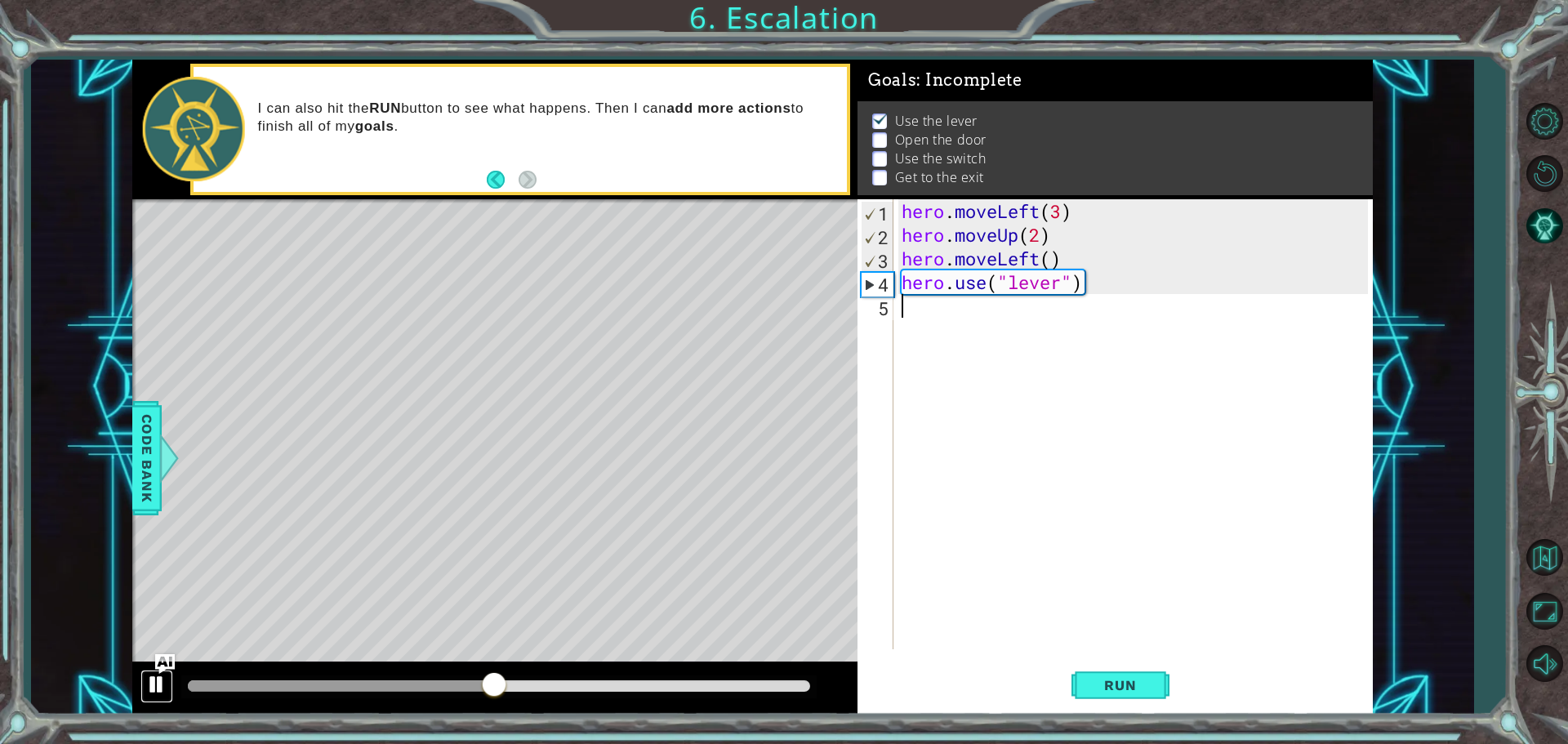
click at [149, 675] on div at bounding box center [156, 683] width 21 height 21
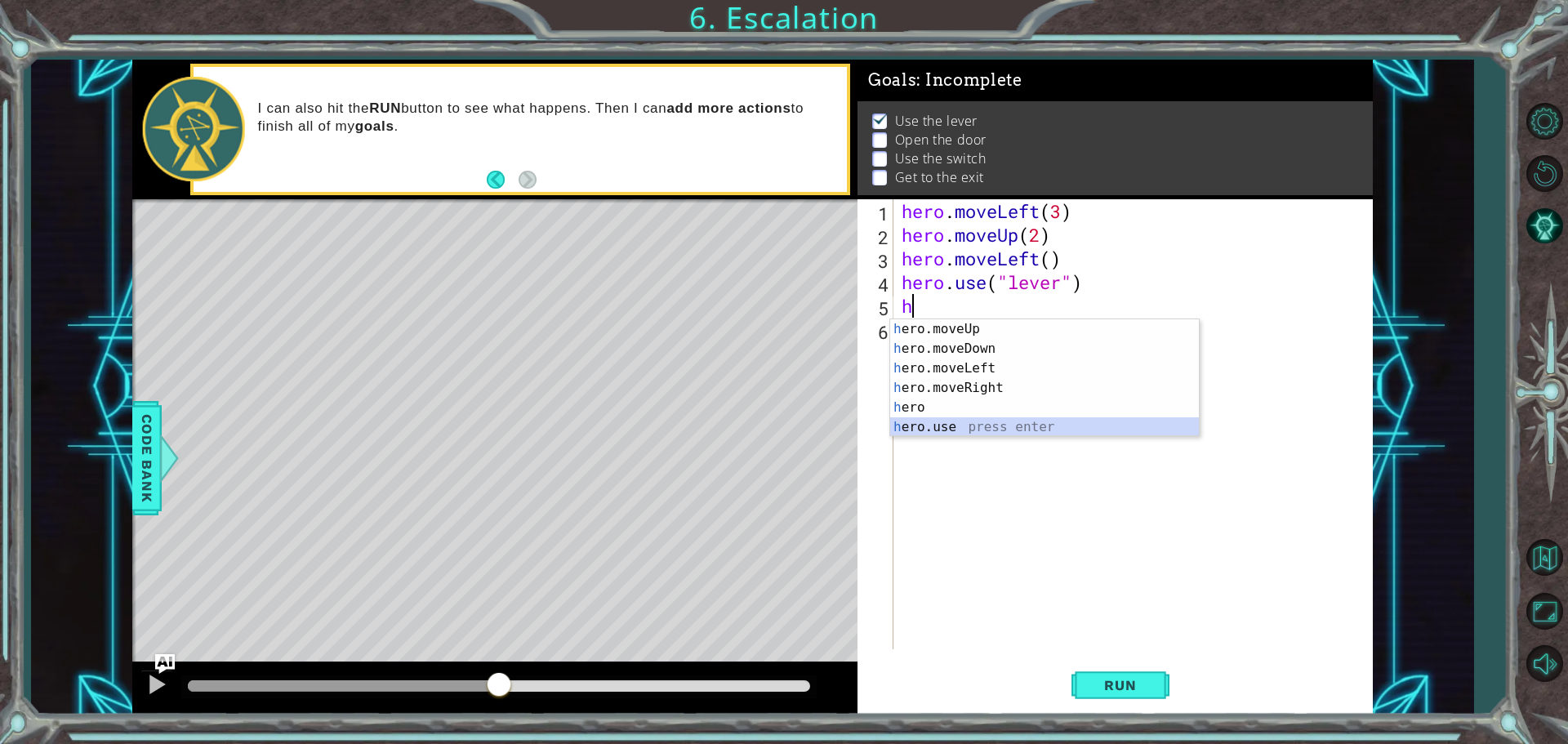
click at [964, 428] on div "h ero.moveUp press enter h ero.moveDown press enter h ero.moveLeft press enter …" at bounding box center [1044, 397] width 309 height 157
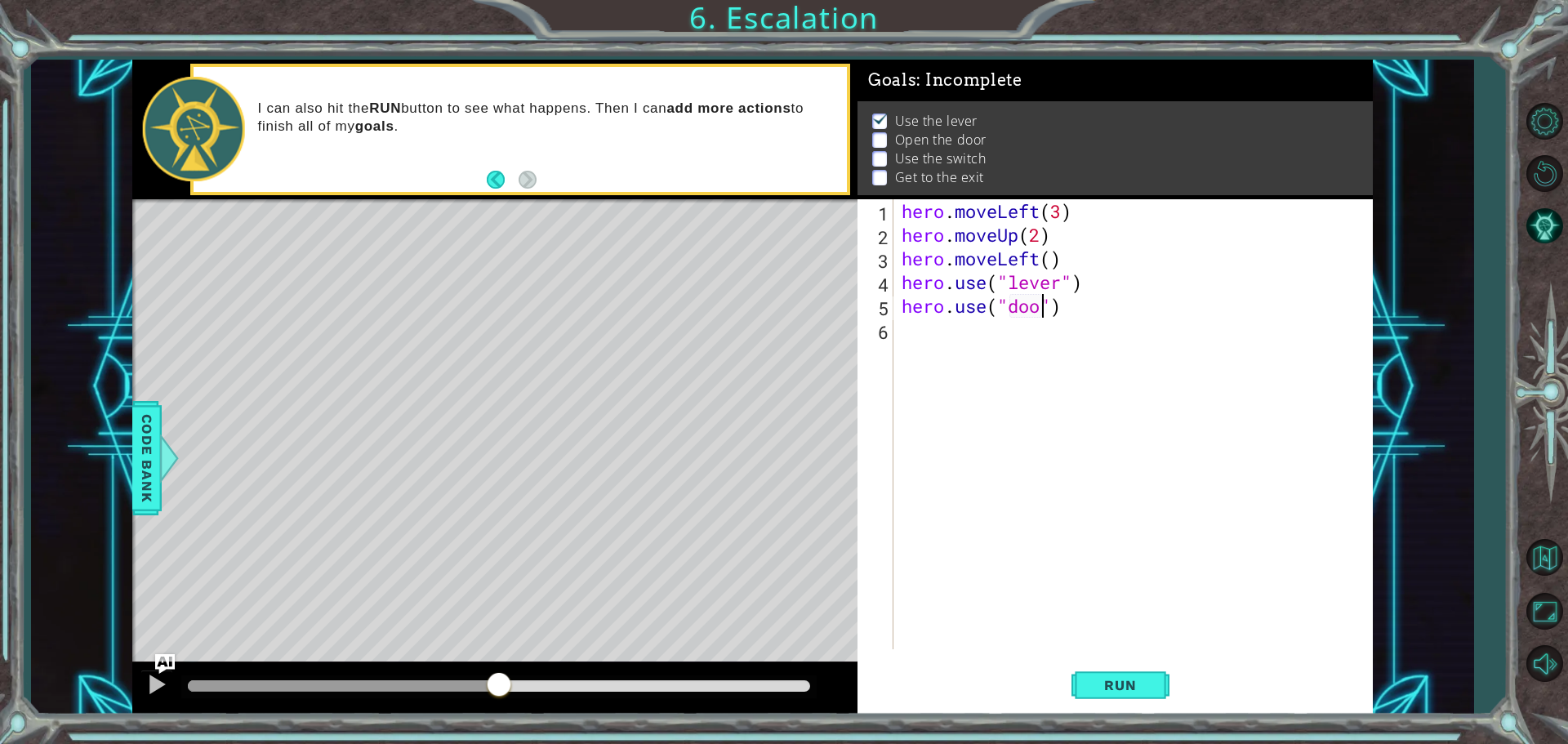
type textarea "hero.use("door")"
click at [971, 346] on div "hero . moveLeft ( 3 ) hero . moveUp ( 2 ) hero . moveLeft ( ) hero . use ( "lev…" at bounding box center [1137, 448] width 478 height 497
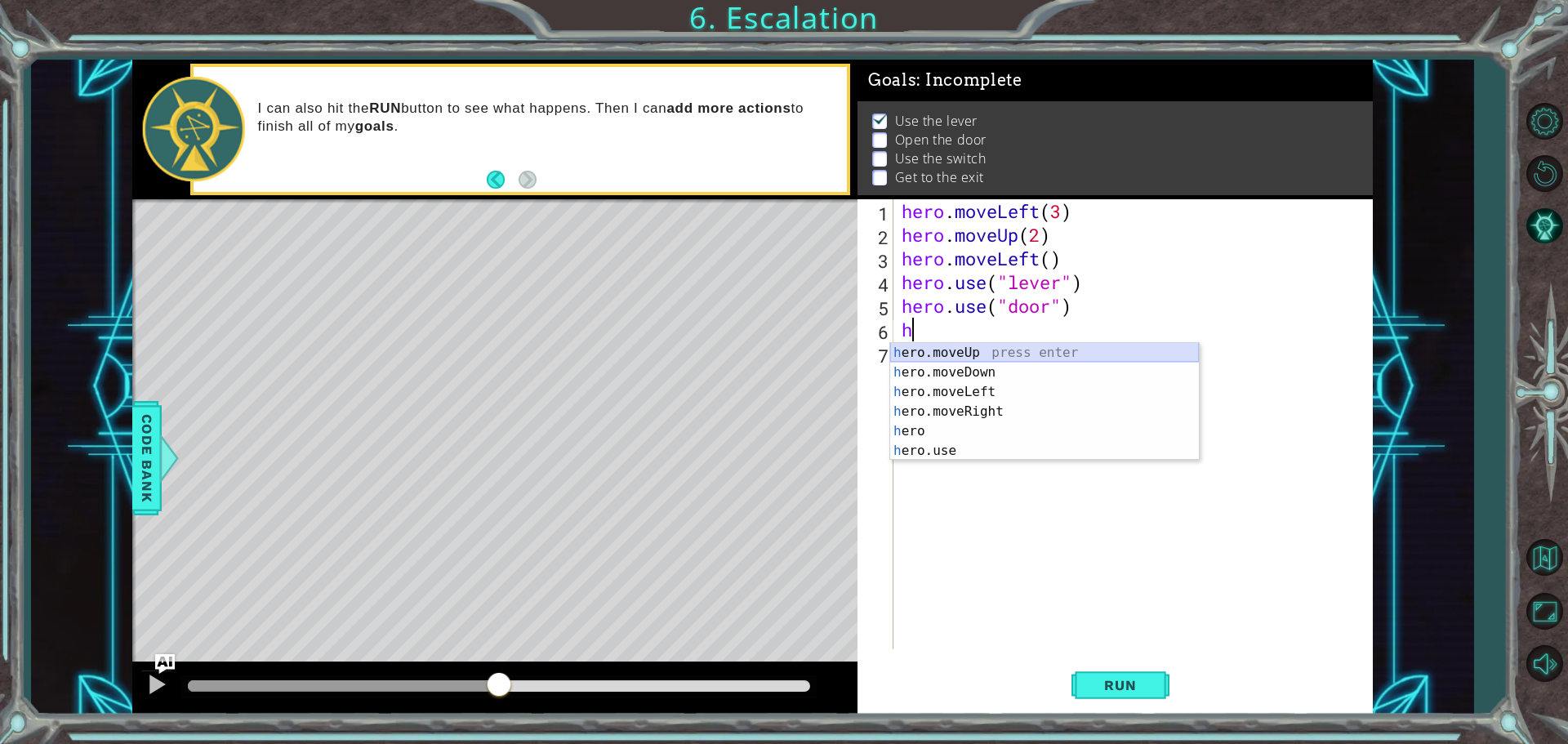
click at [972, 347] on div "h ero.moveUp press enter h ero.moveDown press enter h ero.moveLeft press enter …" at bounding box center [1044, 421] width 309 height 157
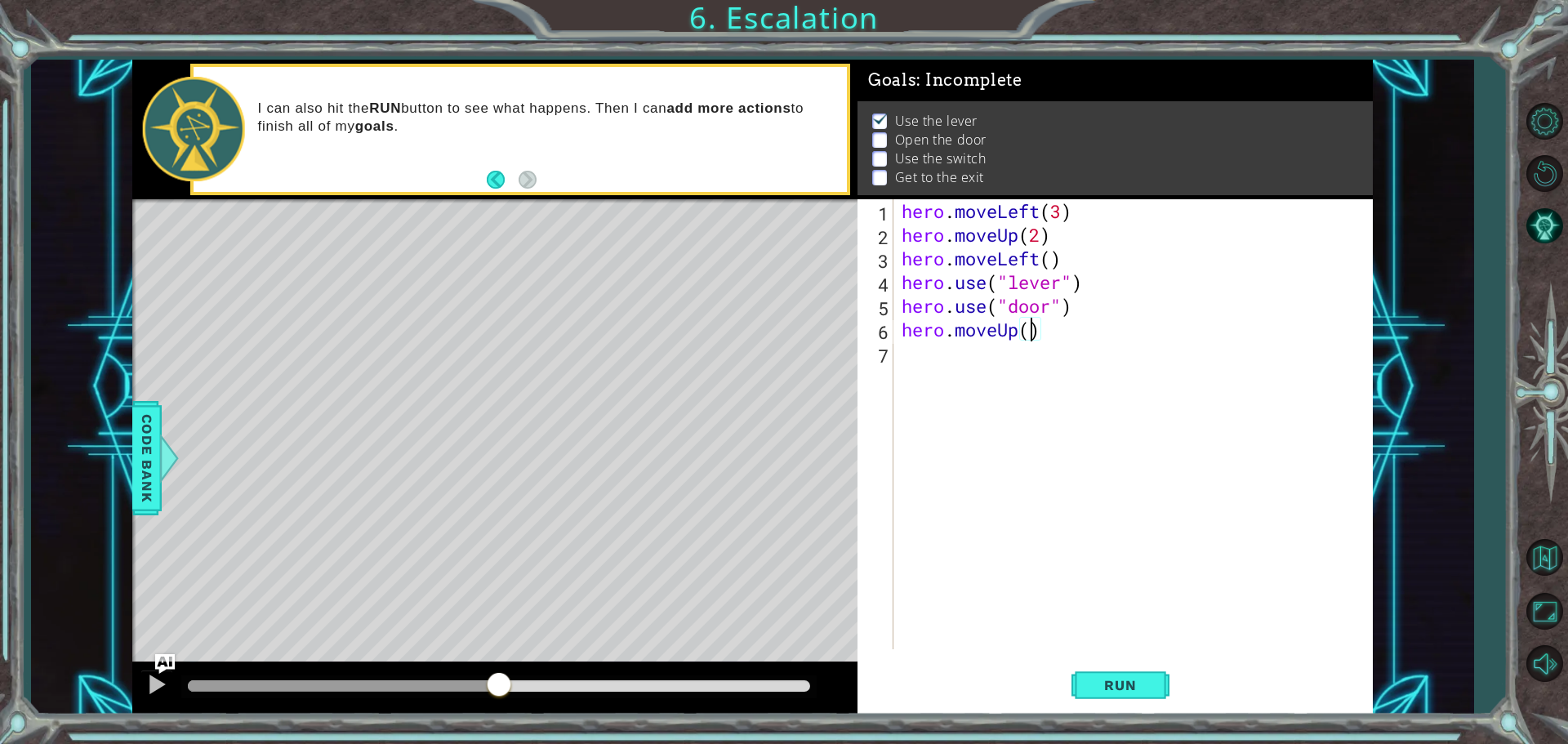
type textarea "hero.moveUp(2)"
click at [972, 347] on div "hero . moveLeft ( 3 ) hero . moveUp ( 2 ) hero . moveLeft ( ) hero . use ( "lev…" at bounding box center [1137, 448] width 478 height 497
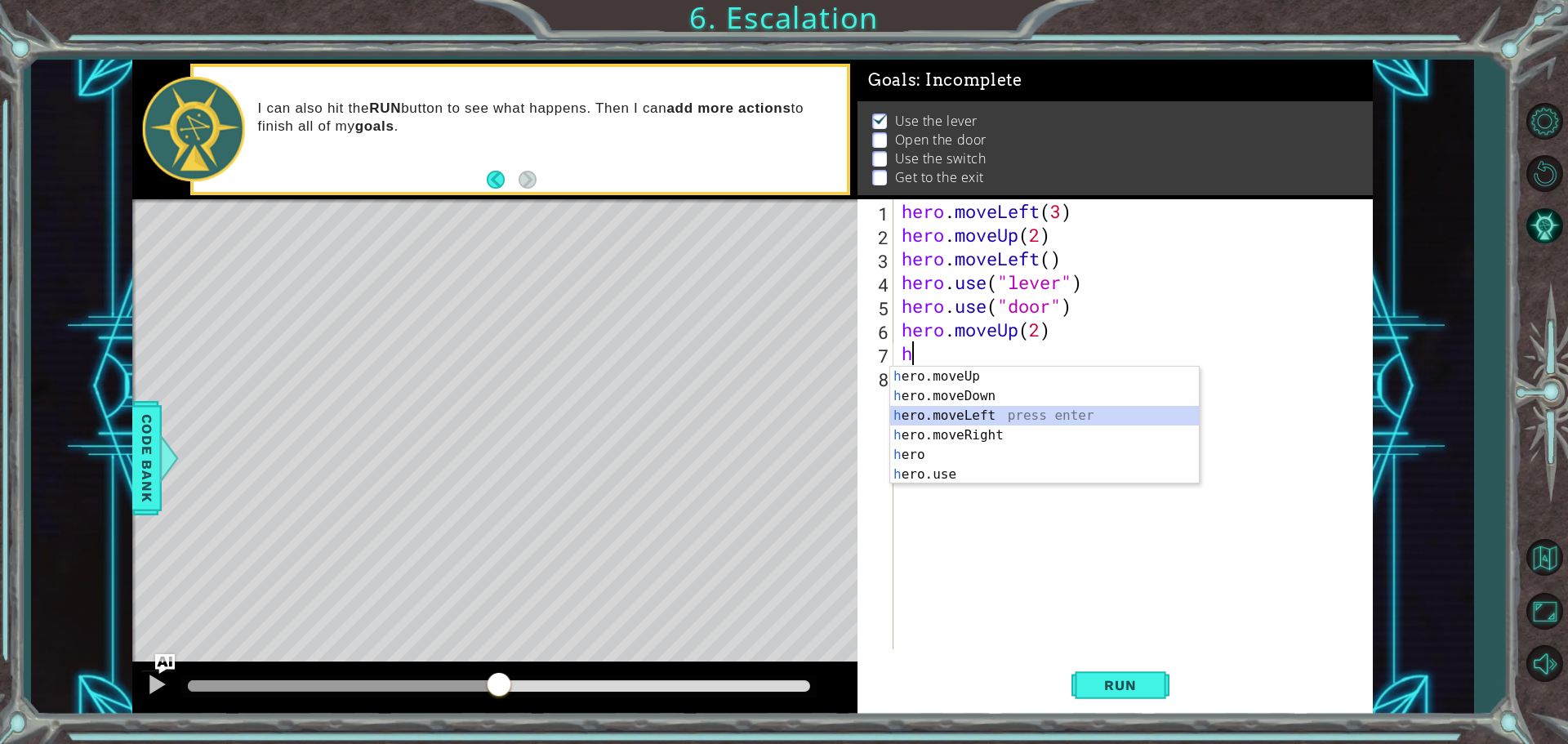
click at [991, 409] on div "h ero.moveUp press enter h ero.moveDown press enter h ero.moveLeft press enter …" at bounding box center [1044, 445] width 309 height 157
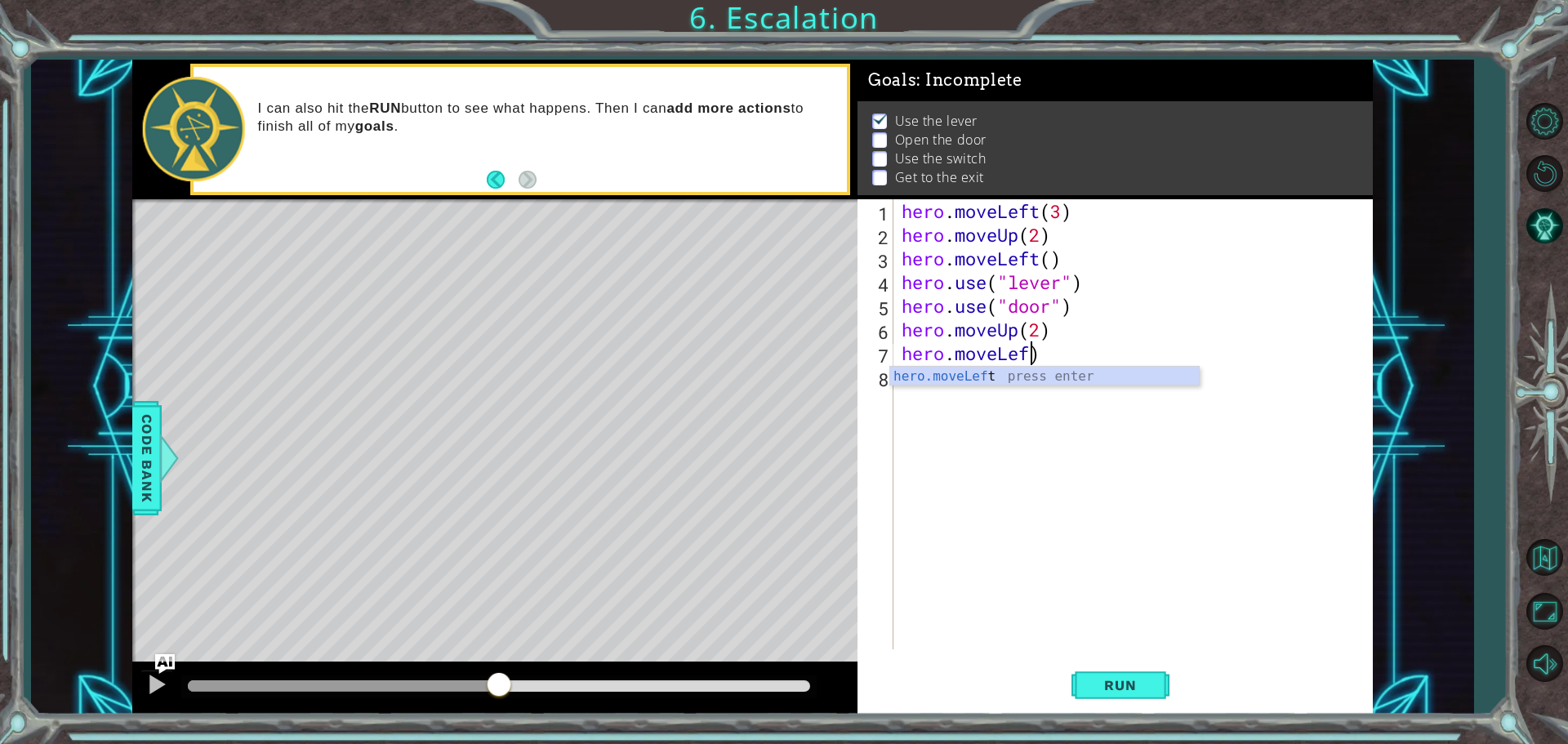
scroll to position [0, 5]
click at [1010, 376] on div "hero.moveLe ft press enter" at bounding box center [1044, 396] width 309 height 59
click at [1040, 350] on div "hero . moveLeft ( 3 ) hero . moveUp ( 2 ) hero . moveLeft ( ) hero . use ( "lev…" at bounding box center [1137, 448] width 478 height 497
click at [1007, 437] on div "hero.move Up press enter hero.move Down press enter hero.move Left press enter …" at bounding box center [1044, 426] width 309 height 117
drag, startPoint x: 1102, startPoint y: 358, endPoint x: 1111, endPoint y: 360, distance: 9.2
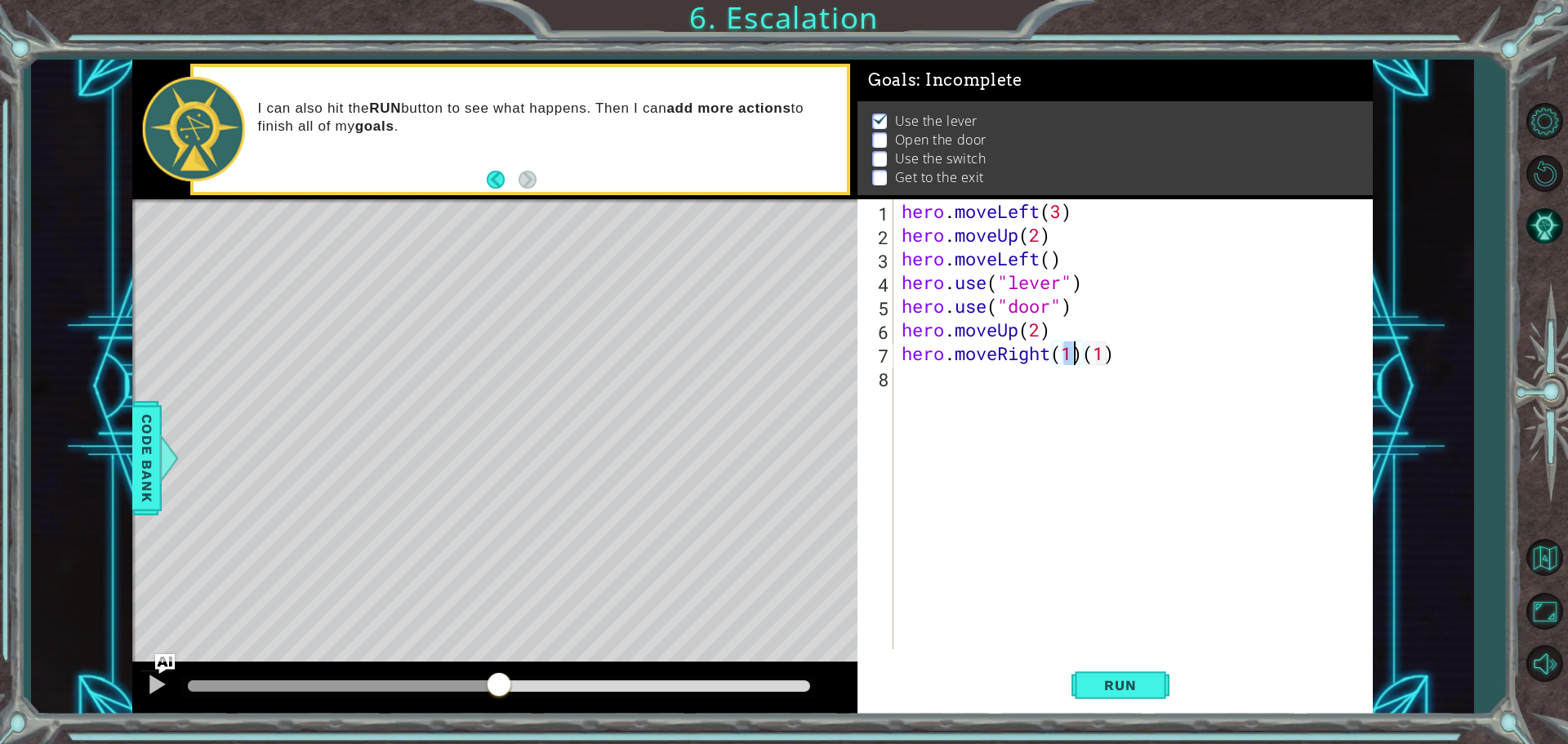
click at [1105, 359] on div "hero . moveLeft ( 3 ) hero . moveUp ( 2 ) hero . moveLeft ( ) hero . use ( "lev…" at bounding box center [1137, 448] width 478 height 497
click at [1120, 361] on div "hero . moveLeft ( 3 ) hero . moveUp ( 2 ) hero . moveLeft ( ) hero . use ( "lev…" at bounding box center [1137, 448] width 478 height 497
click at [1133, 671] on button "Run" at bounding box center [1120, 684] width 98 height 51
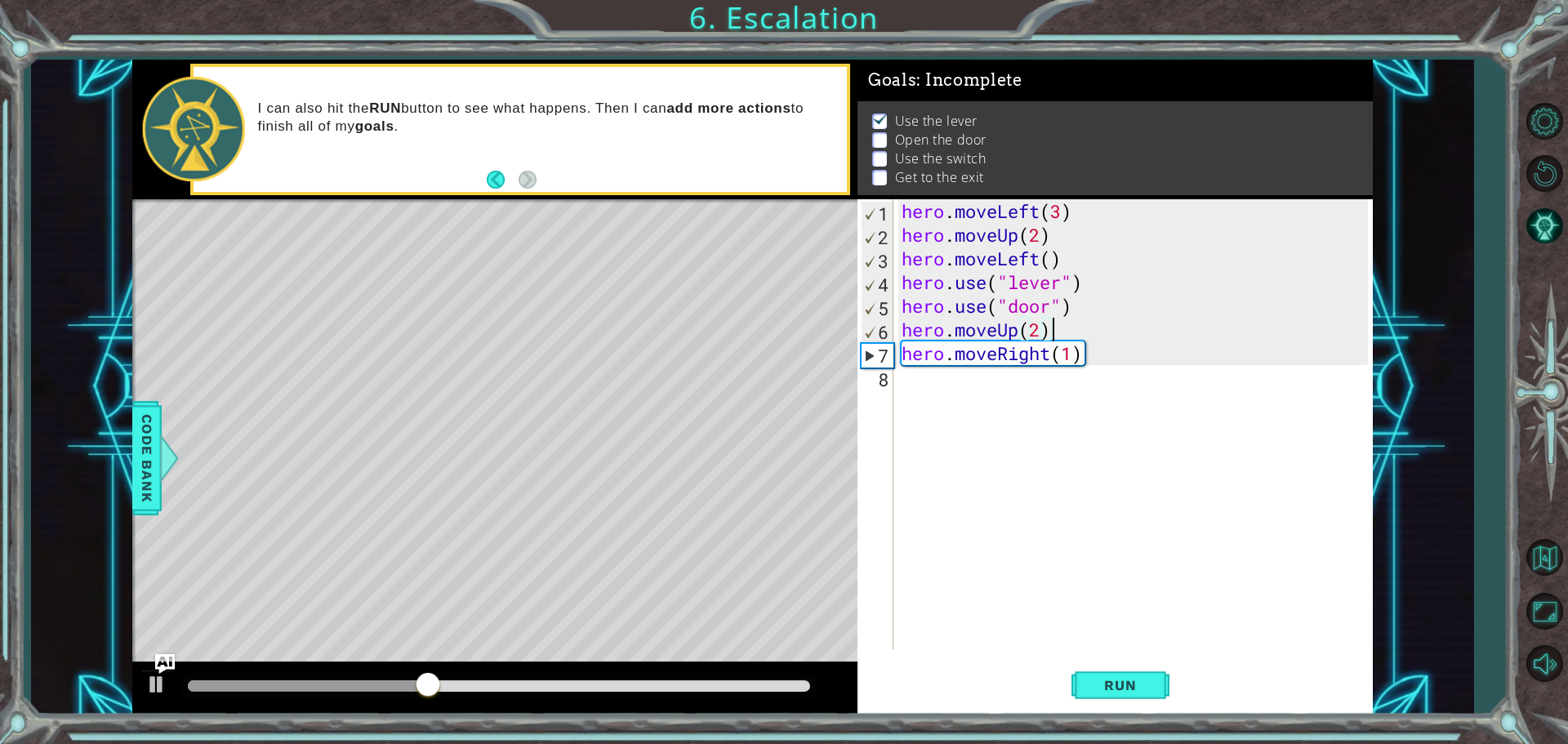
click at [1061, 330] on div "hero . moveLeft ( 3 ) hero . moveUp ( 2 ) hero . moveLeft ( ) hero . use ( "lev…" at bounding box center [1137, 448] width 478 height 497
click at [1104, 357] on div "hero . moveLeft ( 3 ) hero . moveUp ( 2 ) hero . moveLeft ( ) hero . use ( "lev…" at bounding box center [1137, 448] width 478 height 497
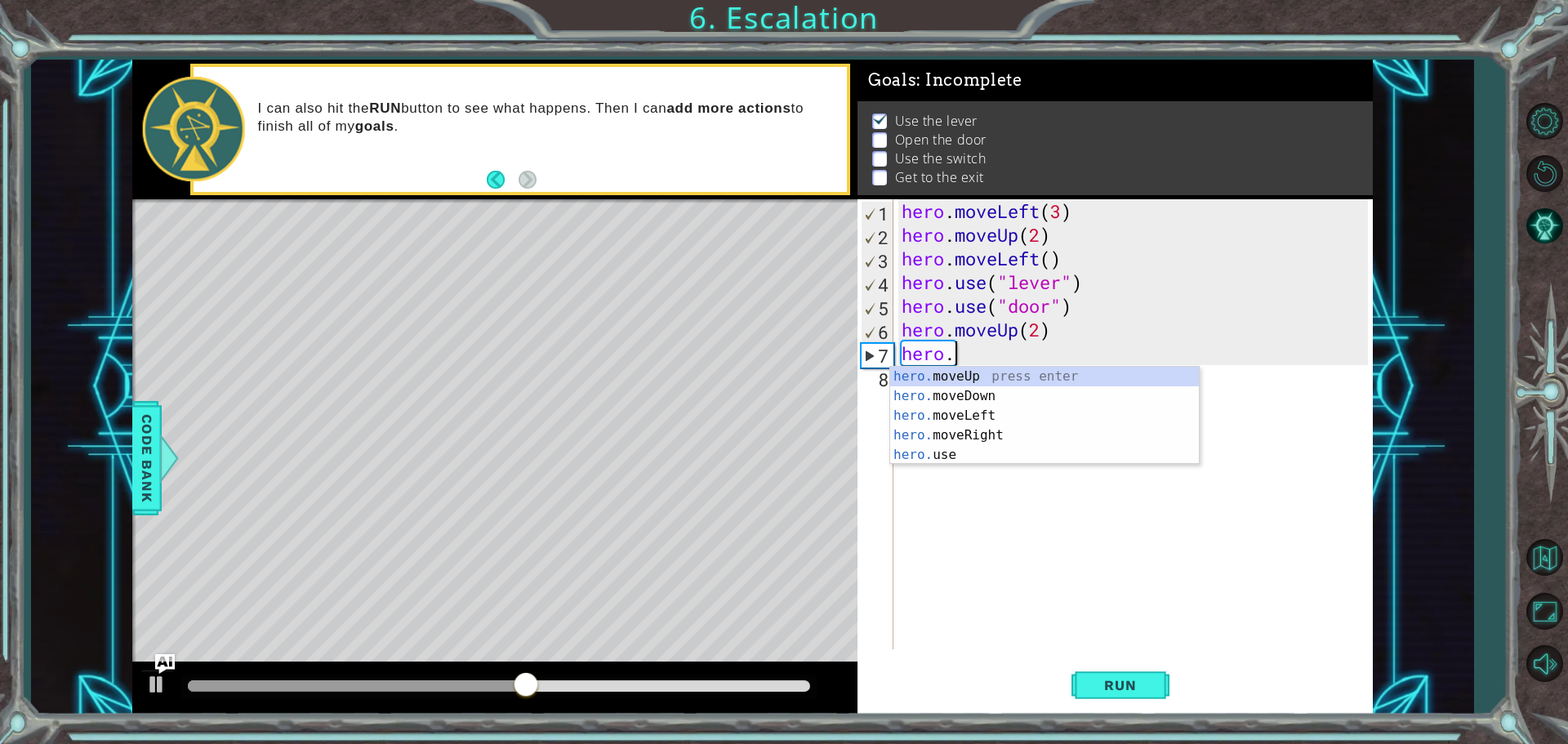
scroll to position [0, 0]
type textarea "h"
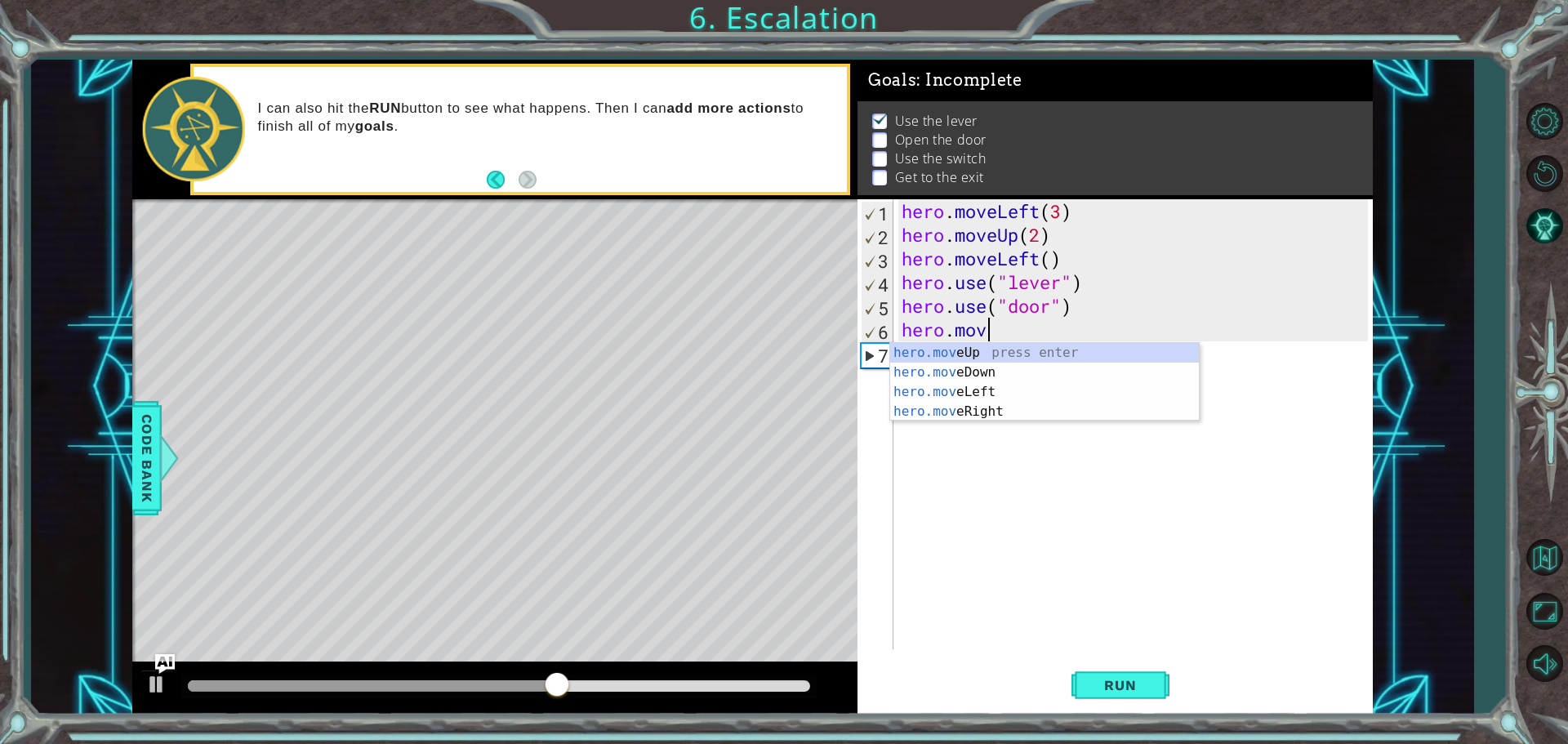
type textarea "h"
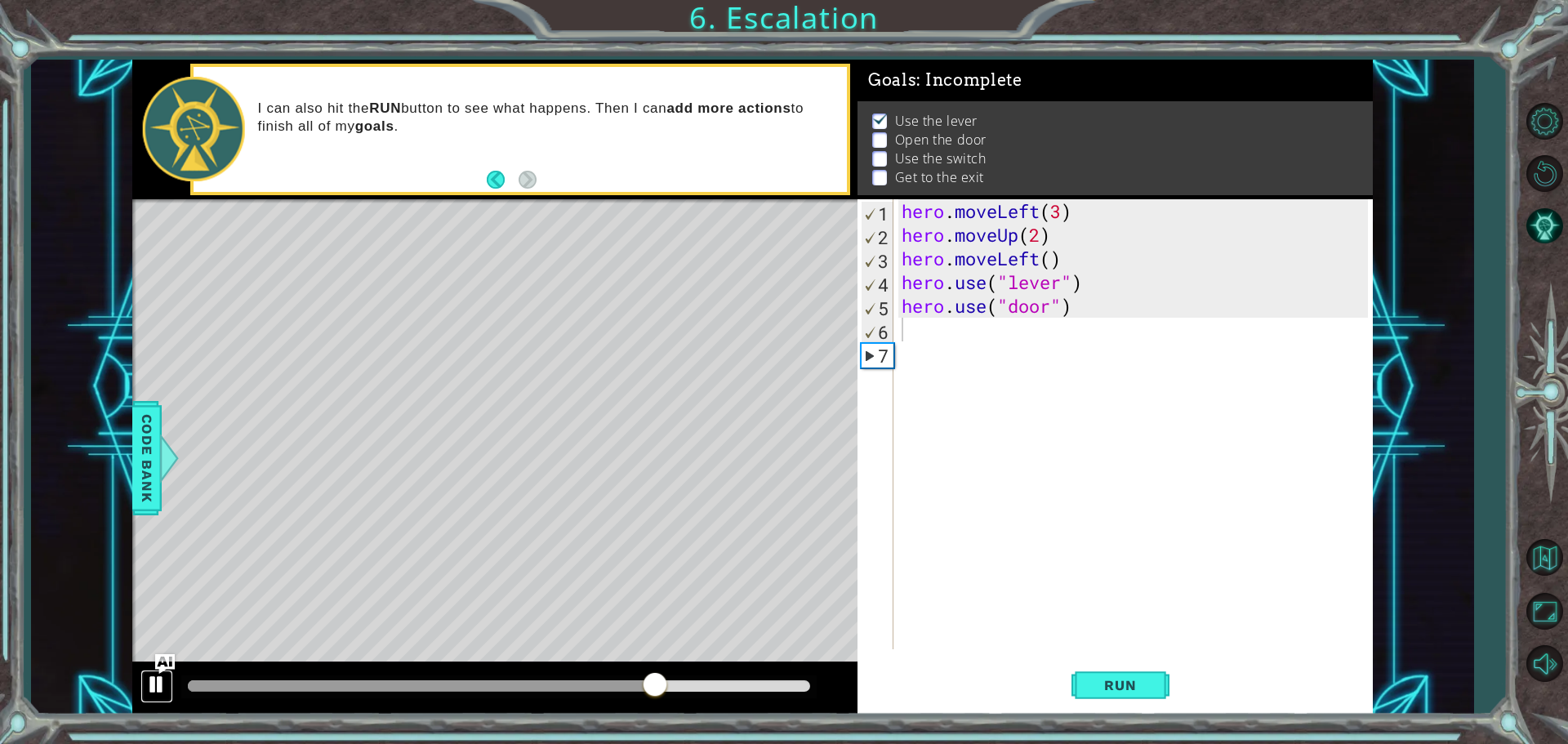
click at [146, 681] on div at bounding box center [156, 683] width 21 height 21
click at [1122, 688] on span "Run" at bounding box center [1120, 685] width 64 height 17
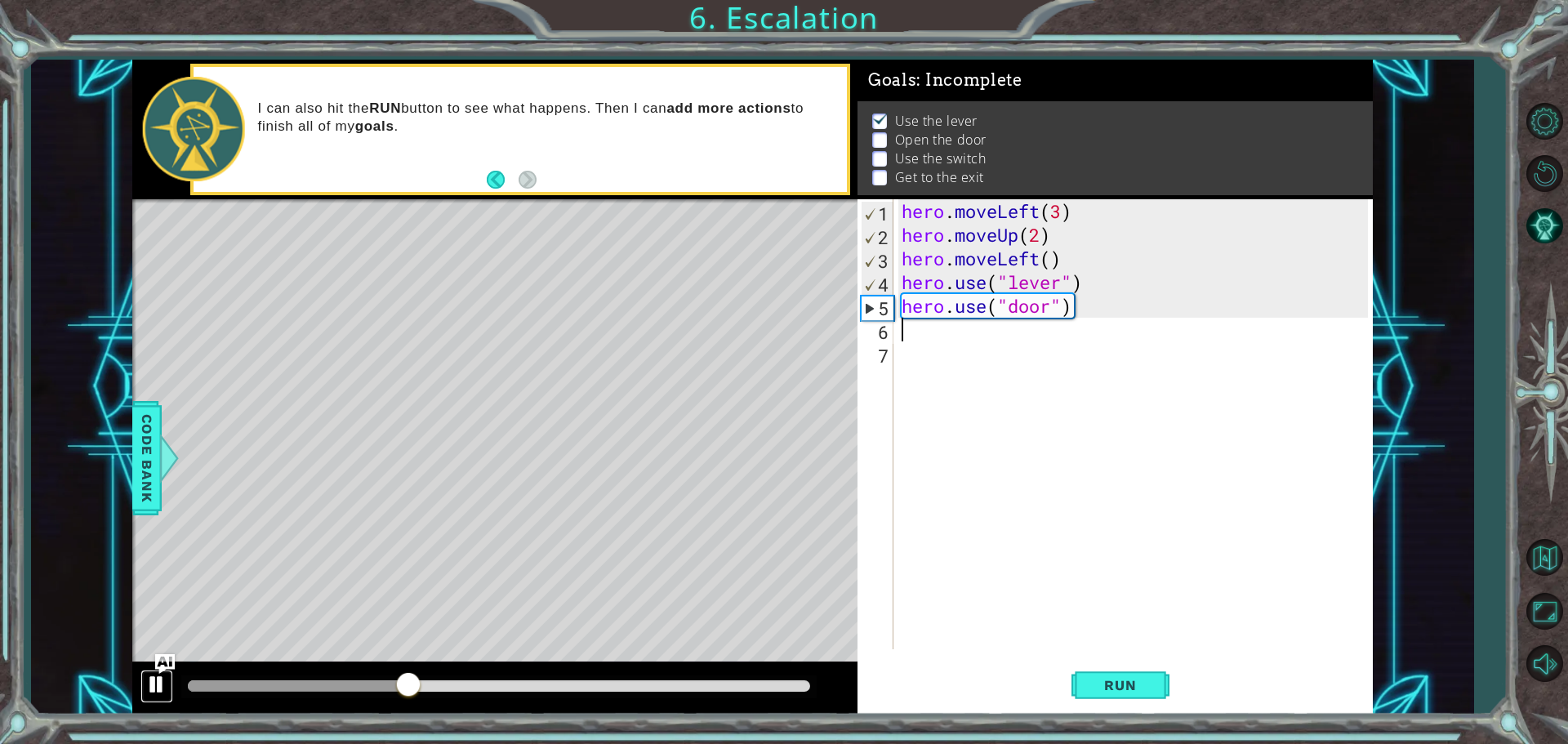
click at [154, 683] on div at bounding box center [156, 683] width 21 height 21
click at [1131, 294] on div "hero . moveLeft ( 3 ) hero . moveUp ( 2 ) hero . moveLeft ( ) hero . use ( "lev…" at bounding box center [1137, 448] width 478 height 497
click at [941, 307] on div "hero . moveLeft ( 3 ) hero . moveUp ( 2 ) hero . moveLeft ( ) hero . use ( "lev…" at bounding box center [1137, 448] width 478 height 497
click at [1093, 299] on div "hero . moveLeft ( 3 ) hero . moveUp ( 2 ) hero . moveLeft ( ) hero . use ( "lev…" at bounding box center [1137, 448] width 478 height 497
click at [1091, 307] on div "hero . moveLeft ( 3 ) hero . moveUp ( 2 ) hero . moveLeft ( ) hero . use ( "lev…" at bounding box center [1137, 448] width 478 height 497
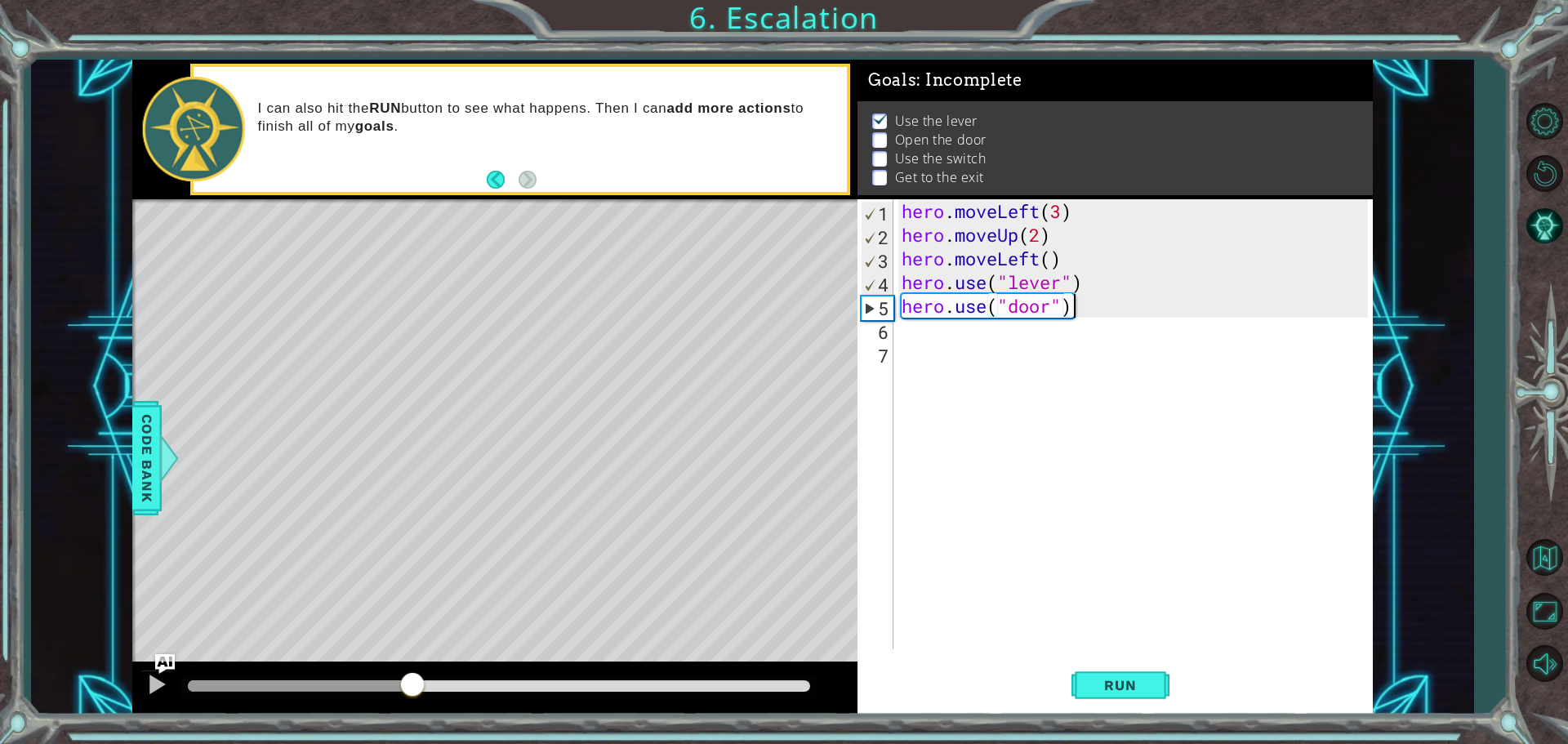
click at [1088, 307] on div "hero . moveLeft ( 3 ) hero . moveUp ( 2 ) hero . moveLeft ( ) hero . use ( "lev…" at bounding box center [1137, 448] width 478 height 497
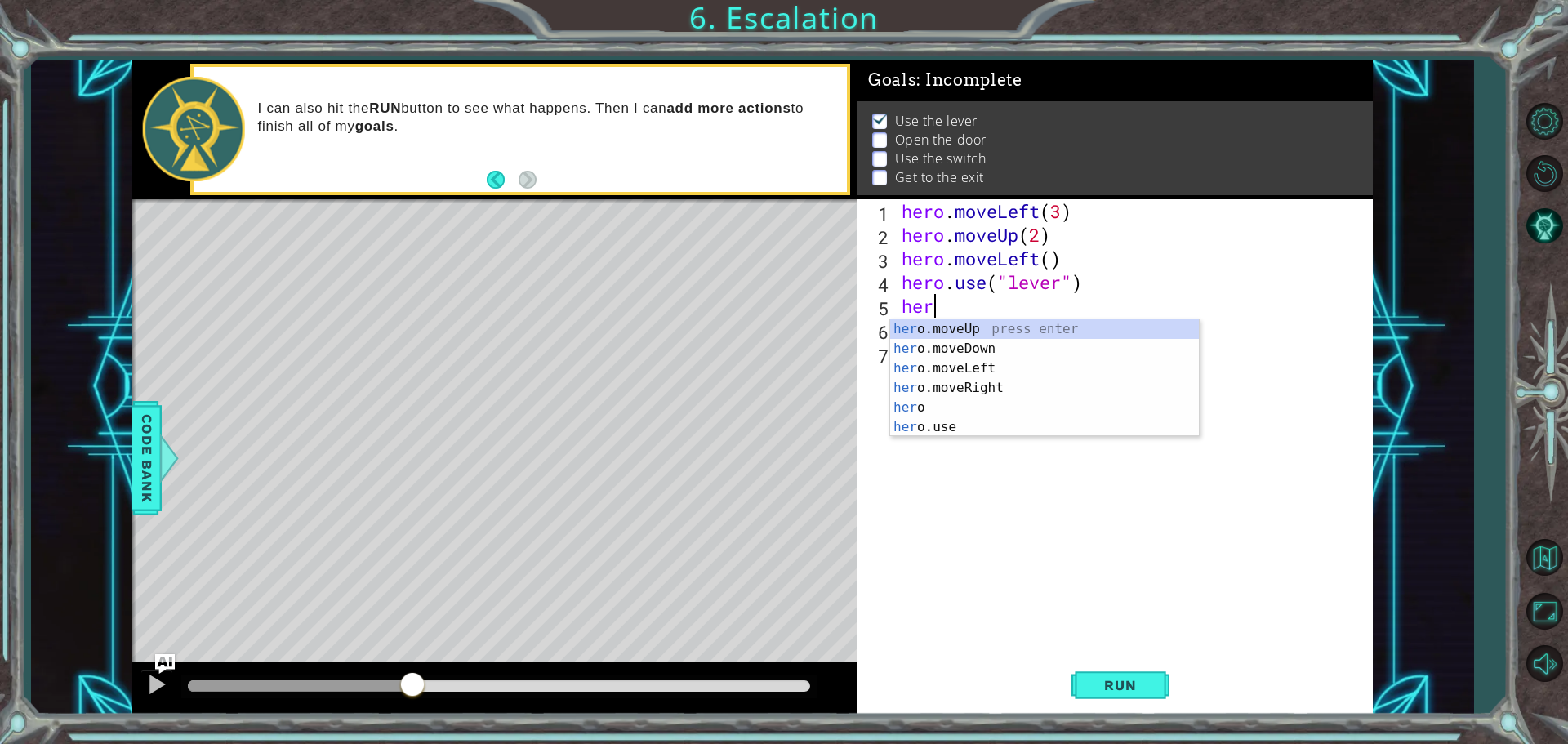
type textarea "h"
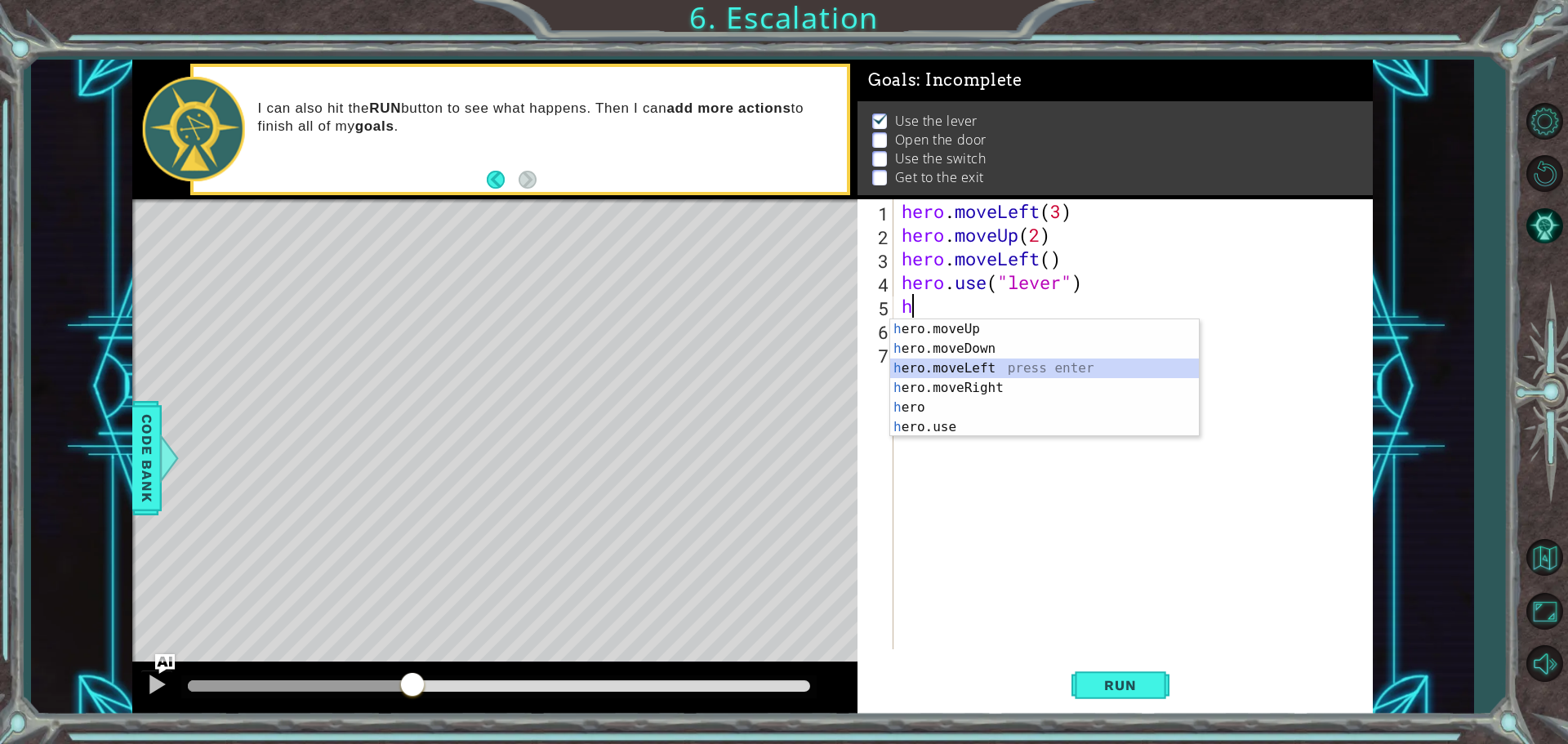
click at [1033, 368] on div "h ero.moveUp press enter h ero.moveDown press enter h ero.moveLeft press enter …" at bounding box center [1044, 397] width 309 height 157
type textarea "hero.moveLeft(1)"
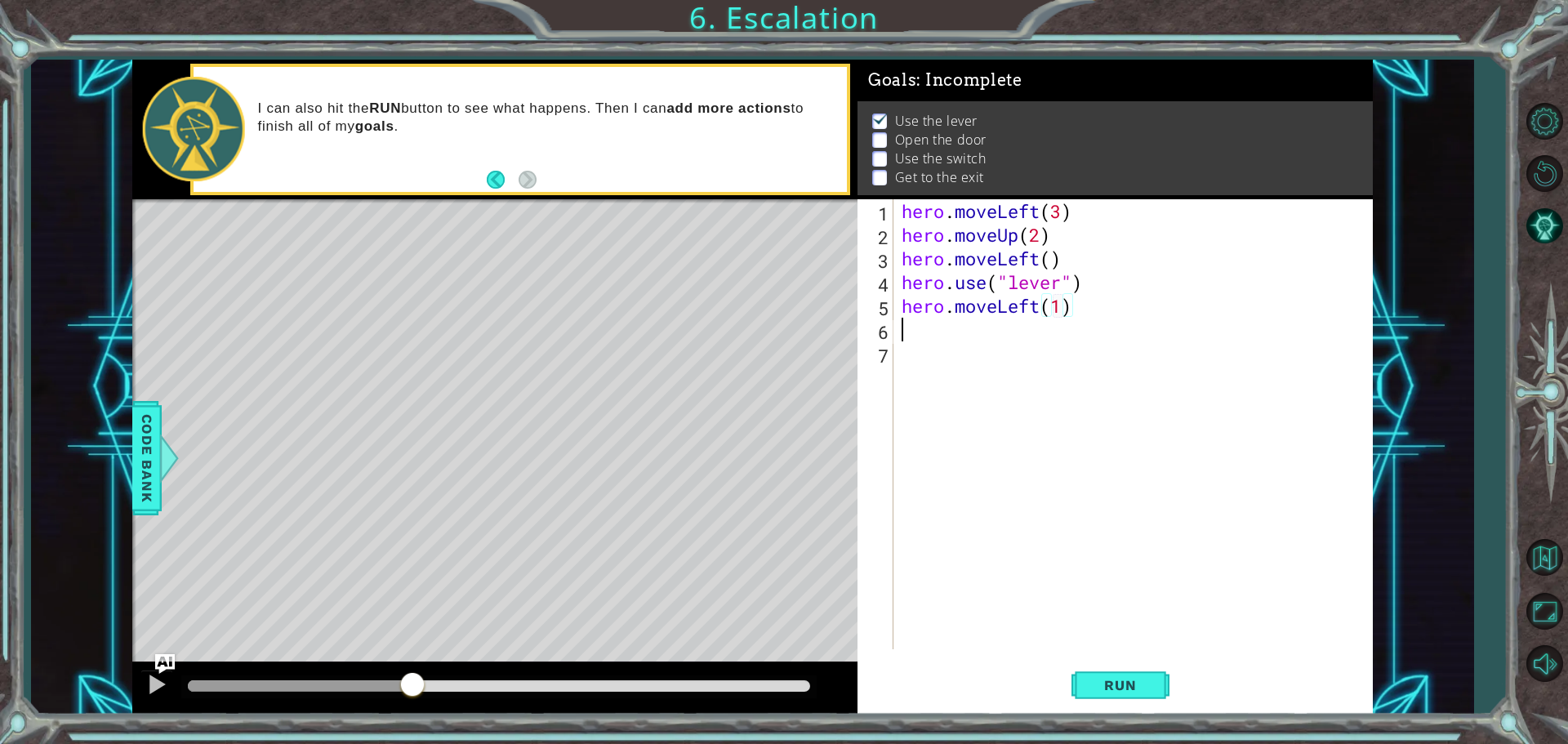
click at [1028, 339] on div "hero . moveLeft ( 3 ) hero . moveUp ( 2 ) hero . moveLeft ( ) hero . use ( "lev…" at bounding box center [1137, 448] width 478 height 497
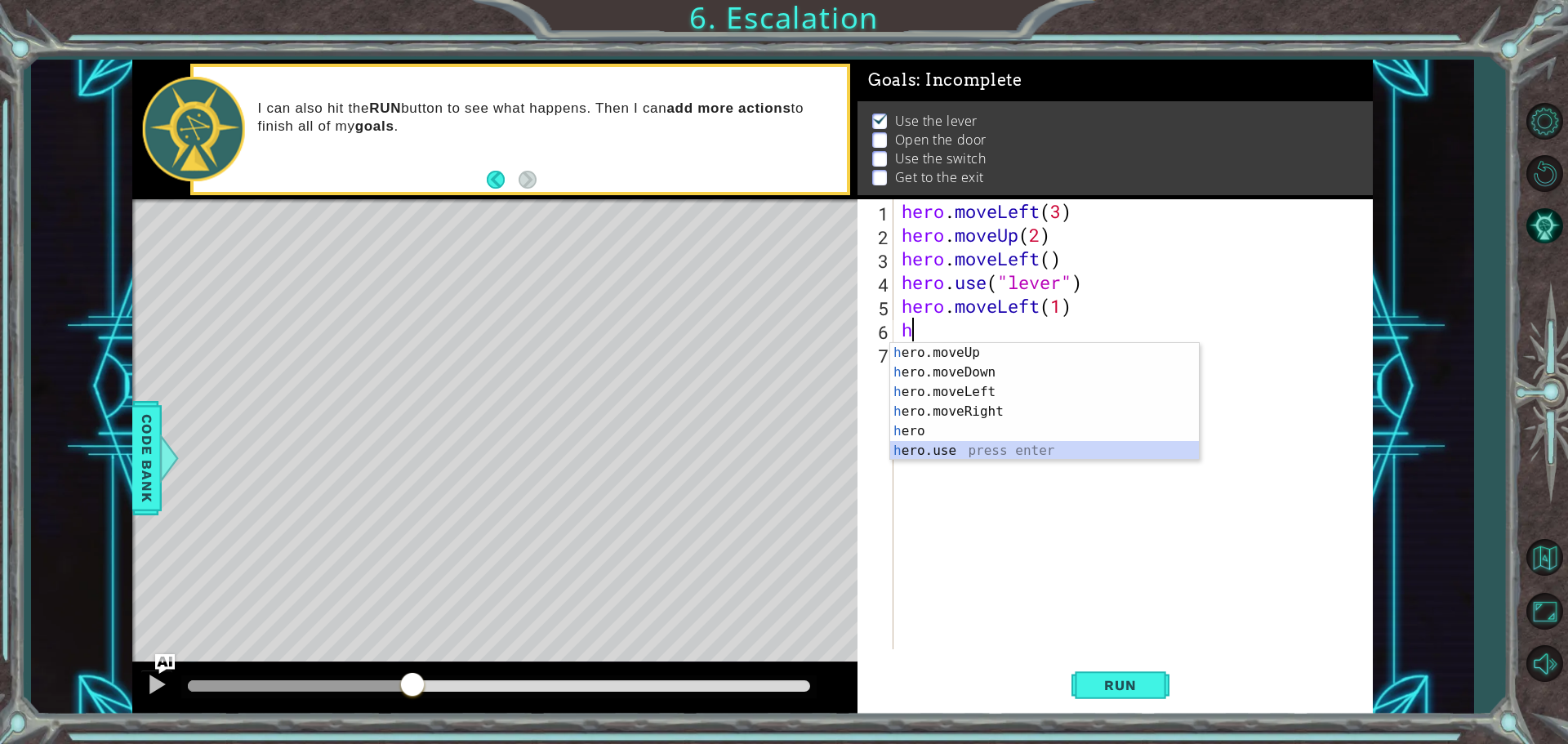
click at [985, 445] on div "h ero.moveUp press enter h ero.moveDown press enter h ero.moveLeft press enter …" at bounding box center [1044, 421] width 309 height 157
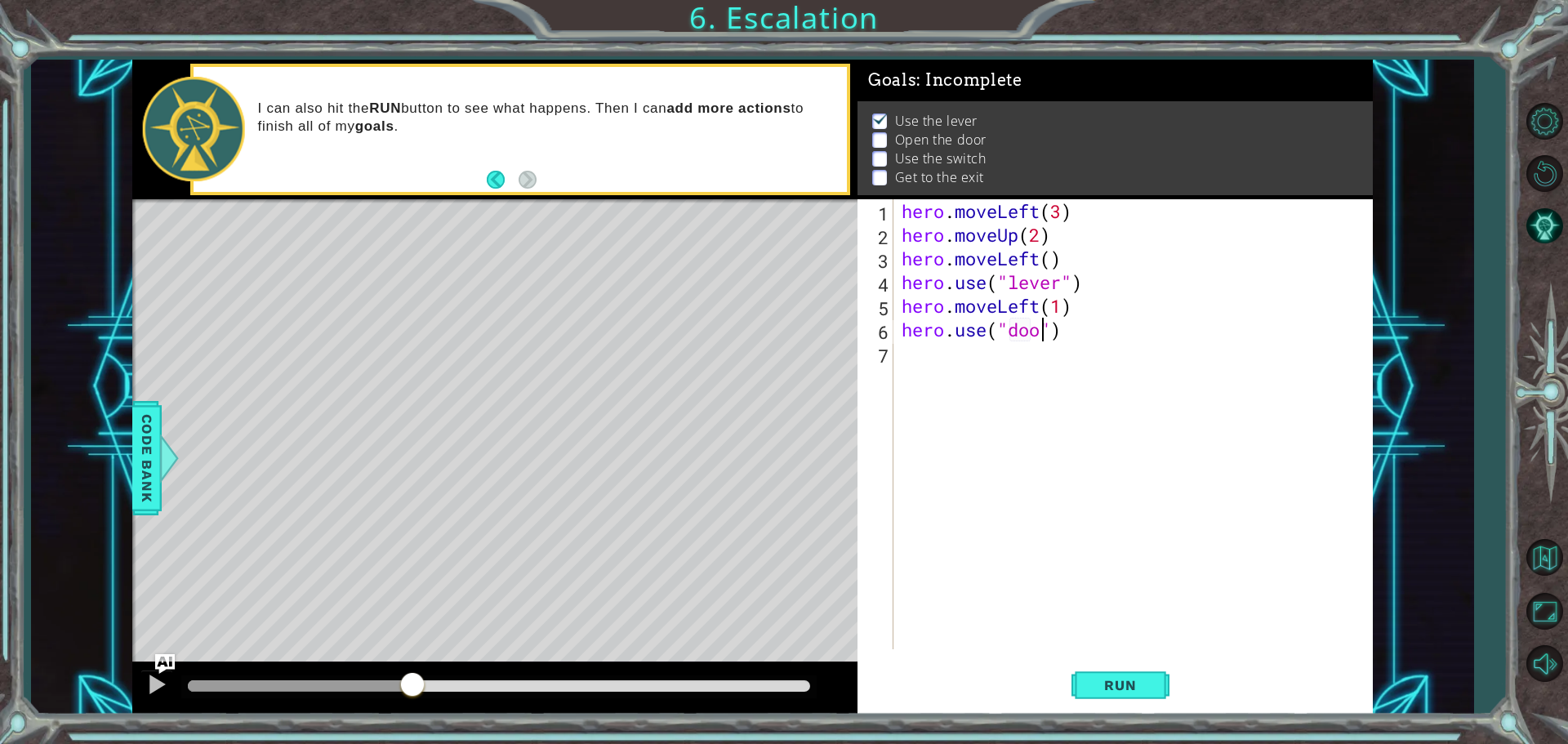
scroll to position [0, 6]
type textarea "hero.use("door")"
click at [1142, 681] on span "Run" at bounding box center [1120, 685] width 64 height 17
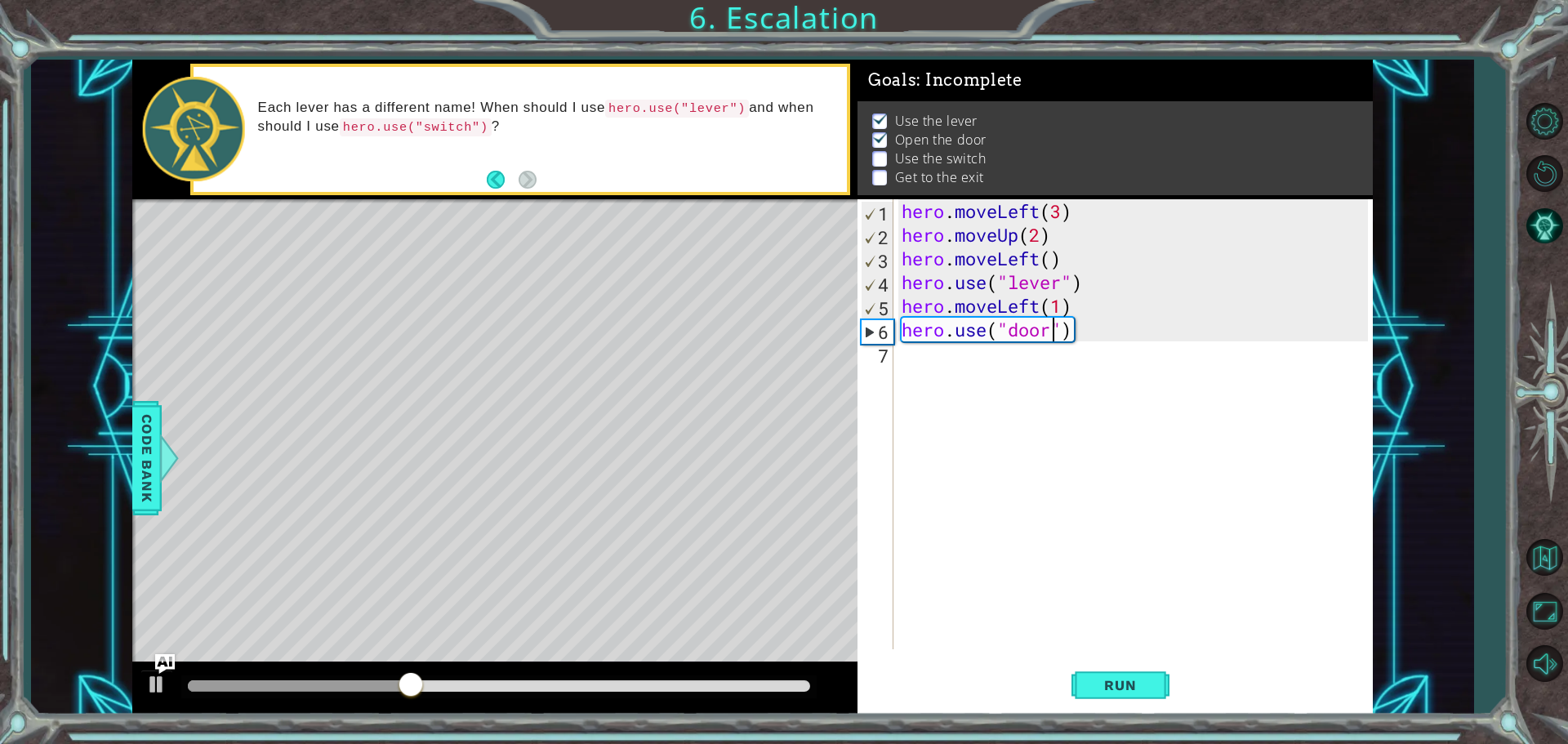
drag, startPoint x: 1024, startPoint y: 346, endPoint x: 1023, endPoint y: 361, distance: 15.0
click at [1023, 350] on div "hero . moveLeft ( 3 ) hero . moveUp ( 2 ) hero . moveLeft ( ) hero . use ( "lev…" at bounding box center [1137, 448] width 478 height 497
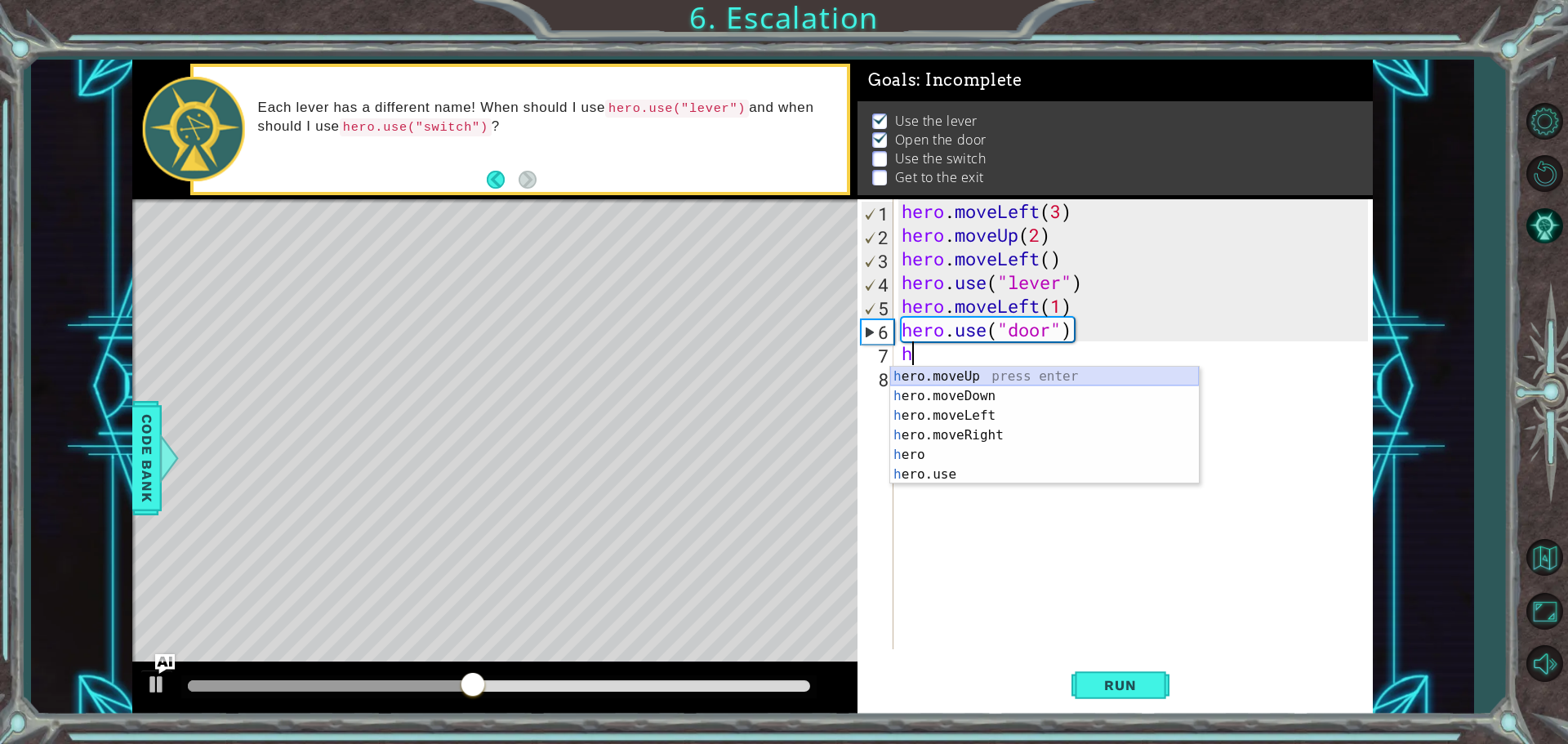
click at [999, 370] on div "h ero.moveUp press enter h ero.moveDown press enter h ero.moveLeft press enter …" at bounding box center [1044, 445] width 309 height 157
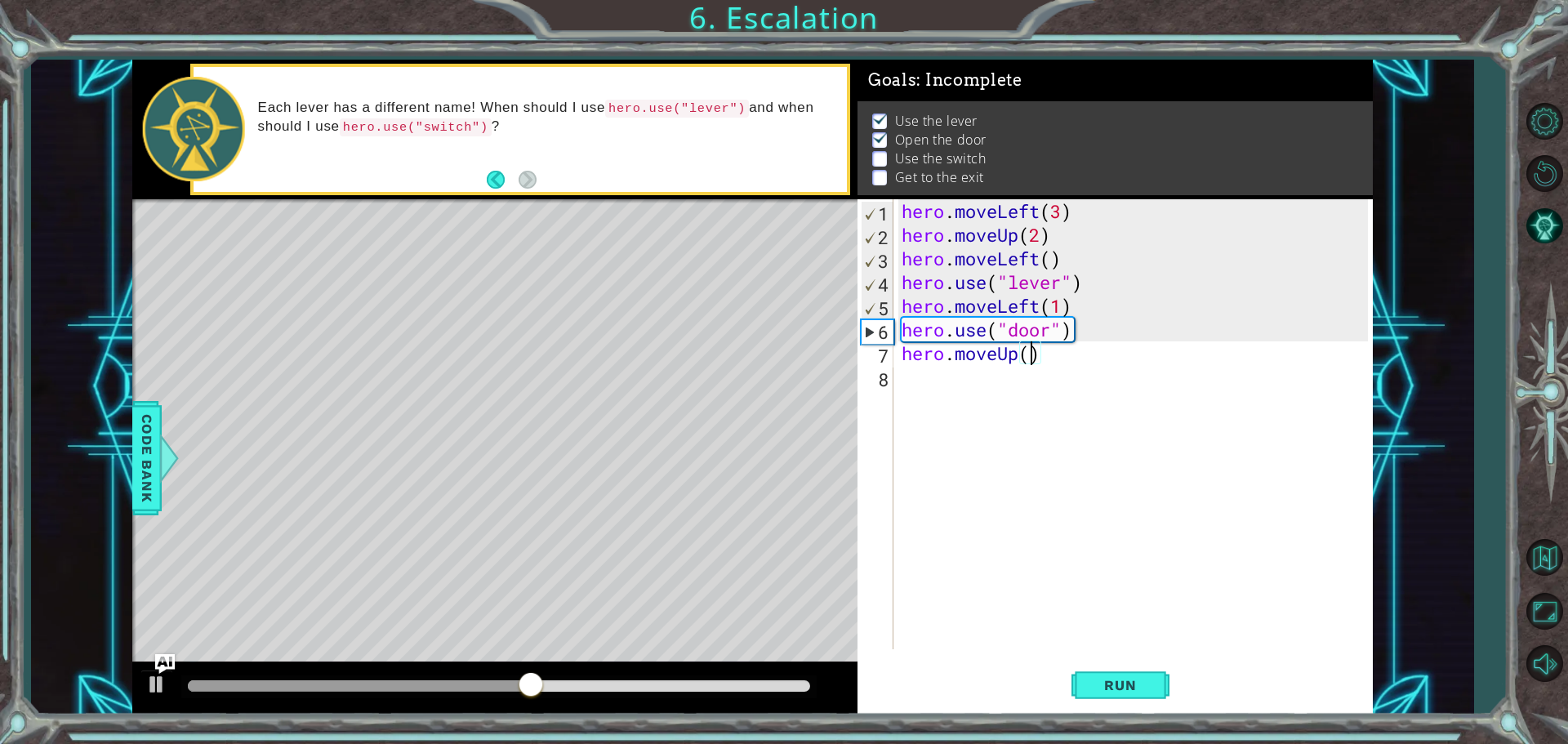
type textarea "hero.moveUp(2)"
click at [1010, 391] on div "hero . moveLeft ( 3 ) hero . moveUp ( 2 ) hero . moveLeft ( ) hero . use ( "lev…" at bounding box center [1137, 448] width 478 height 497
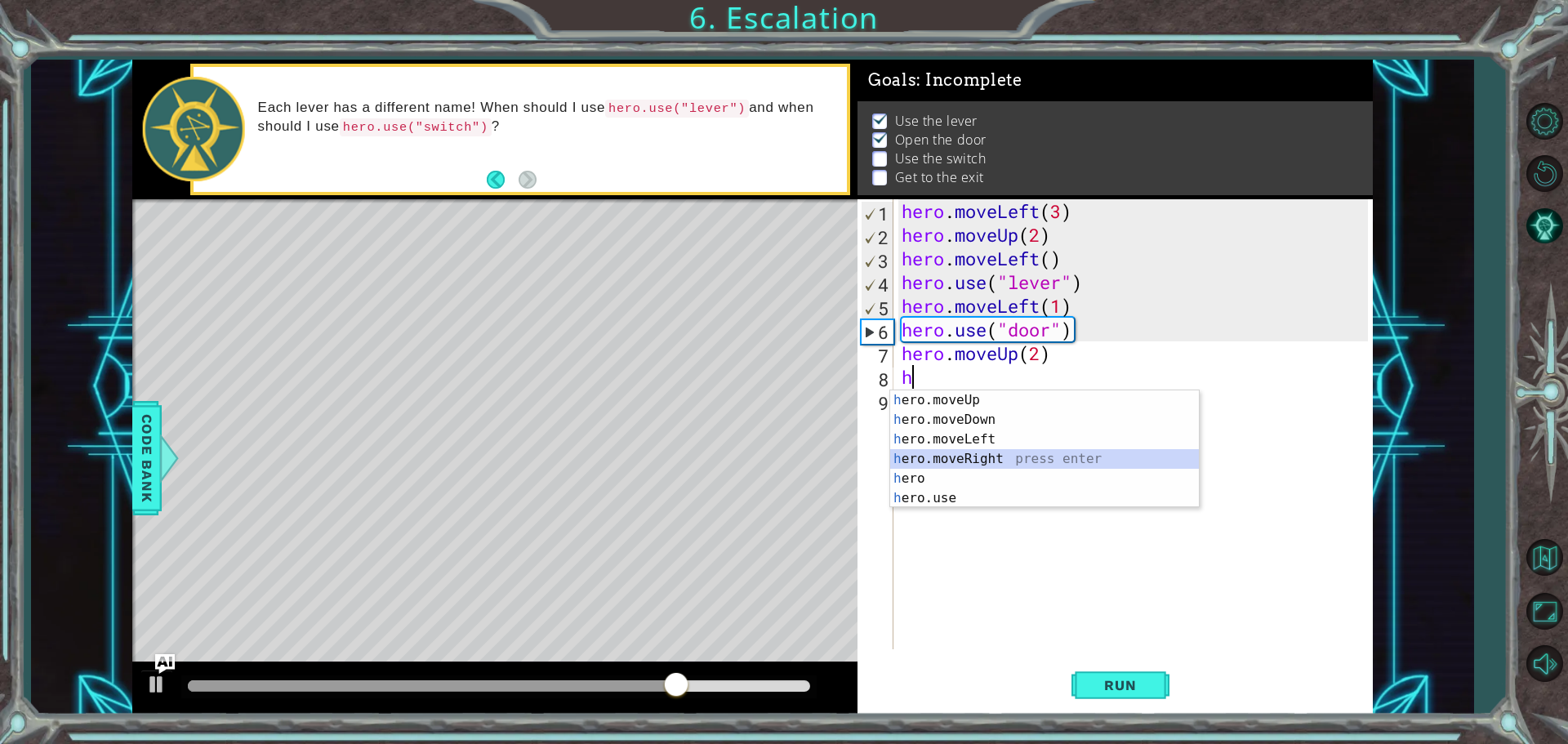
click at [994, 458] on div "h ero.moveUp press enter h ero.moveDown press enter h ero.moveLeft press enter …" at bounding box center [1044, 469] width 309 height 157
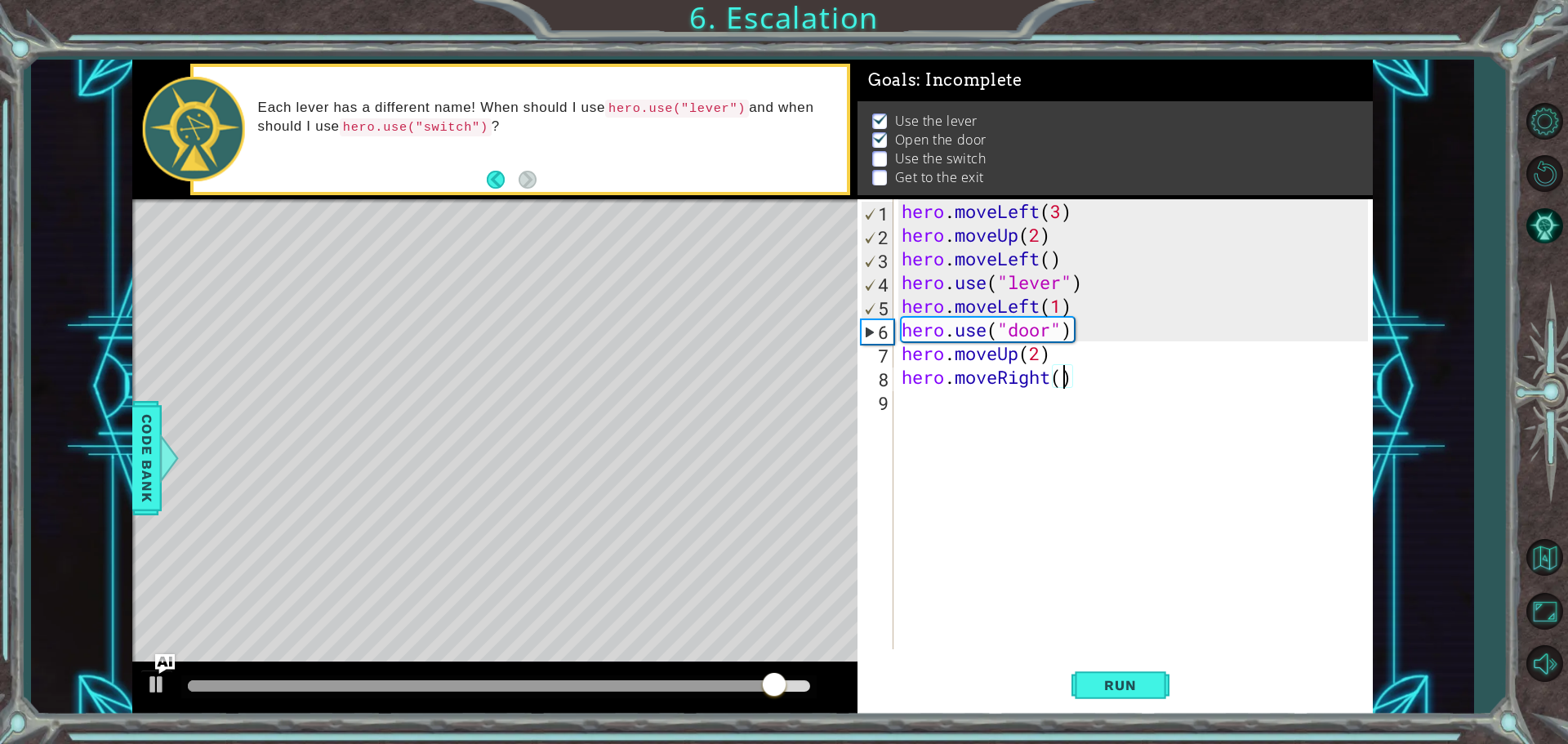
type textarea "hero.moveRight(2)"
click at [984, 393] on div "hero . moveLeft ( 3 ) hero . moveUp ( 2 ) hero . moveLeft ( ) hero . use ( "lev…" at bounding box center [1137, 448] width 478 height 497
click at [1087, 676] on button "Run" at bounding box center [1120, 684] width 98 height 51
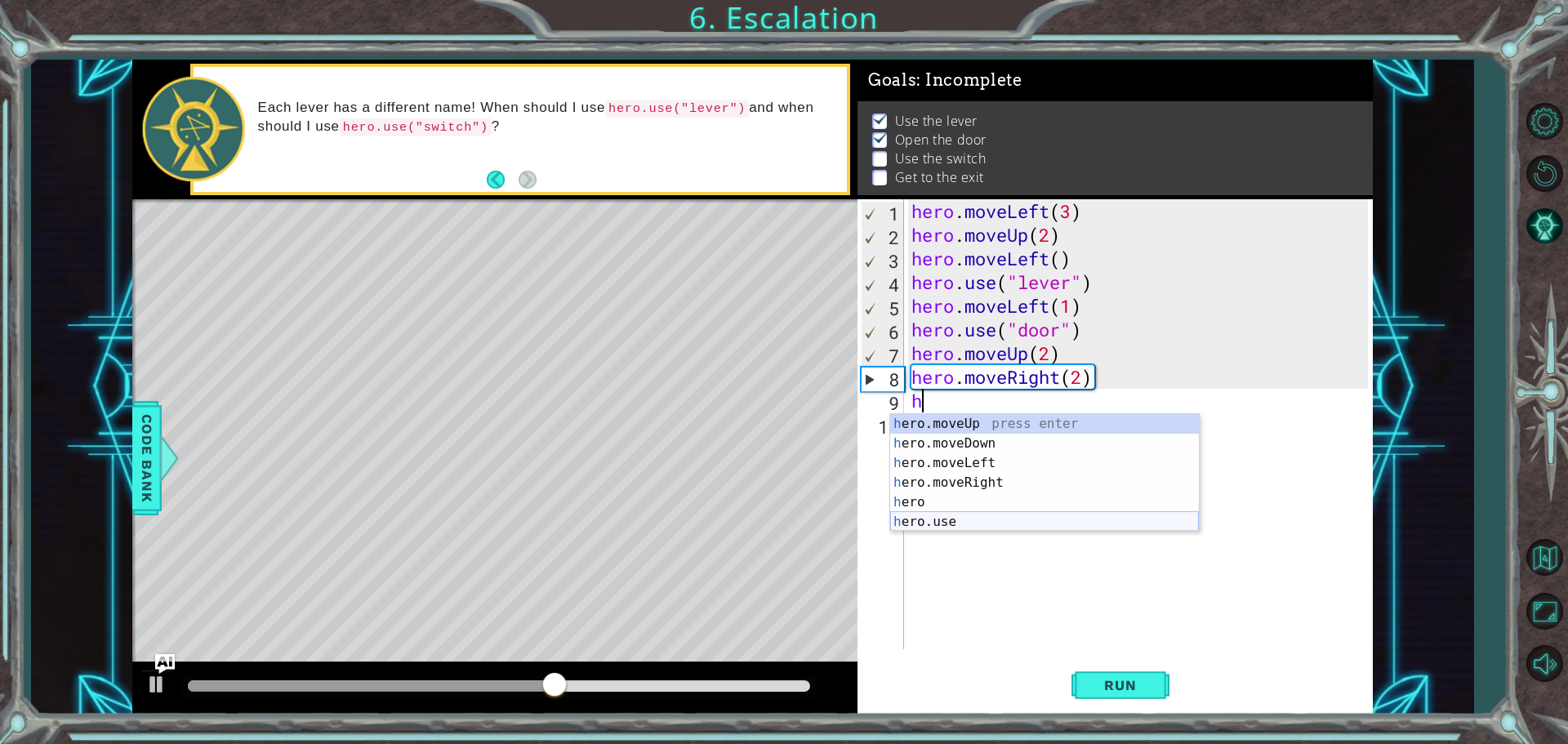
click at [1004, 525] on div "h ero.moveUp press enter h ero.moveDown press enter h ero.moveLeft press enter …" at bounding box center [1044, 492] width 309 height 157
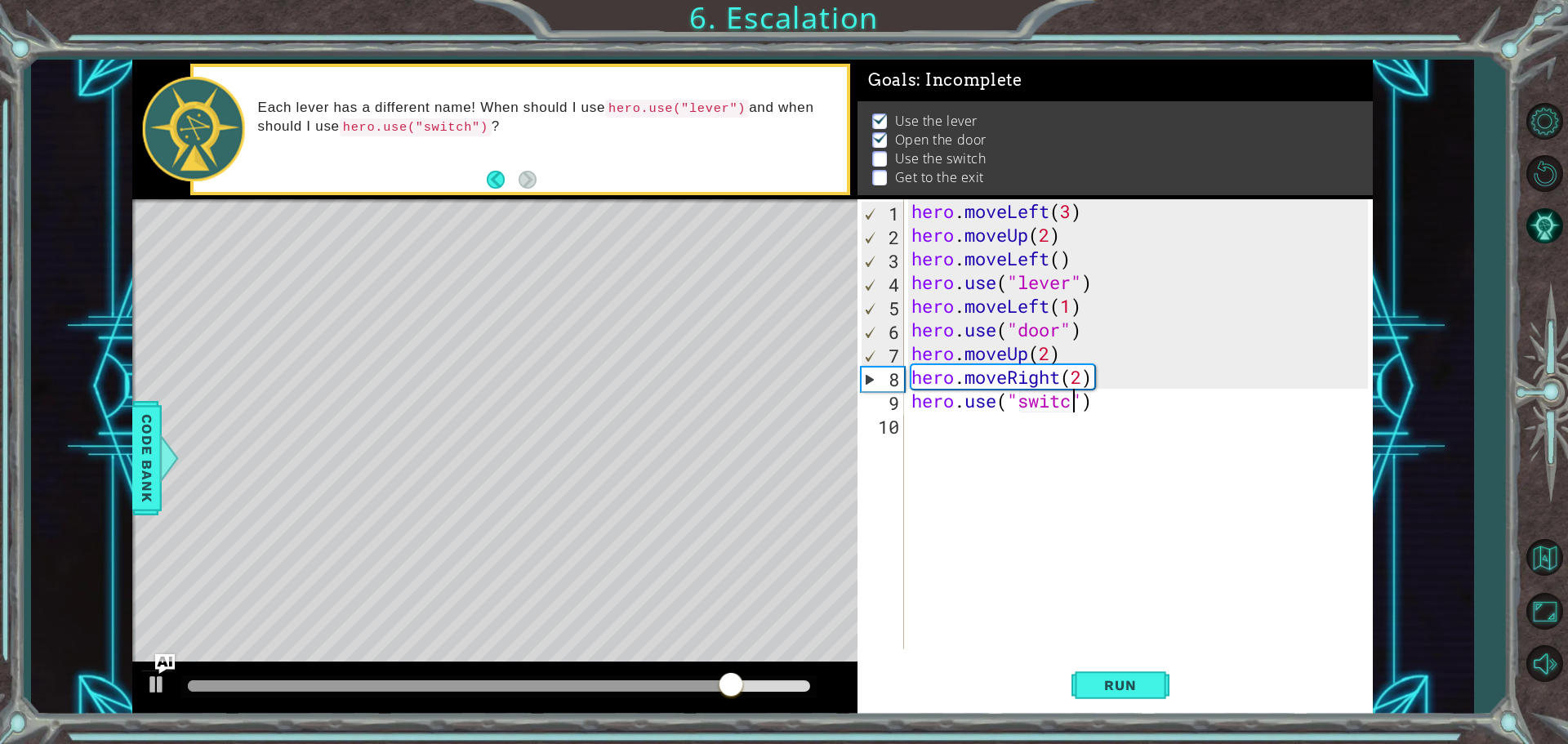
scroll to position [0, 7]
type textarea "hero.use("switch")"
click at [986, 439] on div "hero . moveLeft ( 3 ) hero . moveUp ( 2 ) hero . moveLeft ( ) hero . use ( "lev…" at bounding box center [1142, 448] width 468 height 497
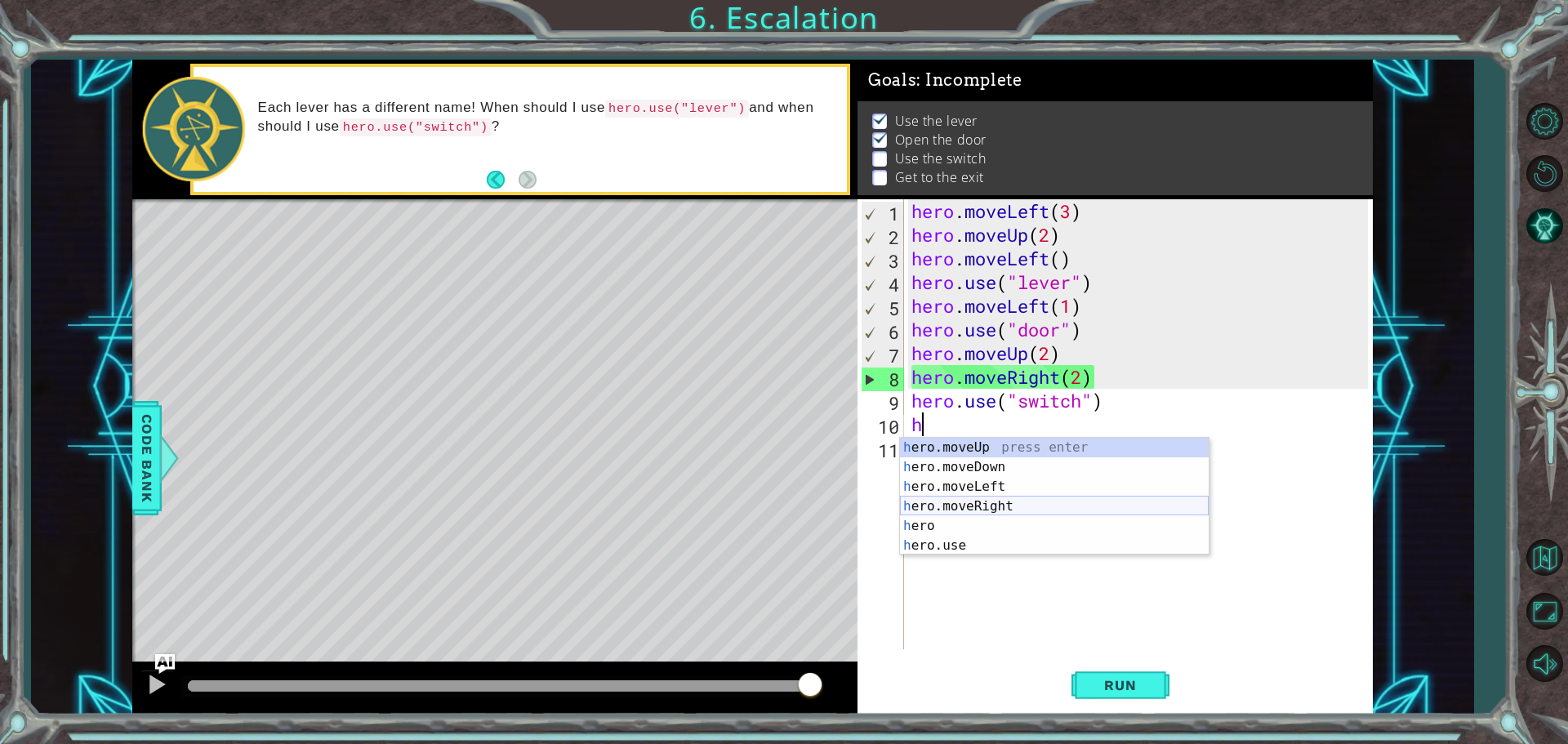
click at [999, 505] on div "h ero.moveUp press enter h ero.moveDown press enter h ero.moveLeft press enter …" at bounding box center [1054, 516] width 309 height 157
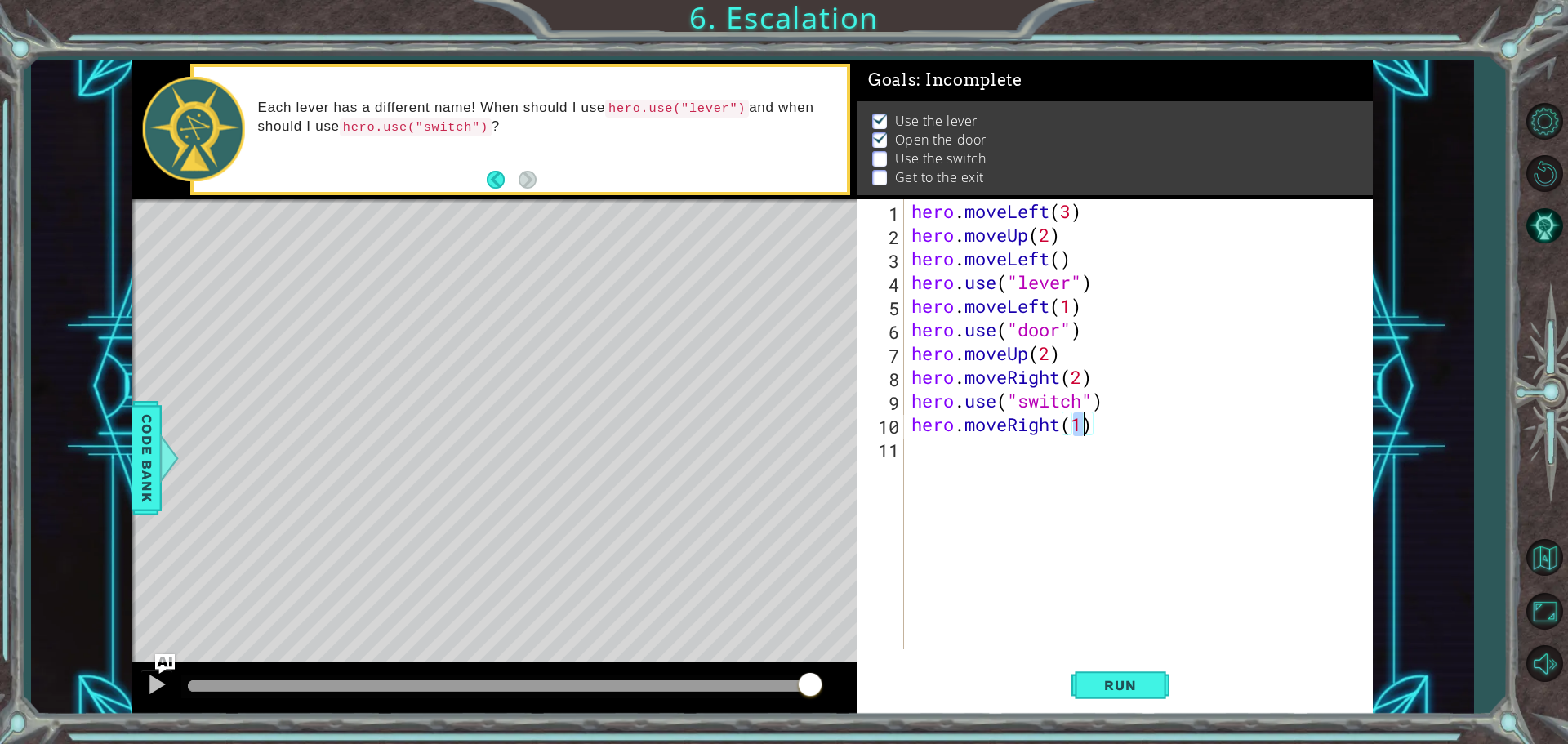
scroll to position [0, 7]
type textarea "hero.moveRight(1)"
click at [1008, 452] on div "hero . moveLeft ( 3 ) hero . moveUp ( 2 ) hero . moveLeft ( ) hero . use ( "lev…" at bounding box center [1142, 448] width 468 height 497
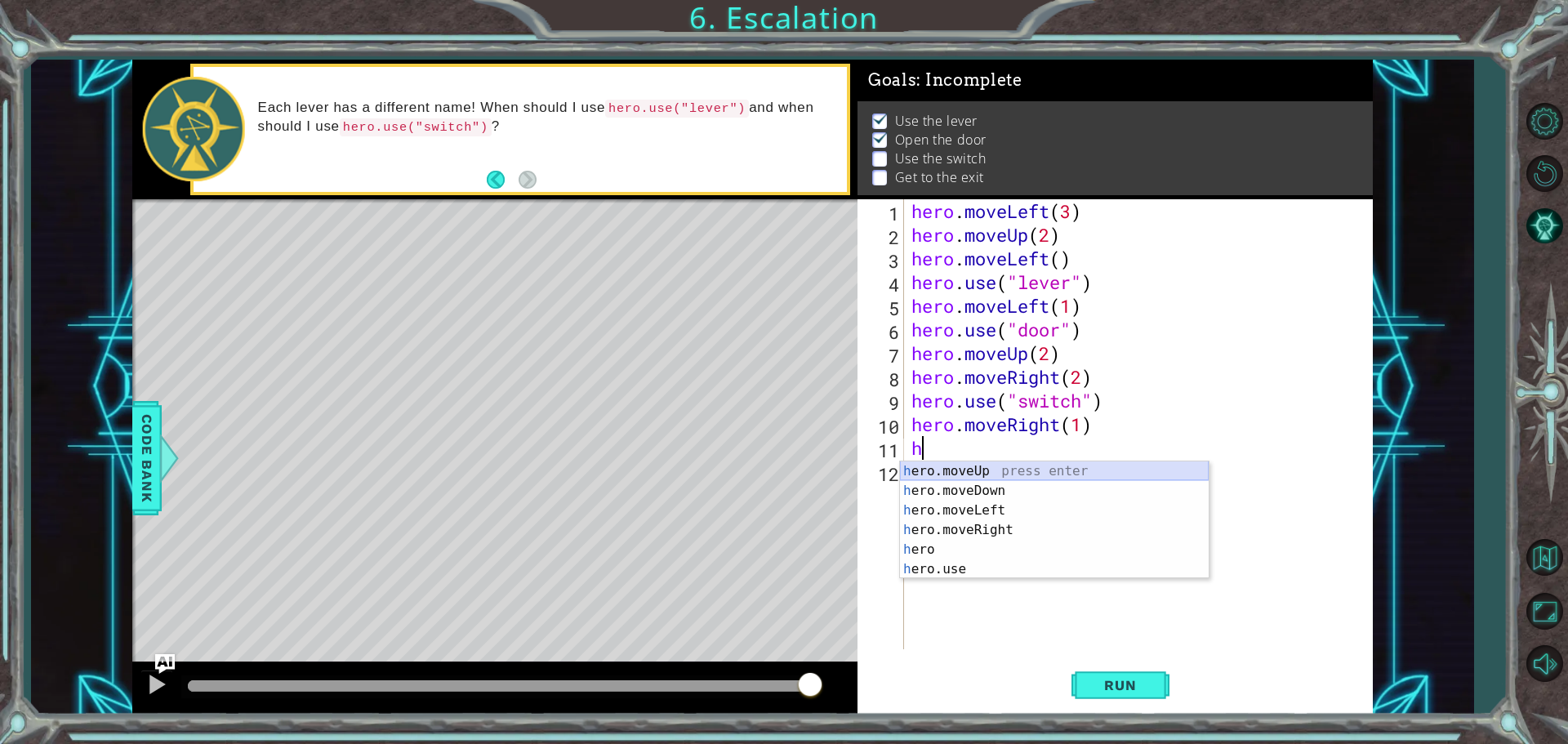
click at [1058, 475] on div "h ero.moveUp press enter h ero.moveDown press enter h ero.moveLeft press enter …" at bounding box center [1054, 539] width 309 height 157
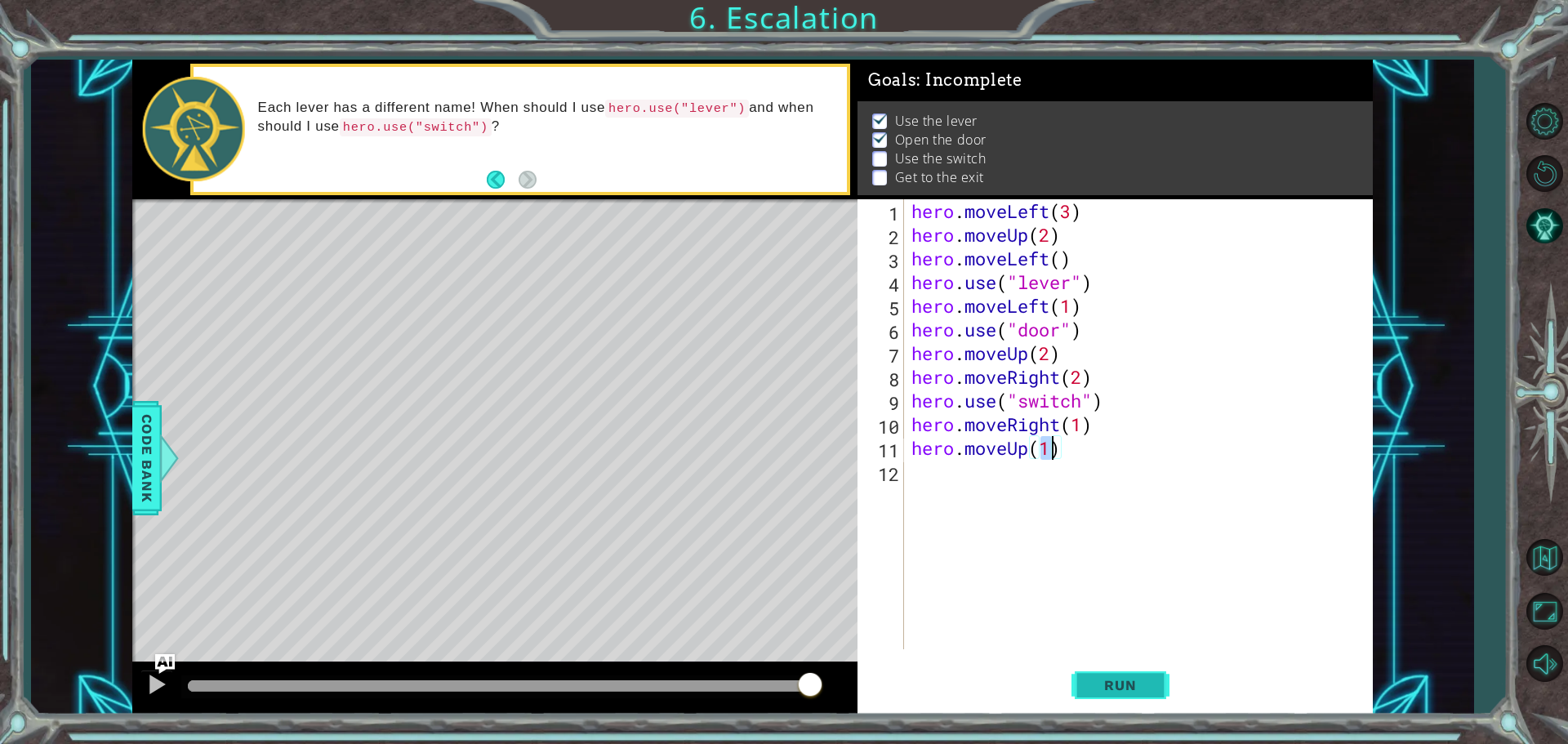
type textarea "hero.moveUp(1)"
click at [1146, 692] on span "Run" at bounding box center [1120, 685] width 64 height 17
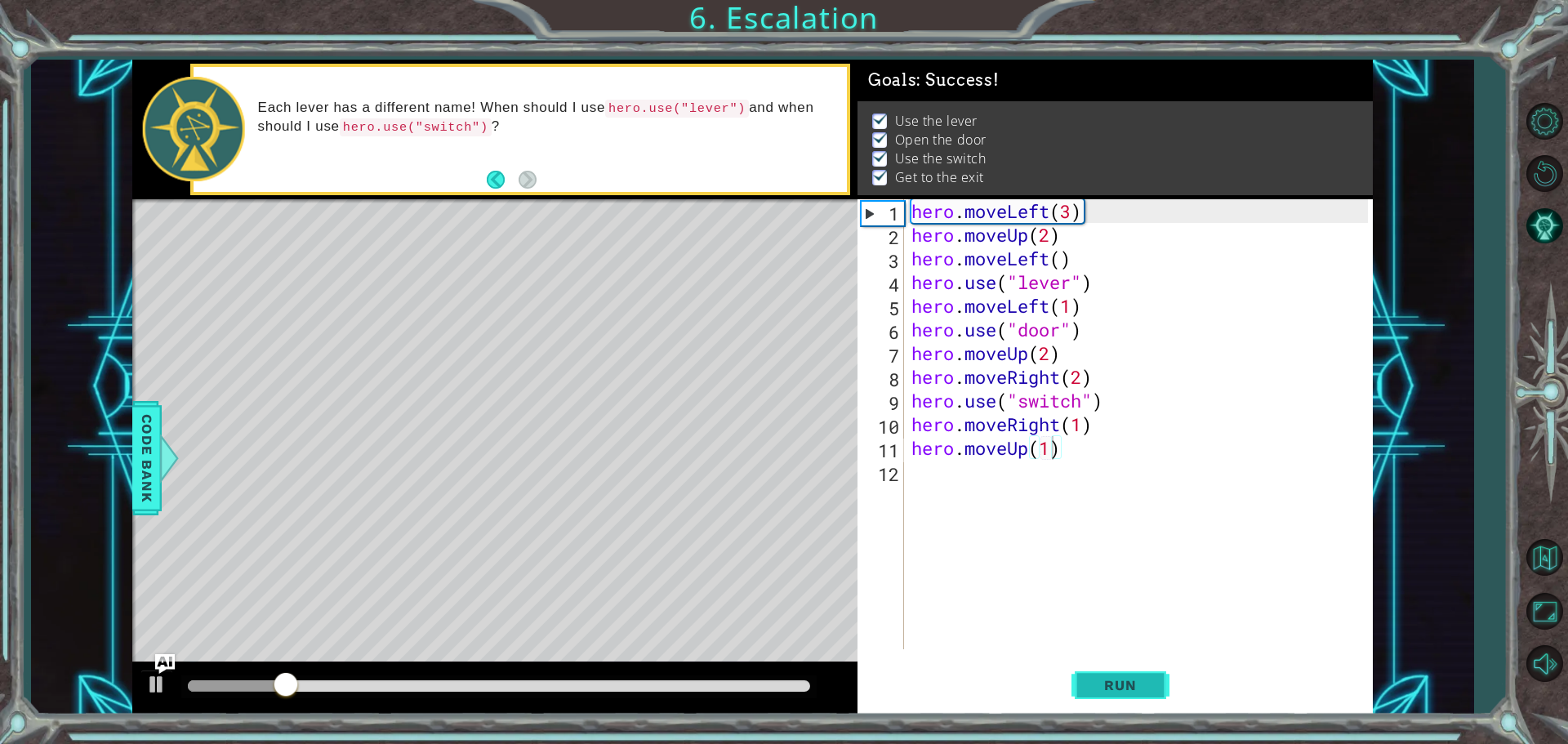
click at [1091, 681] on span "Run" at bounding box center [1120, 685] width 64 height 17
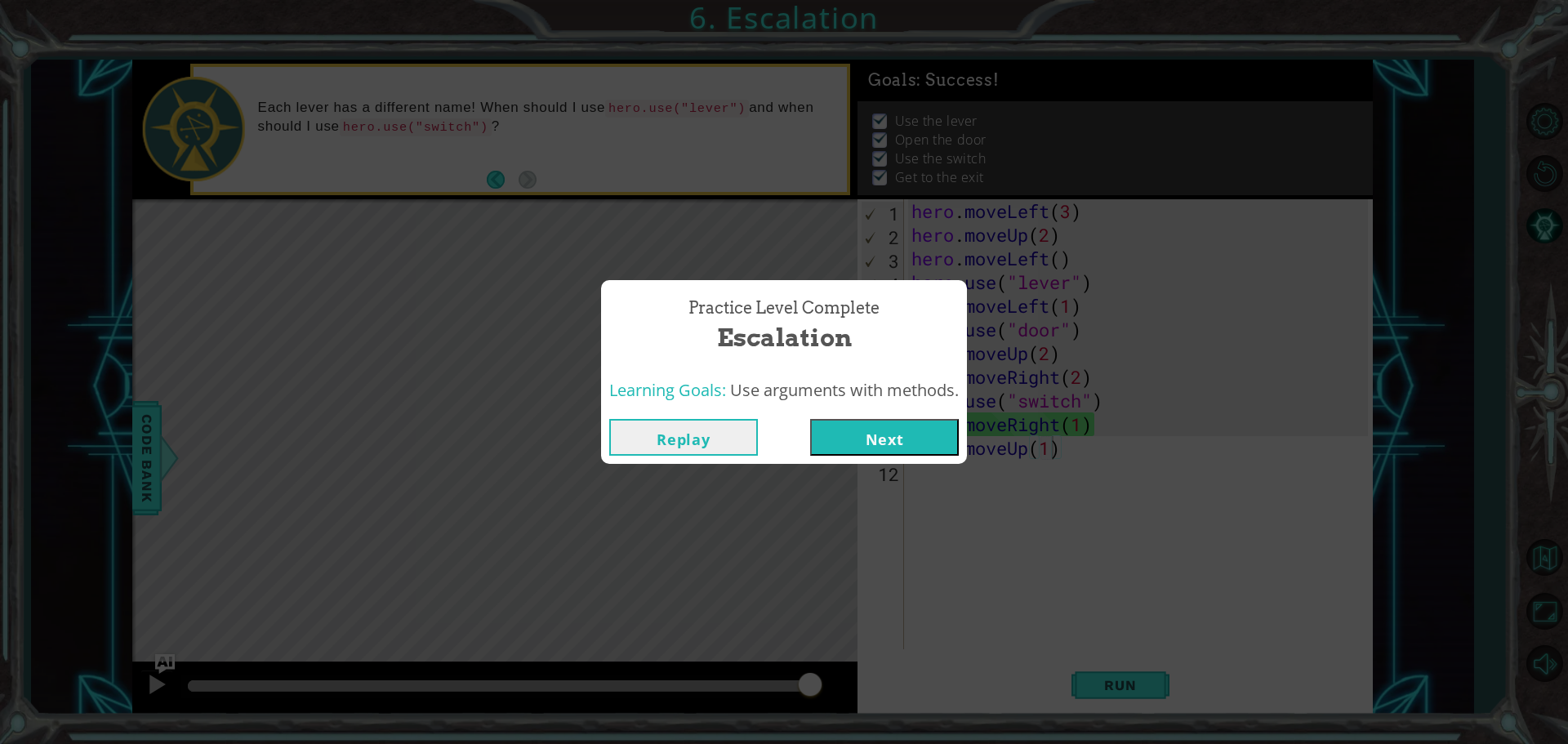
click at [853, 436] on button "Next" at bounding box center [884, 438] width 149 height 37
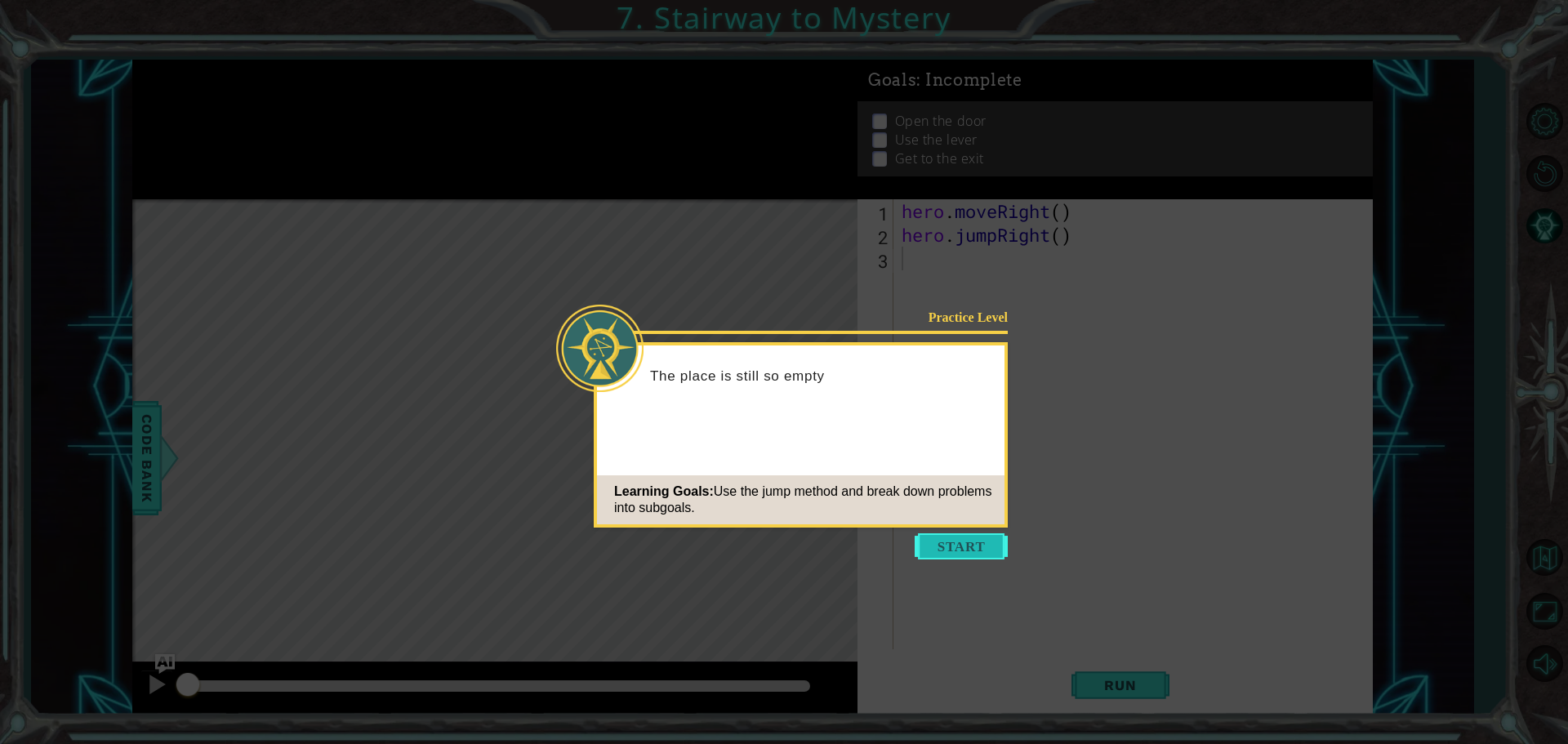
click at [968, 544] on button "Start" at bounding box center [961, 546] width 93 height 26
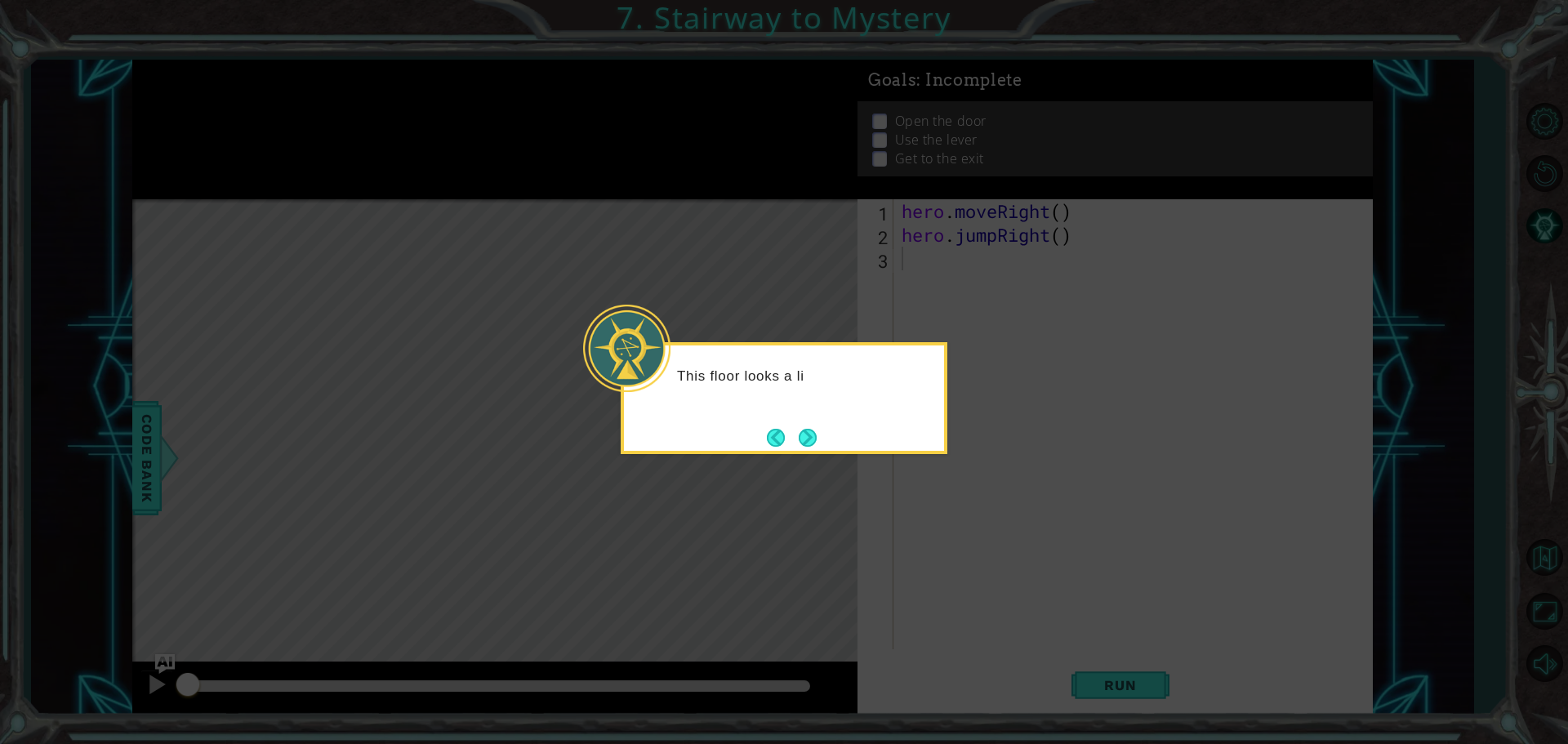
click at [806, 432] on button "Next" at bounding box center [808, 438] width 18 height 18
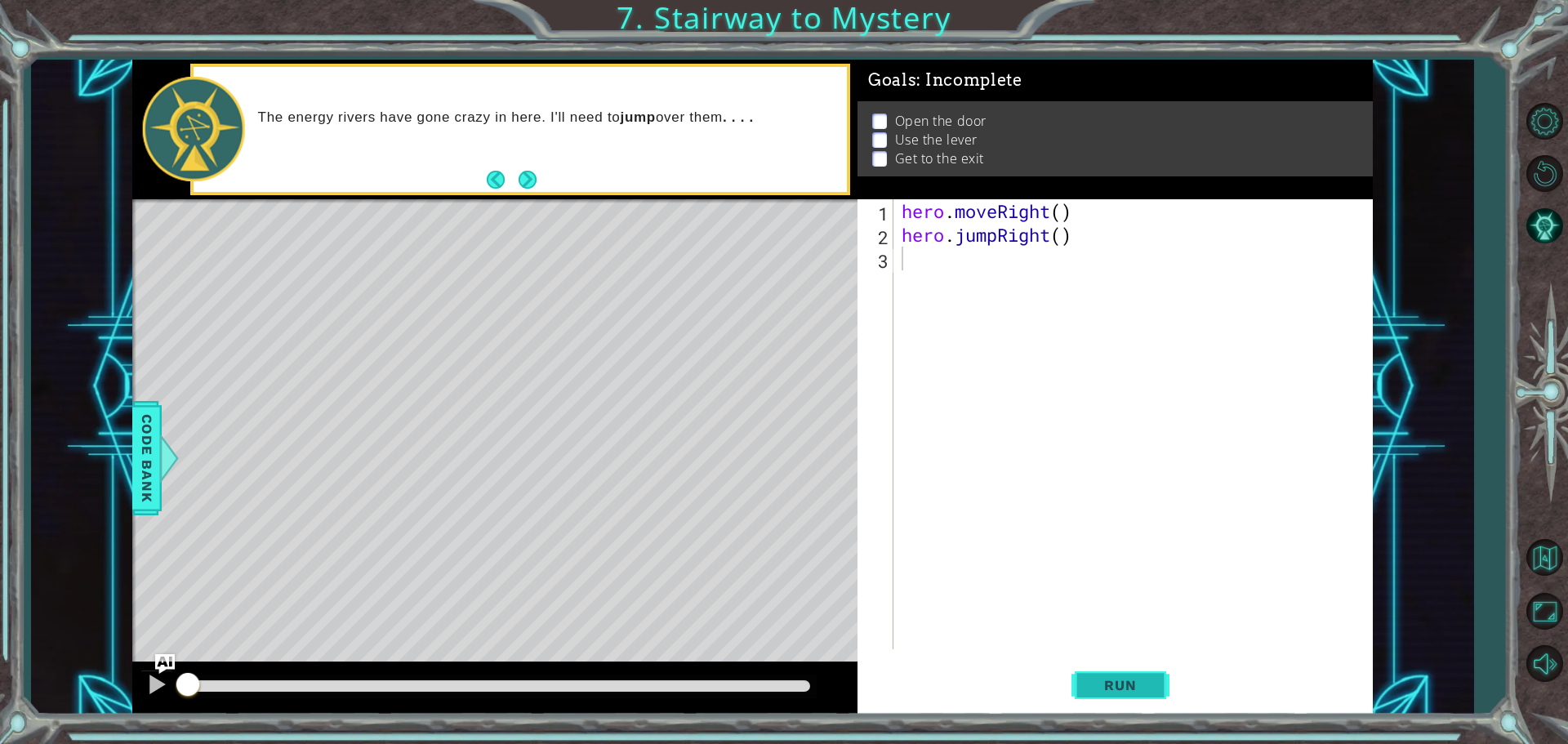
click at [1120, 706] on button "Run" at bounding box center [1120, 684] width 98 height 51
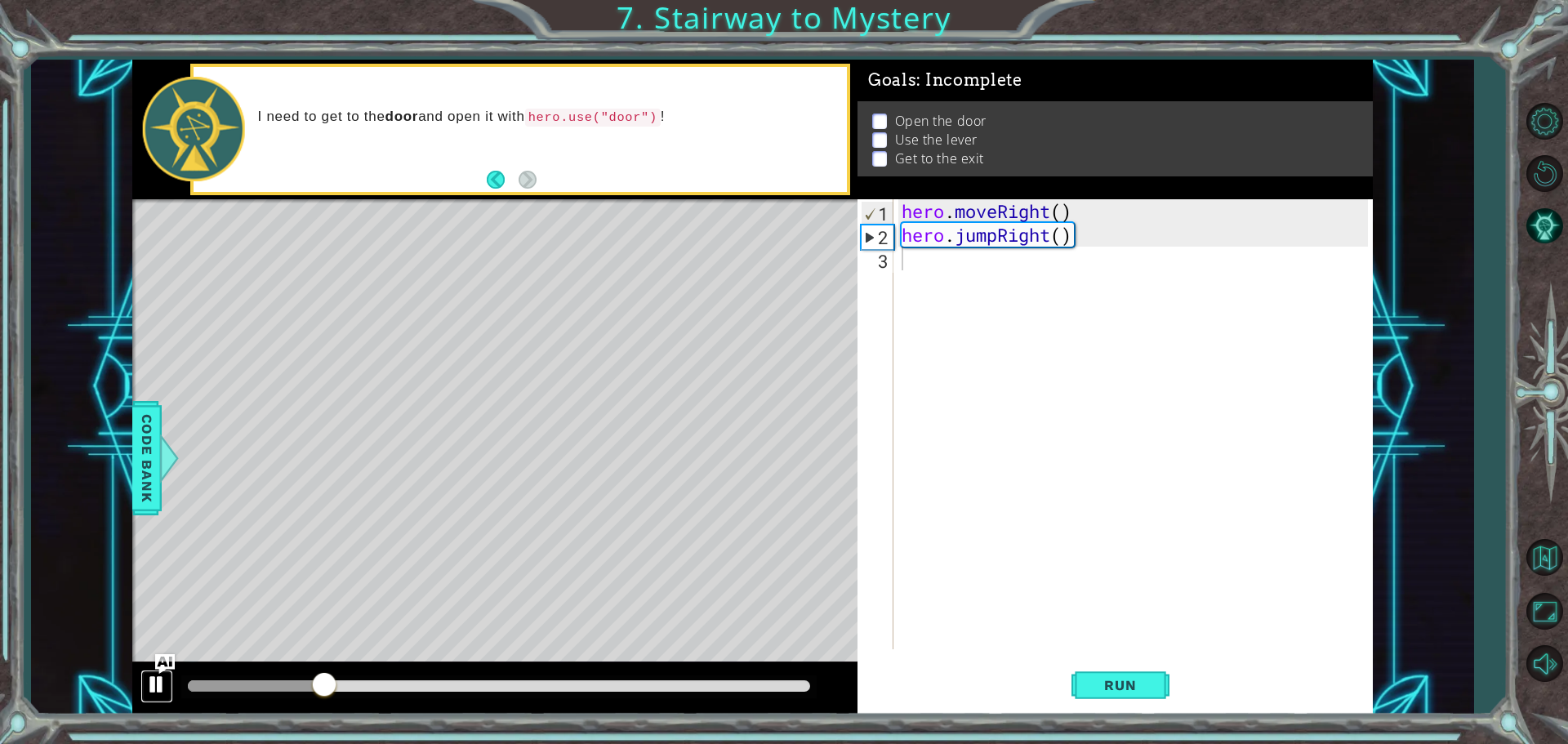
click at [154, 674] on div at bounding box center [156, 683] width 21 height 21
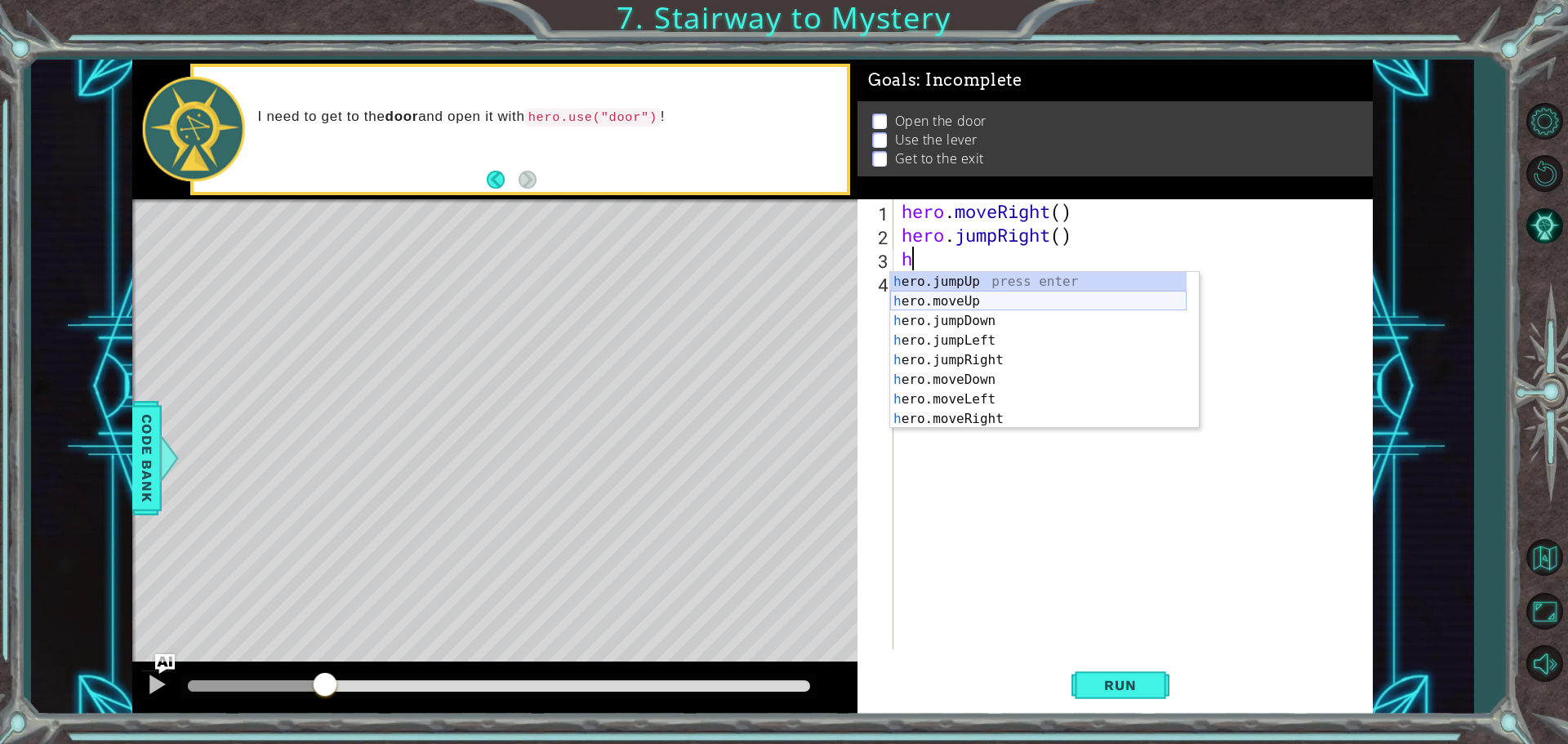
click at [1015, 295] on div "h ero.jumpUp press enter h ero.moveUp press enter h ero.jumpDown press enter h …" at bounding box center [1038, 370] width 296 height 196
type textarea "hero.moveUp(1)"
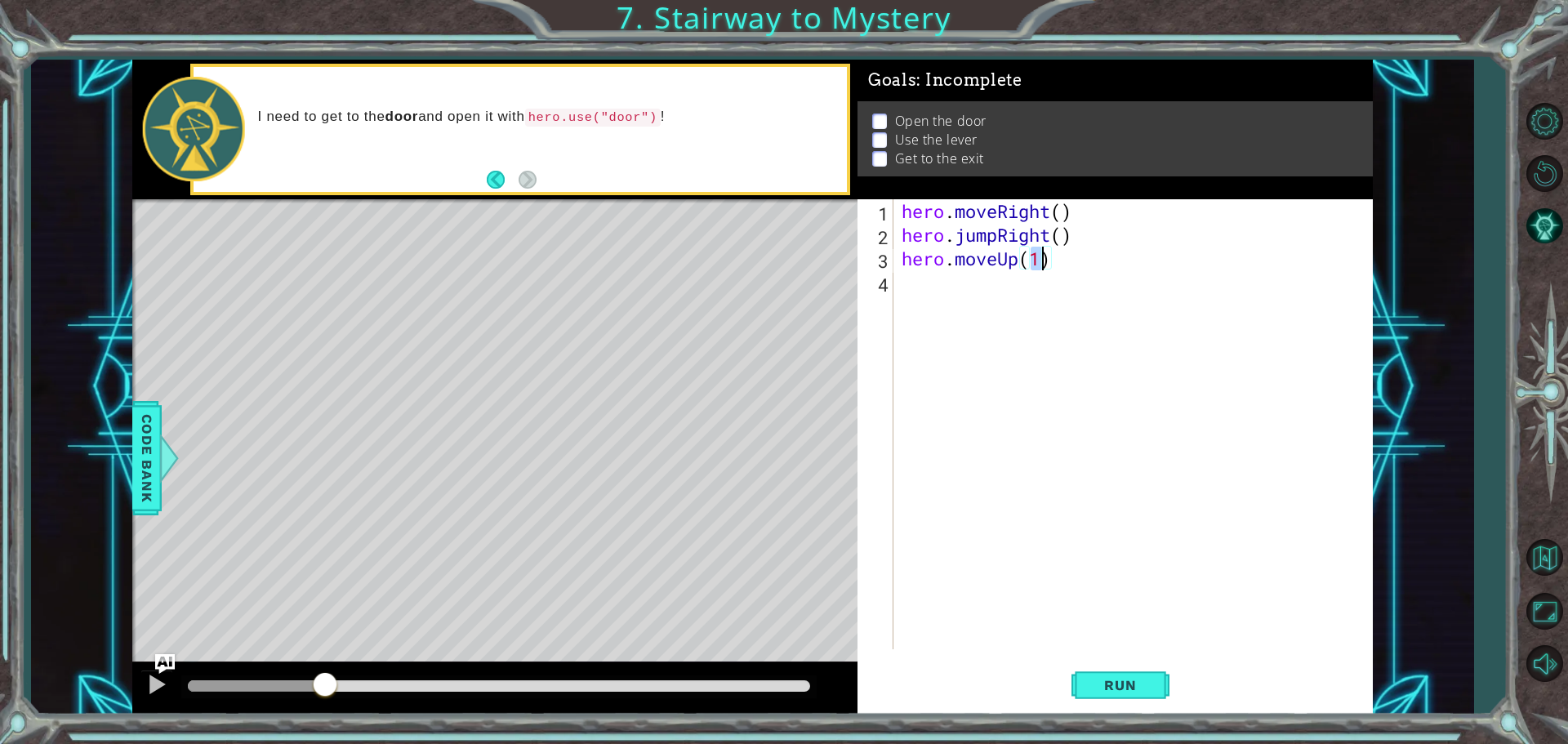
click at [1015, 295] on div "hero . moveRight ( ) hero . jumpRight ( ) hero . moveUp ( 1 )" at bounding box center [1137, 448] width 478 height 497
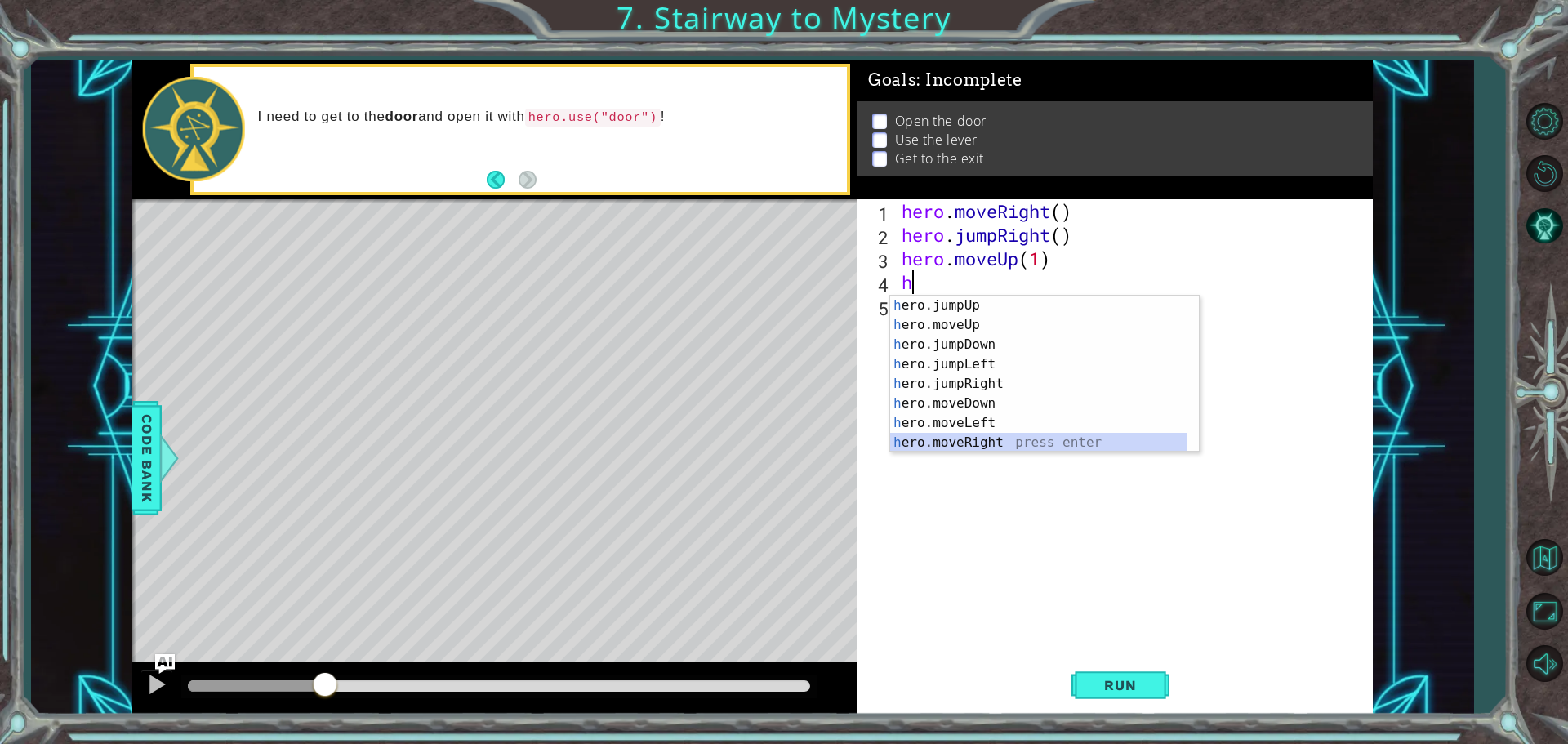
click at [965, 450] on div "h ero.jumpUp press enter h ero.moveUp press enter h ero.jumpDown press enter h …" at bounding box center [1038, 394] width 296 height 196
type textarea "hero.moveRight(1)"
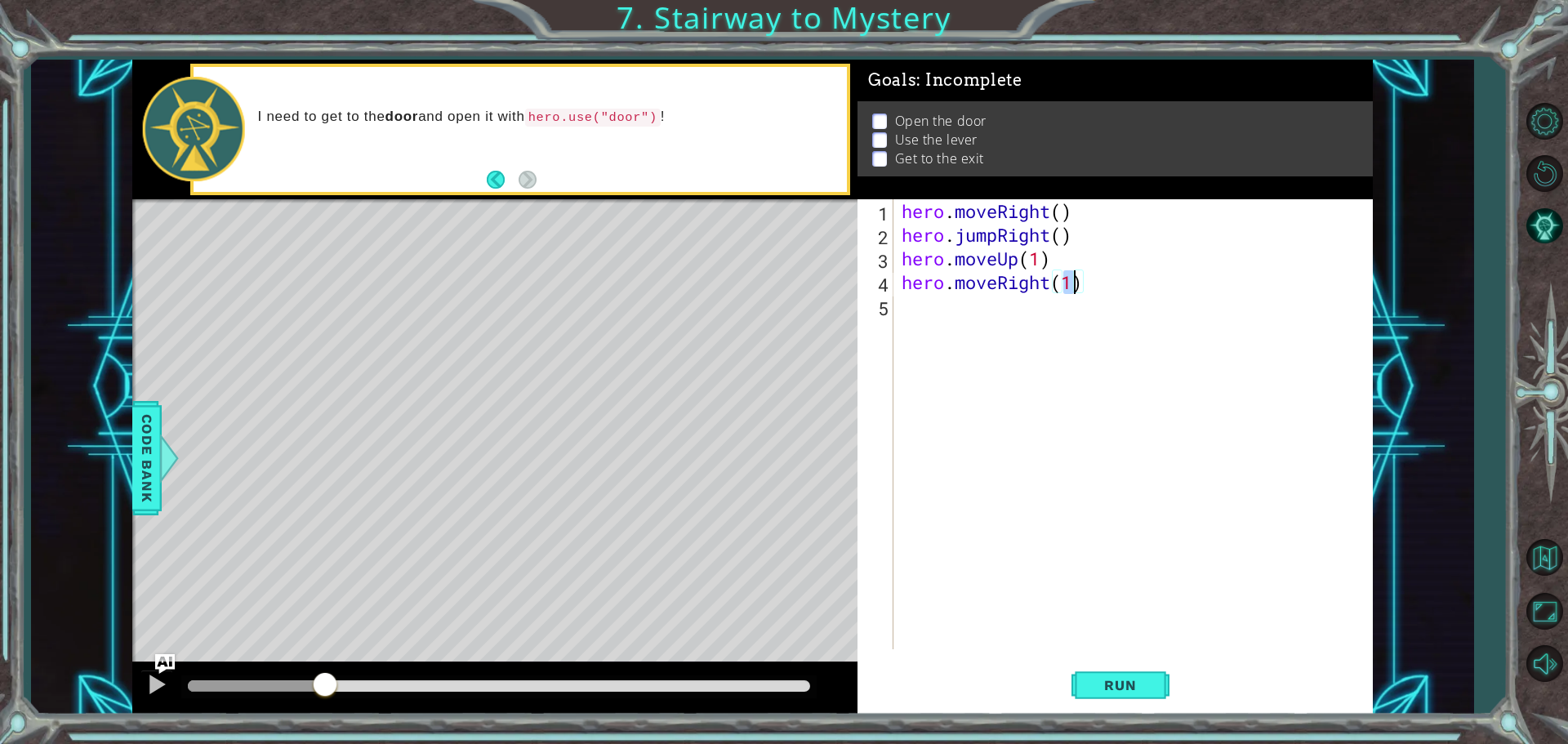
click at [959, 313] on div "hero . moveRight ( ) hero . jumpRight ( ) hero . moveUp ( 1 ) hero . moveRight …" at bounding box center [1137, 448] width 478 height 497
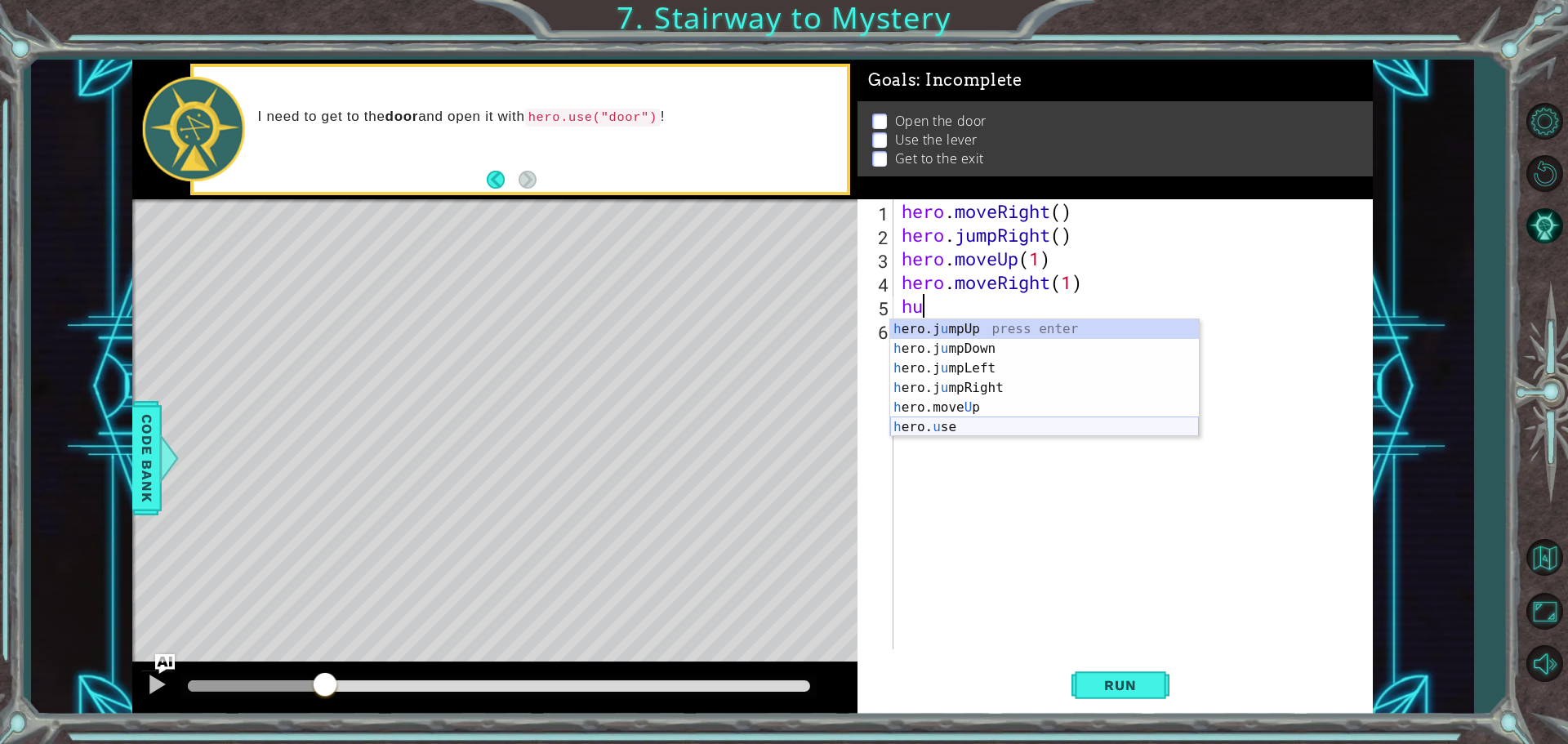
click at [901, 423] on div "h ero.j u mpUp press enter h ero.j u mpDown press enter h ero.j u mpLeft press …" at bounding box center [1044, 397] width 309 height 157
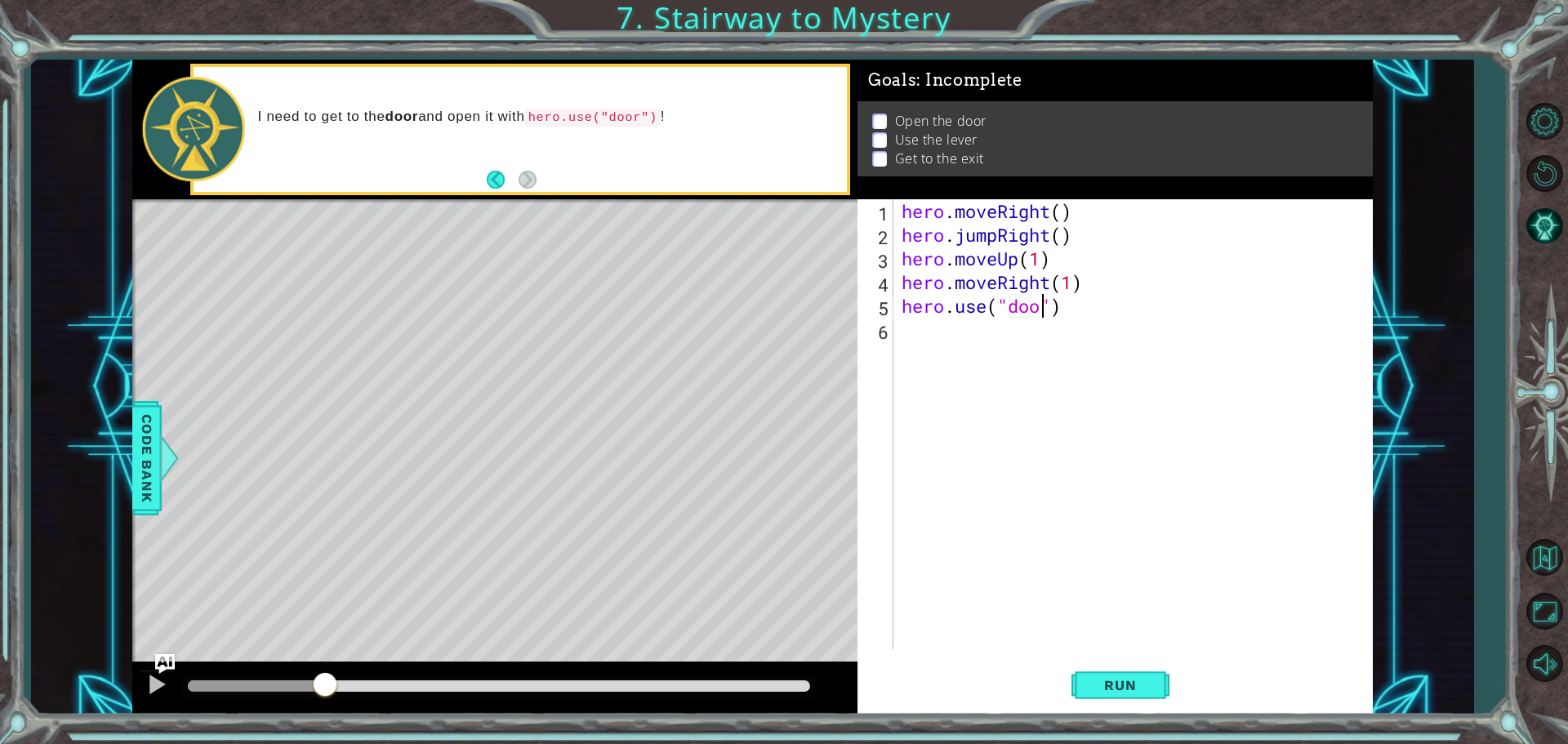
type textarea "hero.use("door")"
click at [934, 338] on div "hero . moveRight ( ) hero . jumpRight ( ) hero . moveUp ( 1 ) hero . moveRight …" at bounding box center [1137, 448] width 478 height 497
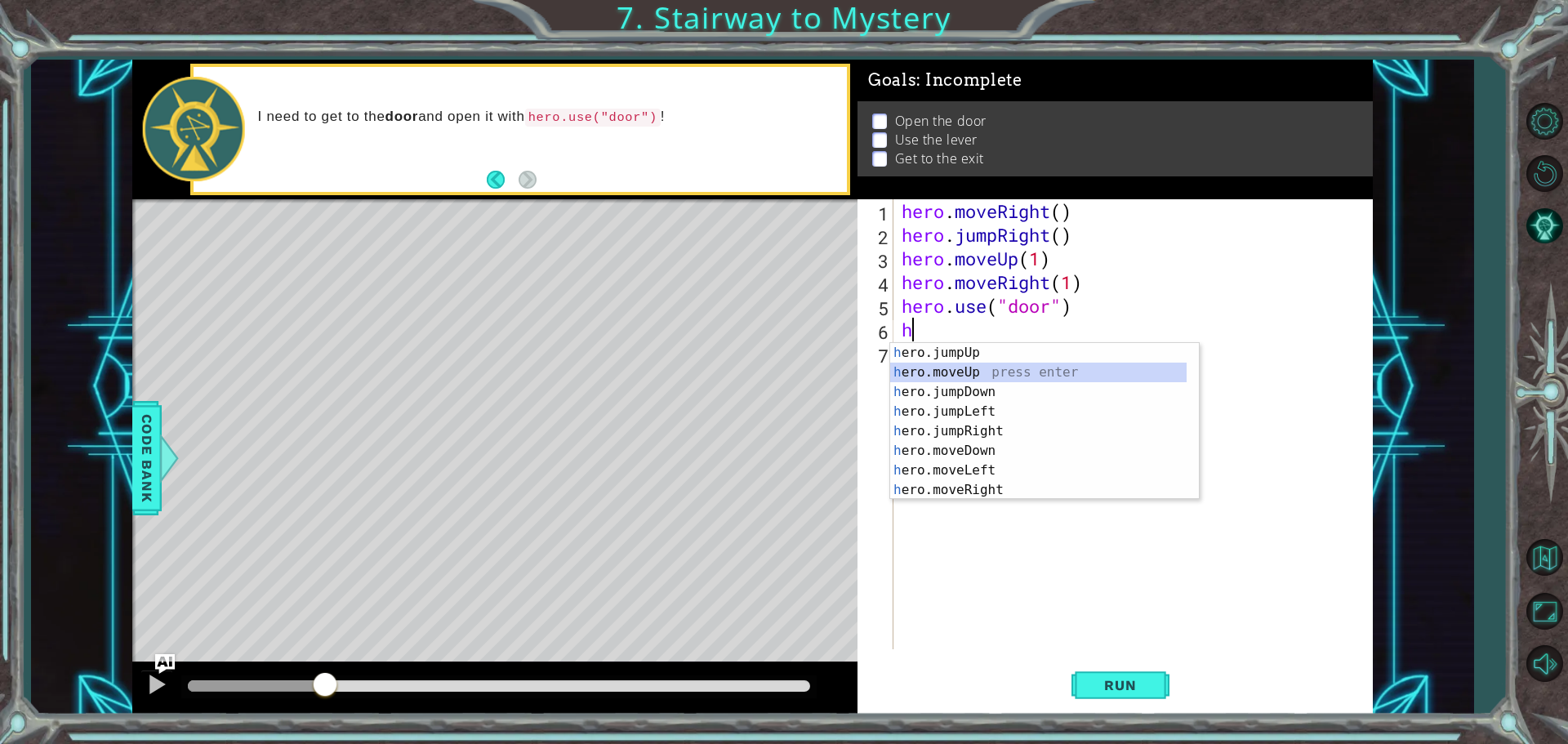
click at [997, 367] on div "h ero.jumpUp press enter h ero.moveUp press enter h ero.jumpDown press enter h …" at bounding box center [1038, 441] width 296 height 196
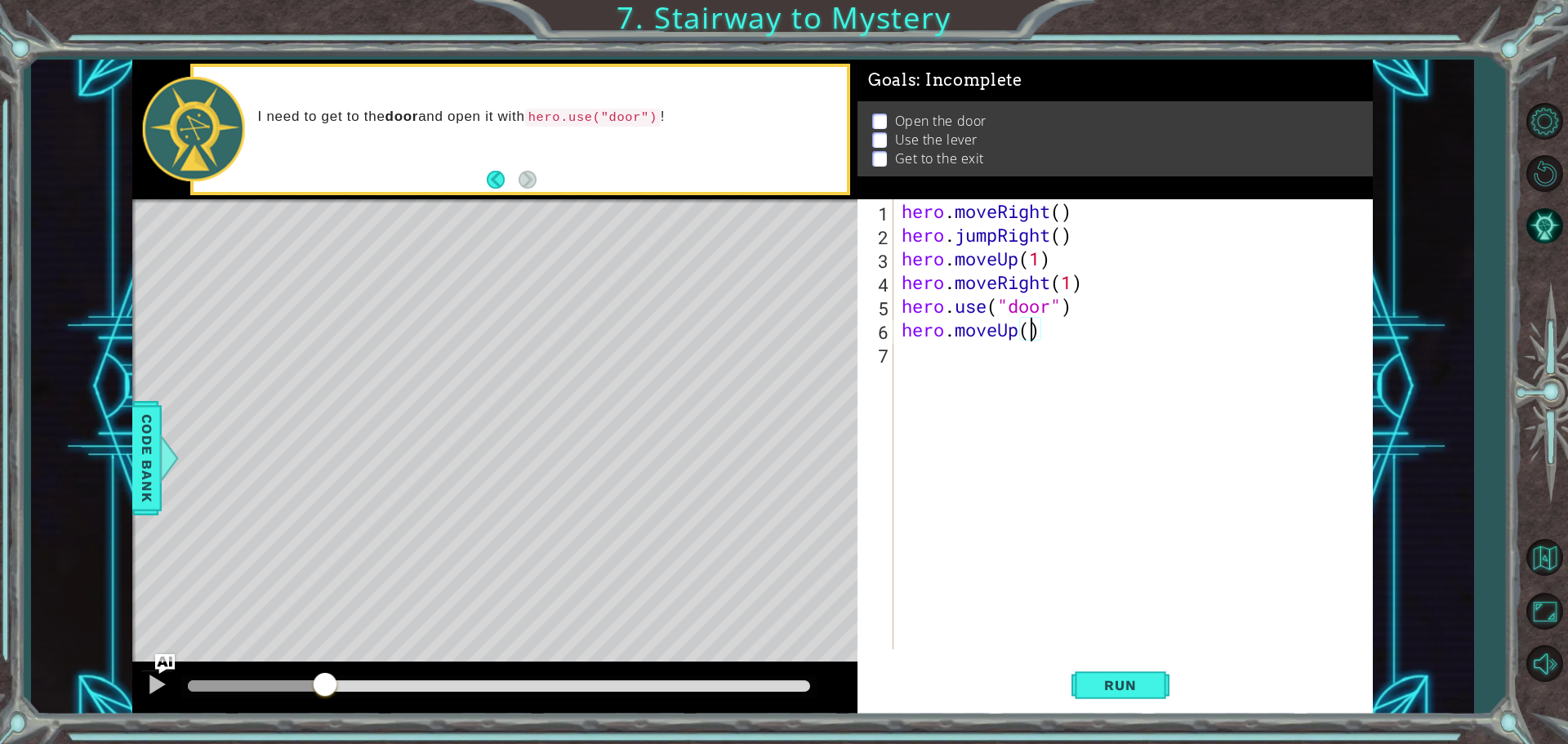
type textarea "hero.moveUp(2)"
click at [997, 367] on div "hero . moveRight ( ) hero . jumpRight ( ) hero . moveUp ( 1 ) hero . moveRight …" at bounding box center [1137, 448] width 478 height 497
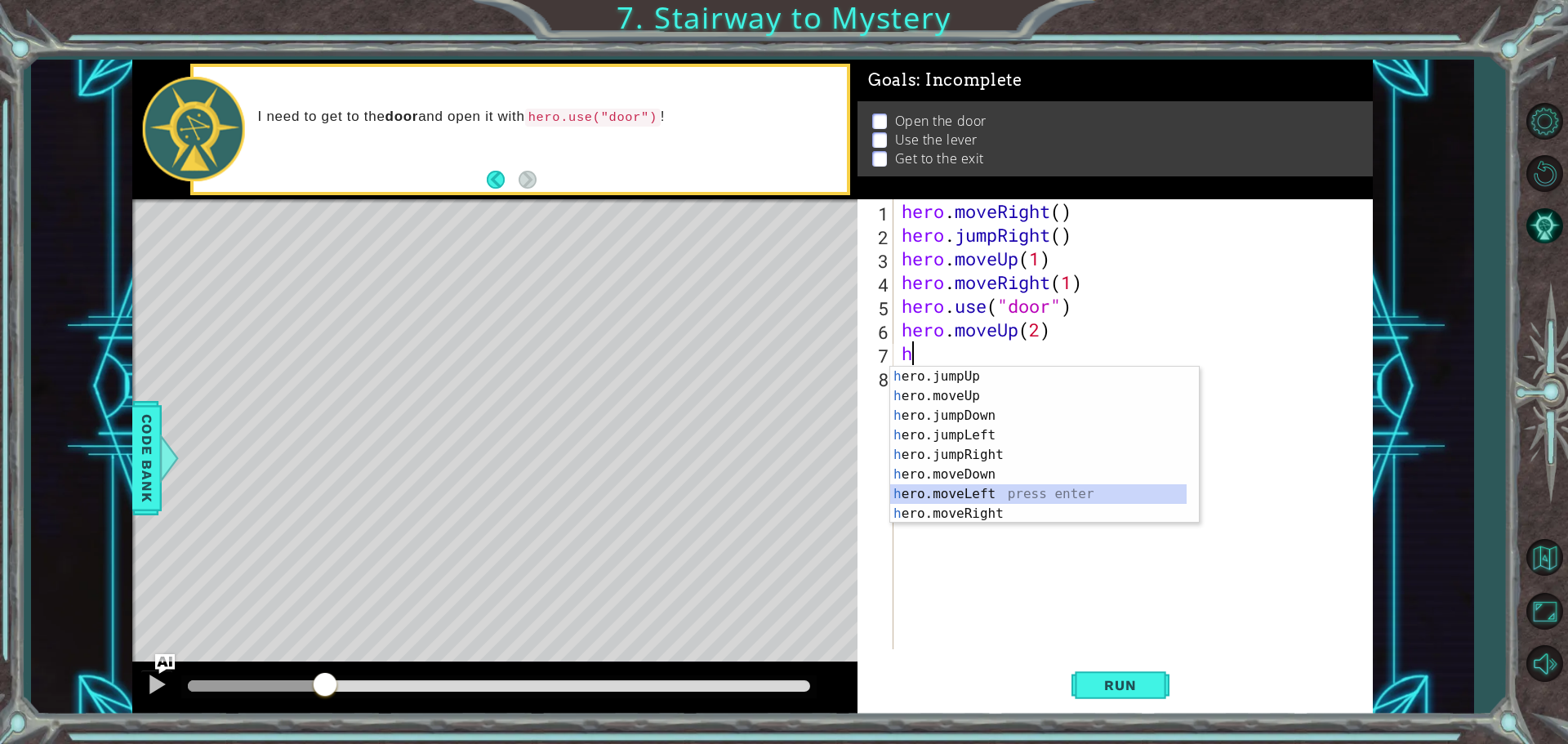
click at [1017, 490] on div "h ero.jumpUp press enter h ero.moveUp press enter h ero.jumpDown press enter h …" at bounding box center [1038, 465] width 296 height 196
type textarea "hero.moveLeft(1)"
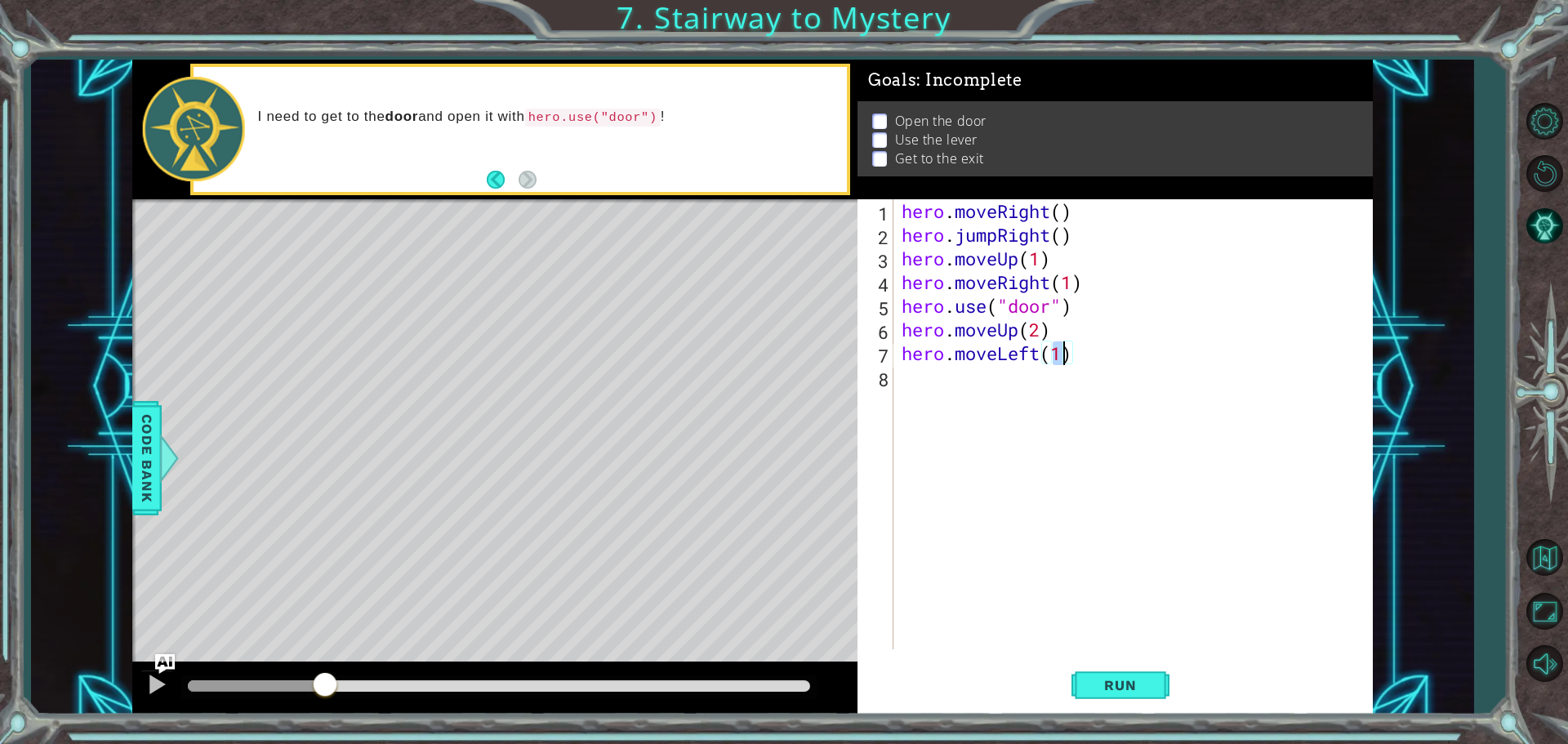
click at [1023, 379] on div "hero . moveRight ( ) hero . jumpRight ( ) hero . moveUp ( 1 ) hero . moveRight …" at bounding box center [1137, 448] width 478 height 497
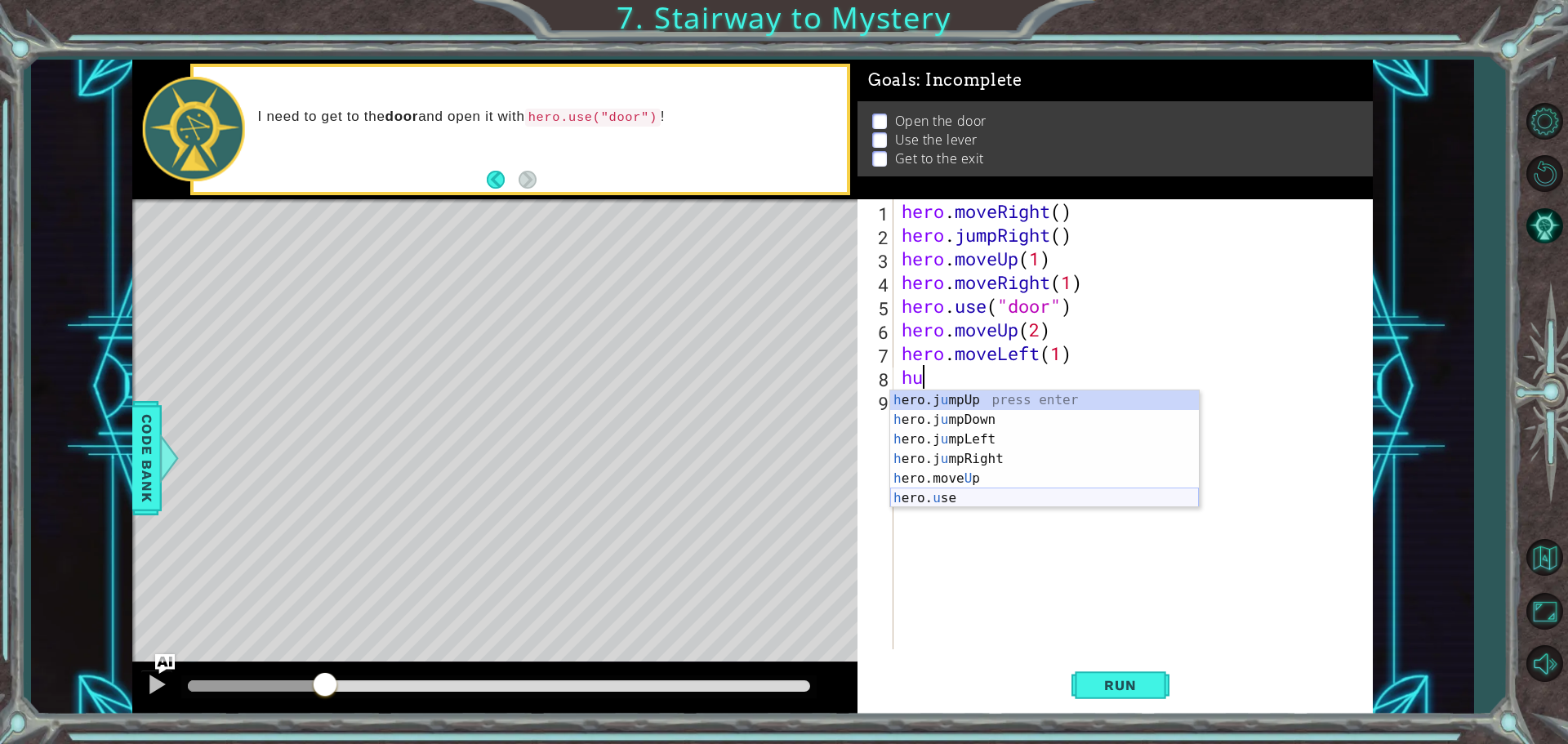
click at [952, 501] on div "h ero.j u mpUp press enter h ero.j u mpDown press enter h ero.j u mpLeft press …" at bounding box center [1044, 469] width 309 height 157
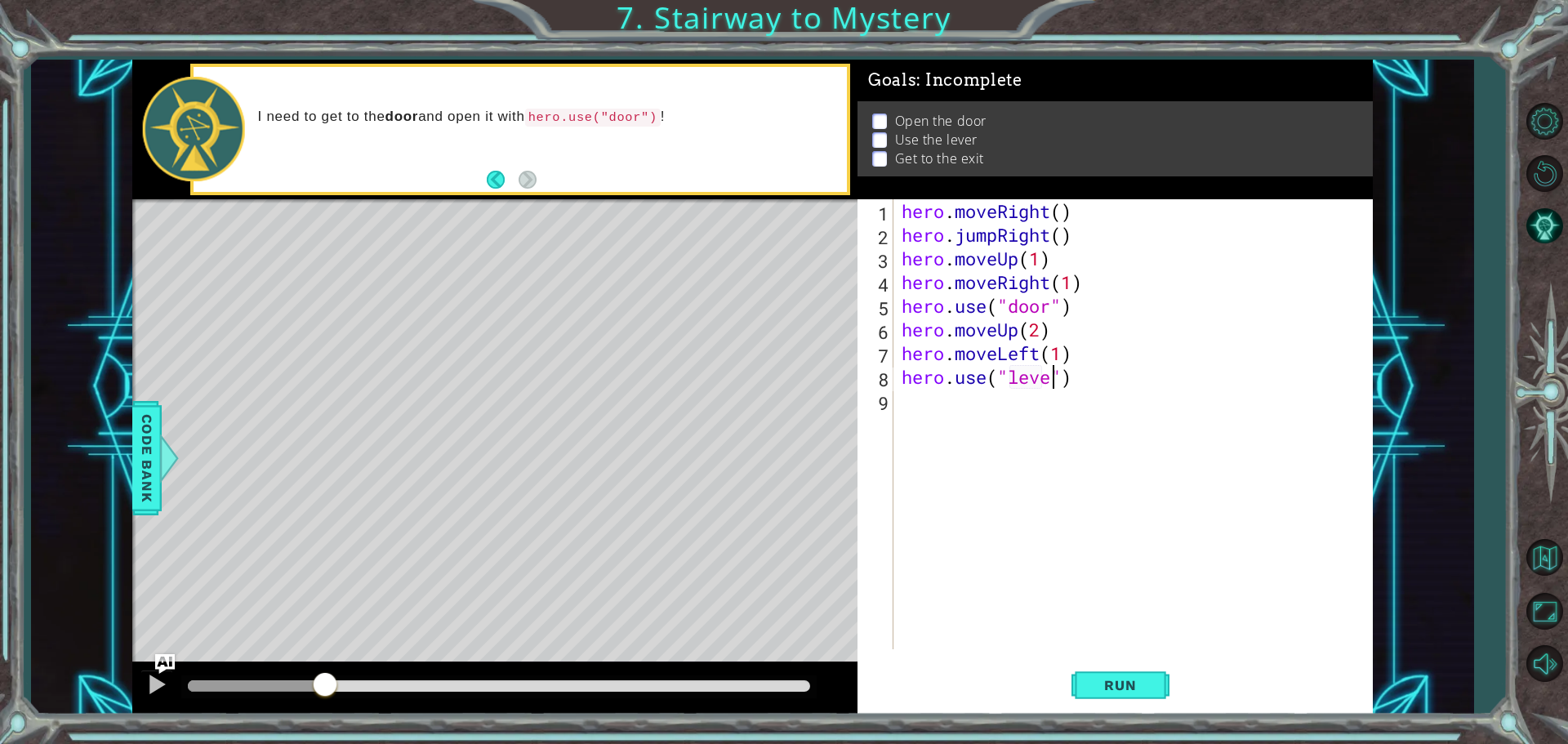
scroll to position [0, 7]
type textarea "hero.use("lever")"
click at [1095, 687] on span "Run" at bounding box center [1120, 685] width 64 height 17
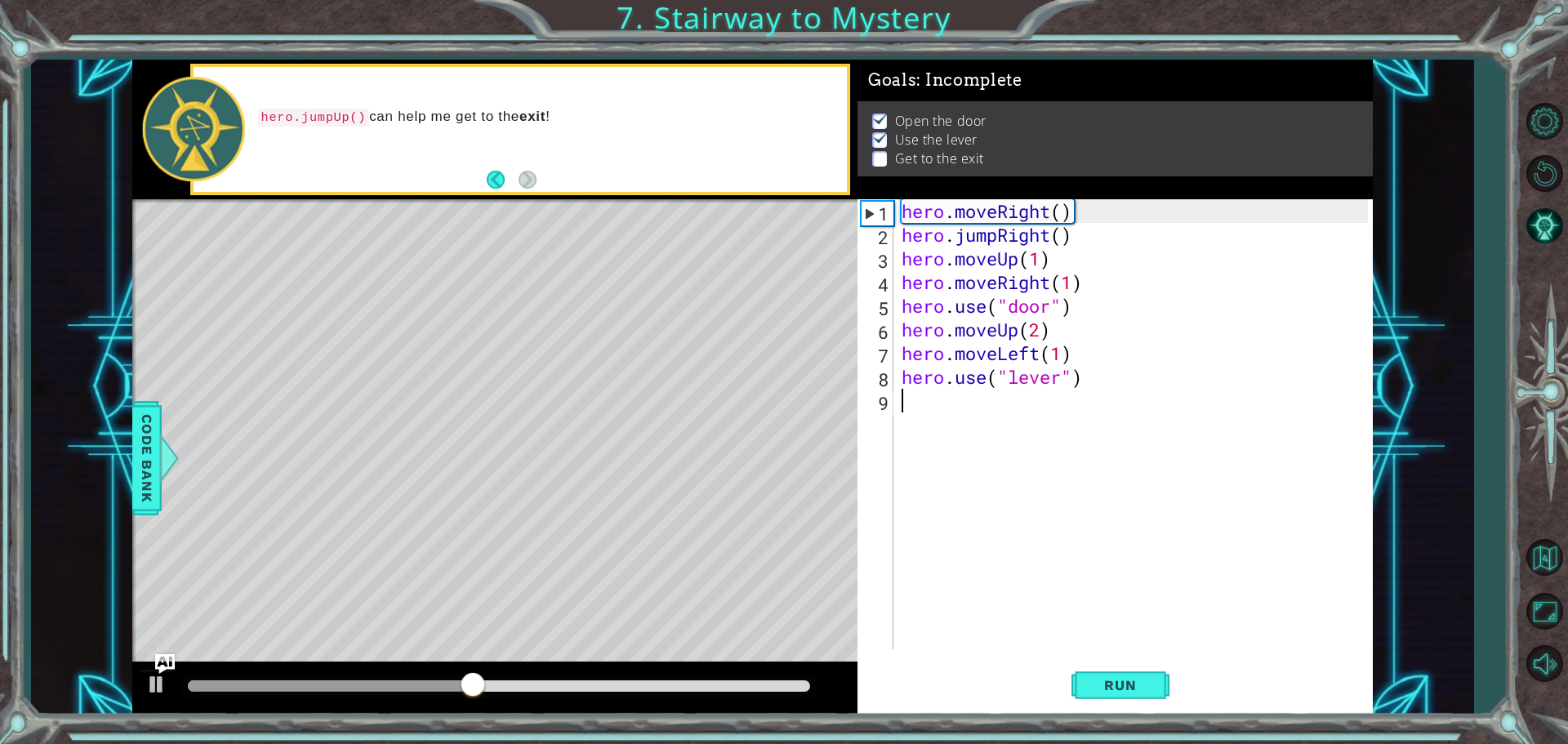
click at [984, 397] on div "hero . moveRight ( ) hero . jumpRight ( ) hero . moveUp ( 1 ) hero . moveRight …" at bounding box center [1137, 448] width 478 height 497
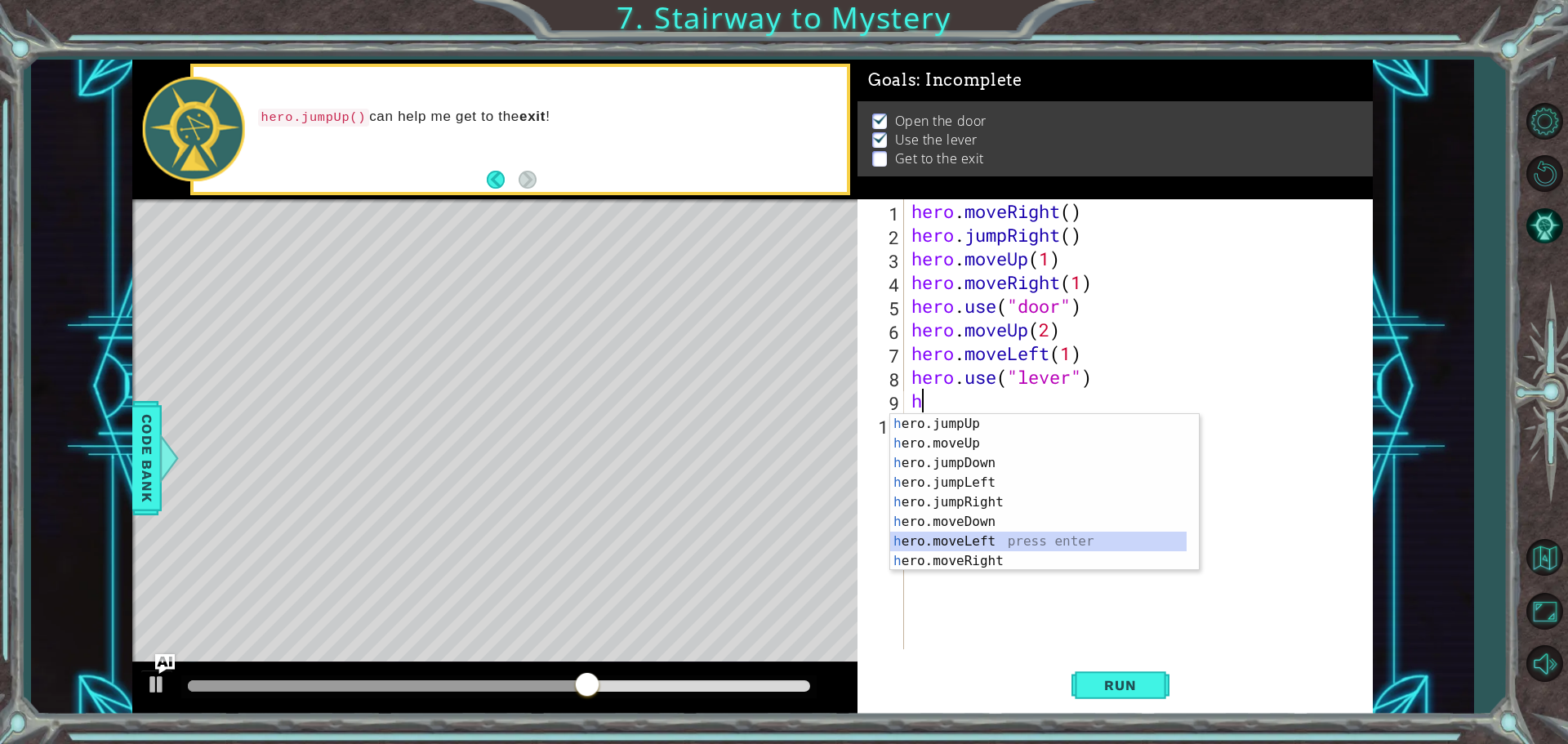
click at [1005, 546] on div "h ero.jumpUp press enter h ero.moveUp press enter h ero.jumpDown press enter h …" at bounding box center [1038, 512] width 296 height 196
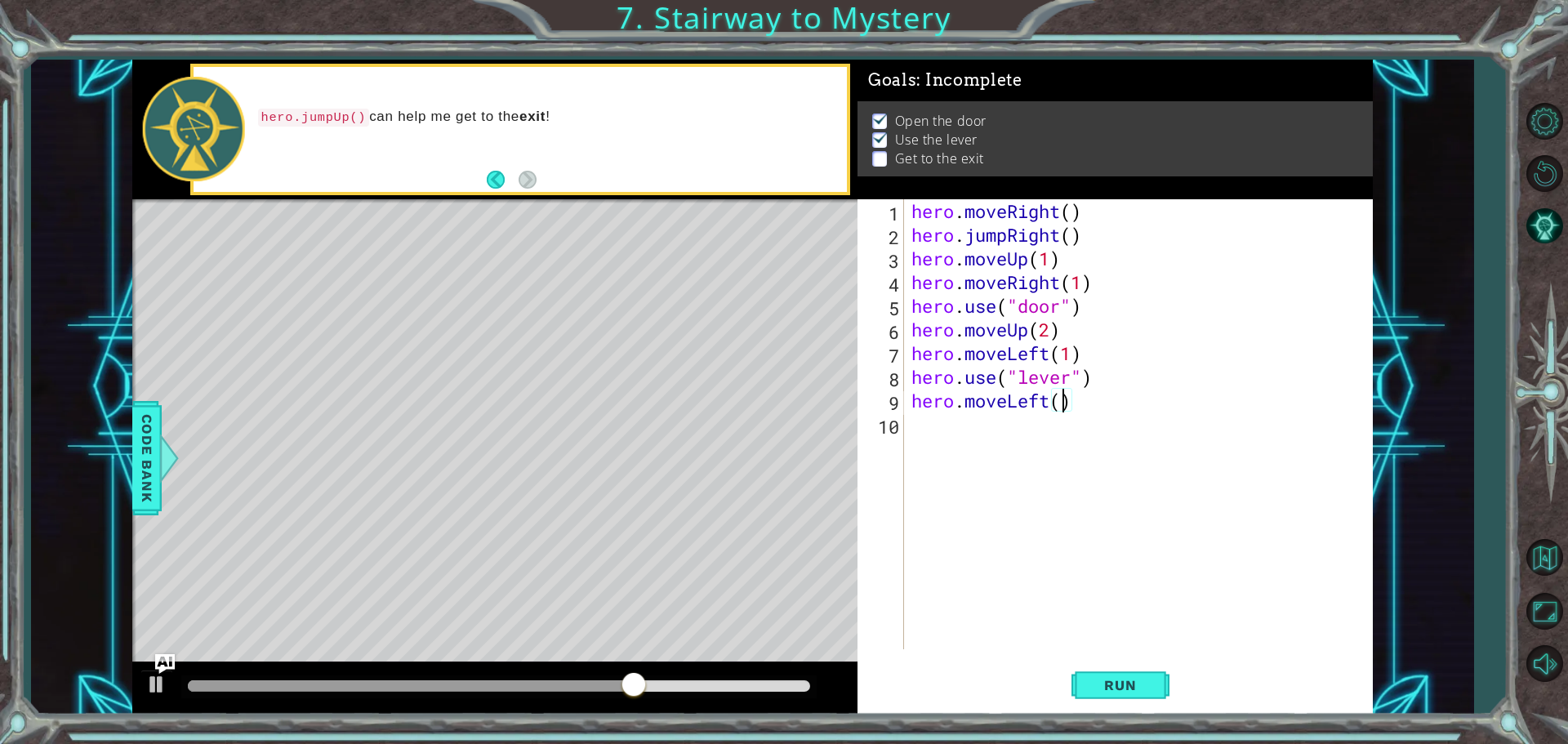
type textarea "hero.moveLeft(2)"
click at [1024, 431] on div "hero . moveRight ( ) hero . jumpRight ( ) hero . moveUp ( 1 ) hero . moveRight …" at bounding box center [1142, 448] width 468 height 497
type textarea "h"
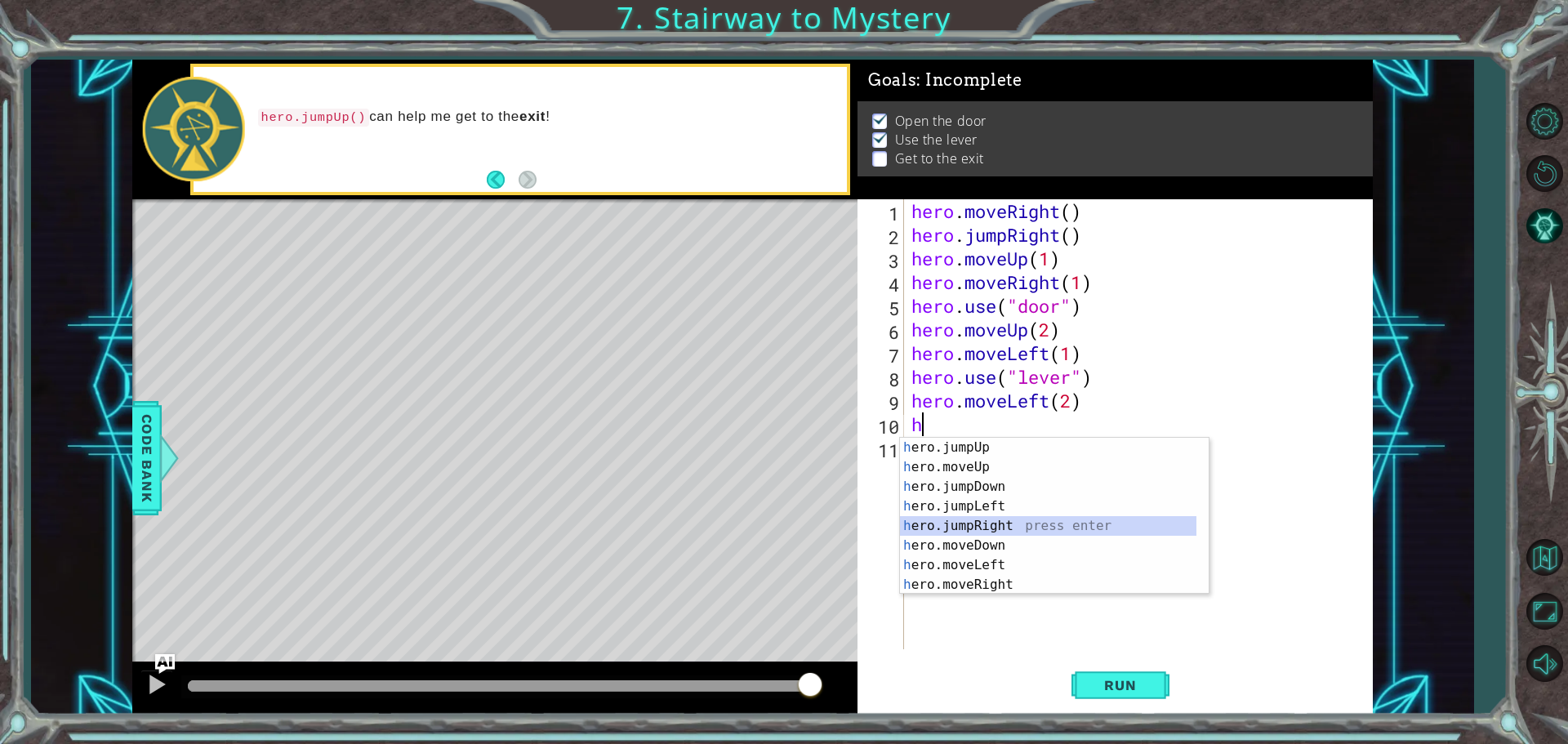
click at [1008, 526] on div "h ero.jumpUp press enter h ero.moveUp press enter h ero.jumpDown press enter h …" at bounding box center [1048, 536] width 296 height 196
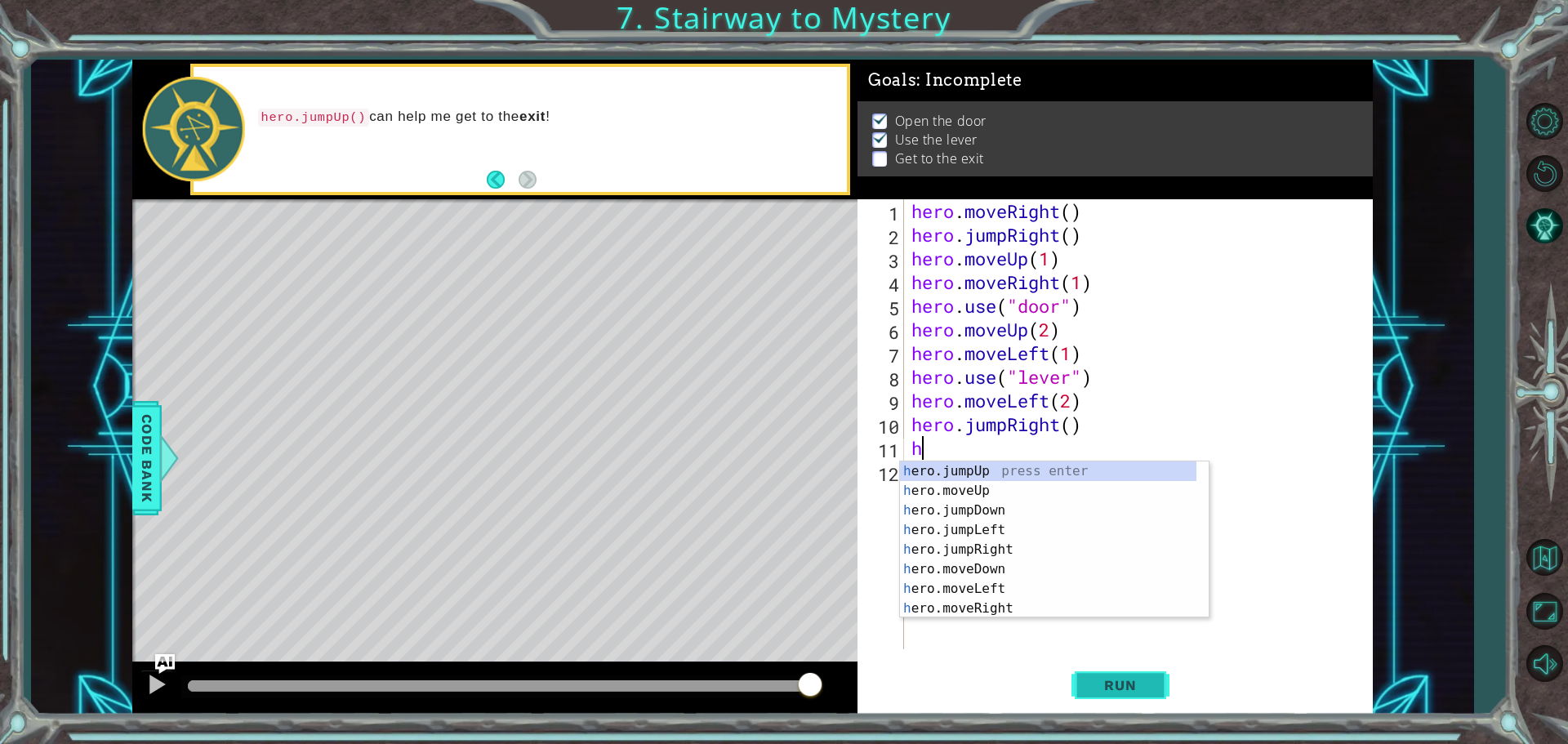
type textarea "h"
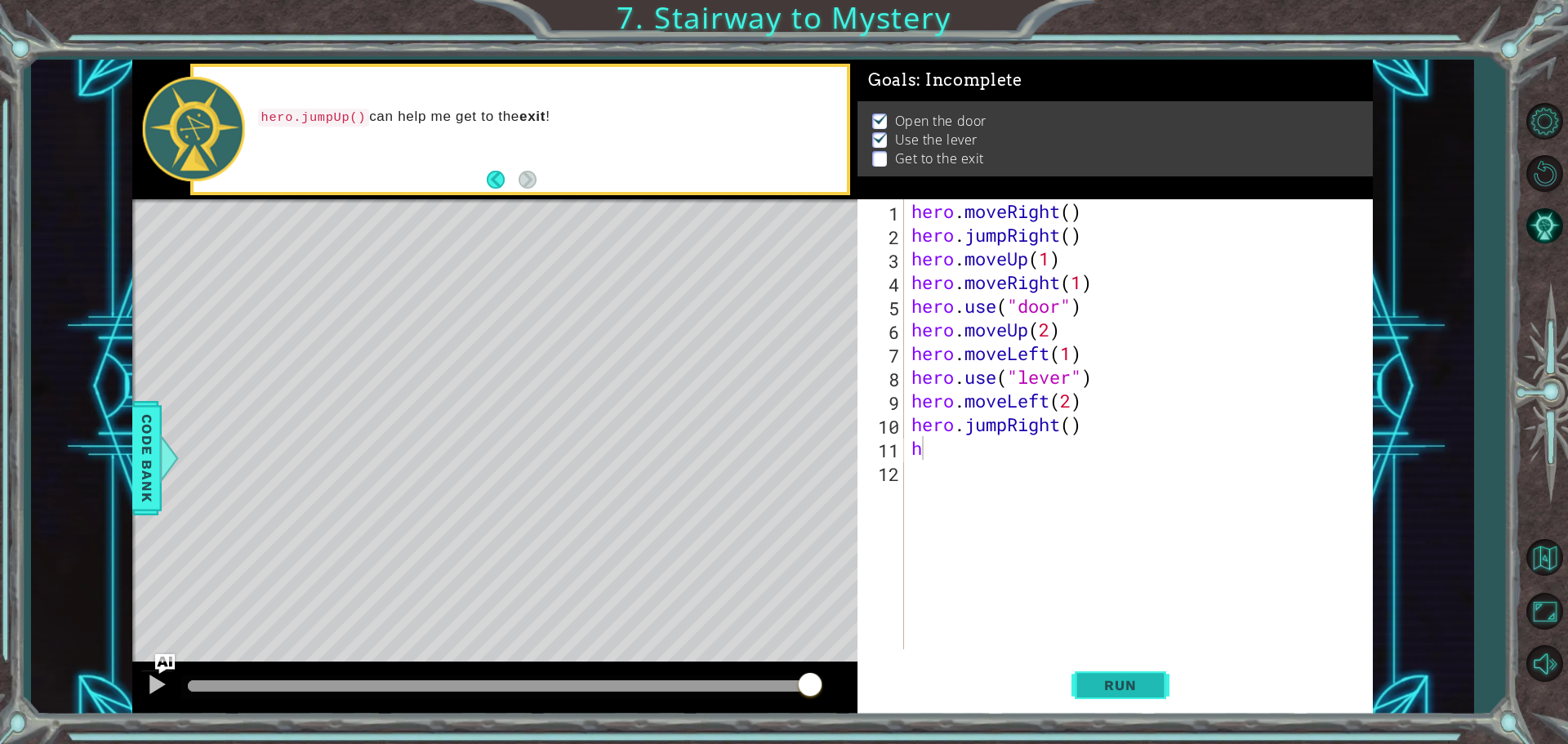
click at [1118, 689] on span "Run" at bounding box center [1120, 685] width 64 height 17
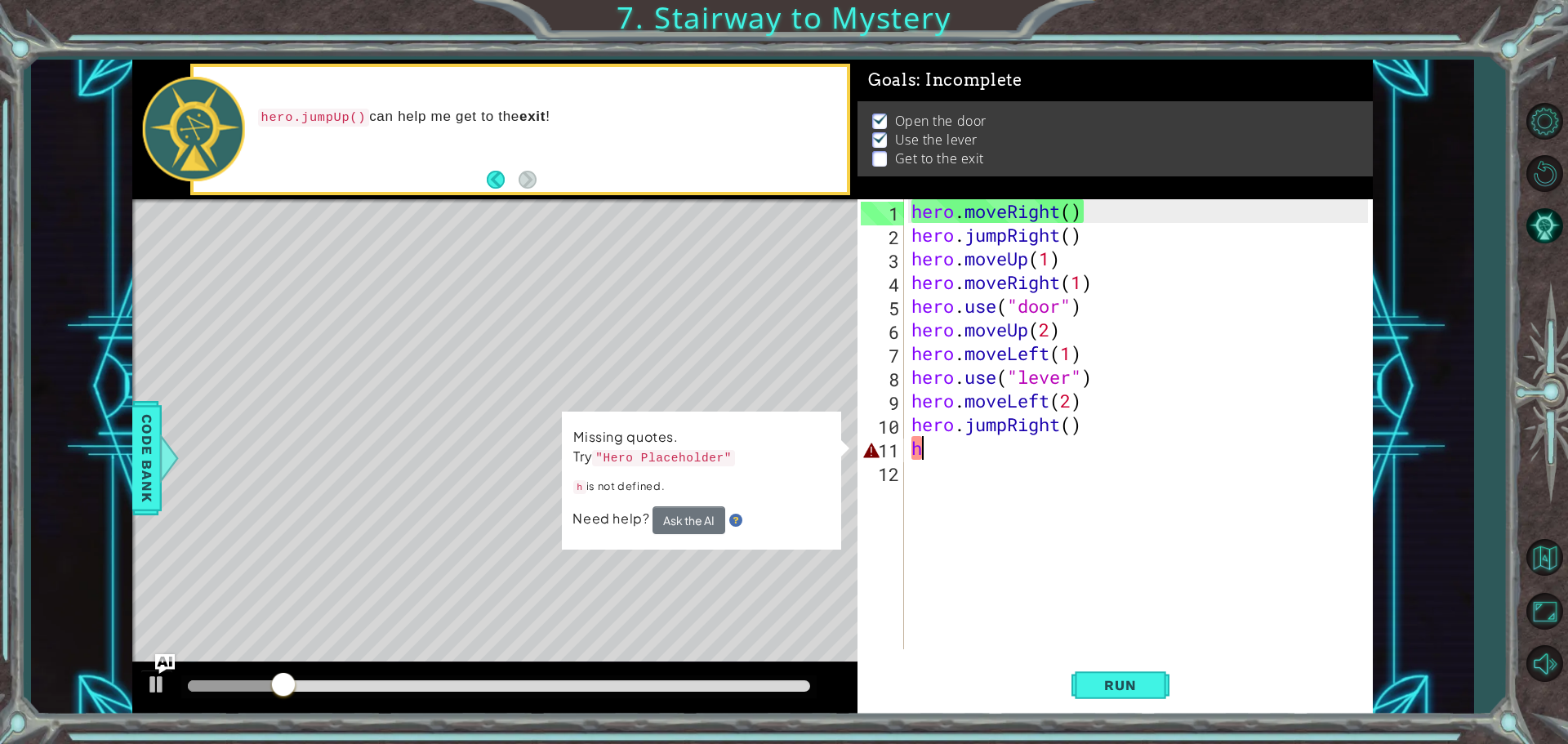
click at [952, 457] on div "hero . moveRight ( ) hero . jumpRight ( ) hero . moveUp ( 1 ) hero . moveRight …" at bounding box center [1142, 448] width 468 height 497
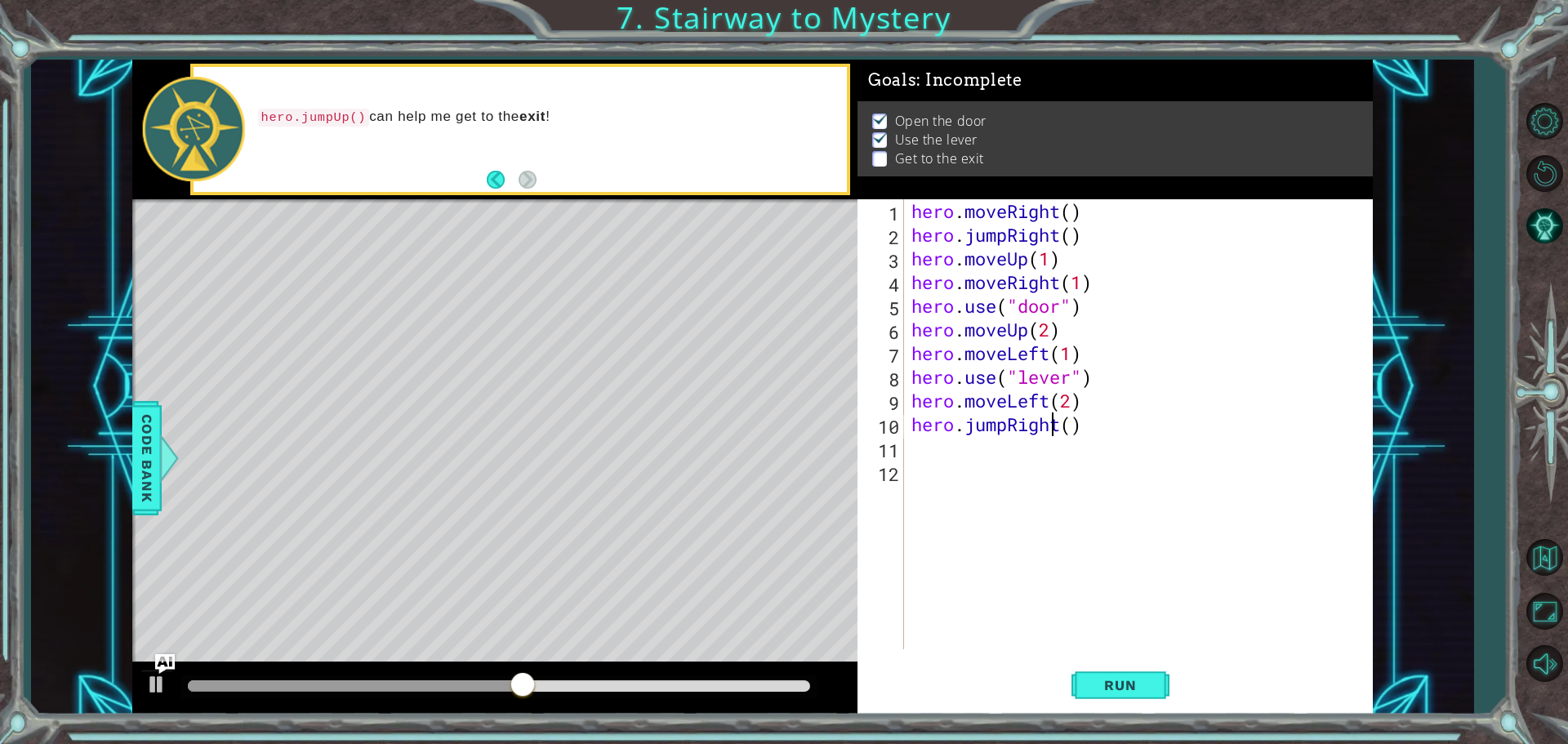
click at [1062, 429] on div "hero . moveRight ( ) hero . jumpRight ( ) hero . moveUp ( 1 ) hero . moveRight …" at bounding box center [1142, 448] width 468 height 497
click at [1063, 429] on div "hero . moveRight ( ) hero . jumpRight ( ) hero . moveUp ( 1 ) hero . moveRight …" at bounding box center [1138, 424] width 460 height 450
click at [1027, 441] on div "hero.jumpU p press enter" at bounding box center [1054, 467] width 309 height 59
click at [1132, 685] on span "Run" at bounding box center [1120, 685] width 64 height 17
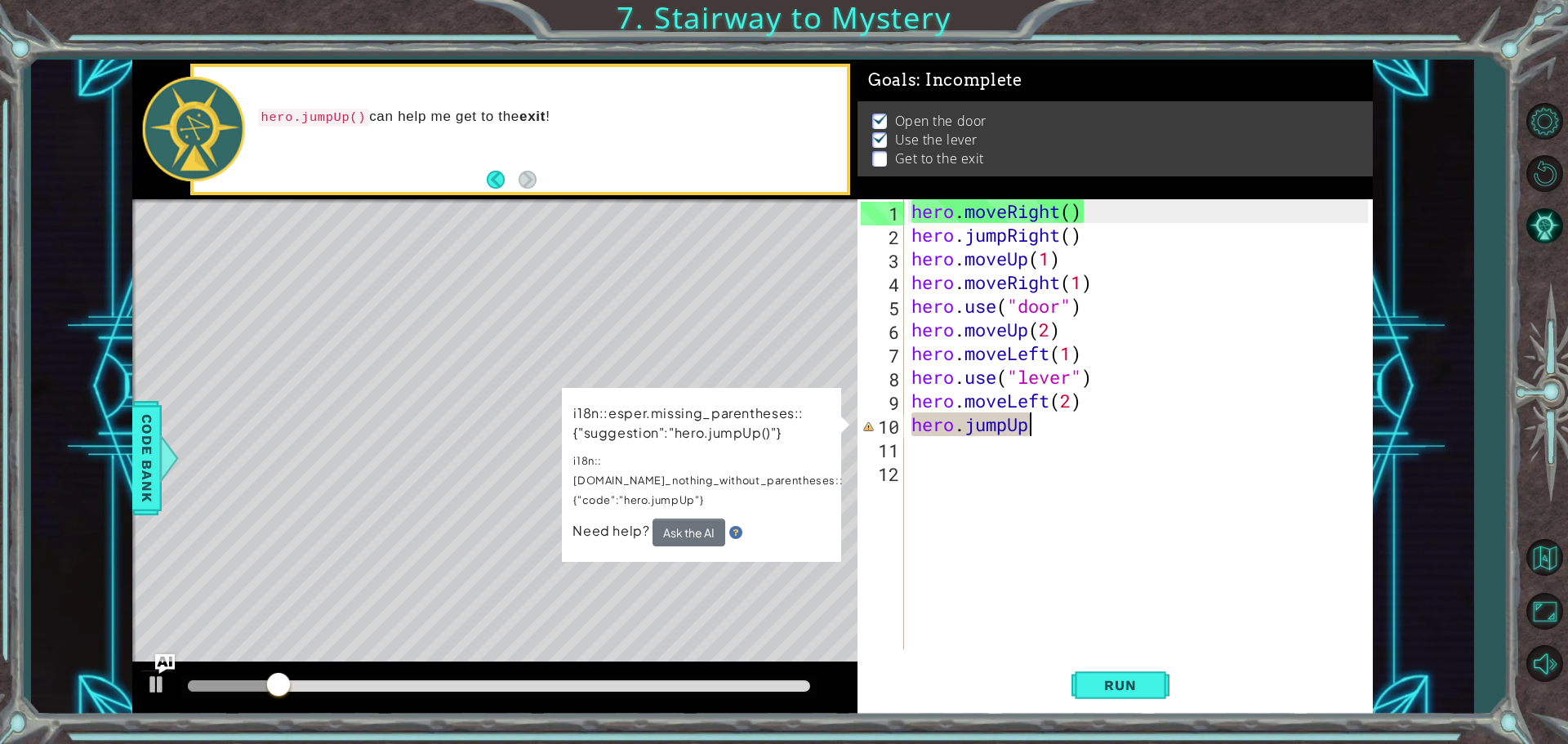
click at [1068, 434] on div "hero . moveRight ( ) hero . jumpRight ( ) hero . moveUp ( 1 ) hero . moveRight …" at bounding box center [1142, 448] width 468 height 497
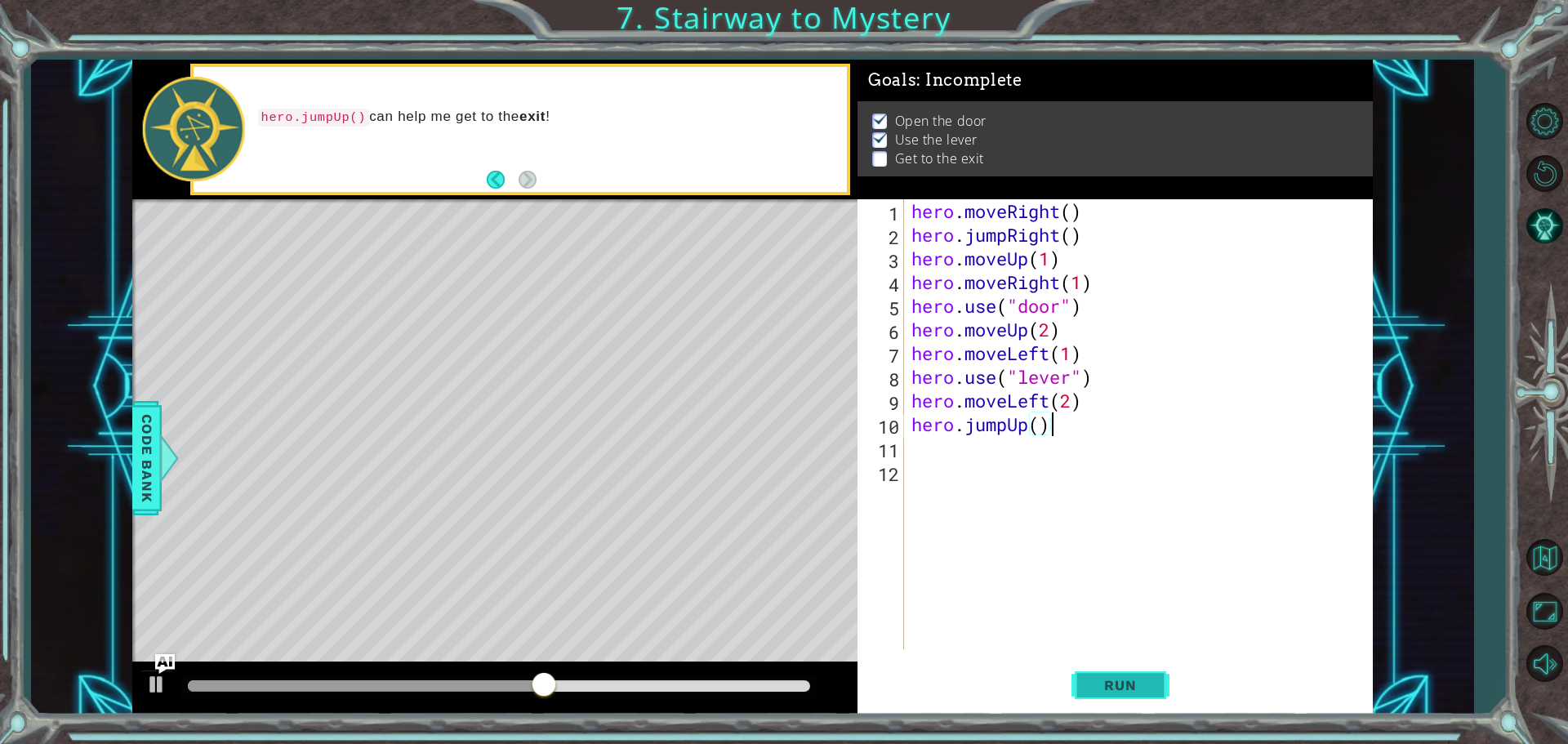
type textarea "hero.jumpUp()"
click at [1084, 679] on button "Run" at bounding box center [1120, 684] width 98 height 51
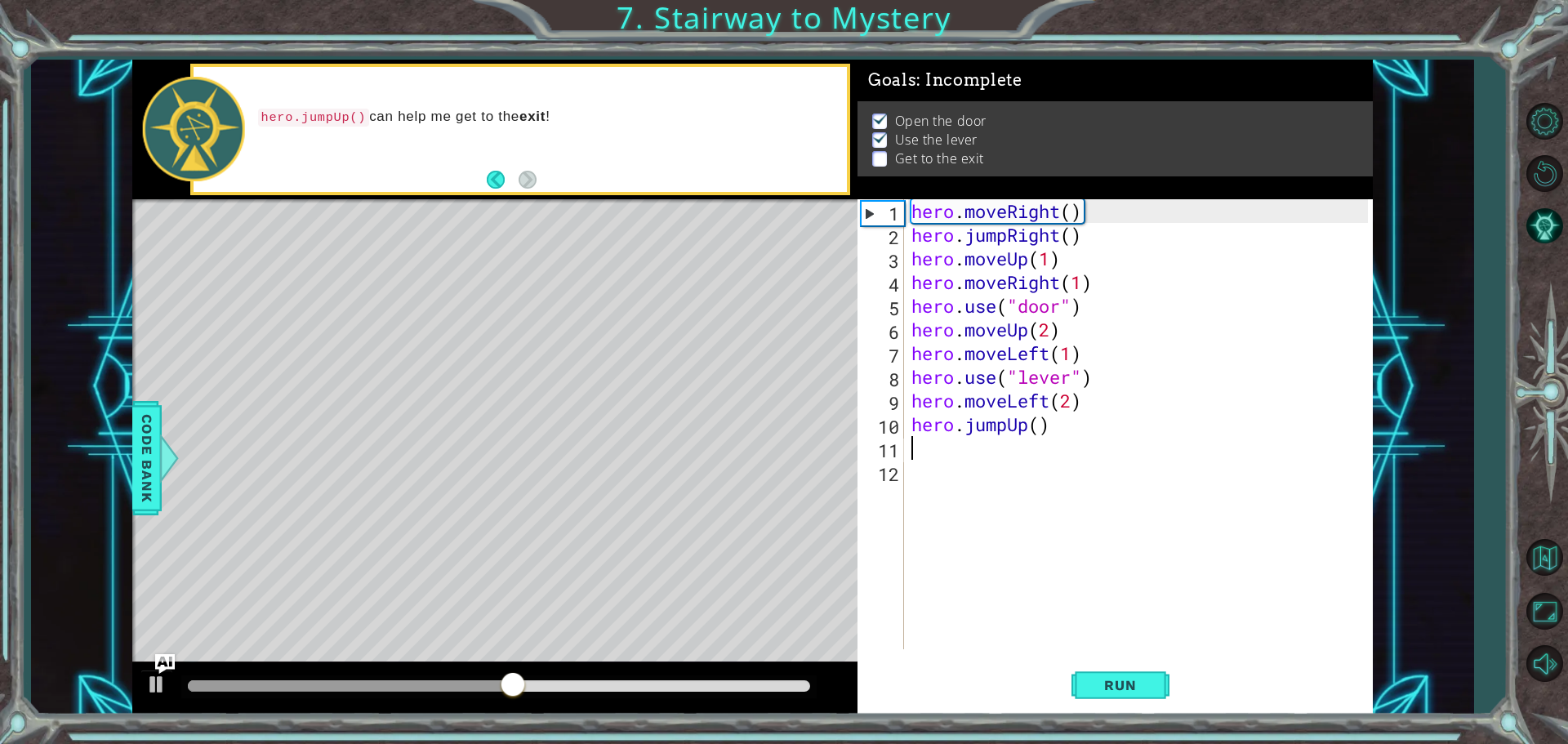
click at [994, 442] on div "hero . moveRight ( ) hero . jumpRight ( ) hero . moveUp ( 1 ) hero . moveRight …" at bounding box center [1142, 448] width 468 height 497
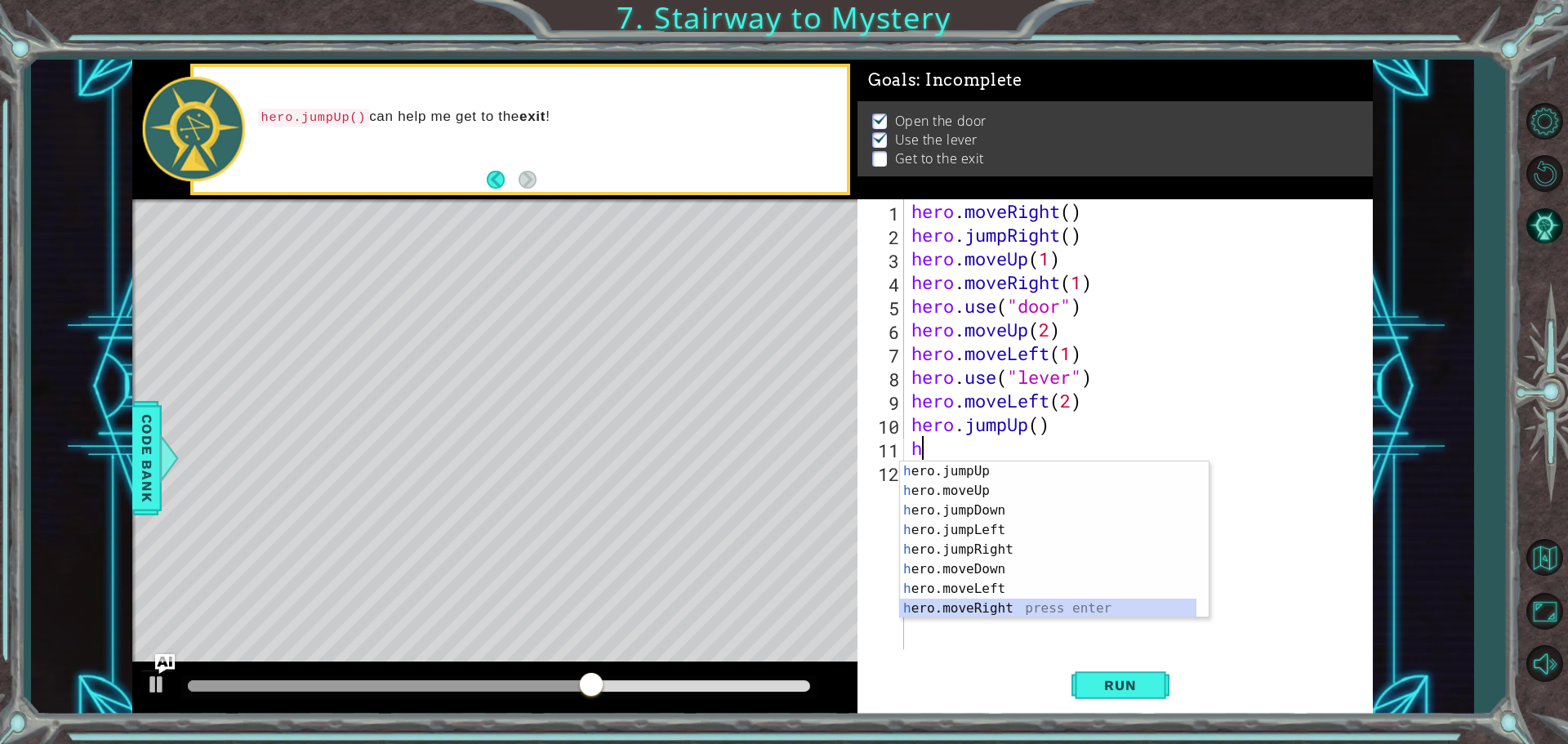
click at [993, 602] on div "h ero.jumpUp press enter h ero.moveUp press enter h ero.jumpDown press enter h …" at bounding box center [1054, 560] width 309 height 196
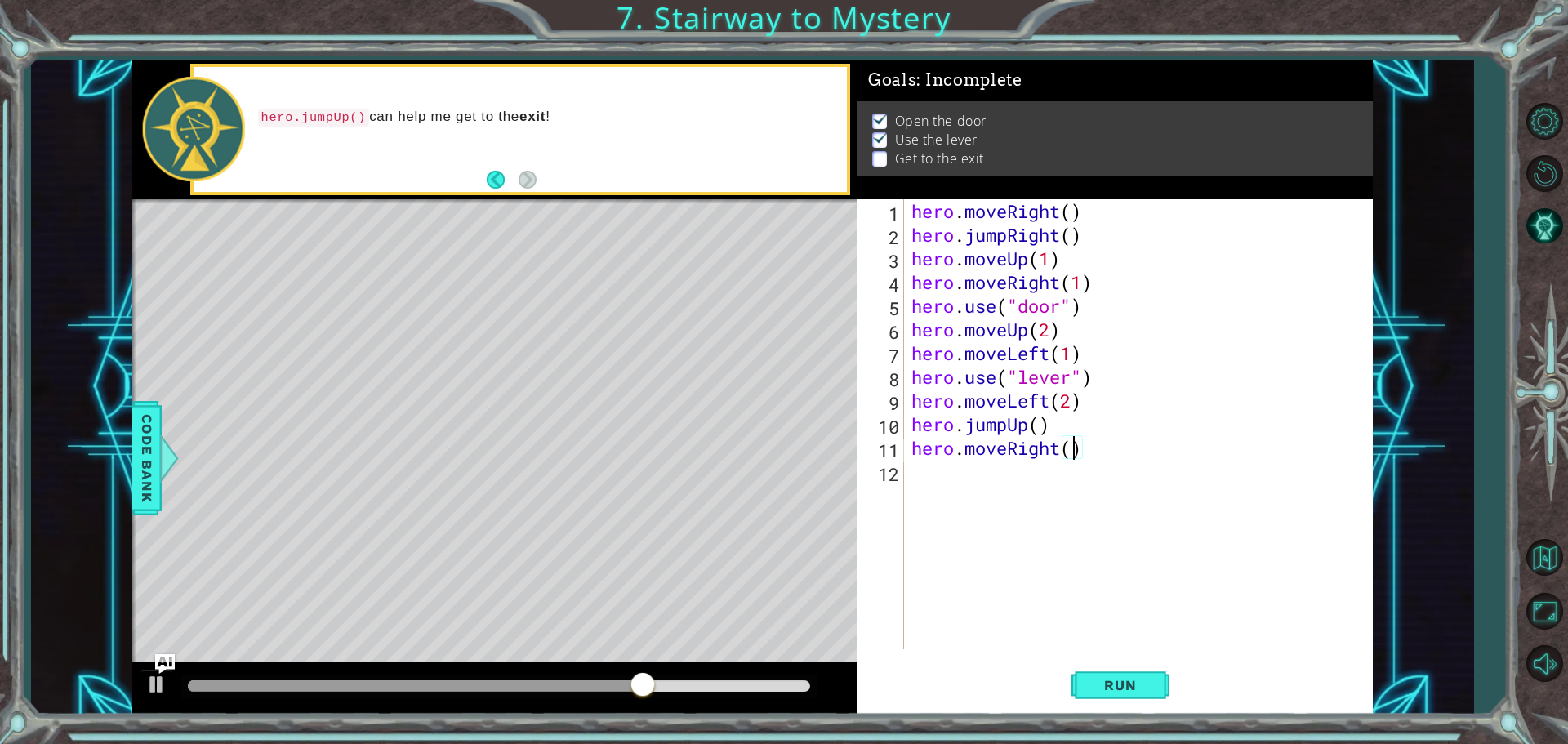
scroll to position [0, 7]
type textarea "hero.moveRight(2)"
click at [1008, 477] on div "hero . moveRight ( ) hero . jumpRight ( ) hero . moveUp ( 1 ) hero . moveRight …" at bounding box center [1142, 448] width 468 height 497
type textarea "h"
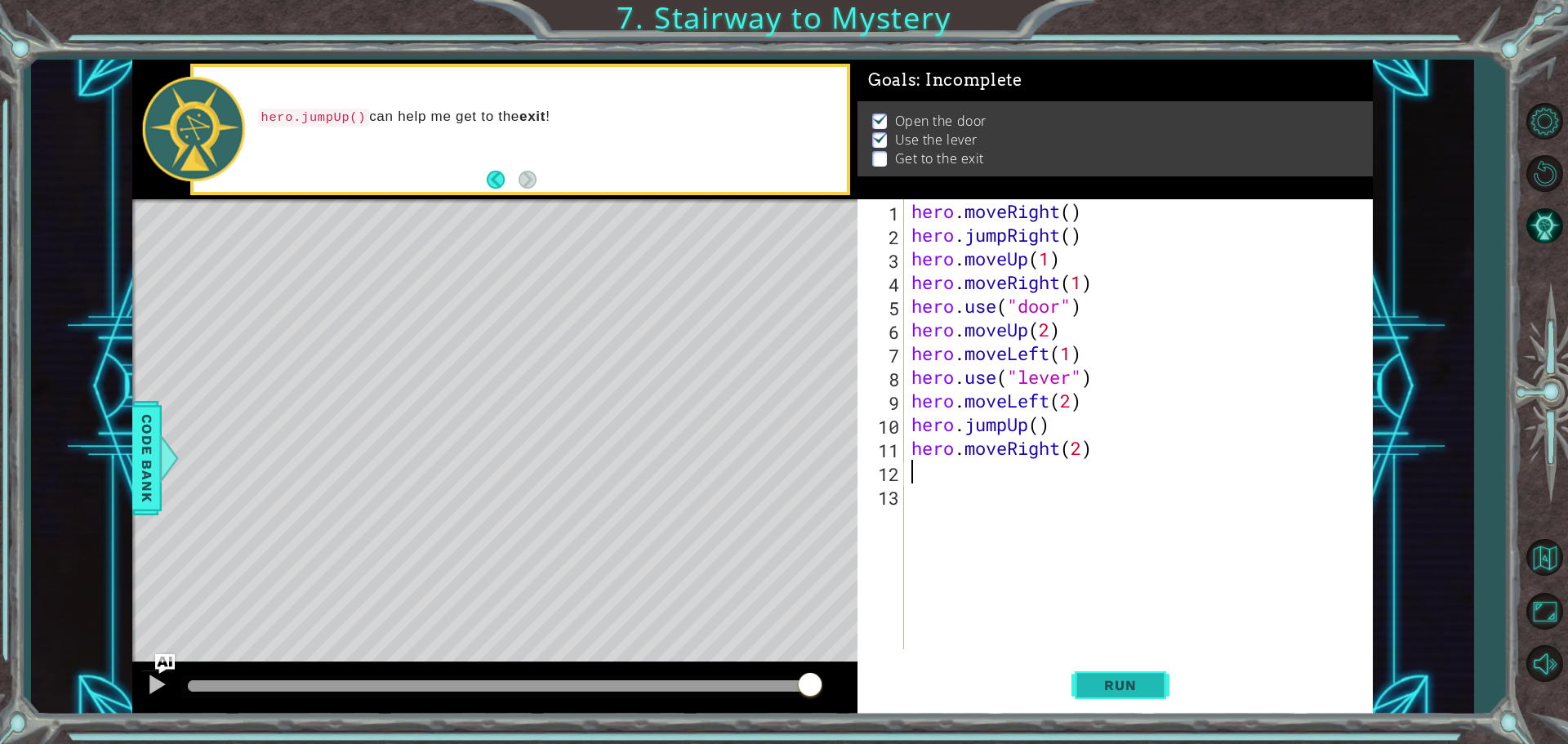
type textarea "h"
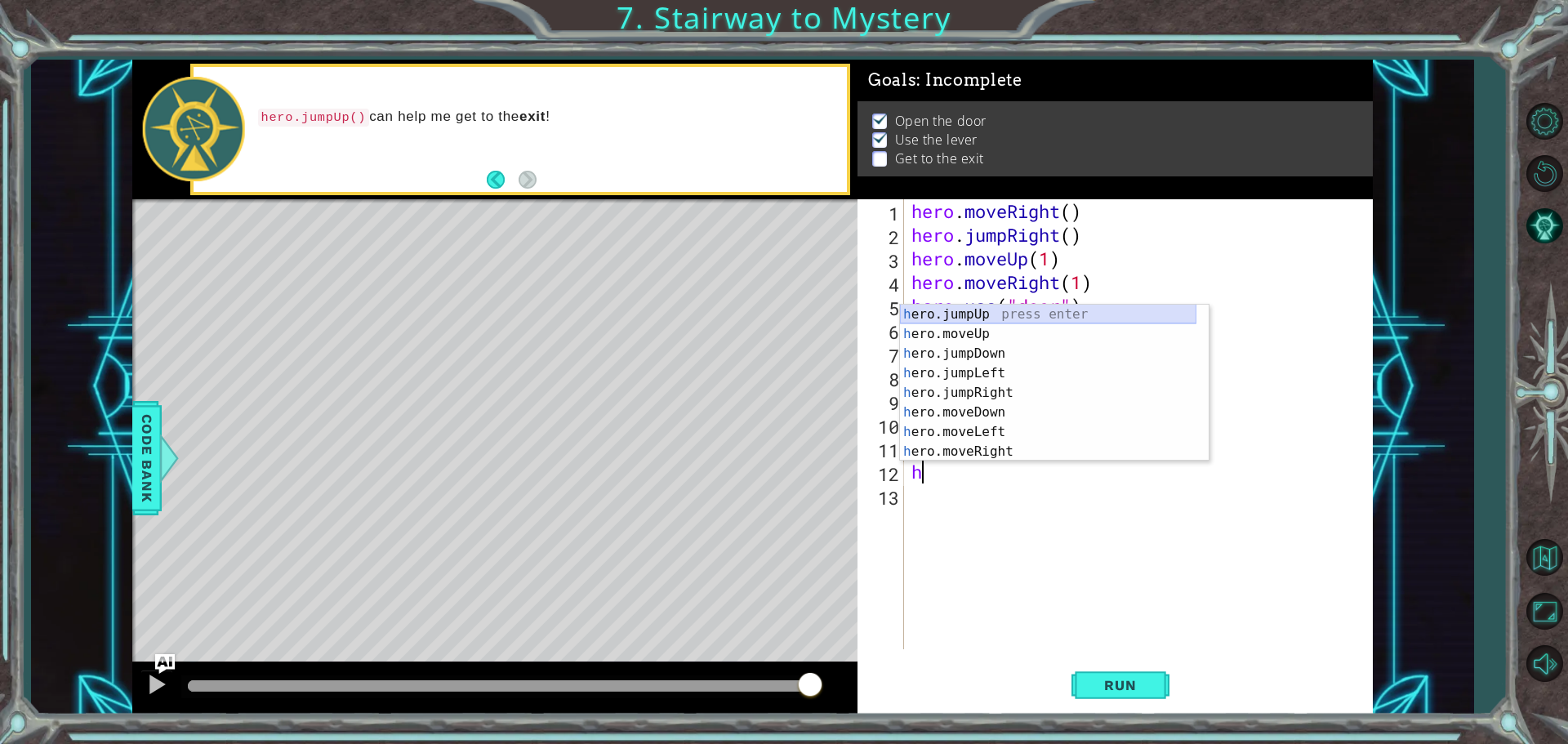
drag, startPoint x: 1059, startPoint y: 320, endPoint x: 1051, endPoint y: 334, distance: 16.1
click at [1057, 325] on div "h ero.jumpUp press enter h ero.moveUp press enter h ero.jumpDown press enter h …" at bounding box center [1048, 403] width 296 height 196
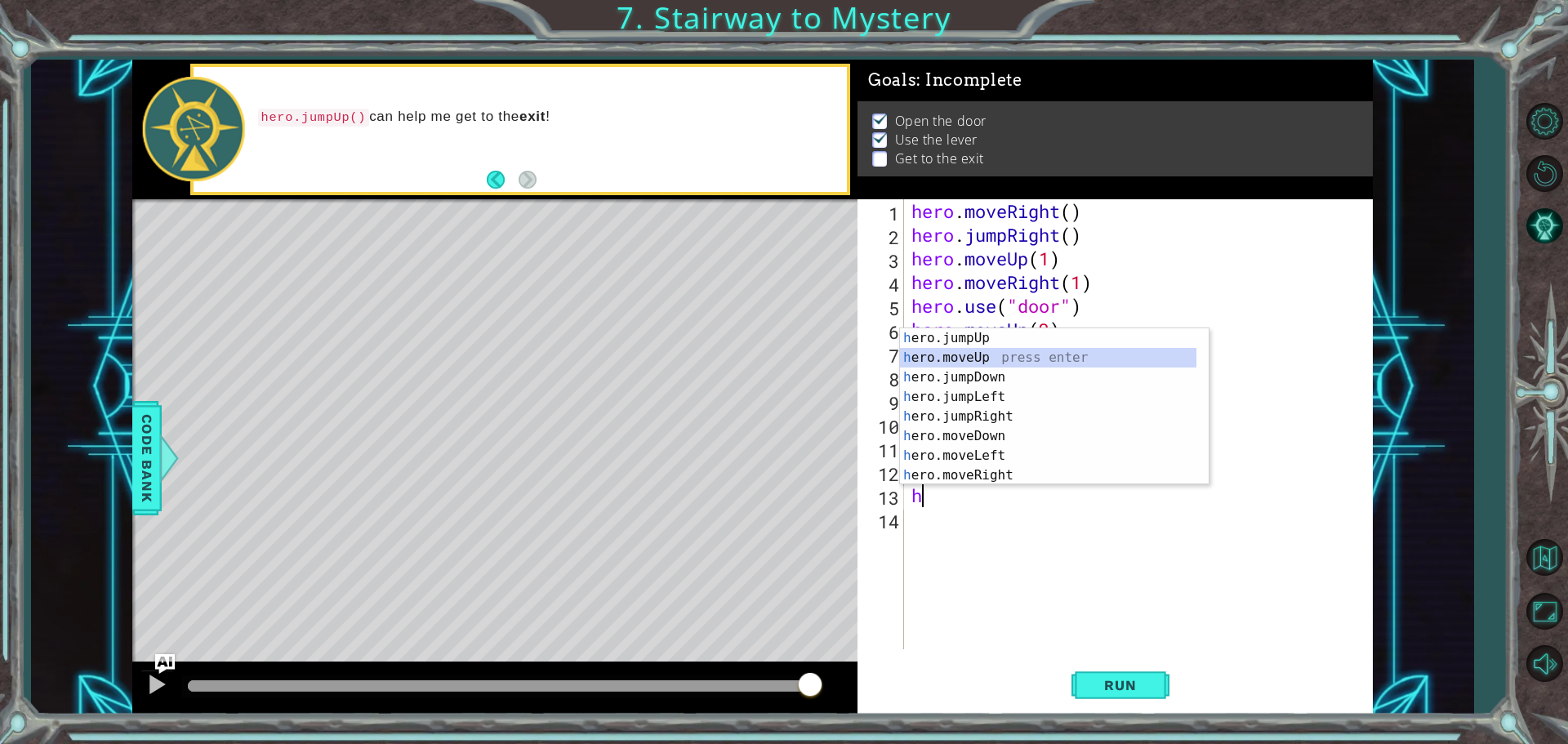
click at [1009, 361] on div "h ero.jumpUp press enter h ero.moveUp press enter h ero.jumpDown press enter h …" at bounding box center [1048, 427] width 296 height 196
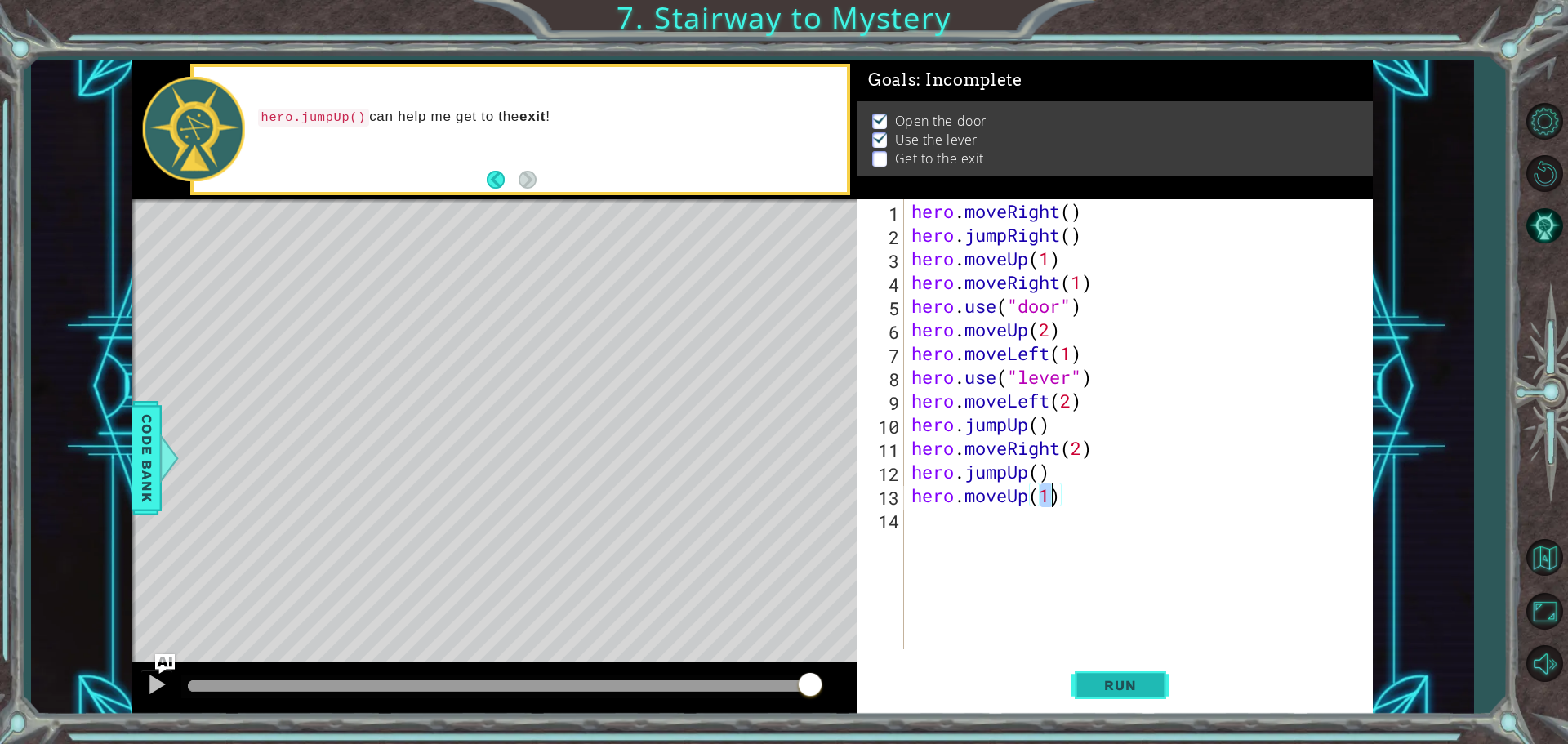
type textarea "hero.moveUp(1)"
click at [1138, 692] on span "Run" at bounding box center [1120, 685] width 64 height 17
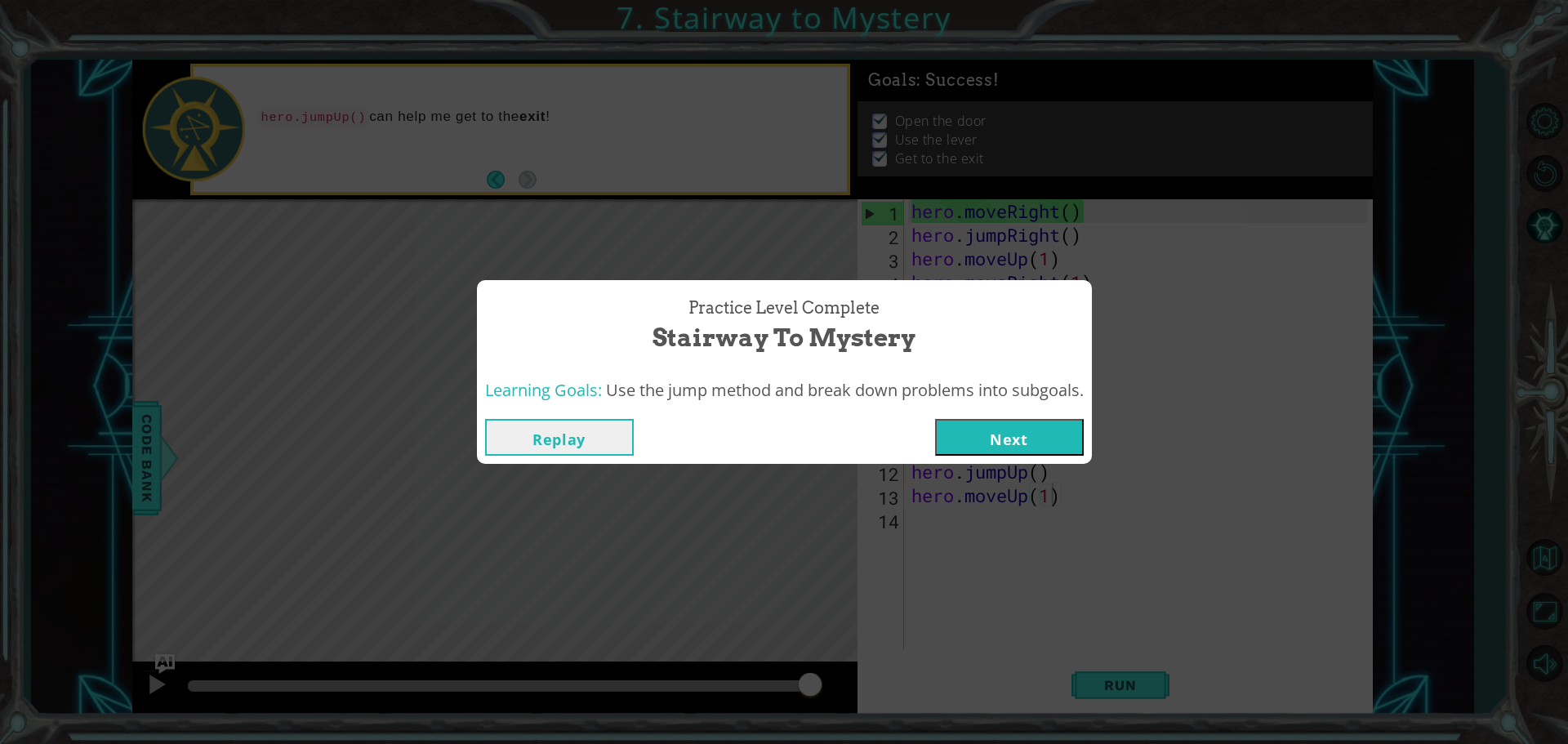
click at [1021, 450] on button "Next" at bounding box center [1009, 438] width 149 height 37
